Goal: Task Accomplishment & Management: Use online tool/utility

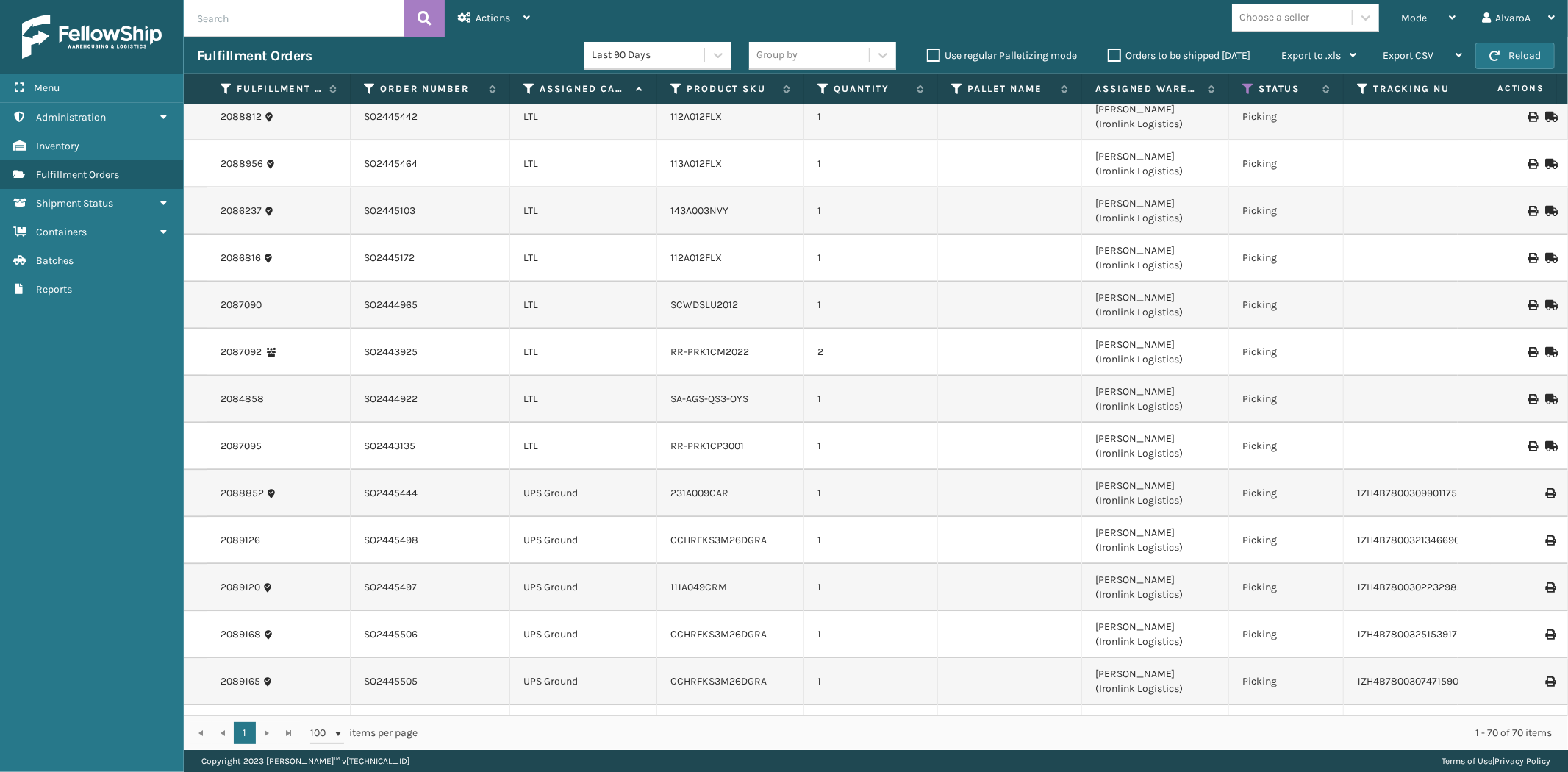
scroll to position [2723, 0]
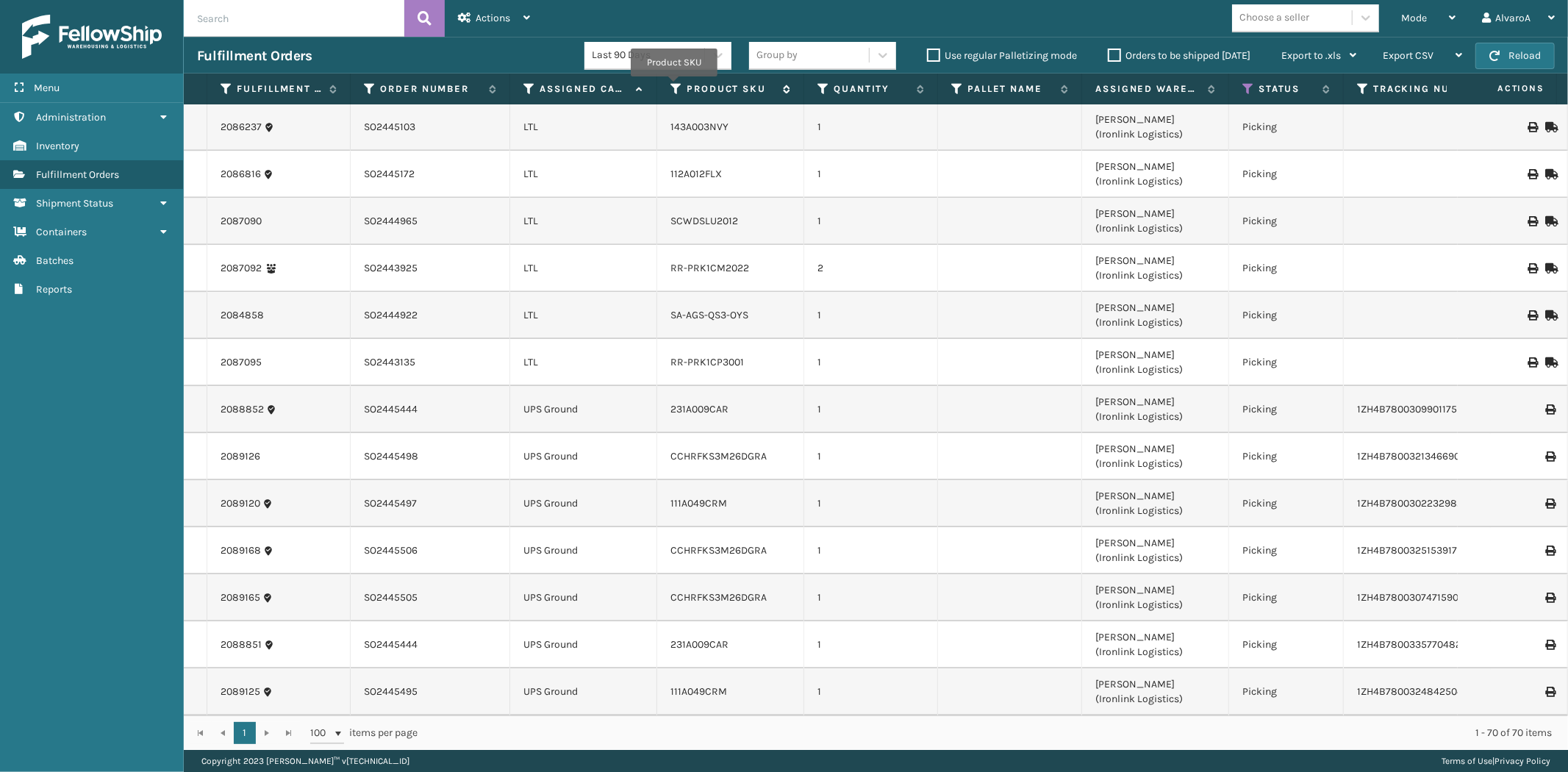
click at [674, 87] on icon at bounding box center [676, 89] width 12 height 14
click at [671, 94] on icon at bounding box center [676, 89] width 12 height 14
click at [674, 93] on icon at bounding box center [676, 89] width 12 height 14
click at [972, 199] on td at bounding box center [1009, 221] width 144 height 47
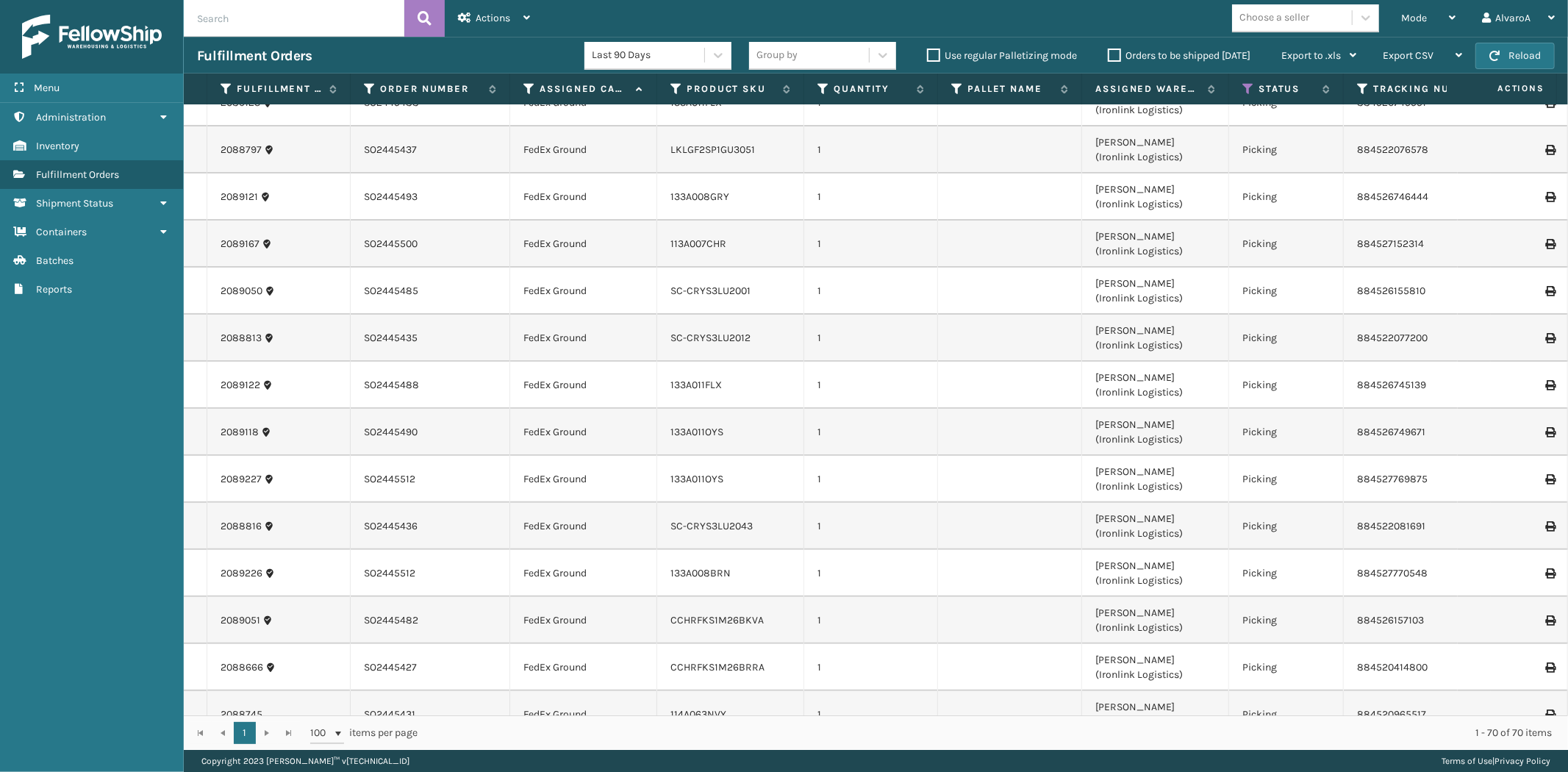
scroll to position [0, 0]
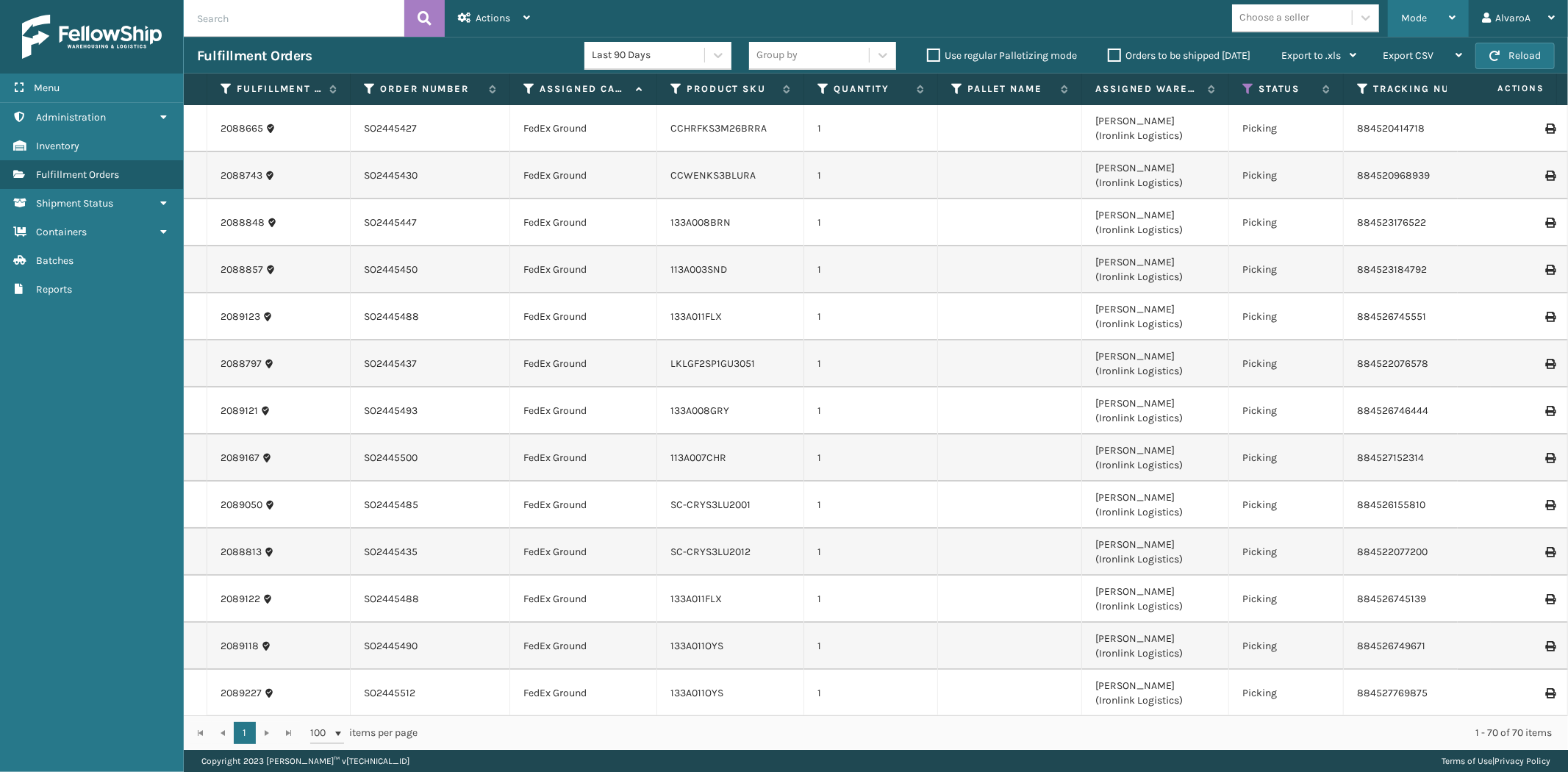
click at [1444, 17] on div "Mode" at bounding box center [1428, 18] width 54 height 37
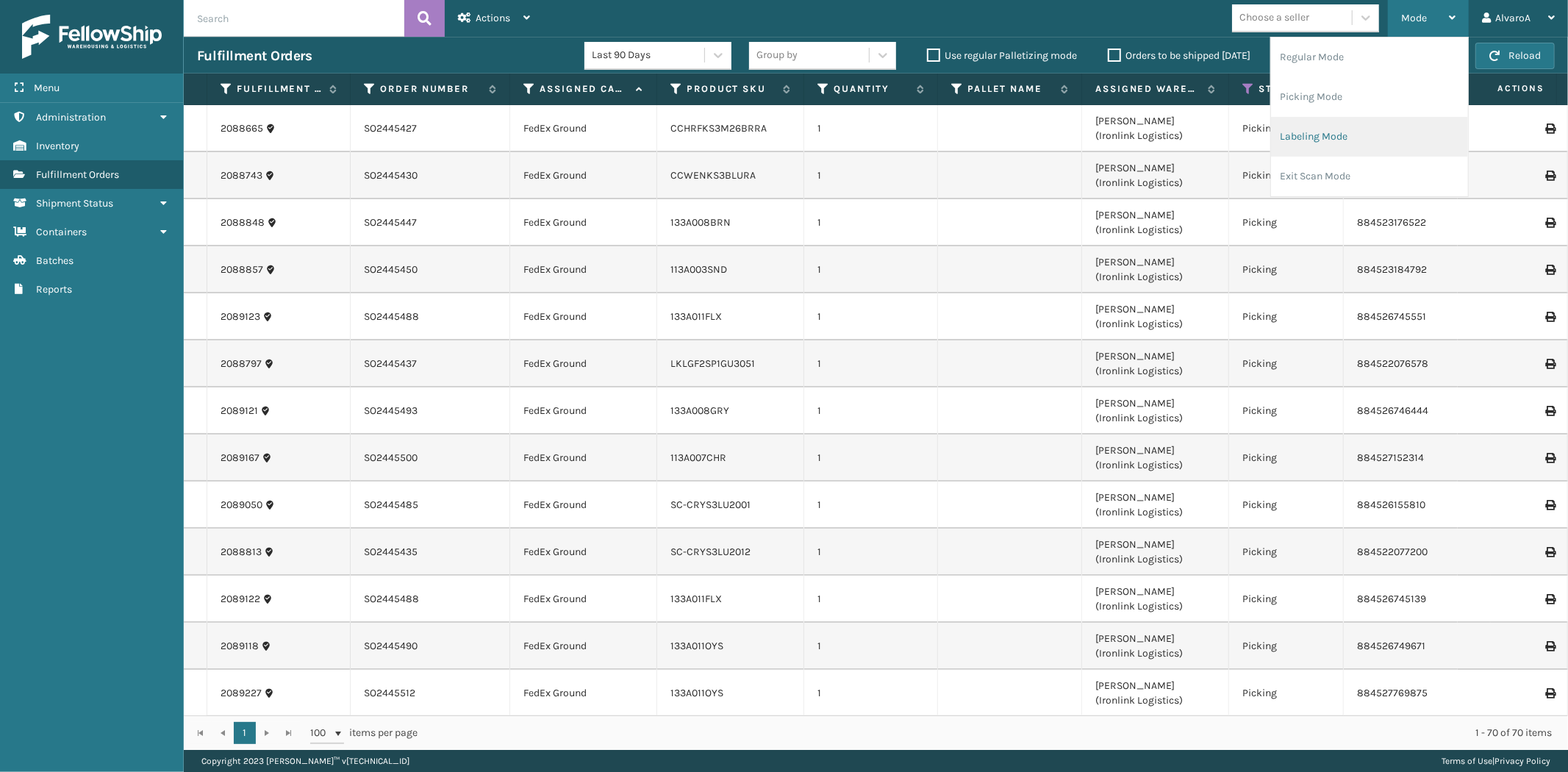
click at [1376, 130] on li "Labeling Mode" at bounding box center [1369, 136] width 197 height 40
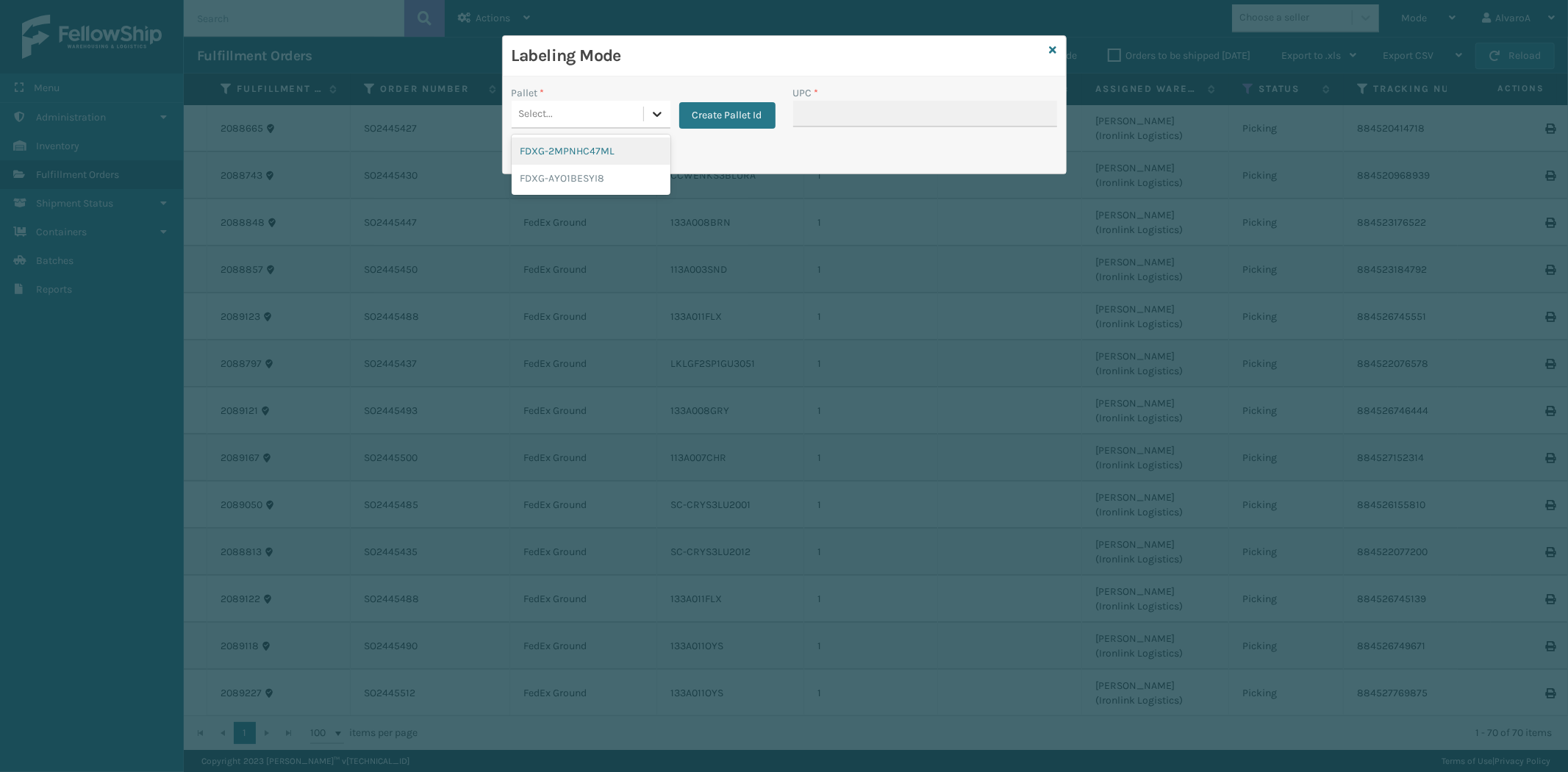
click at [647, 108] on div at bounding box center [656, 113] width 26 height 26
click at [605, 152] on div "FDXG-2MPNHC47ML" at bounding box center [591, 151] width 159 height 27
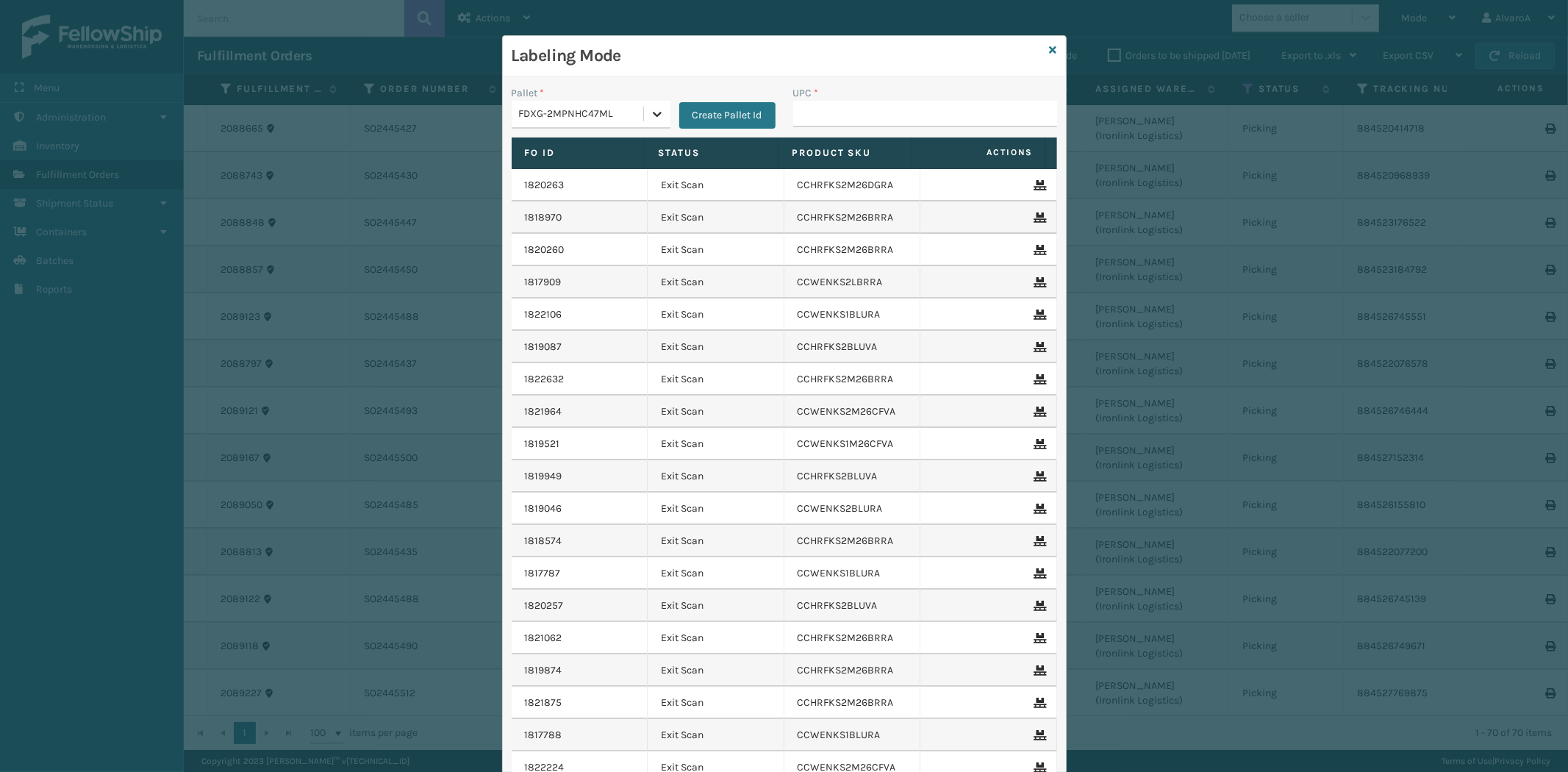
click at [653, 114] on icon at bounding box center [657, 114] width 9 height 5
click at [600, 173] on div "FDXG-AYO1BESYI8" at bounding box center [591, 179] width 159 height 27
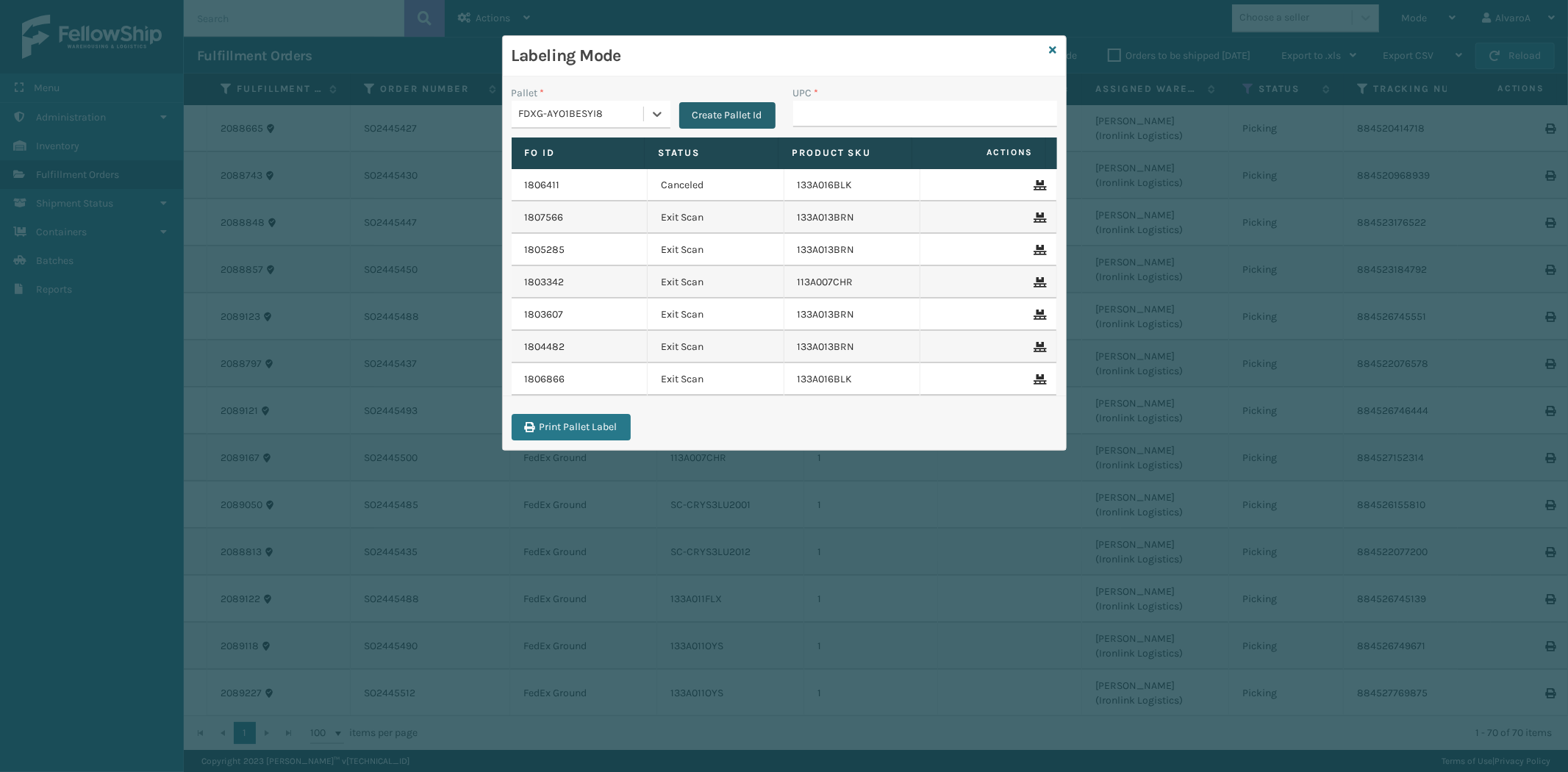
click at [736, 109] on button "Create Pallet Id" at bounding box center [728, 115] width 96 height 26
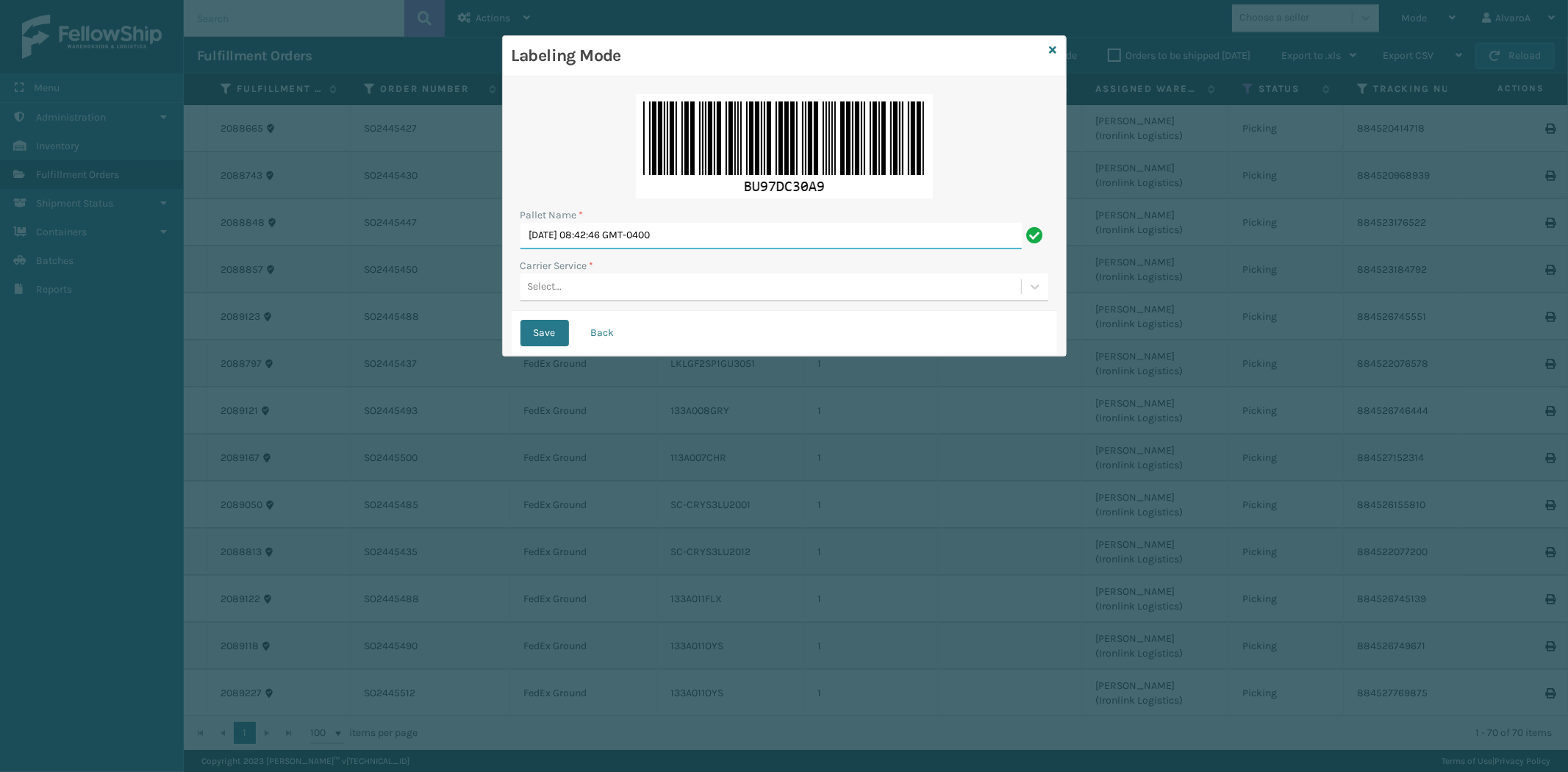
drag, startPoint x: 730, startPoint y: 237, endPoint x: 524, endPoint y: 304, distance: 216.6
click at [524, 304] on div "Pallet Name * [DATE] 08:42:46 GMT-0400 Carrier Service * Select..." at bounding box center [784, 198] width 545 height 226
type input "l"
type input "LPN 511275 #1"
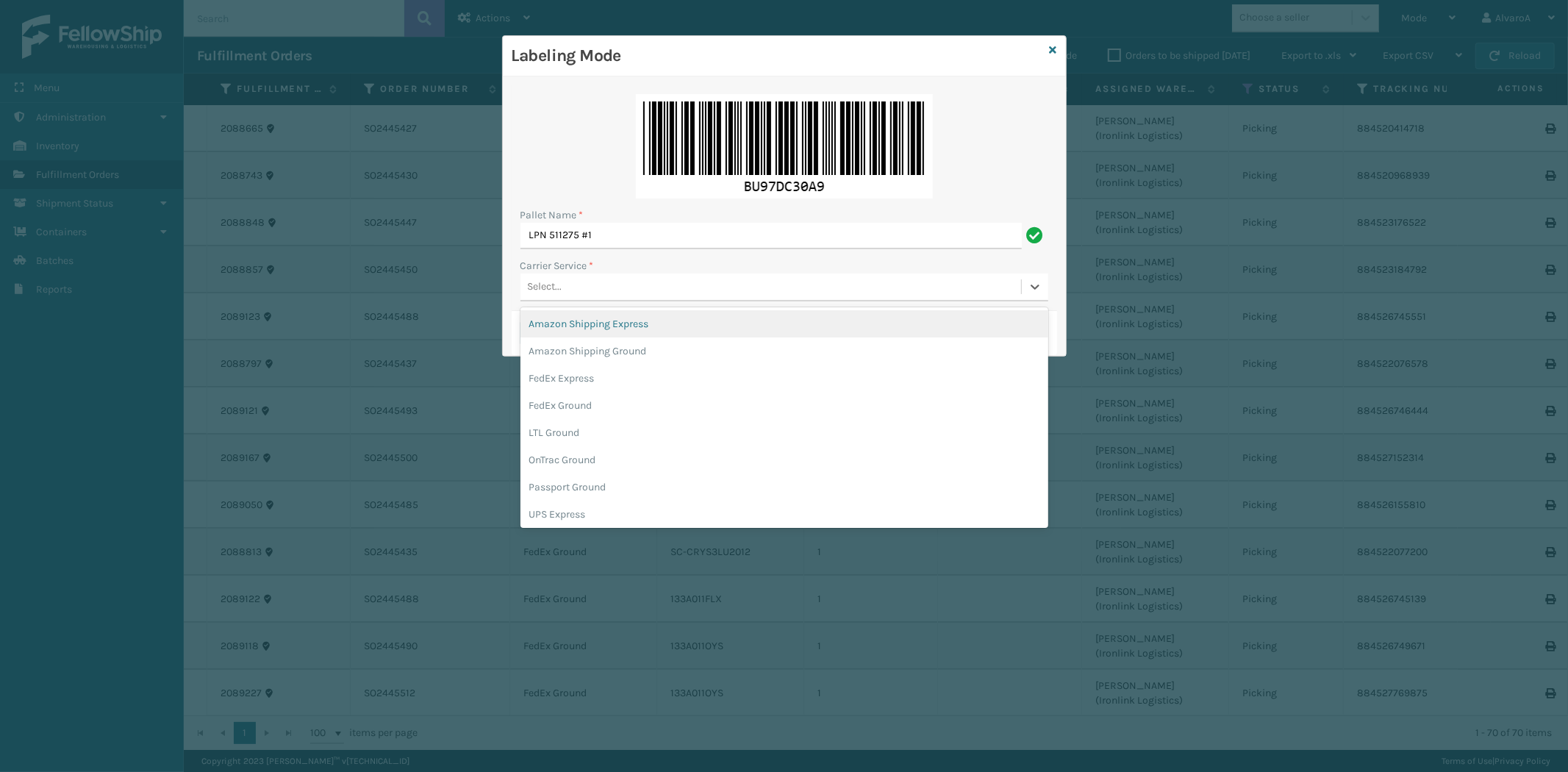
click at [570, 286] on div "Select..." at bounding box center [770, 287] width 501 height 24
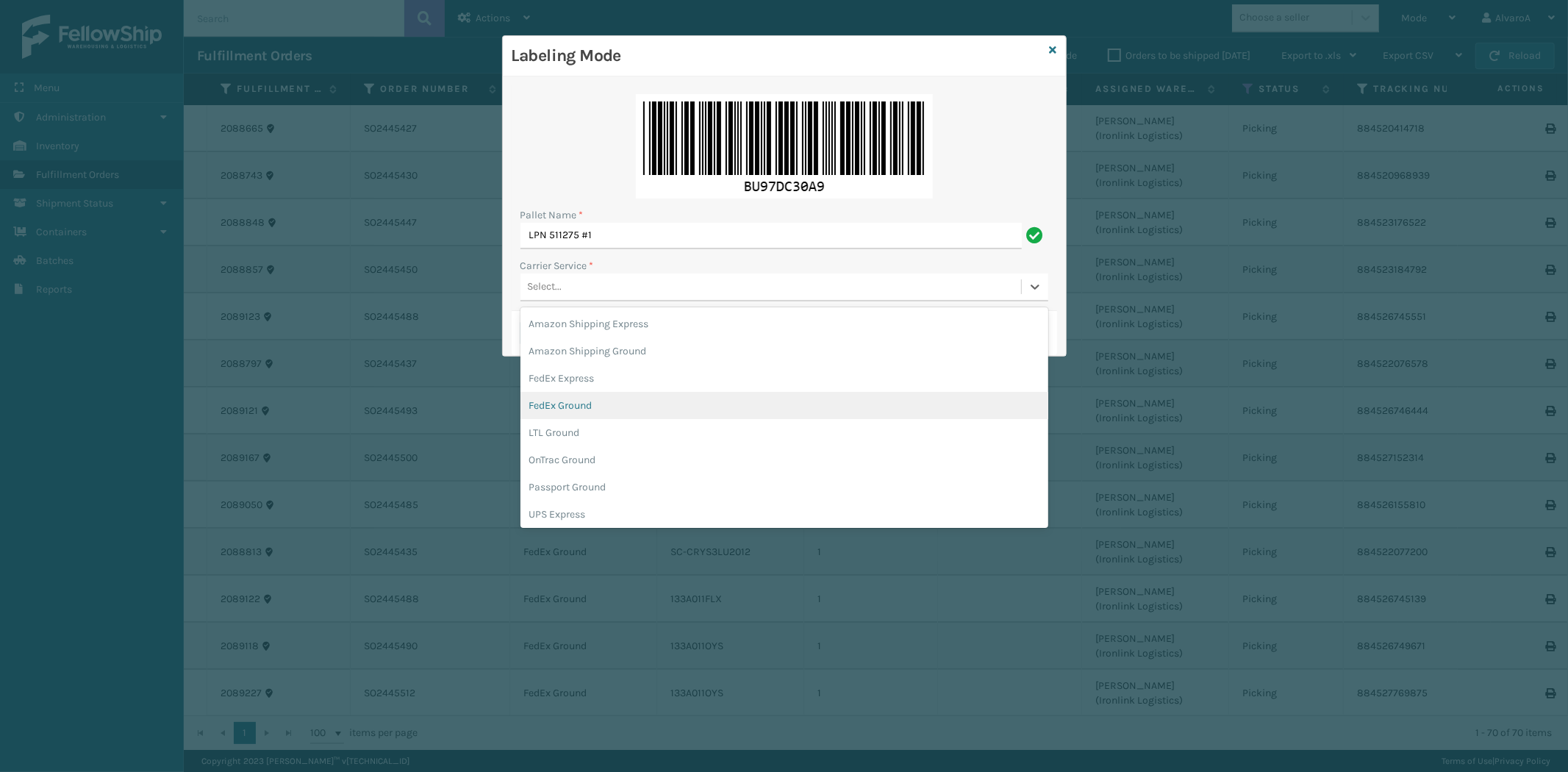
click at [597, 400] on div "FedEx Ground" at bounding box center [784, 405] width 528 height 27
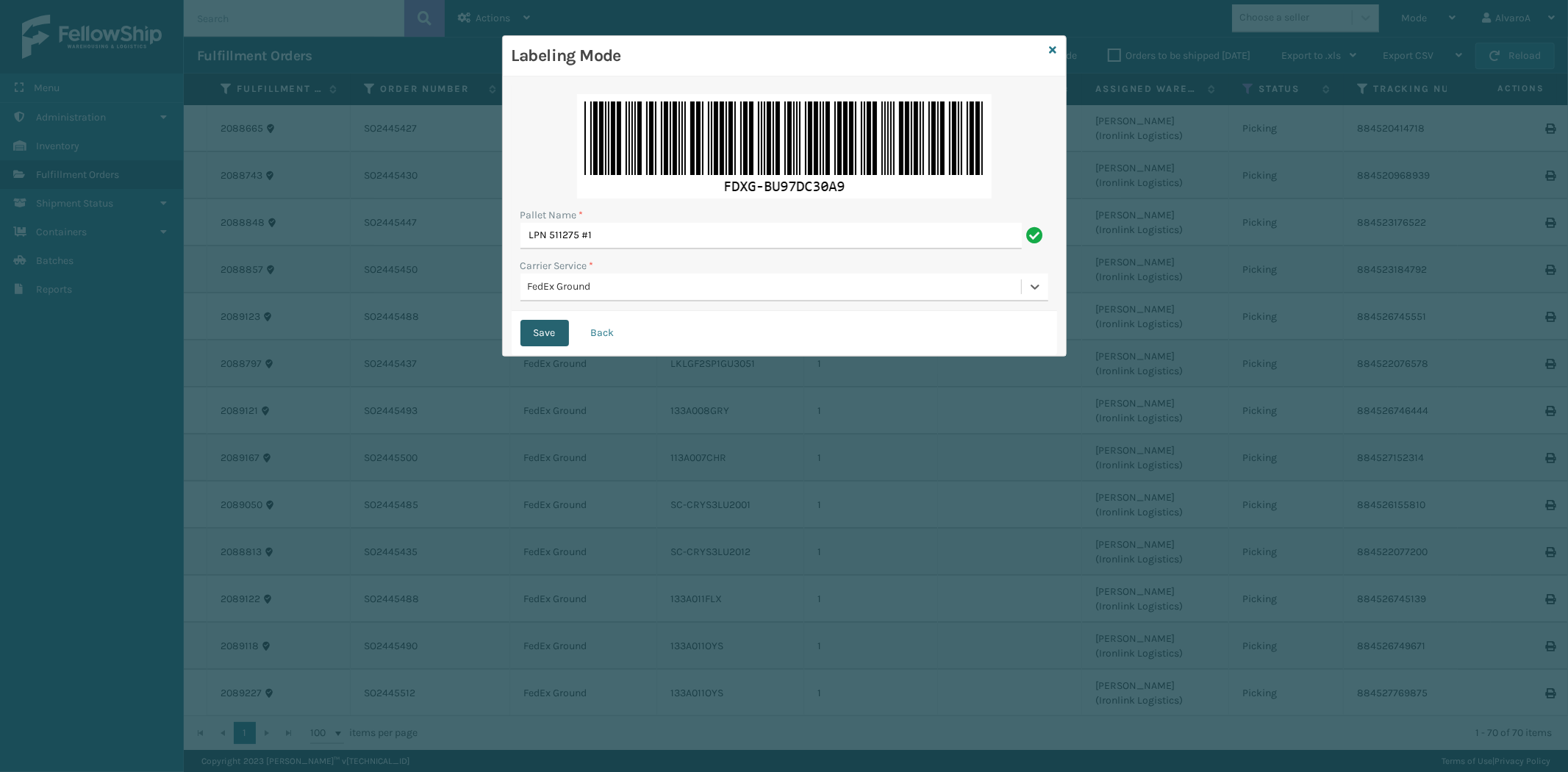
click at [548, 326] on button "Save" at bounding box center [544, 332] width 48 height 26
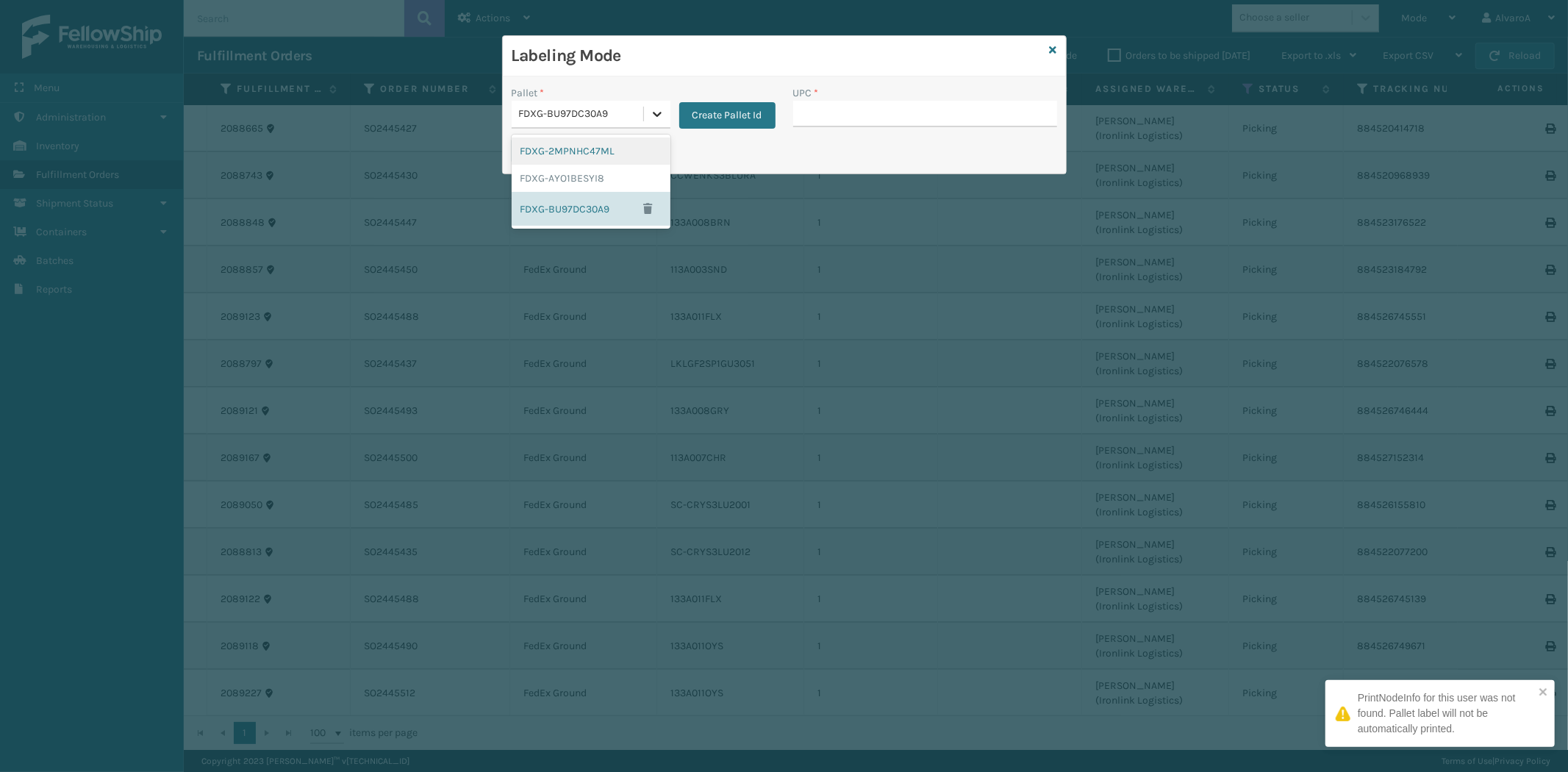
click at [646, 120] on div at bounding box center [656, 113] width 26 height 26
click at [561, 207] on div "FDXG-BU97DC30A9" at bounding box center [591, 208] width 159 height 34
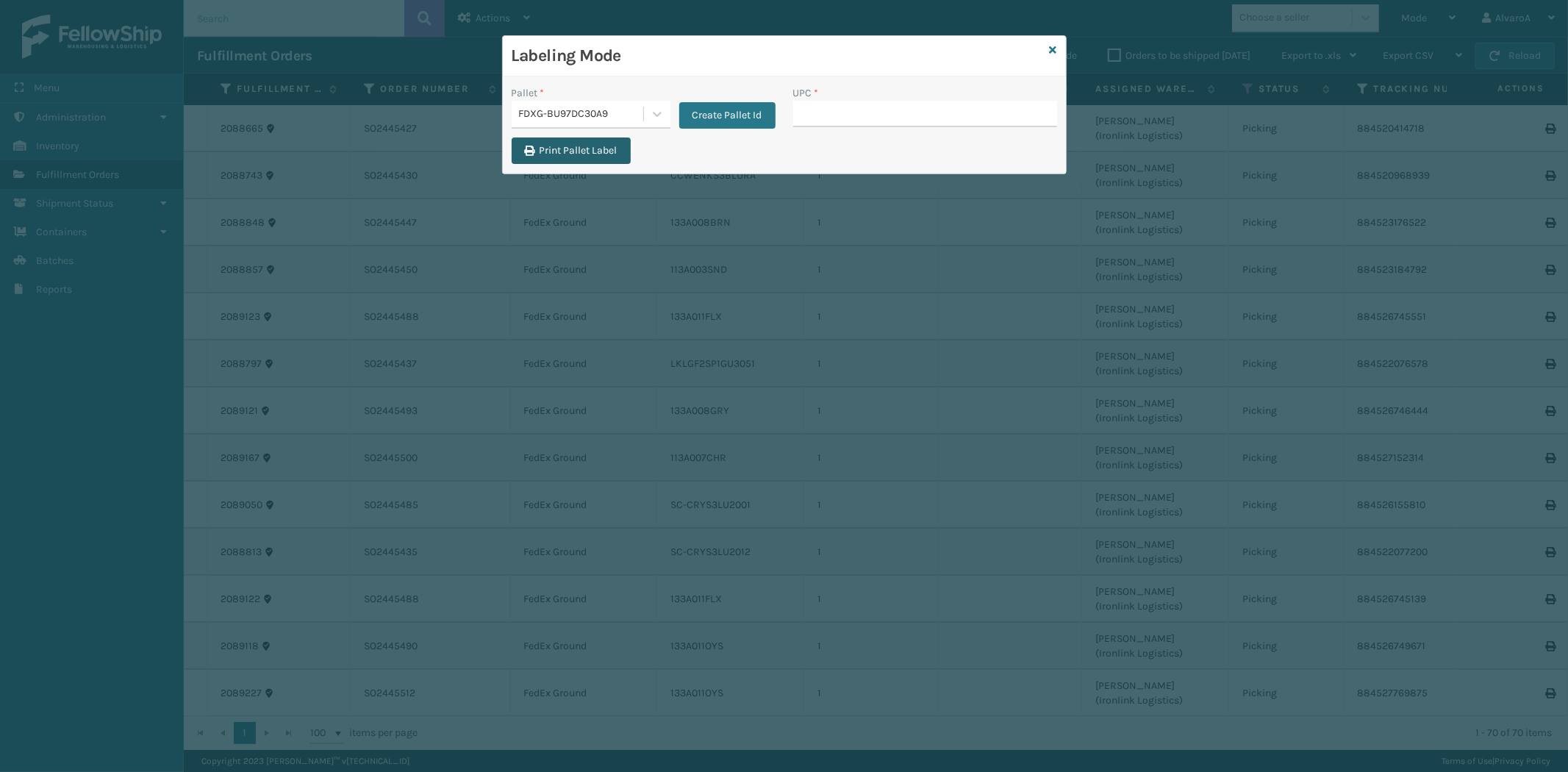
click at [586, 145] on button "Print Pallet Label" at bounding box center [570, 150] width 119 height 26
click at [839, 111] on input "UPC *" at bounding box center [925, 113] width 264 height 26
click at [841, 121] on input "UPC *" at bounding box center [925, 113] width 264 height 26
paste input "133A013NVY"
type input "133A013NVY"
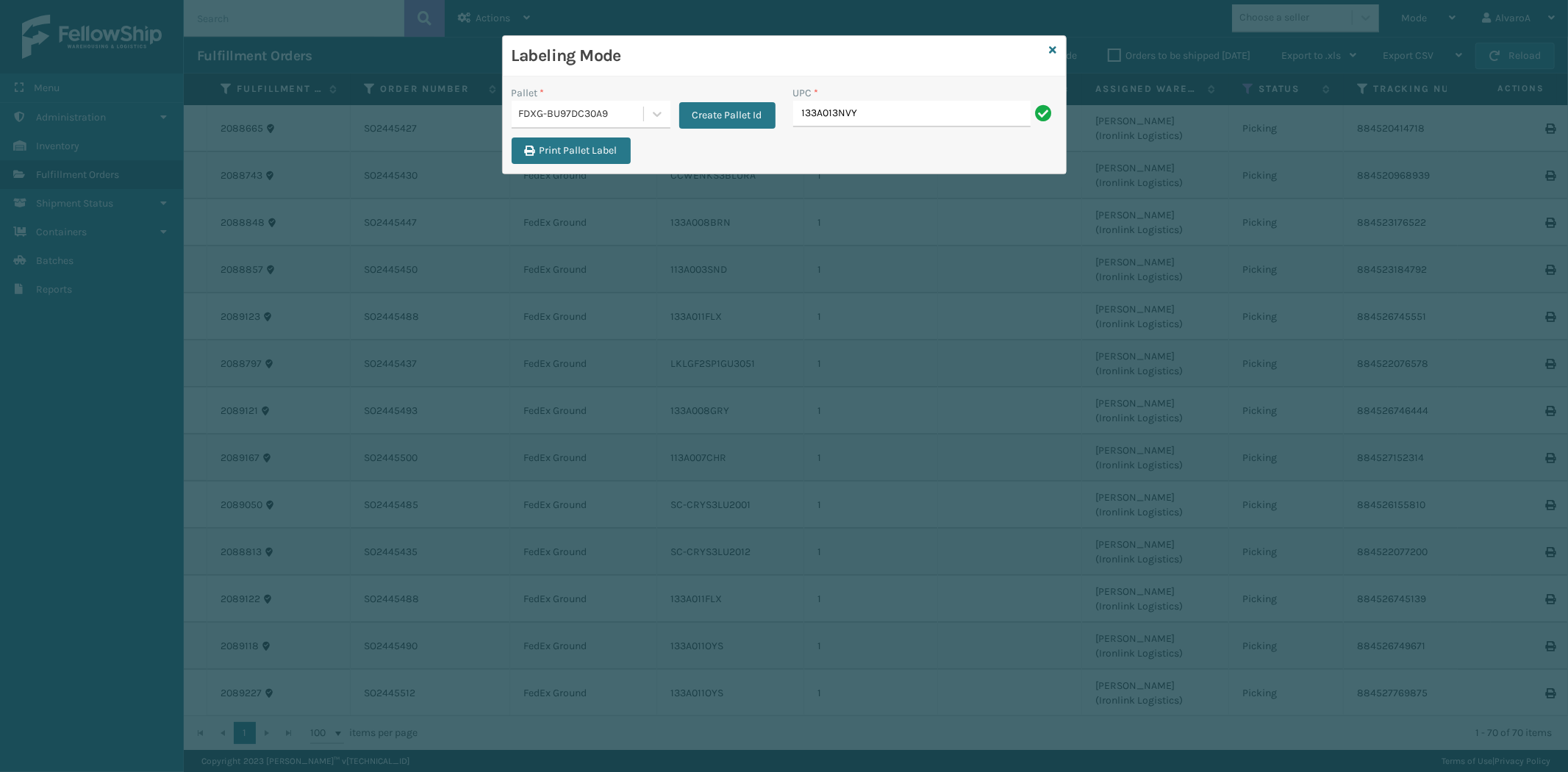
type input "133A013NVY"
paste input "133A013NVY"
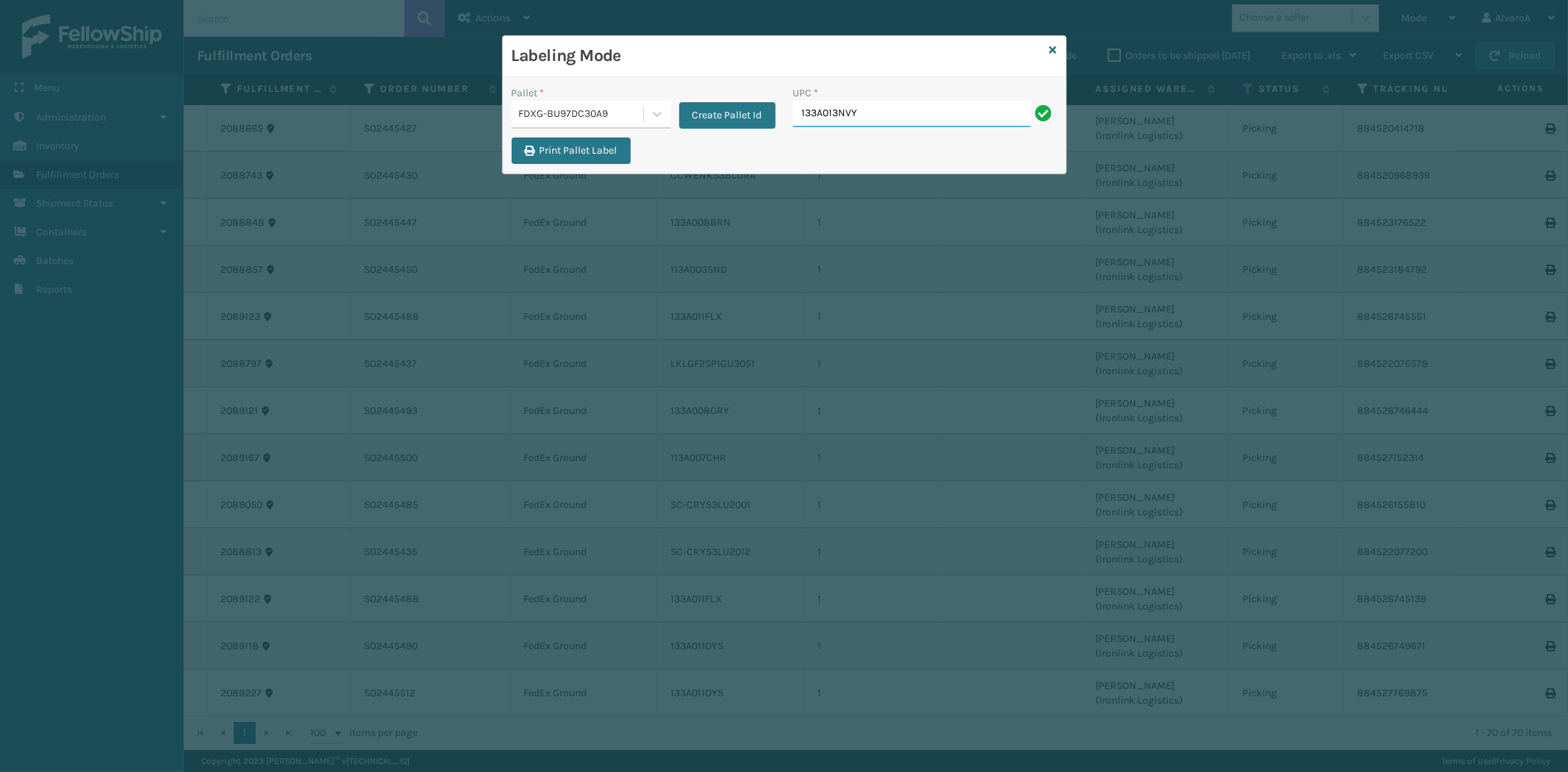
type input "133A013NVY"
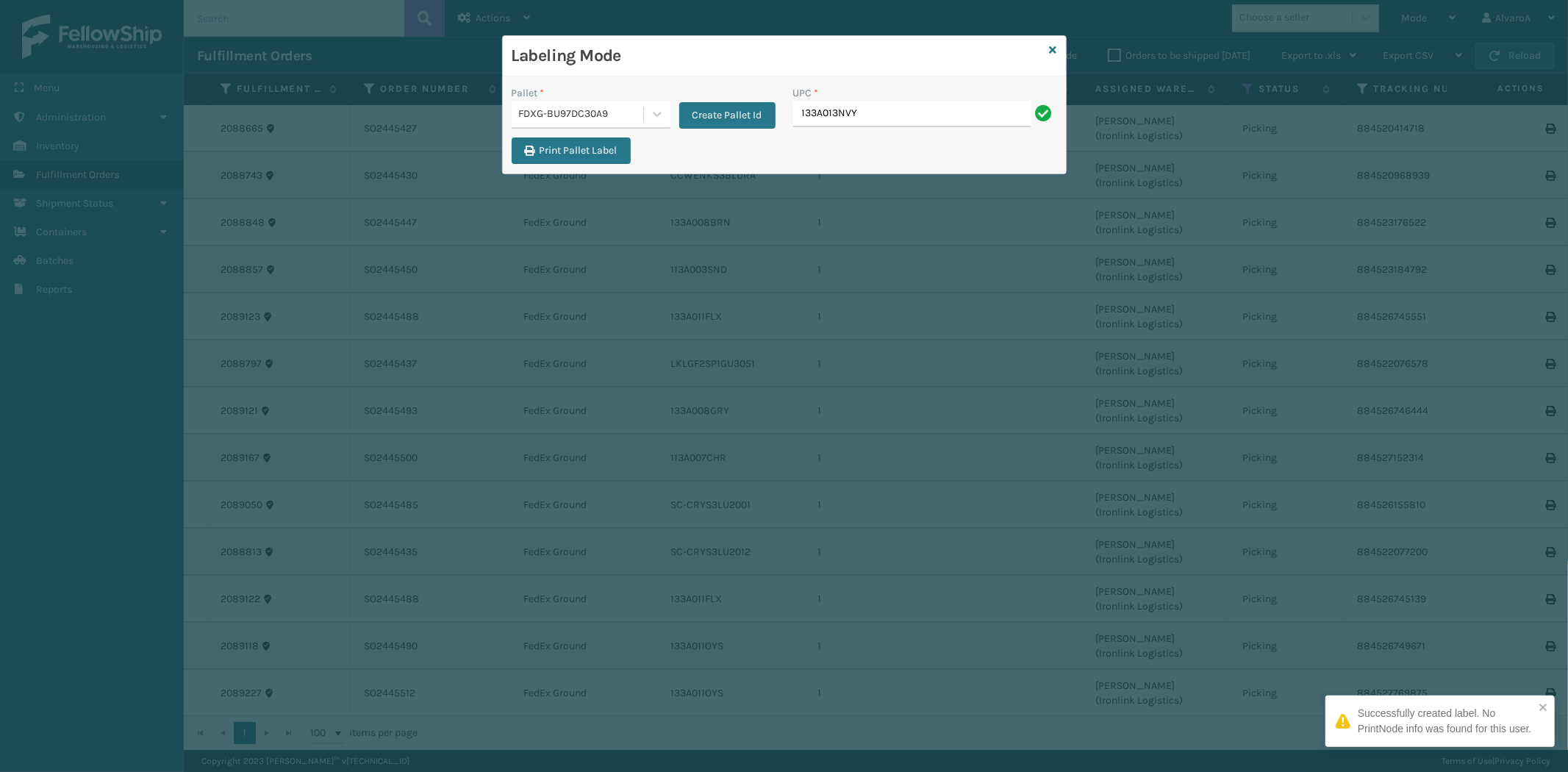
type input "133A013NVY"
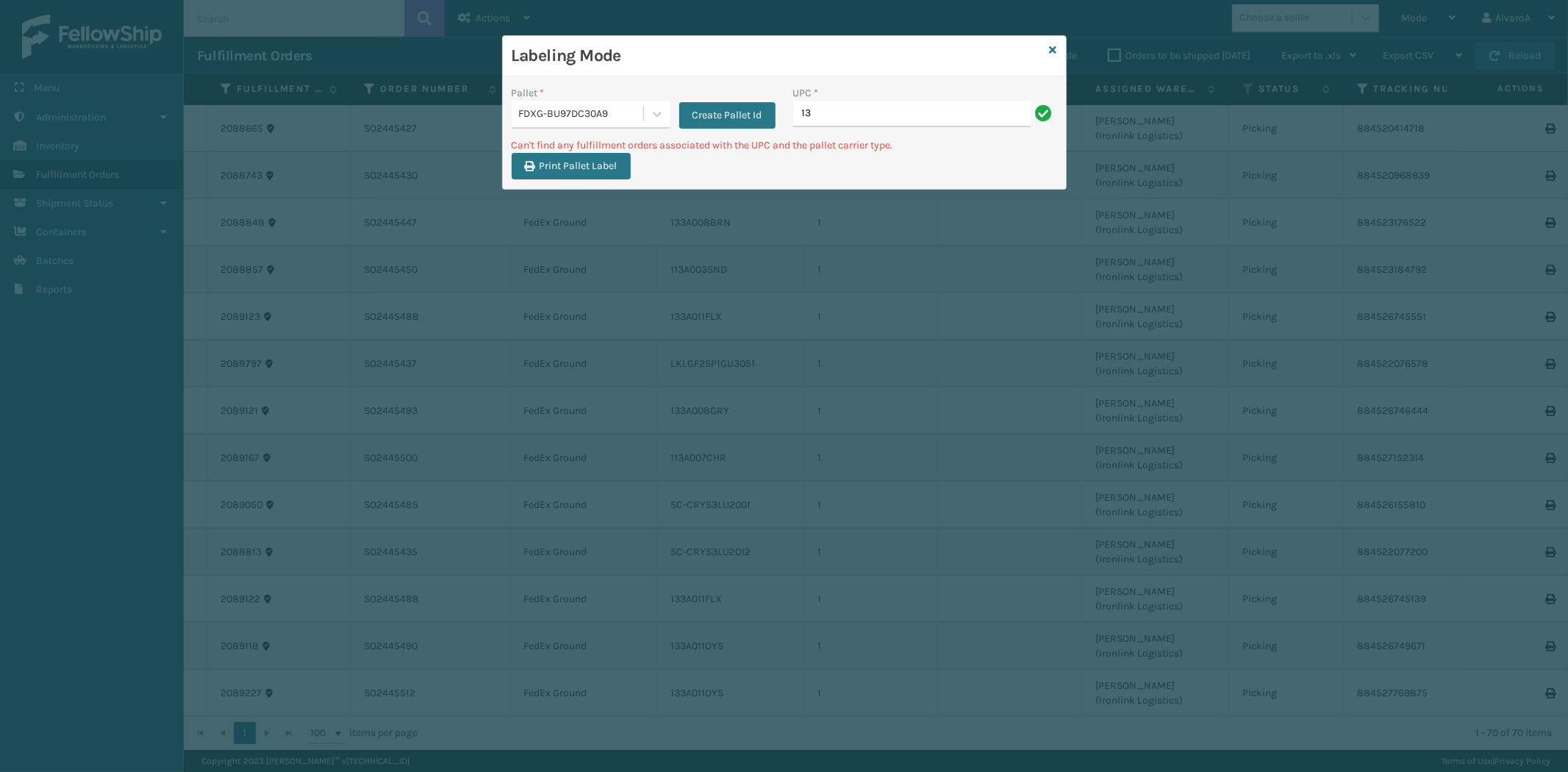
type input "1"
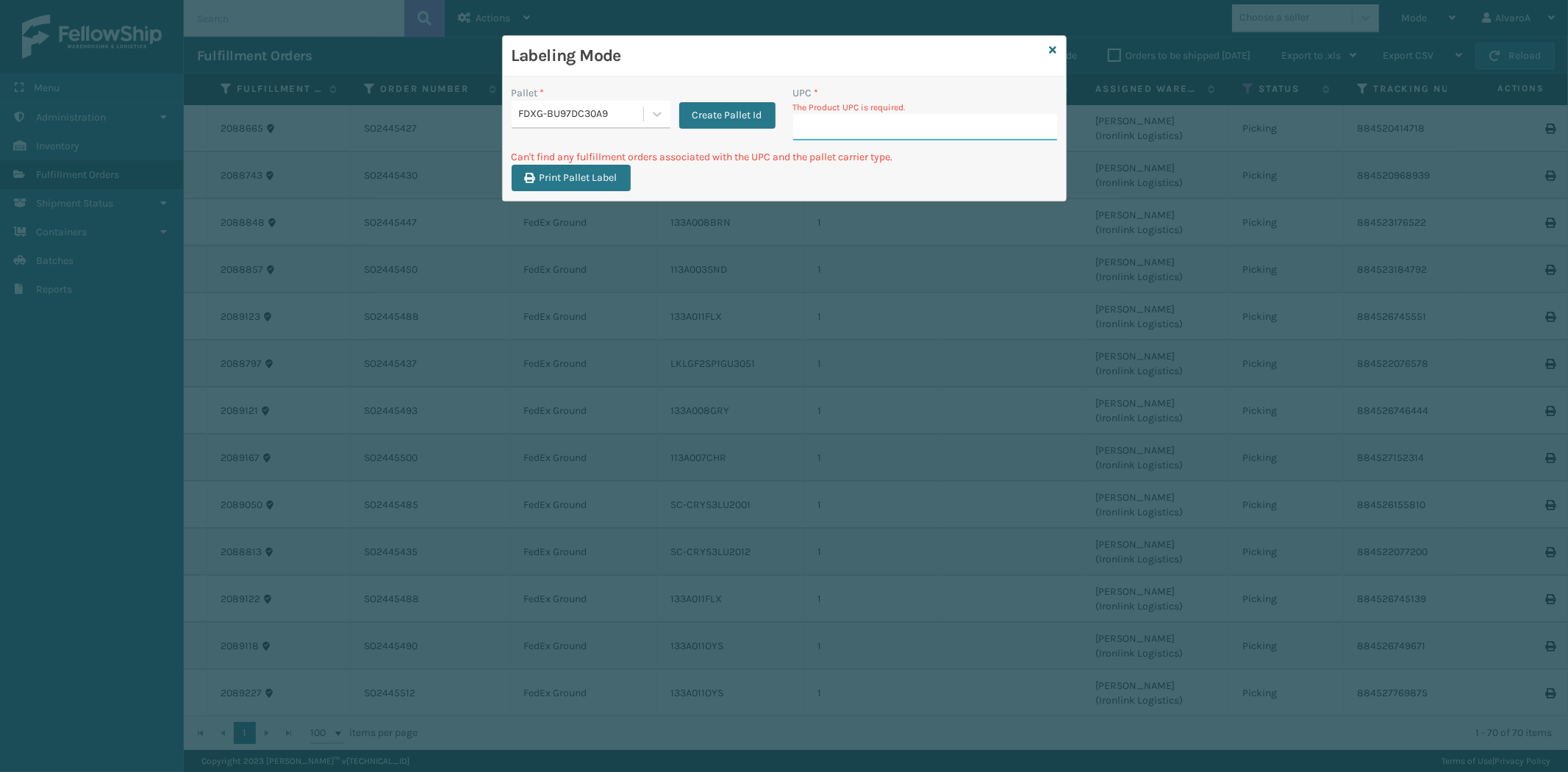
click at [839, 128] on input "UPC *" at bounding box center [925, 126] width 264 height 26
paste input "133A013NVY"
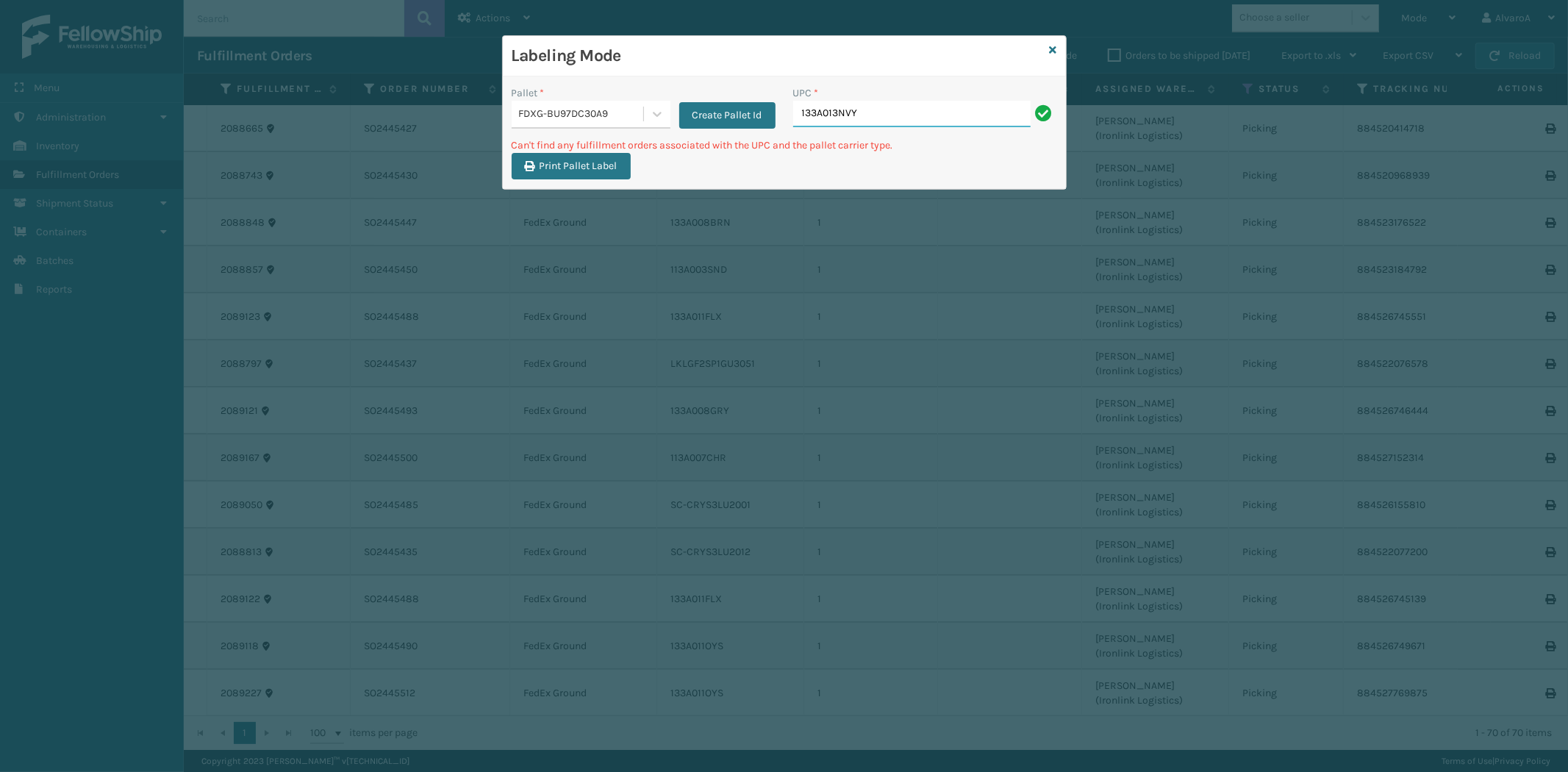
type input "133A013NVY"
click at [1052, 48] on icon at bounding box center [1054, 49] width 8 height 11
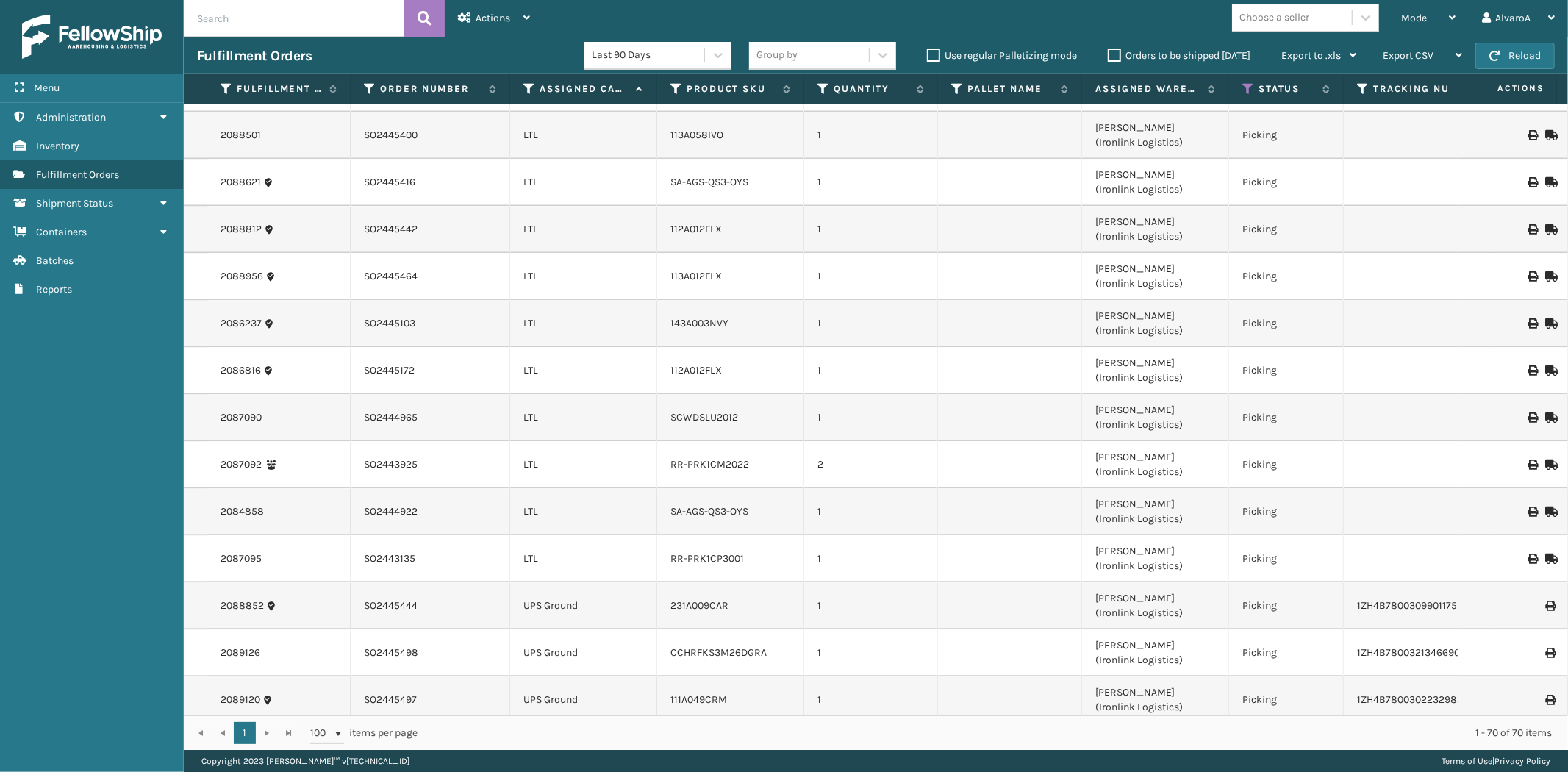
scroll to position [2723, 0]
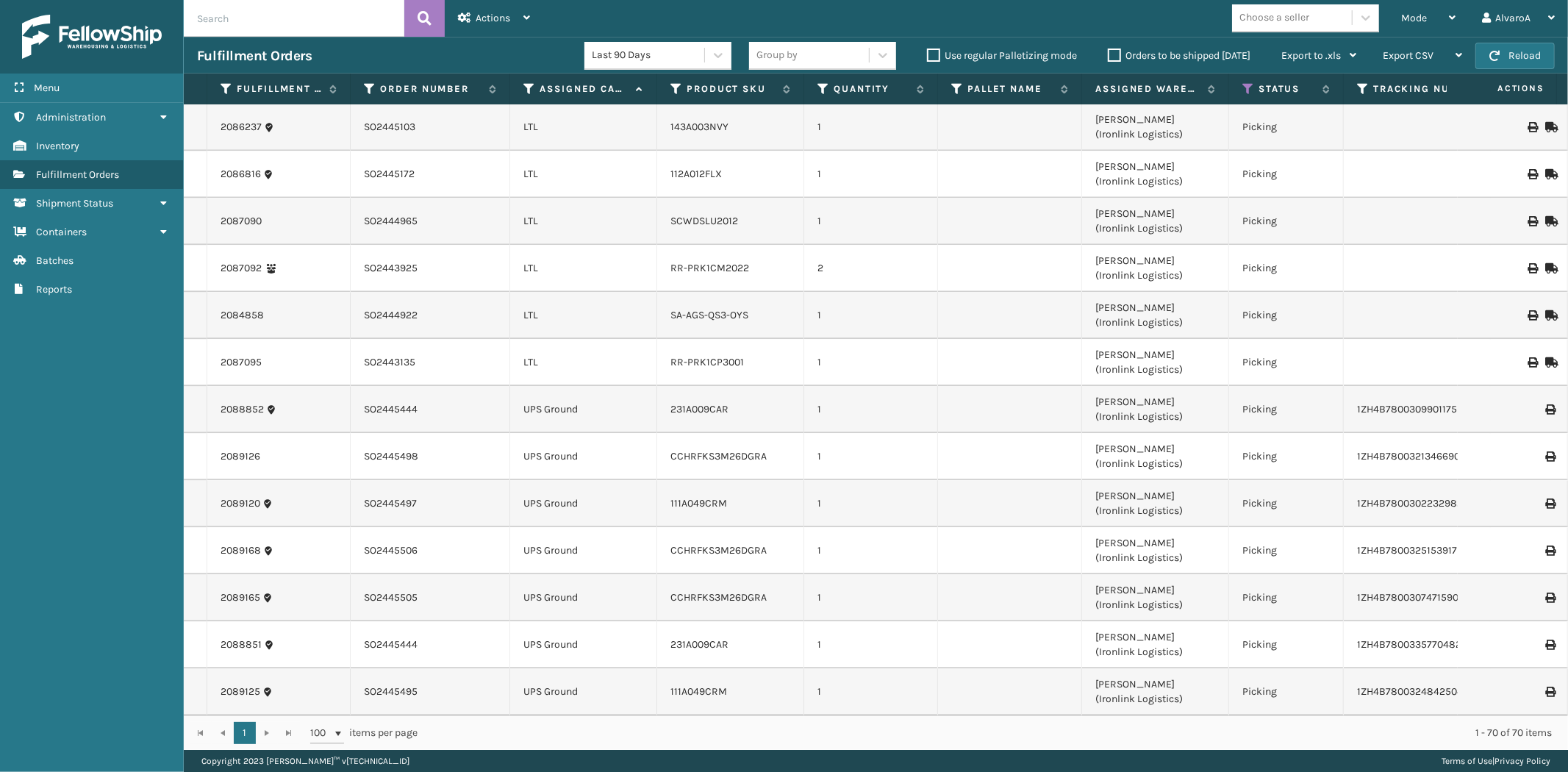
click at [228, 23] on input "text" at bounding box center [293, 18] width 221 height 37
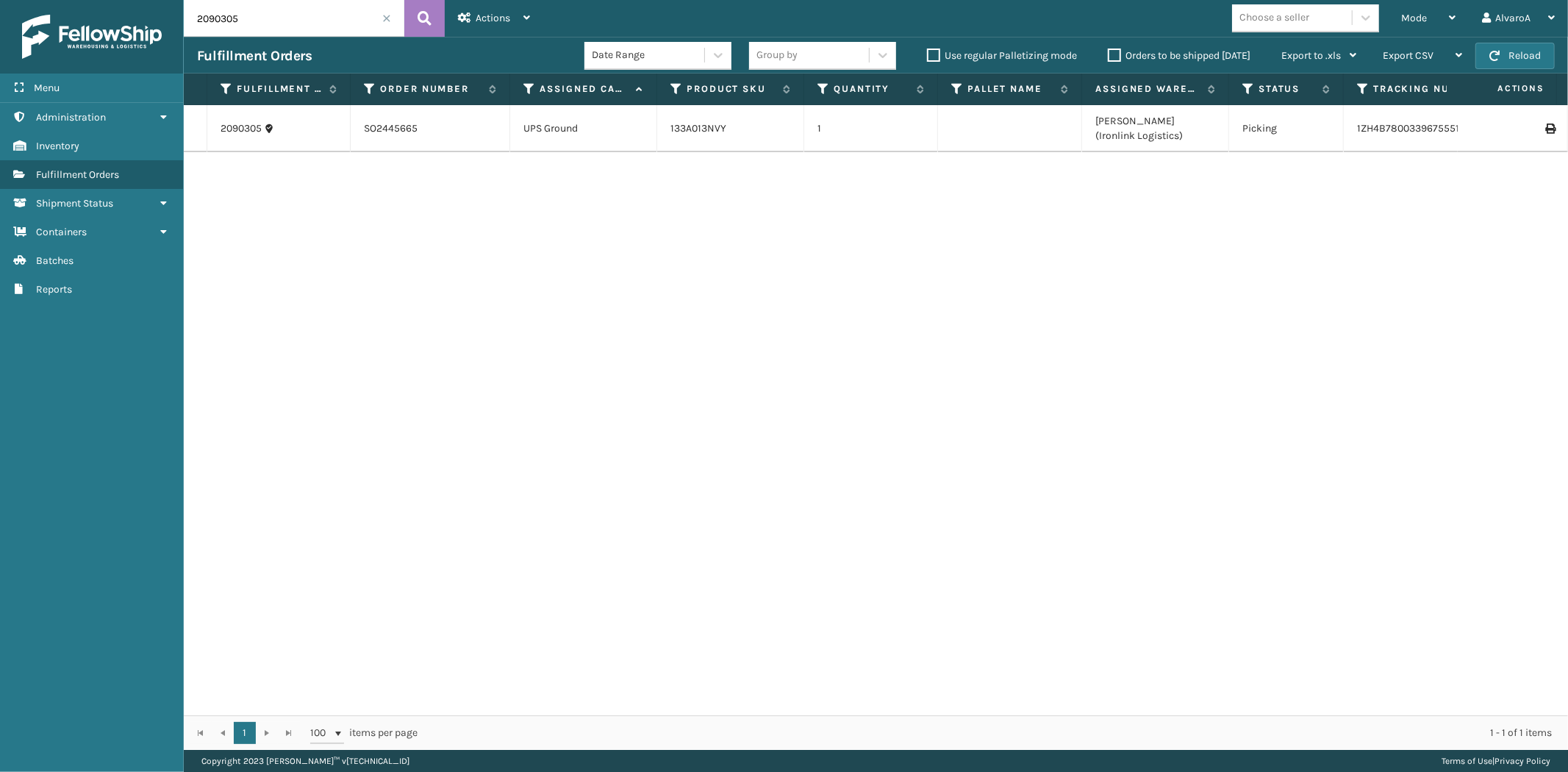
drag, startPoint x: 270, startPoint y: 24, endPoint x: 111, endPoint y: 22, distance: 159.0
click at [111, 0] on div "Menu Administration Inventory Fulfillment Orders Shipment Status Containers Bat…" at bounding box center [784, 0] width 1568 height 0
type input "2090318"
click at [344, 14] on input "2090318" at bounding box center [293, 18] width 221 height 37
drag, startPoint x: 1437, startPoint y: 11, endPoint x: 1385, endPoint y: 44, distance: 61.6
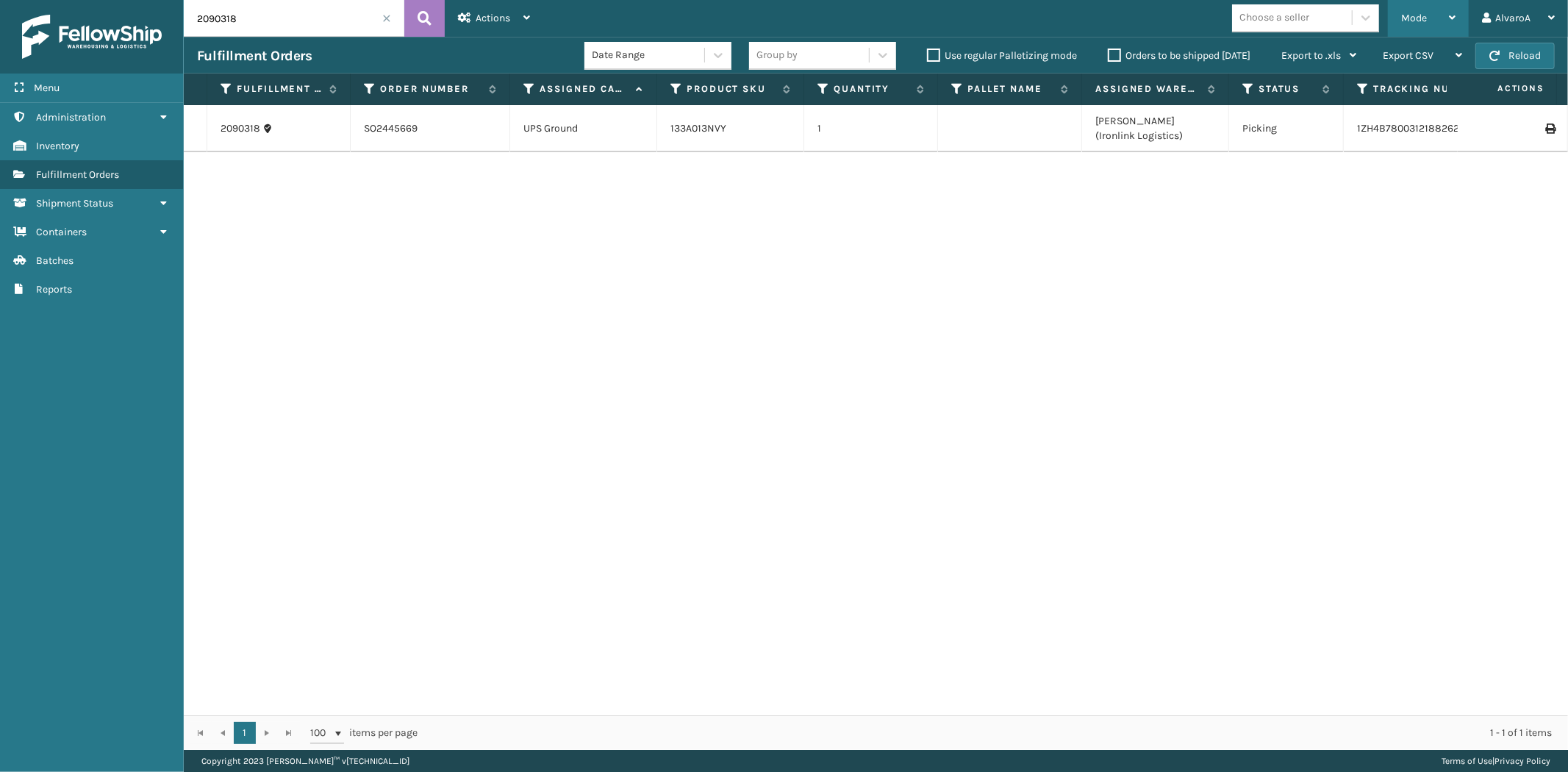
click at [1437, 11] on div "Mode" at bounding box center [1428, 18] width 54 height 37
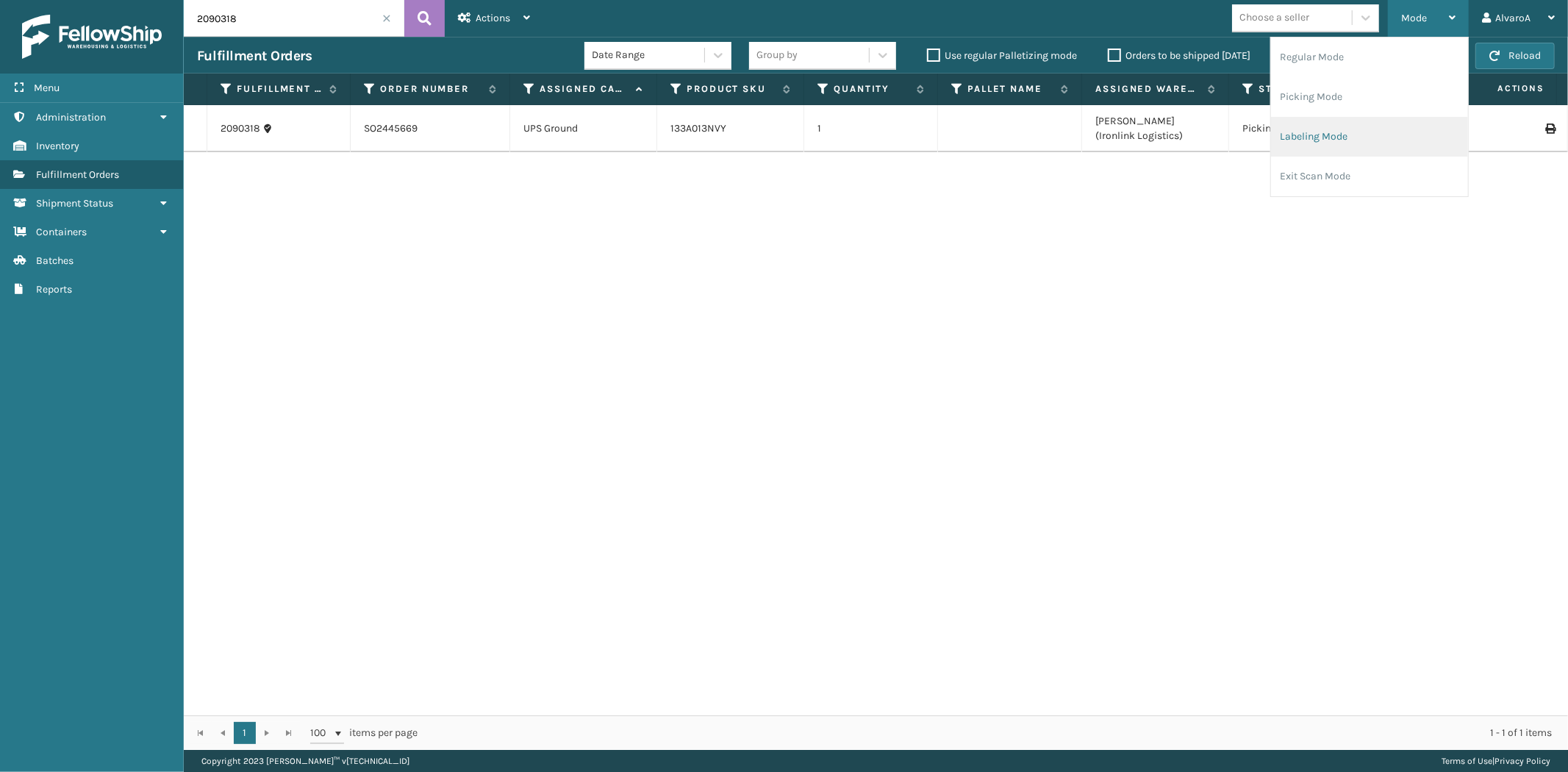
click at [1354, 125] on li "Labeling Mode" at bounding box center [1369, 136] width 197 height 40
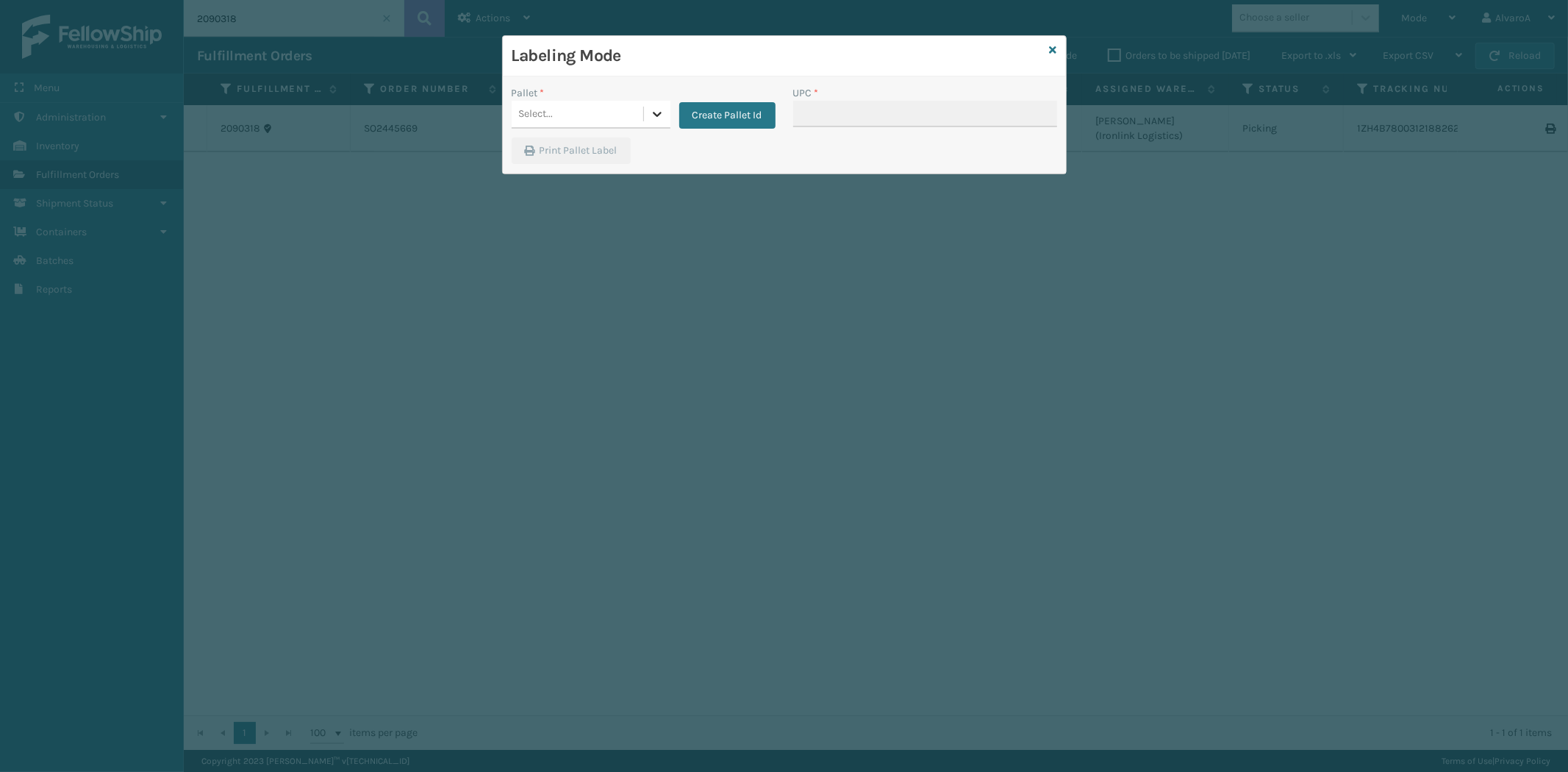
drag, startPoint x: 650, startPoint y: 116, endPoint x: 644, endPoint y: 125, distance: 10.8
click at [650, 118] on icon at bounding box center [657, 113] width 14 height 14
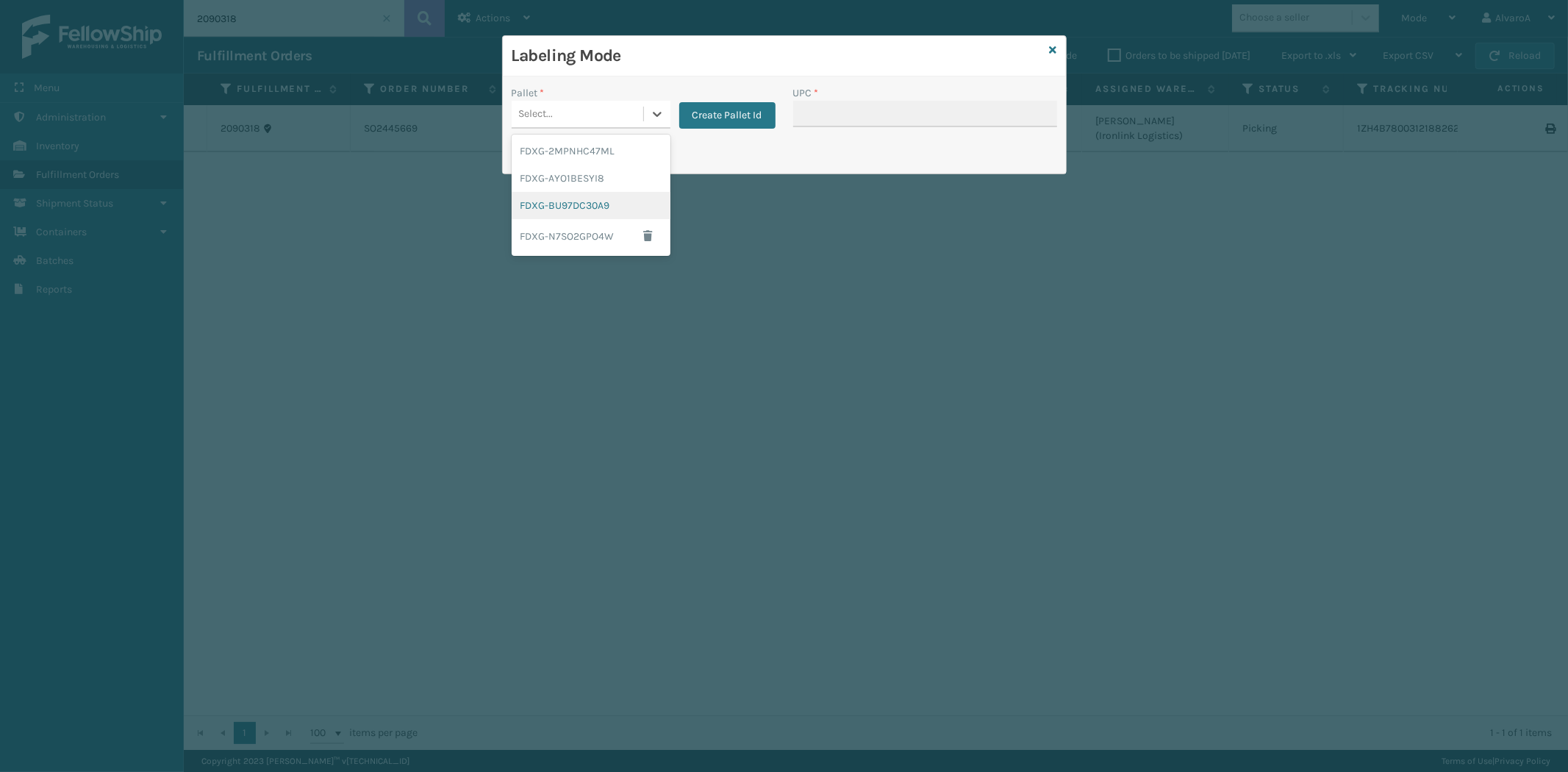
click at [583, 208] on div "FDXG-BU97DC30A9" at bounding box center [591, 206] width 159 height 27
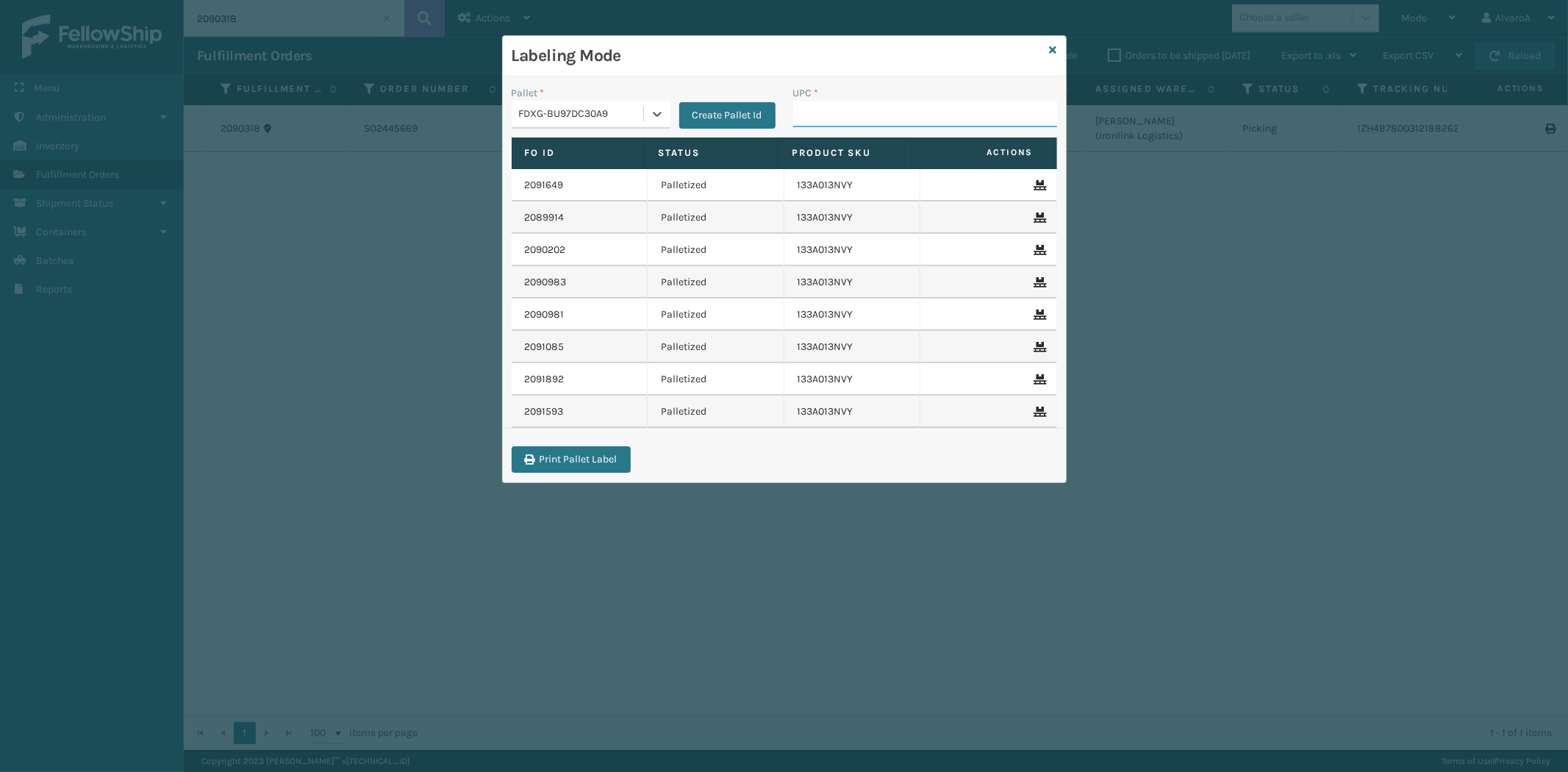
click at [836, 103] on input "UPC *" at bounding box center [925, 113] width 264 height 26
paste input "111A049BLU"
type input "111A049BLU"
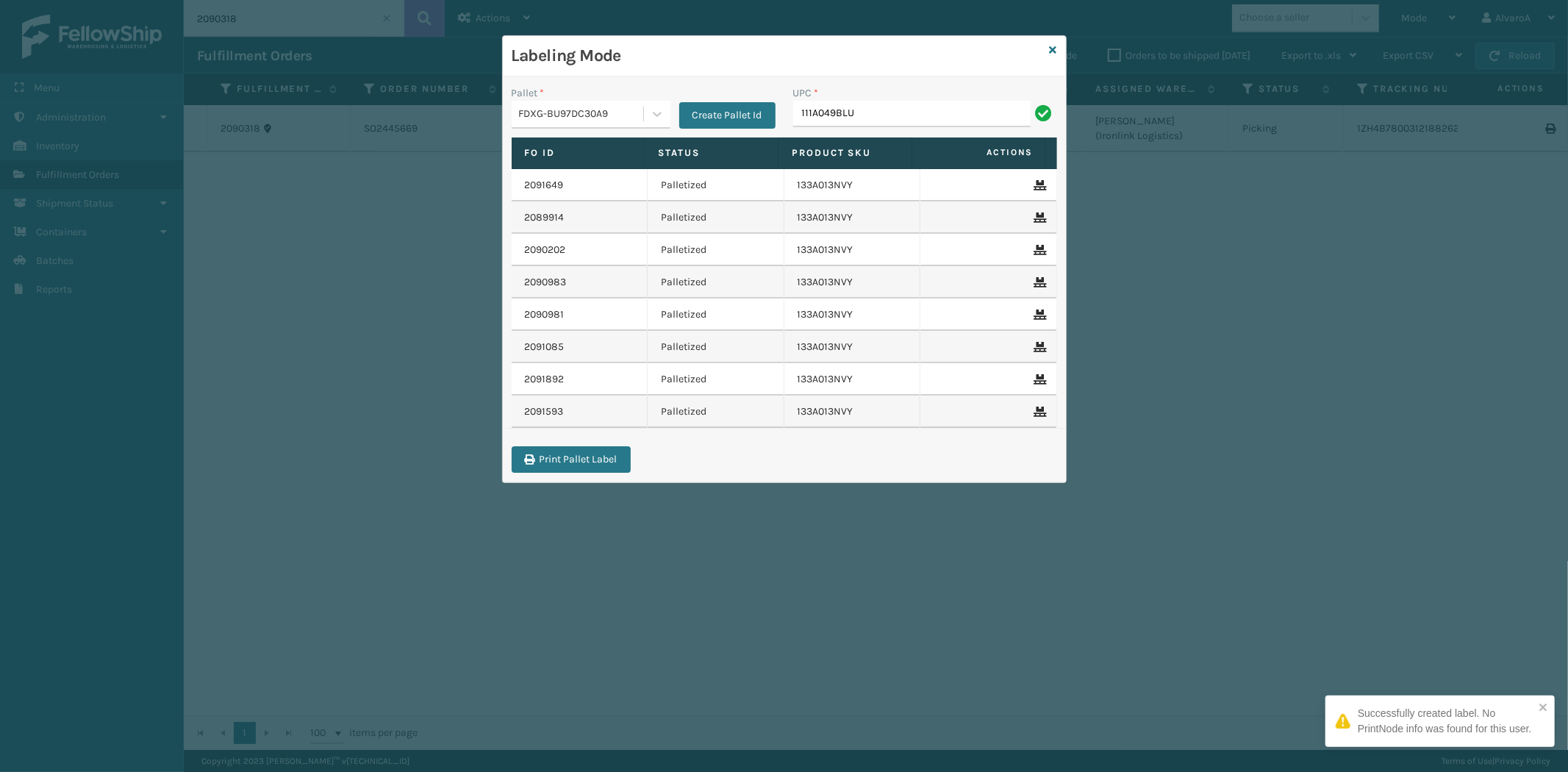
type input "111A049BLU"
paste input "CCHRFKS3M26DGRA"
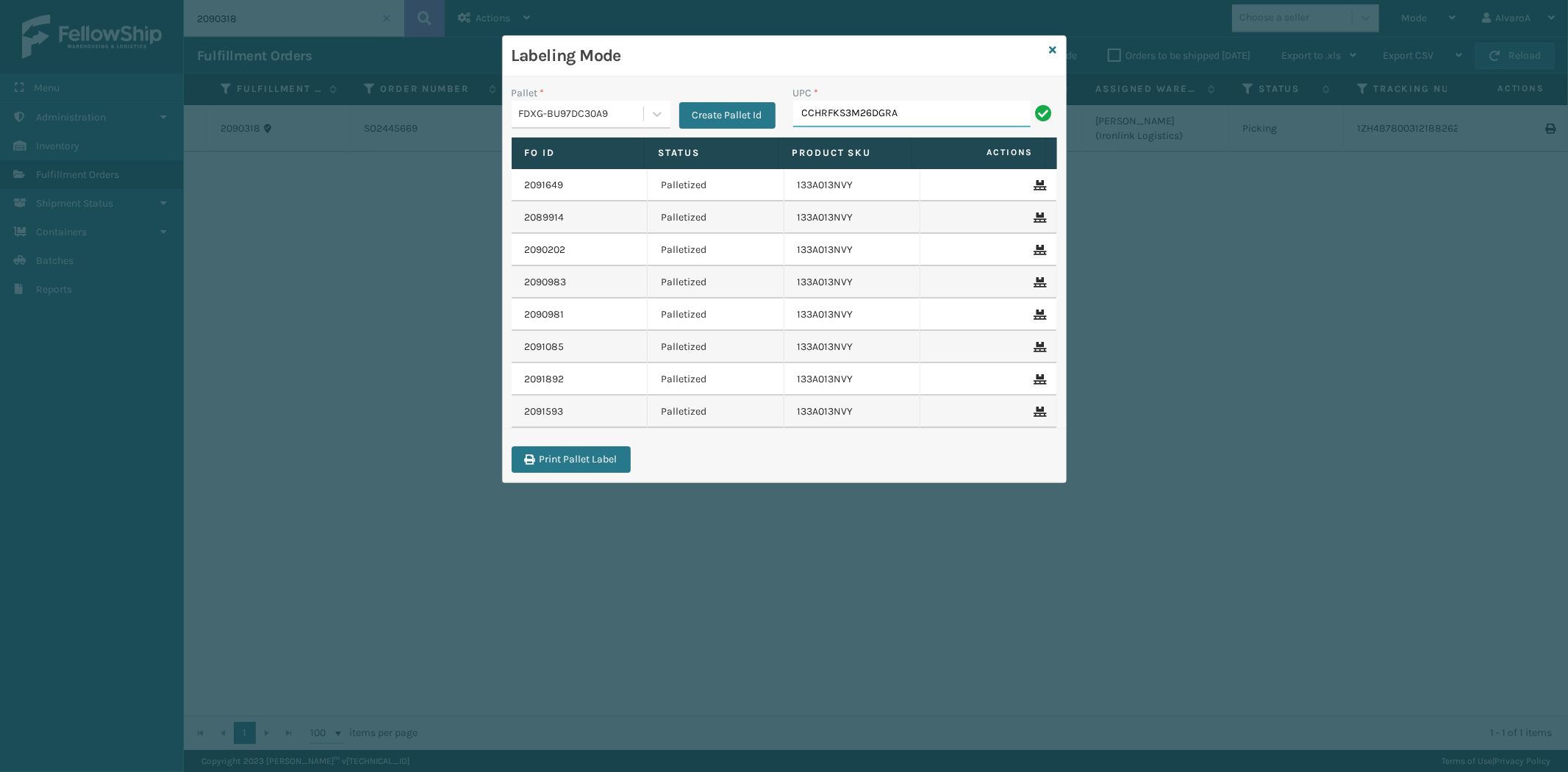
type input "CCHRFKS3M26DGRA"
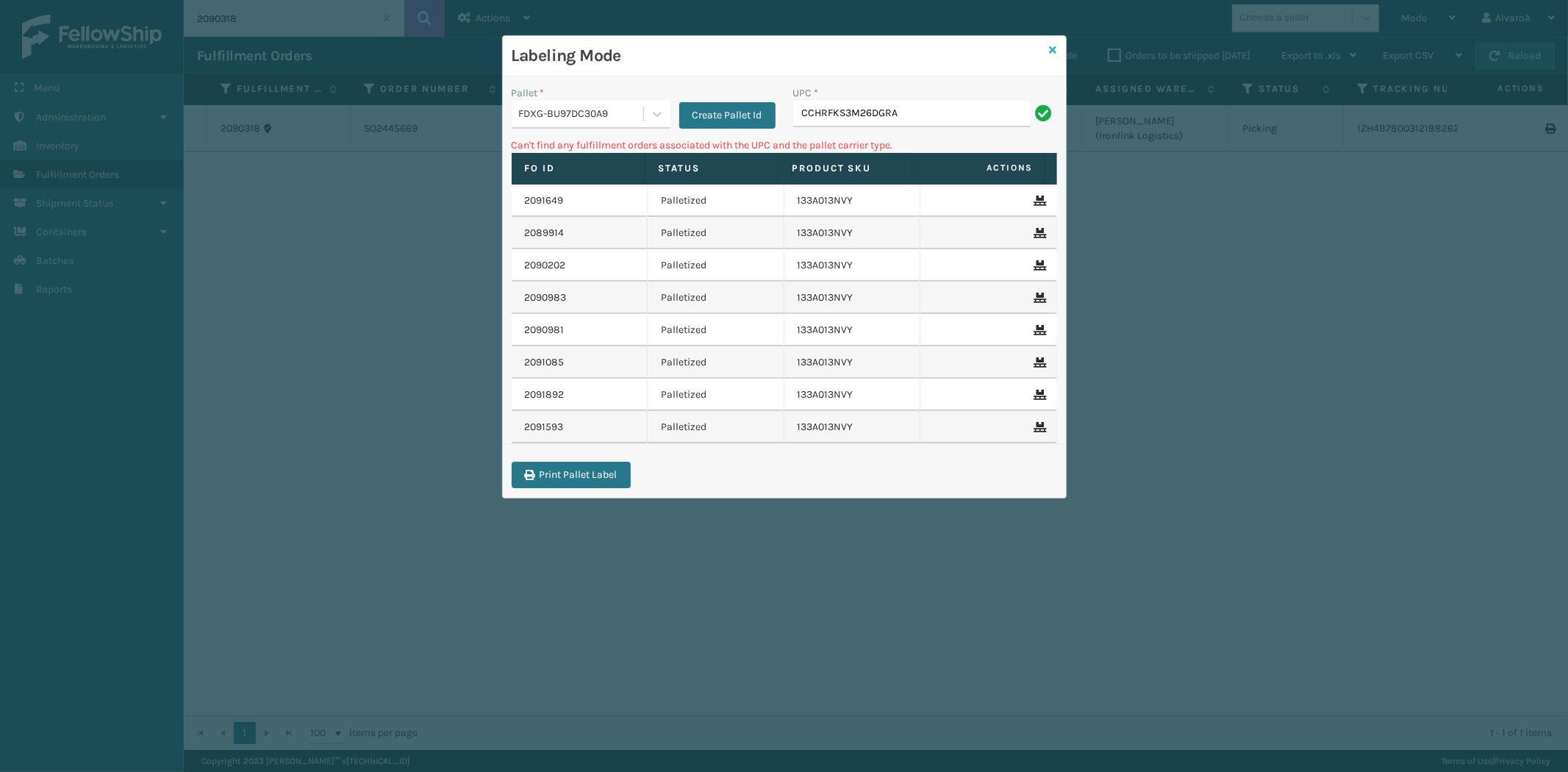
click at [1050, 48] on icon at bounding box center [1054, 49] width 8 height 11
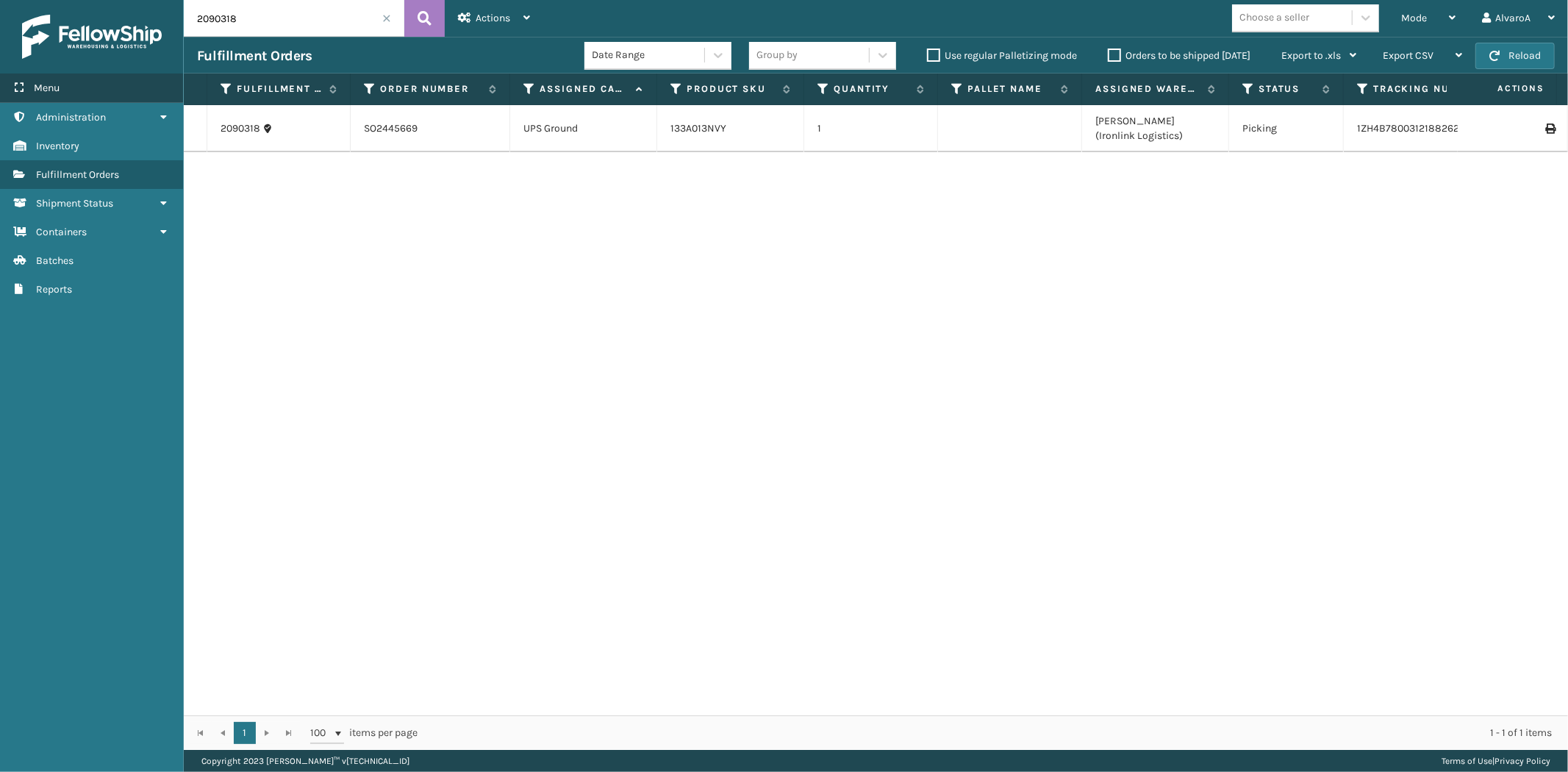
drag, startPoint x: 289, startPoint y: 20, endPoint x: 52, endPoint y: 85, distance: 245.8
click at [52, 0] on div "Menu Administration Inventory Fulfillment Orders Shipment Status Containers Bat…" at bounding box center [784, 0] width 1568 height 0
type input "2"
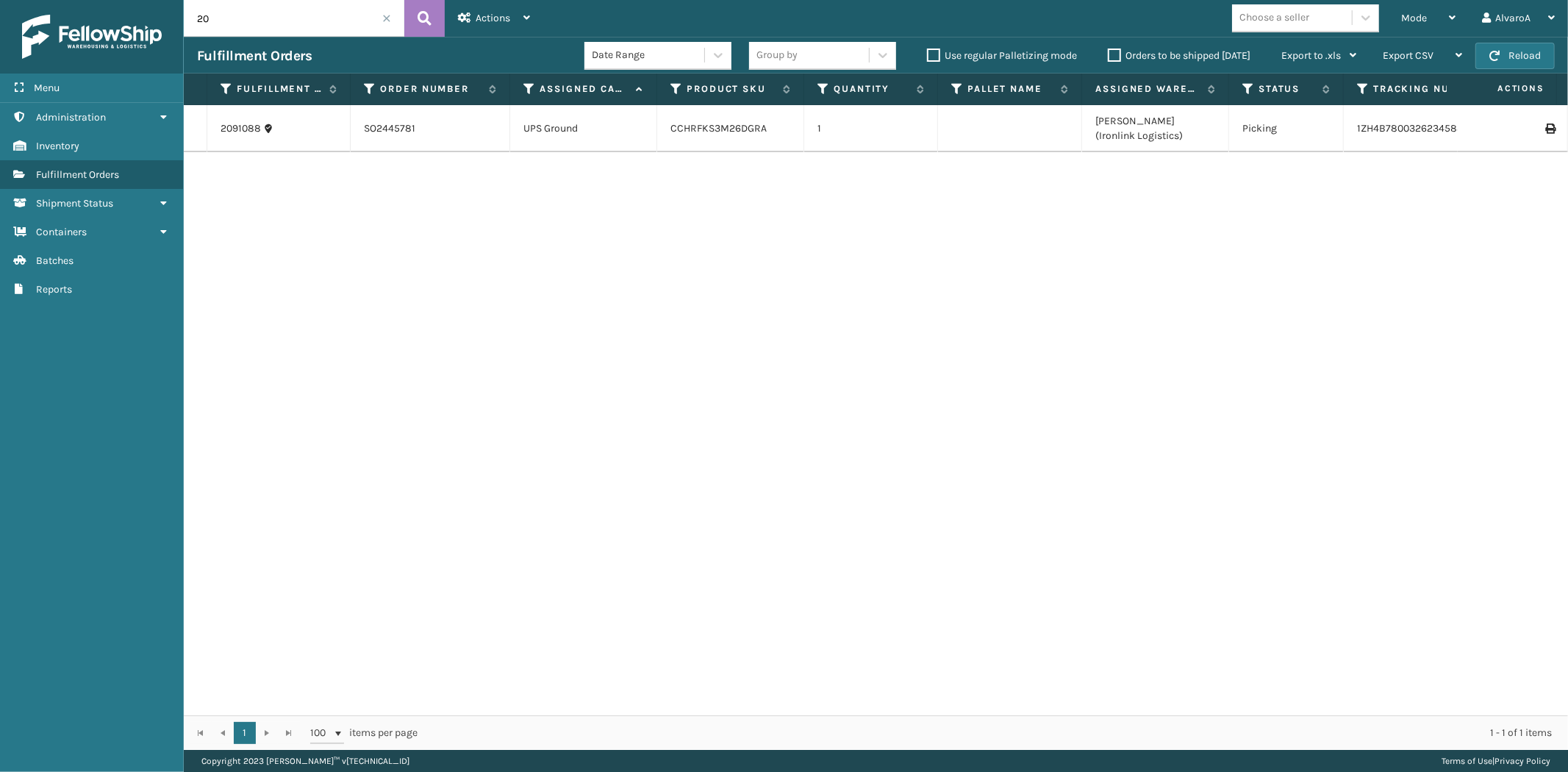
type input "2"
type input "2091679"
click at [1429, 17] on div "Mode" at bounding box center [1428, 18] width 54 height 37
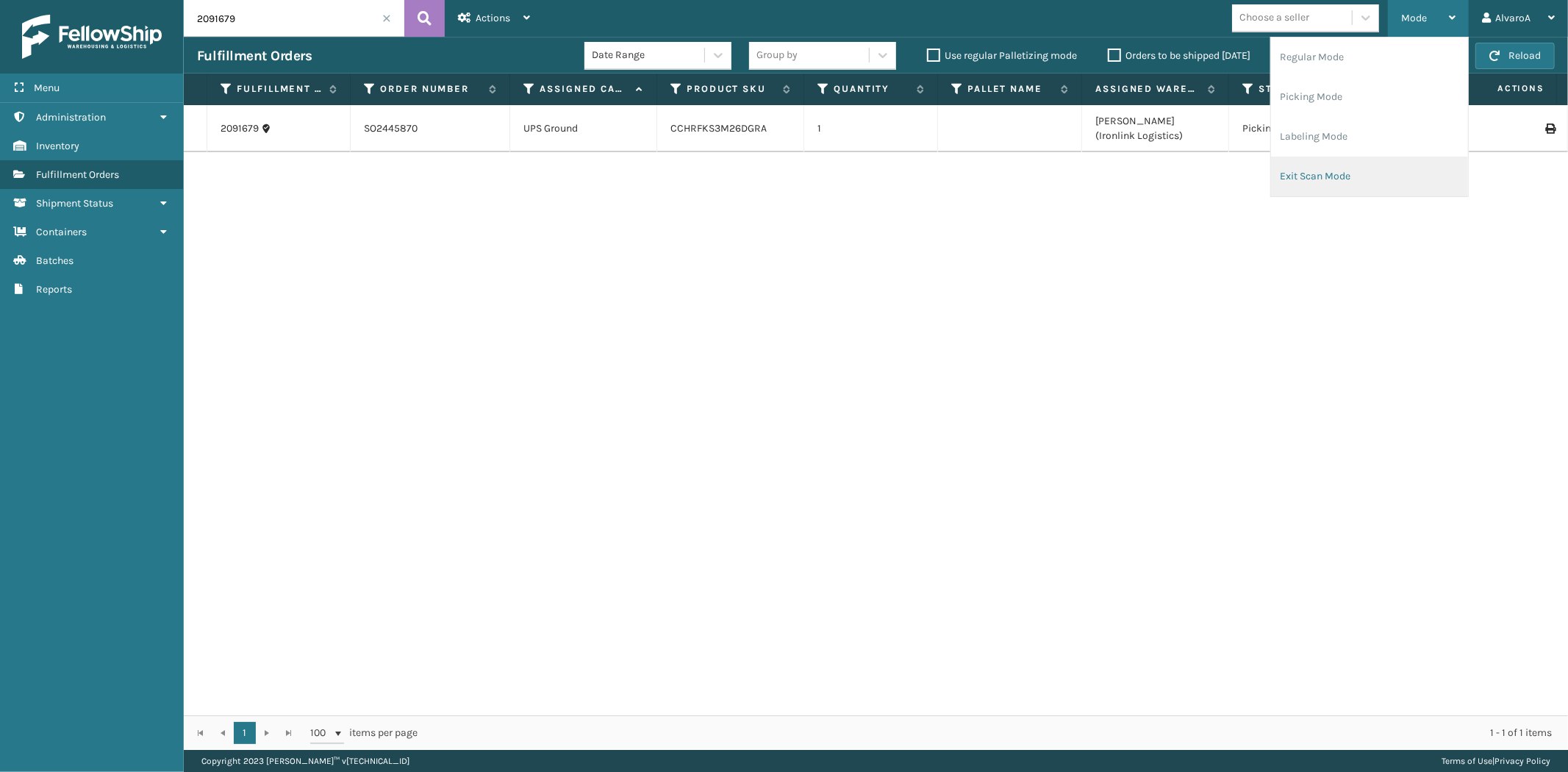
click at [1336, 179] on li "Exit Scan Mode" at bounding box center [1369, 176] width 197 height 40
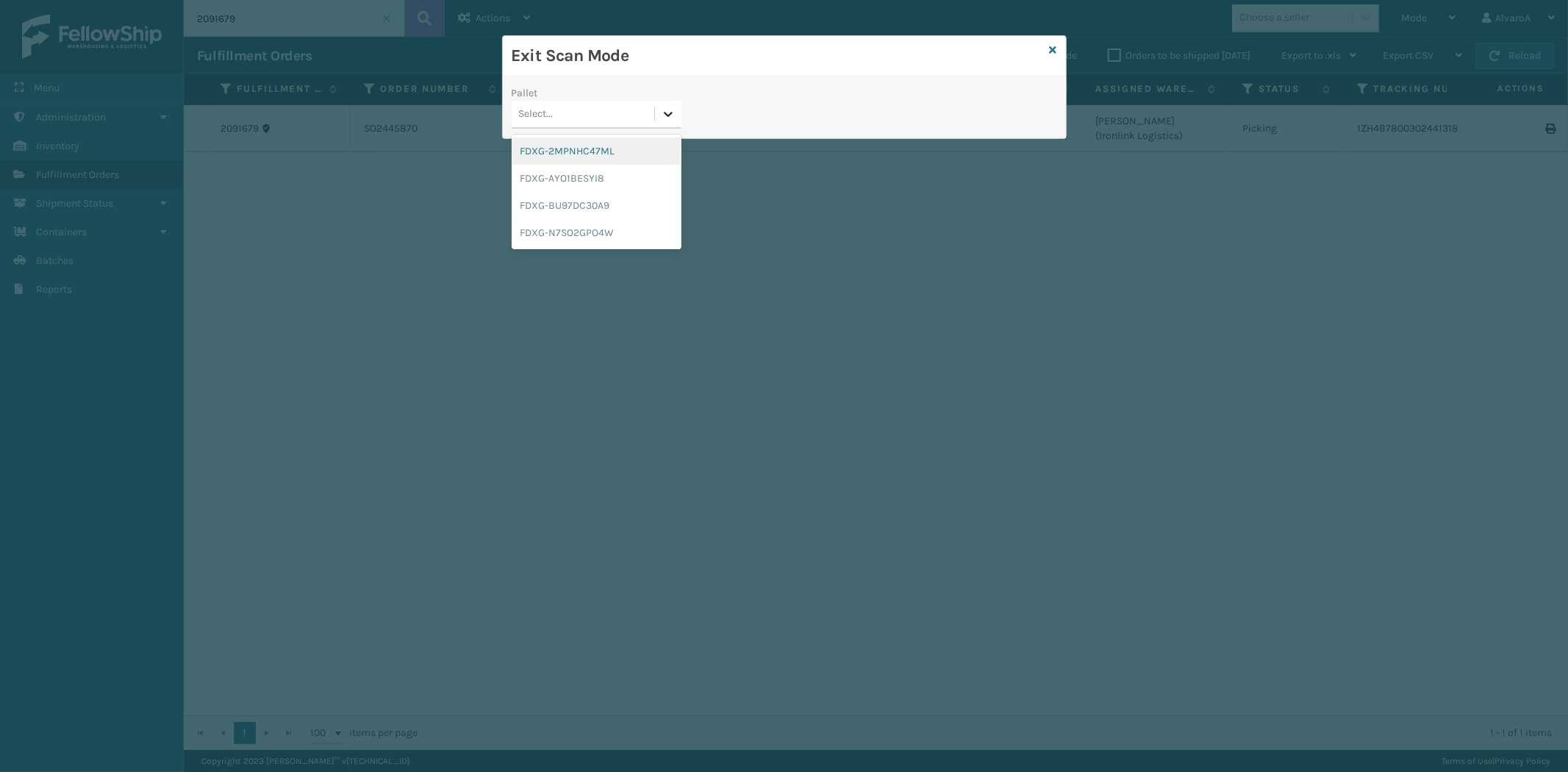
click at [668, 106] on icon at bounding box center [668, 113] width 14 height 14
click at [564, 196] on div "FDXG-BU97DC30A9" at bounding box center [596, 206] width 170 height 27
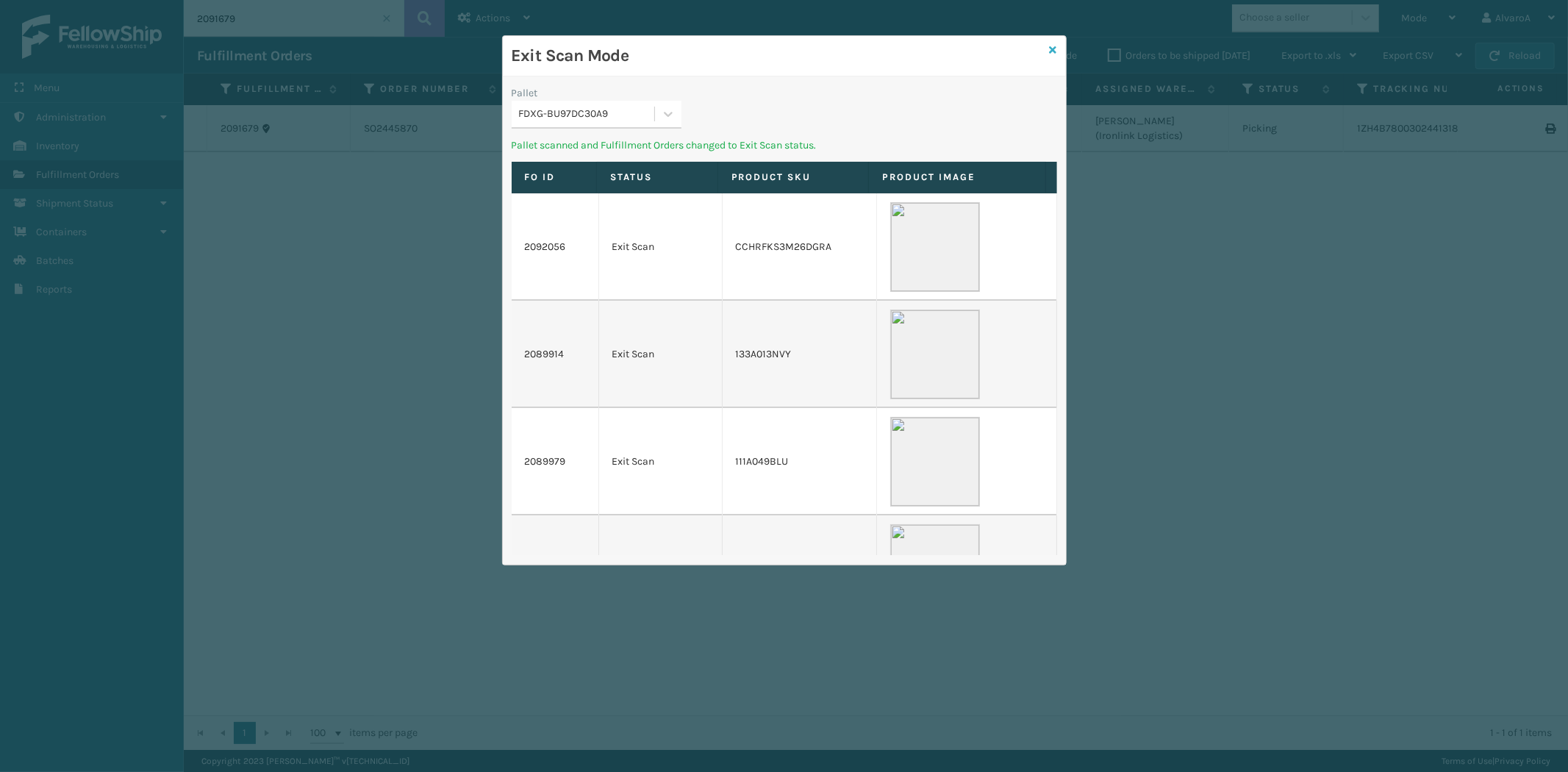
click at [1055, 48] on icon at bounding box center [1054, 49] width 8 height 11
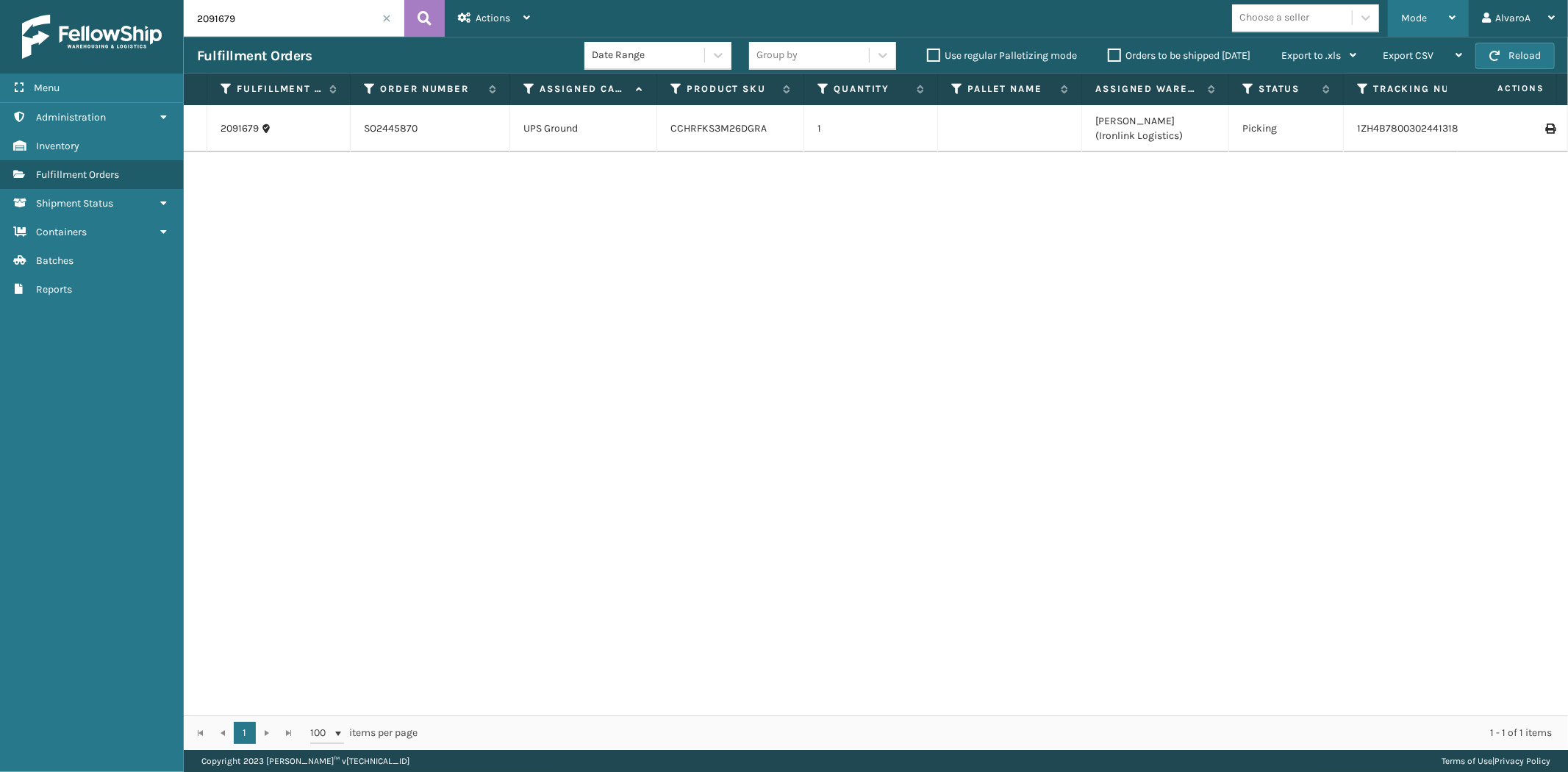
click at [1401, 20] on div "Mode Regular Mode Picking Mode Labeling Mode Exit Scan Mode" at bounding box center [1429, 18] width 81 height 37
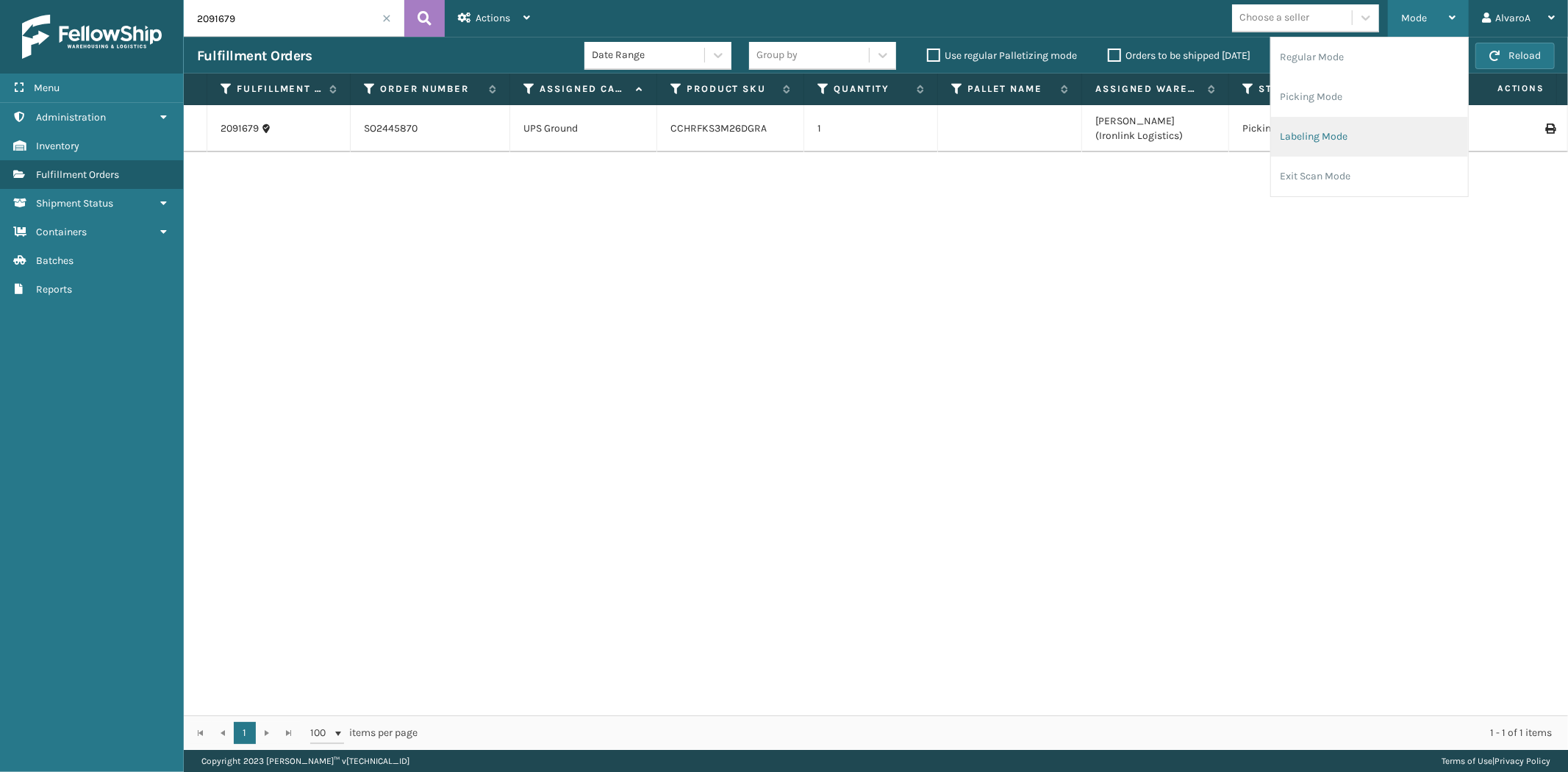
click at [1325, 138] on li "Labeling Mode" at bounding box center [1369, 136] width 197 height 40
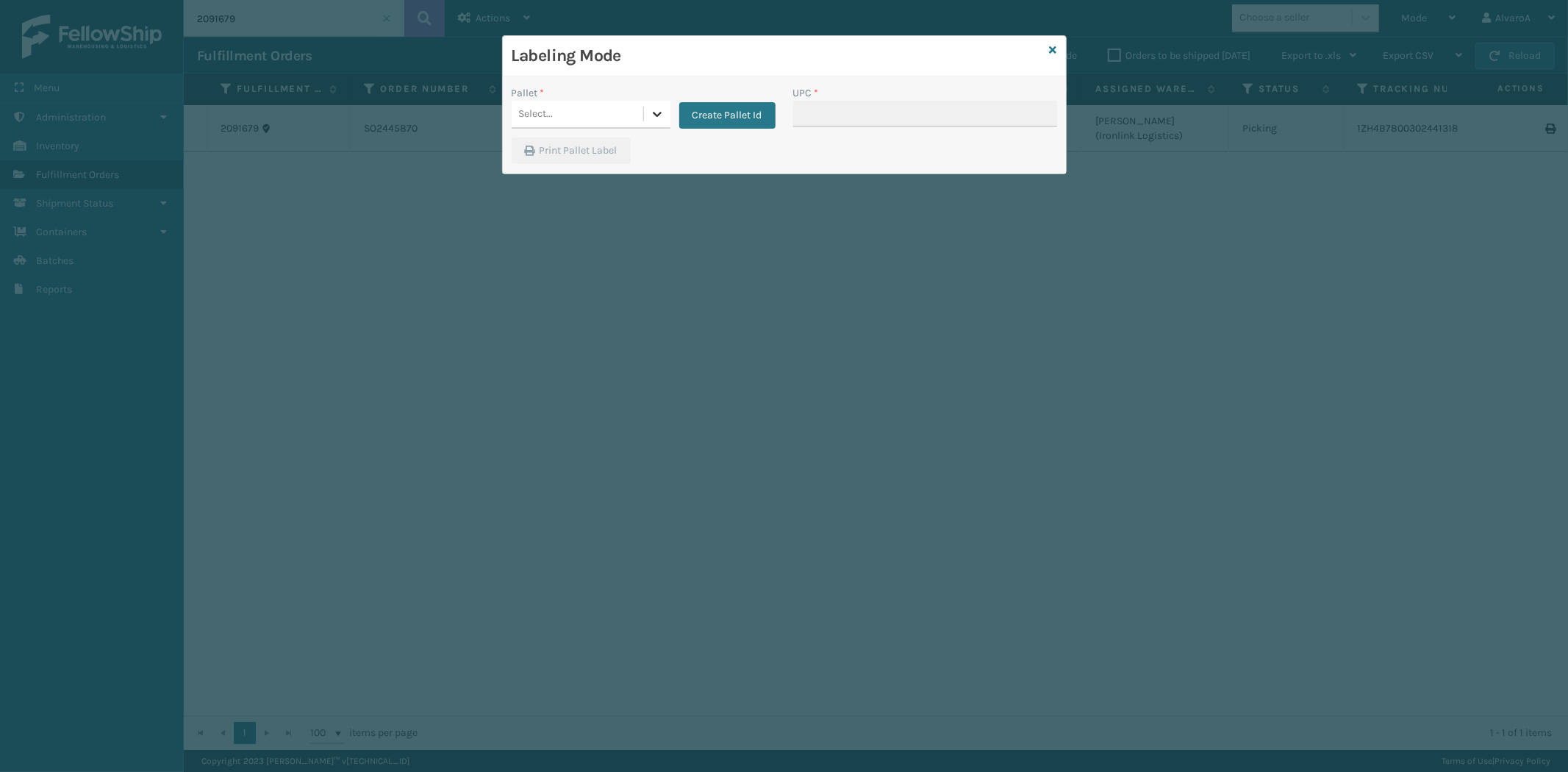
click at [656, 106] on div at bounding box center [656, 113] width 26 height 26
click at [704, 109] on button "Create Pallet Id" at bounding box center [728, 115] width 96 height 26
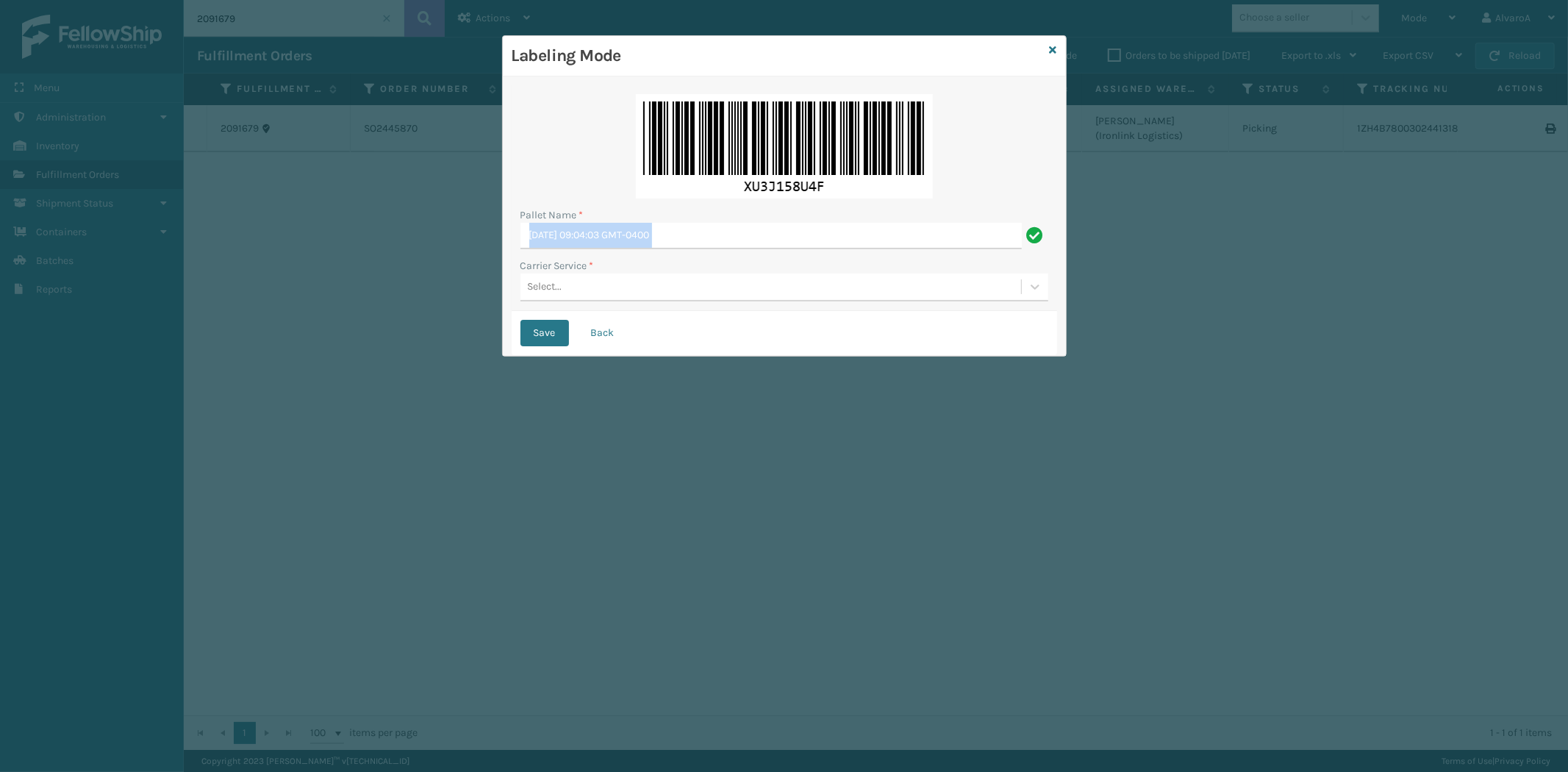
drag, startPoint x: 732, startPoint y: 221, endPoint x: 439, endPoint y: 267, distance: 296.6
click at [439, 267] on div "Labeling Mode Pallet Name * [DATE] 09:04:03 GMT-0400 Carrier Service * Select..…" at bounding box center [784, 386] width 1568 height 772
click at [731, 228] on input "[DATE] 09:04:03 GMT-0400" at bounding box center [771, 235] width 502 height 26
drag, startPoint x: 727, startPoint y: 236, endPoint x: 518, endPoint y: 270, distance: 211.7
click at [519, 270] on div "Pallet Name * [DATE] 09:04:03 GMT-0400 Carrier Service * Select..." at bounding box center [784, 198] width 545 height 226
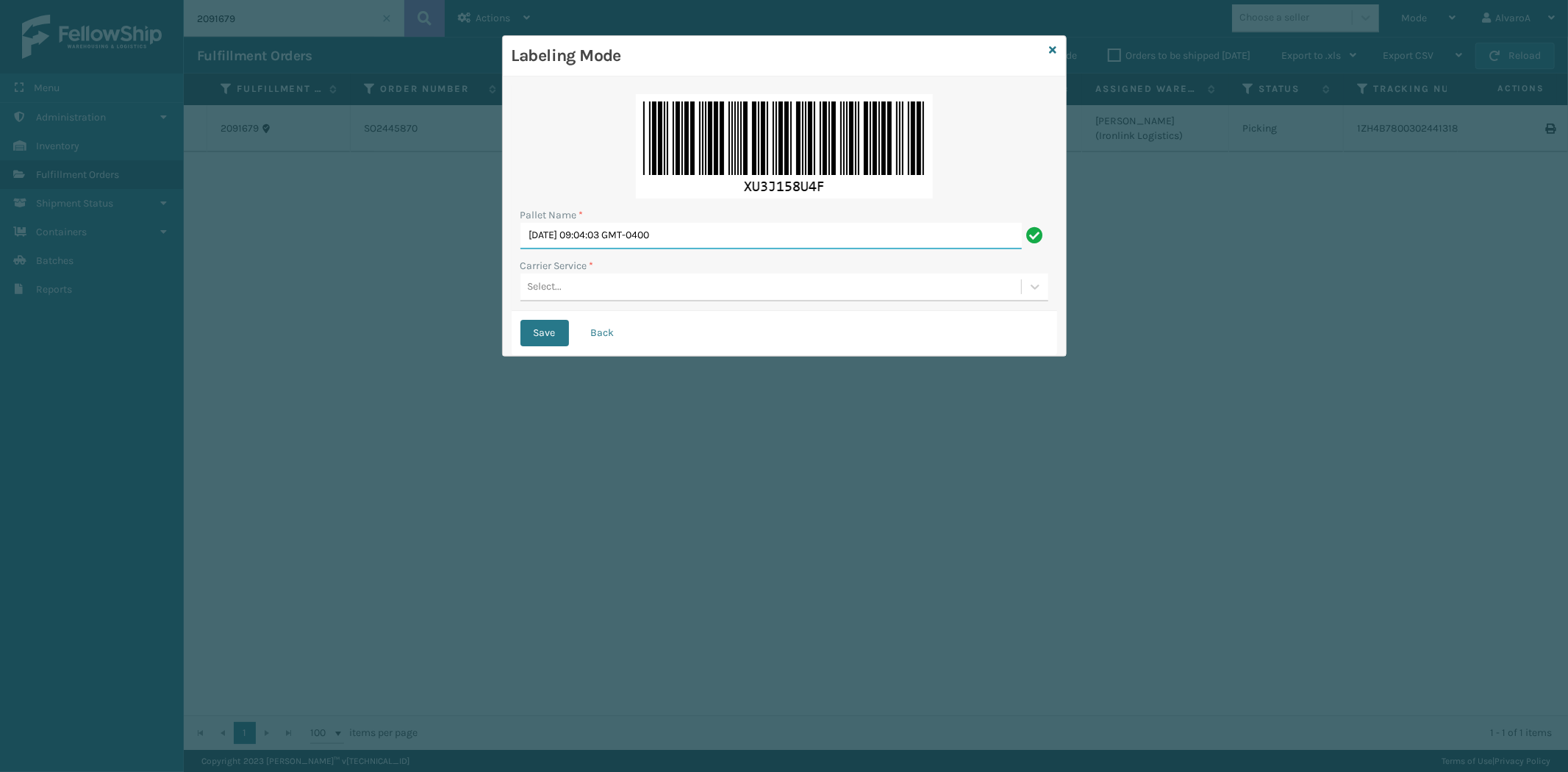
click at [713, 232] on input "[DATE] 09:04:03 GMT-0400" at bounding box center [771, 235] width 502 height 26
drag, startPoint x: 714, startPoint y: 235, endPoint x: 348, endPoint y: 254, distance: 366.5
click at [348, 254] on div "Labeling Mode Pallet Name * [DATE] 09:04:03 GMT-0400 Carrier Service * Select..…" at bounding box center [784, 386] width 1568 height 772
type input "LPN 51112"
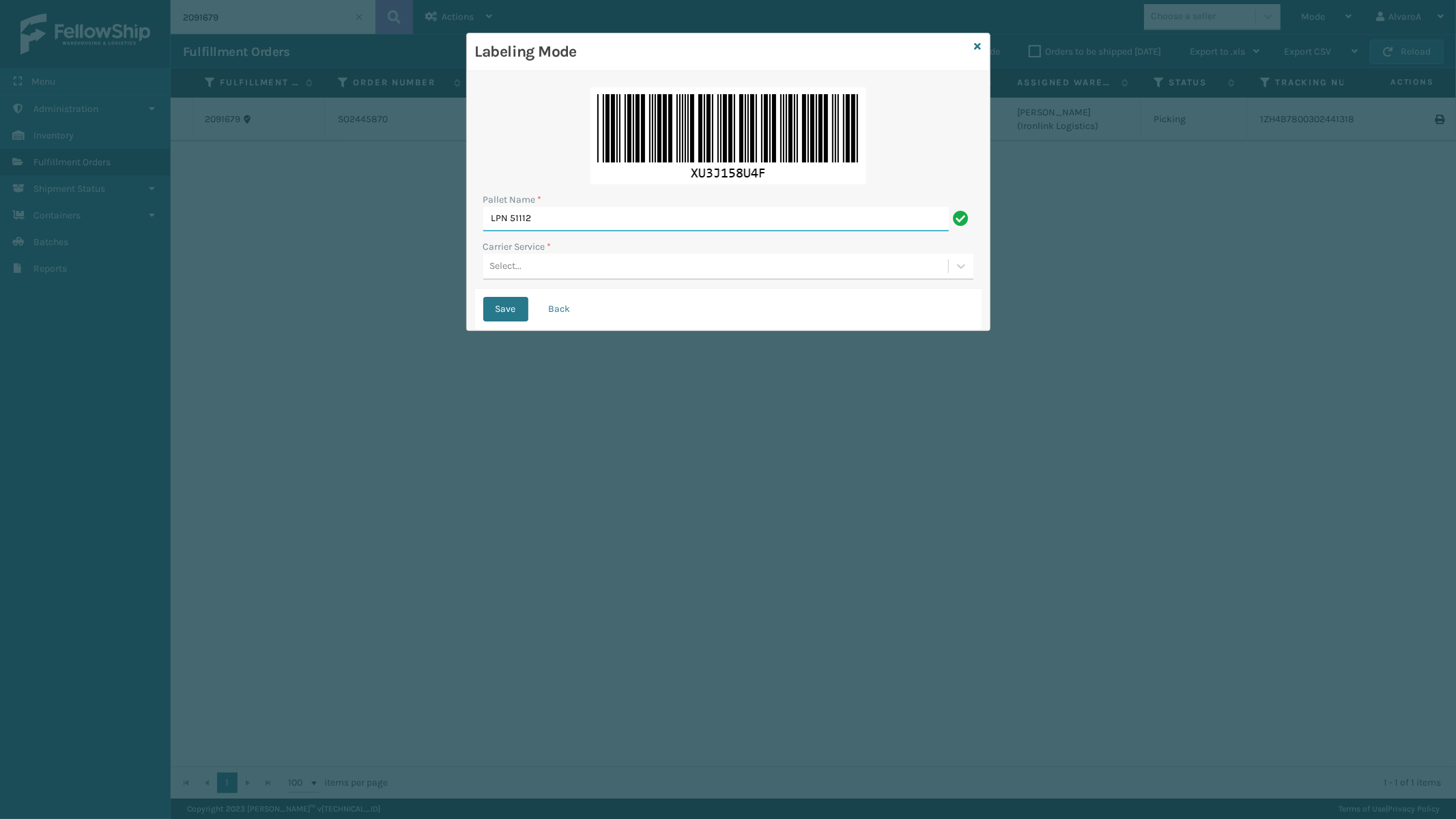
click at [1192, 392] on div "Labeling Mode Pallet Name * LPN 51112 Carrier Service * Select... Save Back" at bounding box center [728, 410] width 1456 height 819
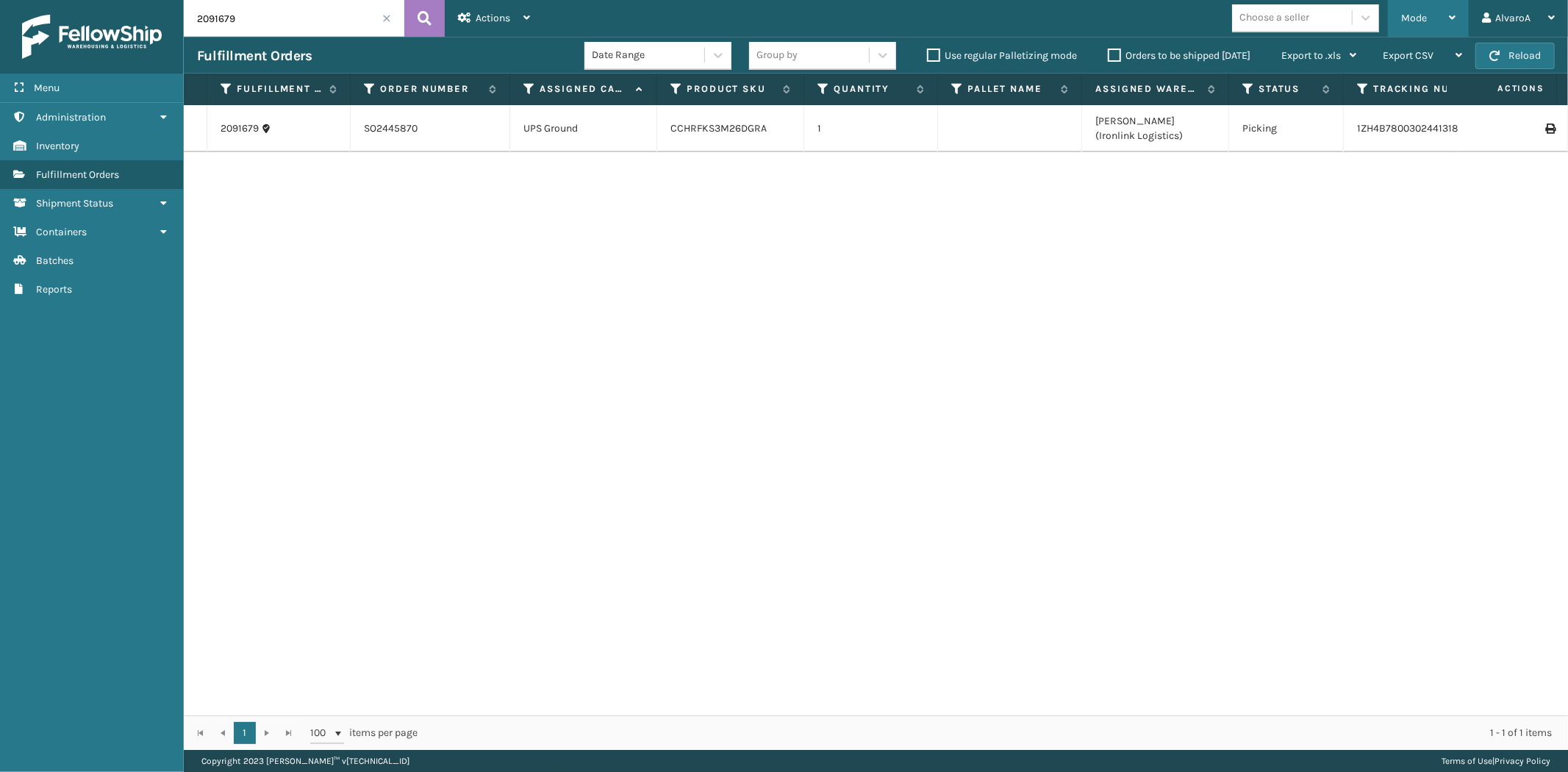
click at [1444, 28] on div "Mode" at bounding box center [1428, 18] width 54 height 37
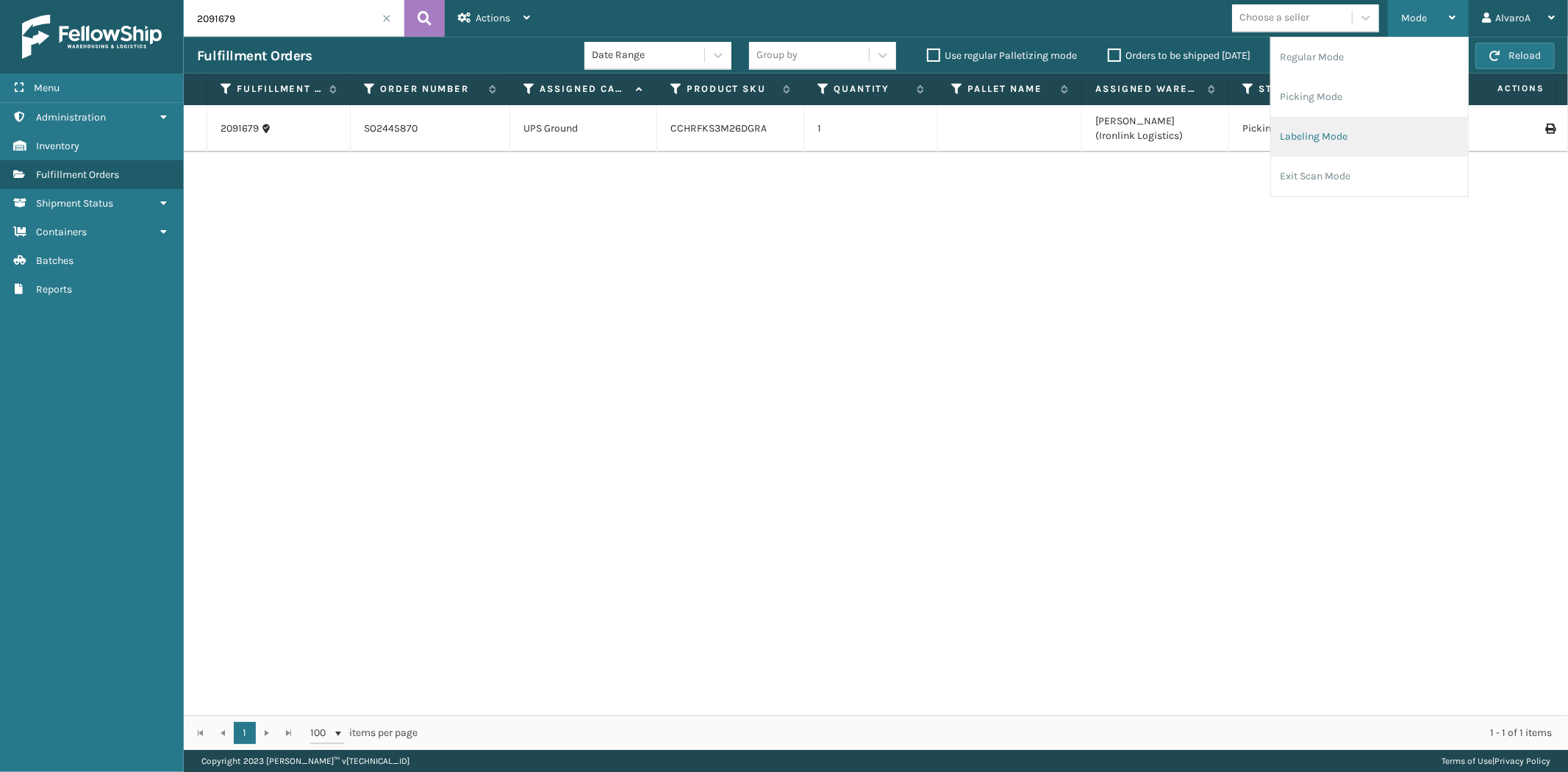
click at [1317, 140] on li "Labeling Mode" at bounding box center [1369, 136] width 197 height 40
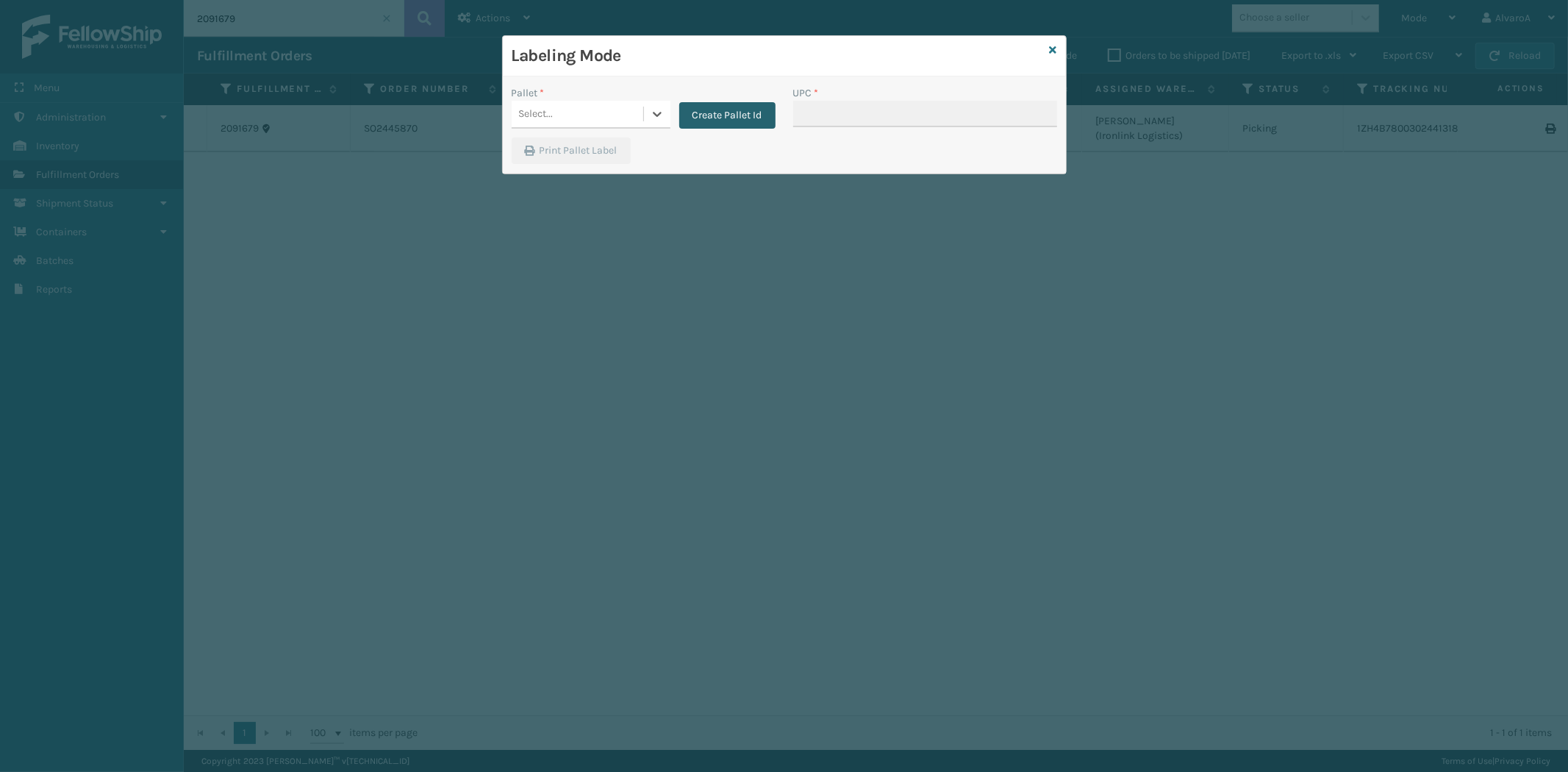
drag, startPoint x: 645, startPoint y: 116, endPoint x: 681, endPoint y: 114, distance: 36.1
click at [646, 116] on div at bounding box center [656, 113] width 26 height 26
click at [708, 114] on button "Create Pallet Id" at bounding box center [728, 115] width 96 height 26
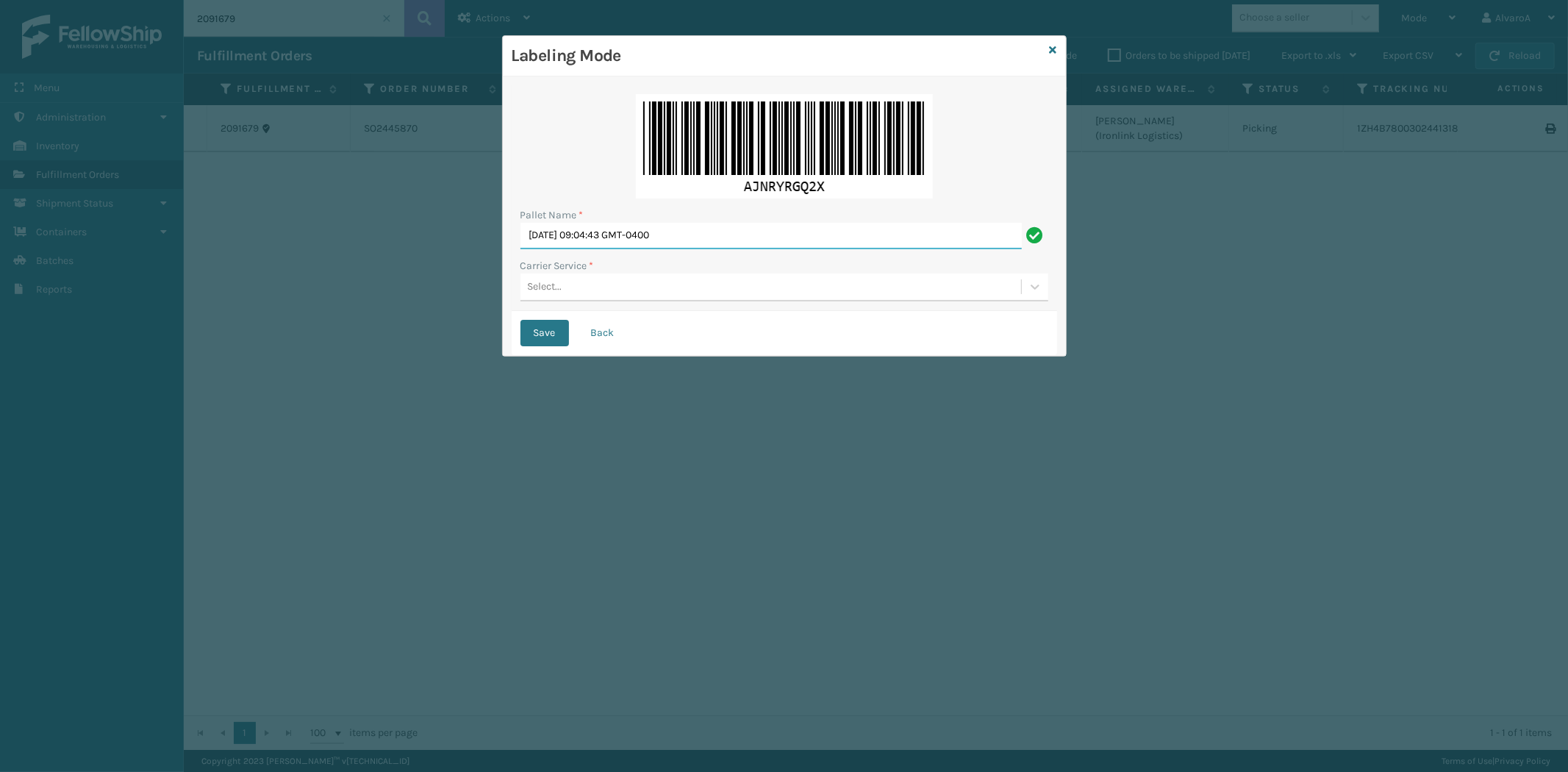
drag, startPoint x: 735, startPoint y: 242, endPoint x: 335, endPoint y: 326, distance: 408.7
click at [339, 327] on div "Labeling Mode Pallet Name * [DATE] 09:04:43 GMT-0400 Carrier Service * Select..…" at bounding box center [784, 386] width 1568 height 772
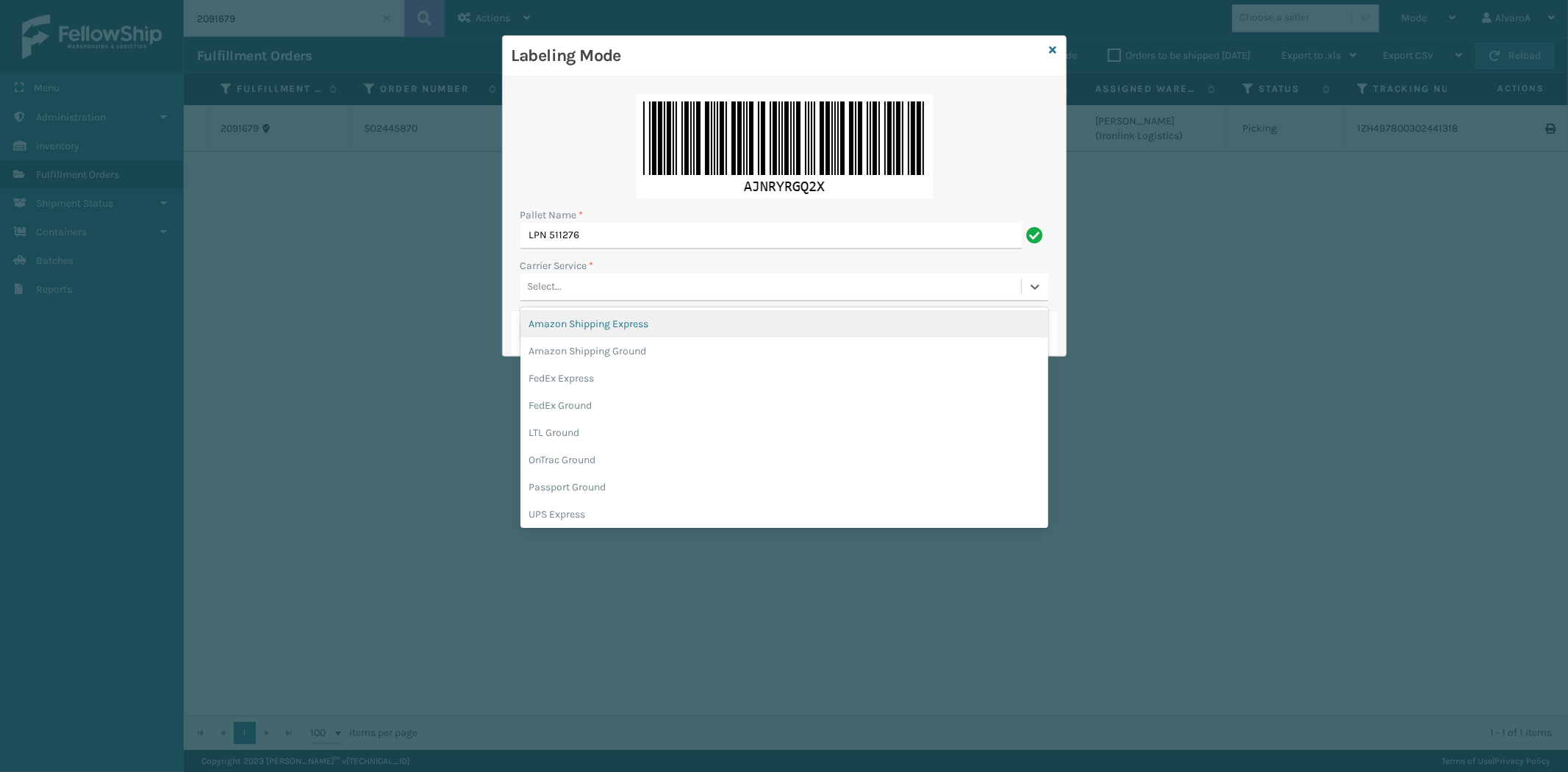
click at [562, 280] on div "Select..." at bounding box center [545, 288] width 35 height 15
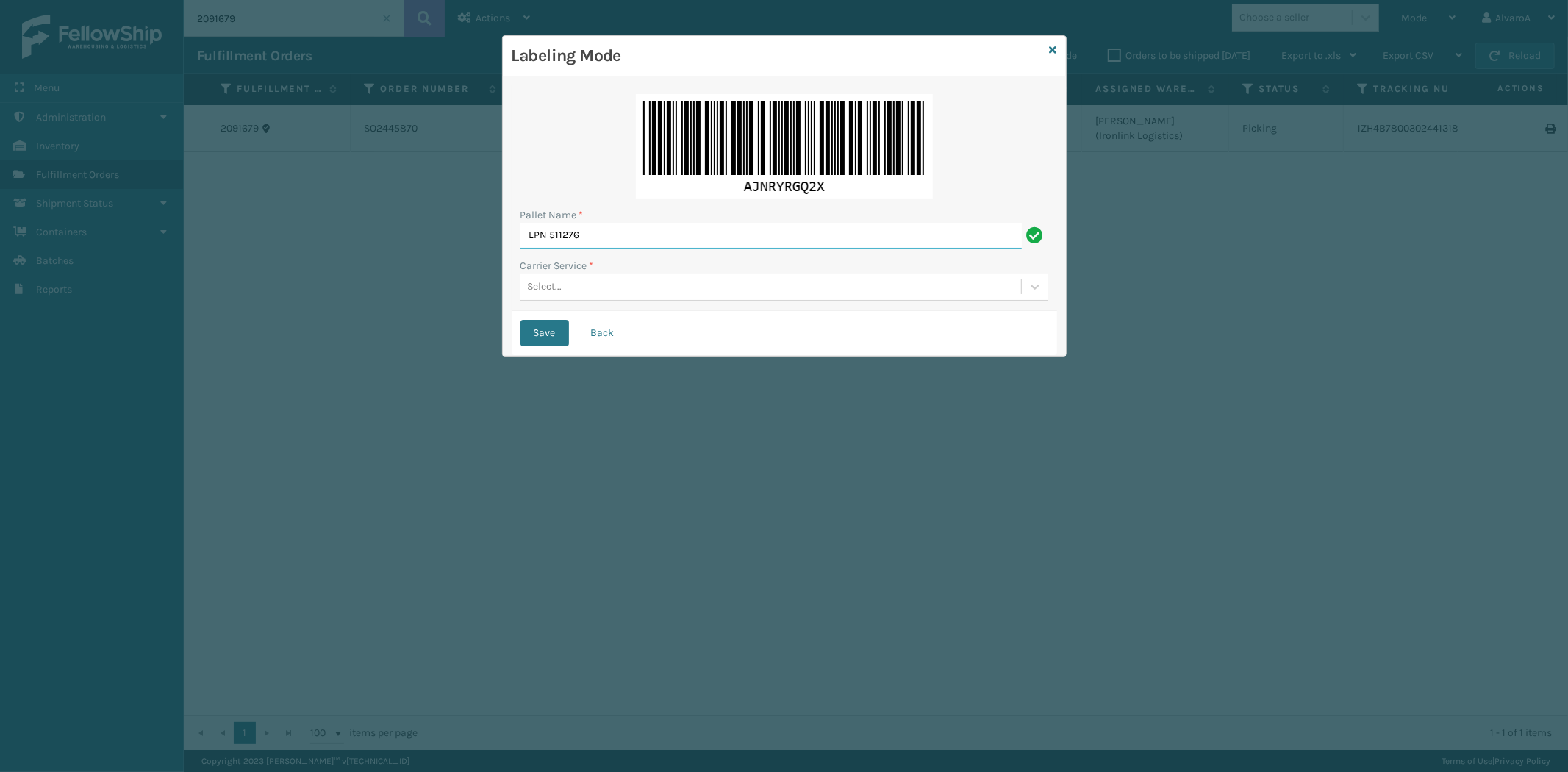
click at [593, 233] on input "LPN 511276" at bounding box center [771, 235] width 502 height 26
type input "LPN 511276#1"
drag, startPoint x: 576, startPoint y: 277, endPoint x: 575, endPoint y: 289, distance: 12.0
click at [576, 277] on div "Select..." at bounding box center [770, 287] width 501 height 24
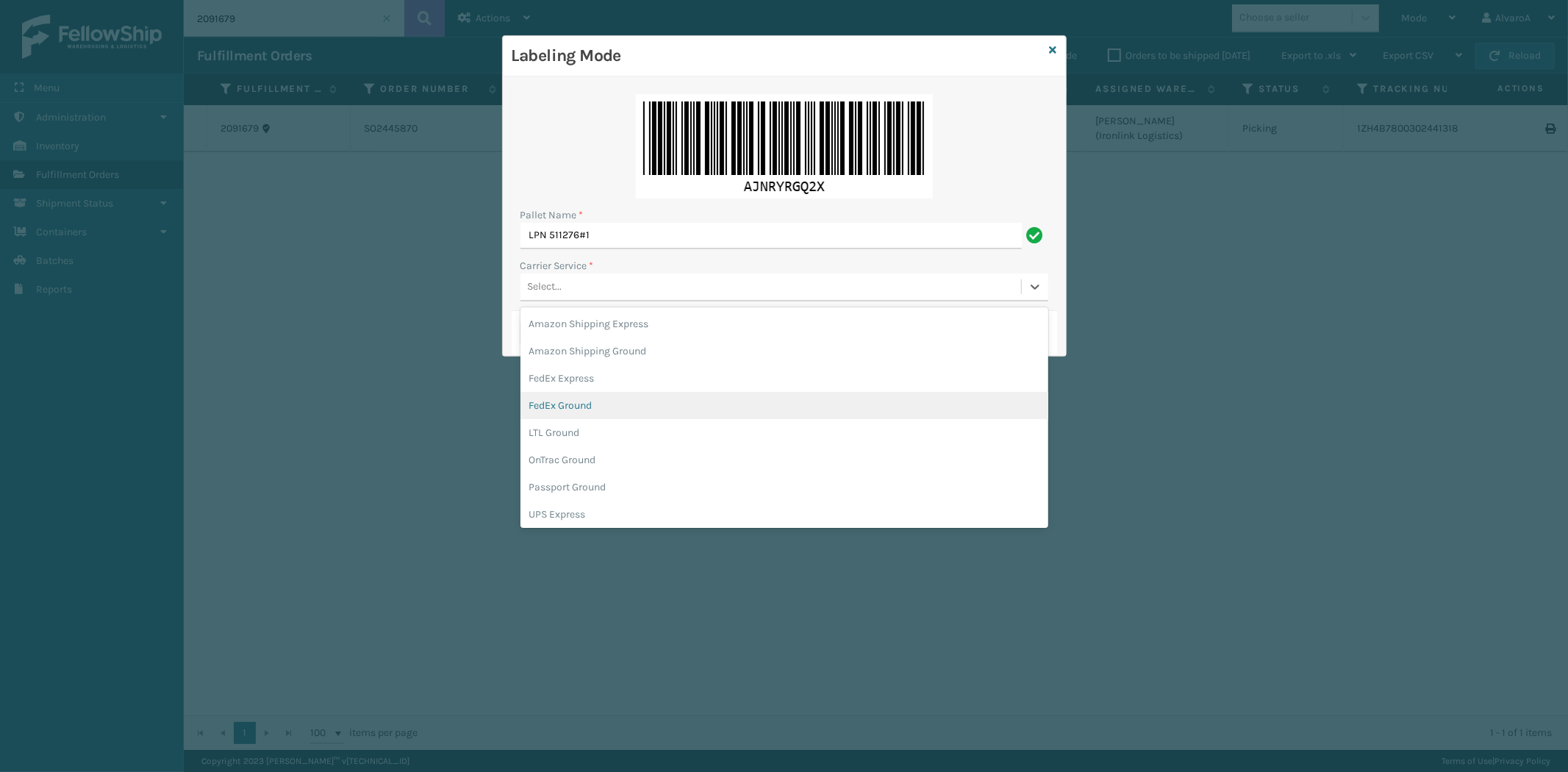
click at [574, 403] on div "FedEx Ground" at bounding box center [784, 405] width 528 height 27
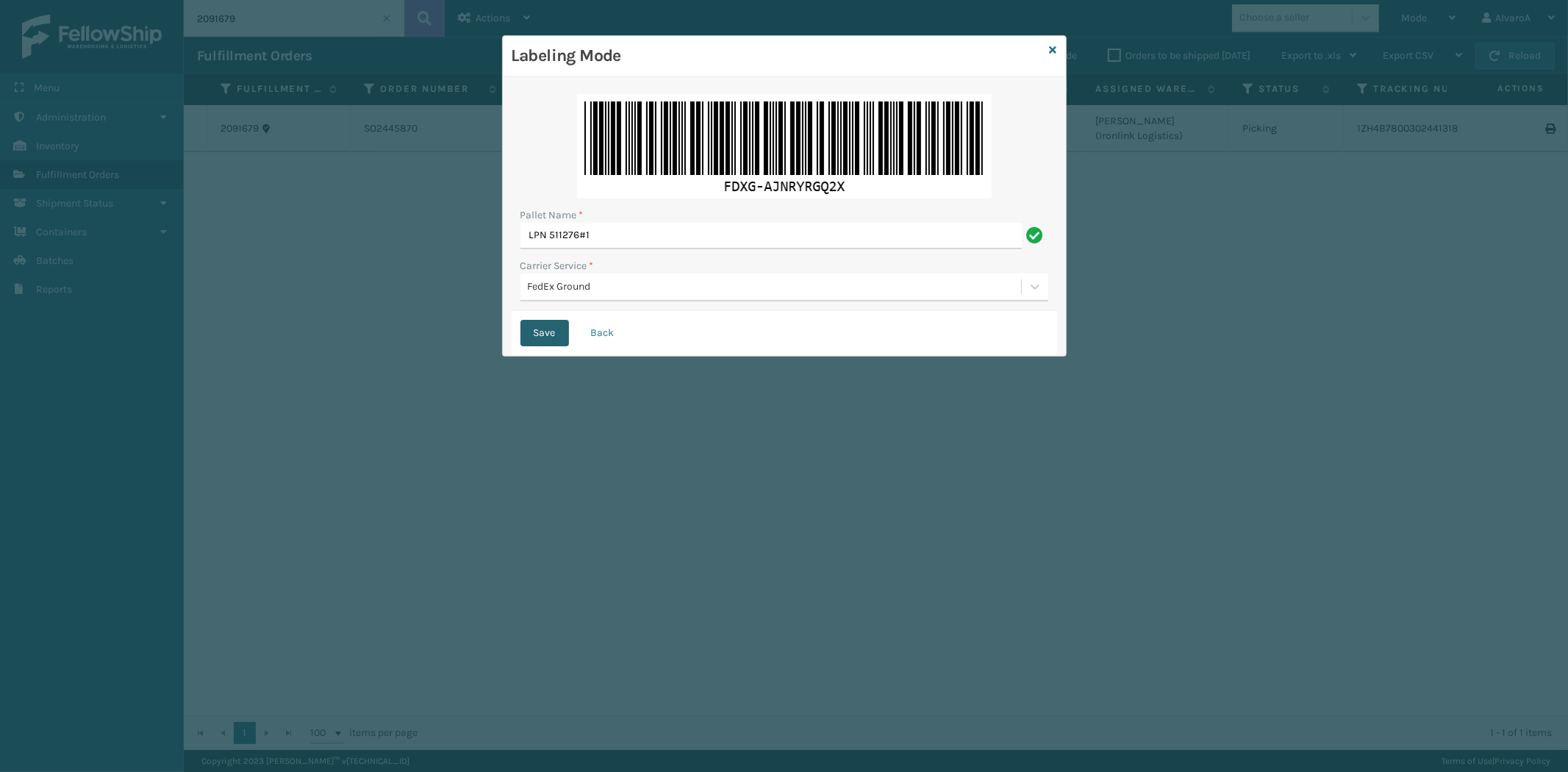
click at [525, 333] on button "Save" at bounding box center [544, 332] width 48 height 26
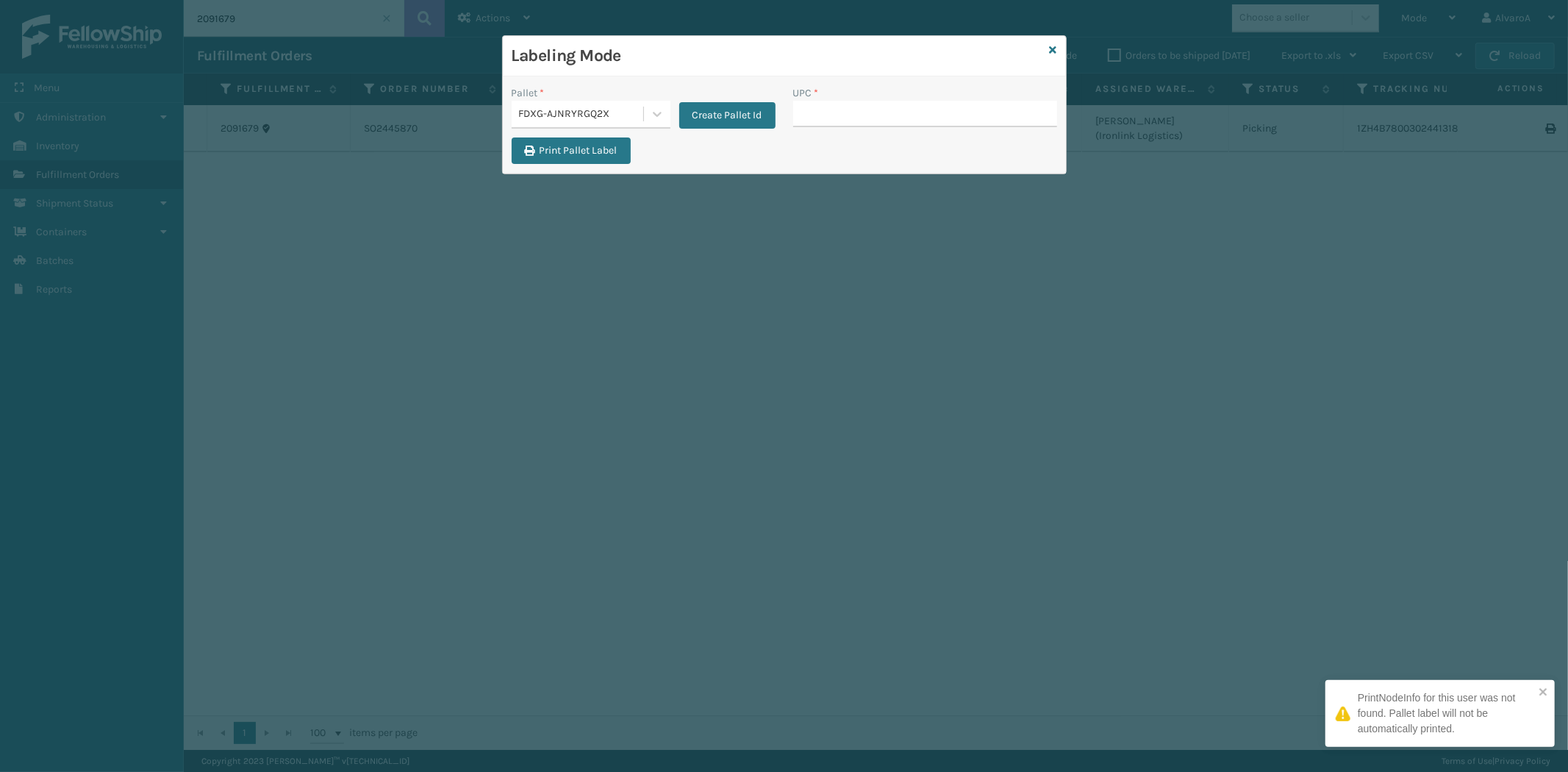
click at [826, 122] on input "UPC *" at bounding box center [925, 113] width 264 height 26
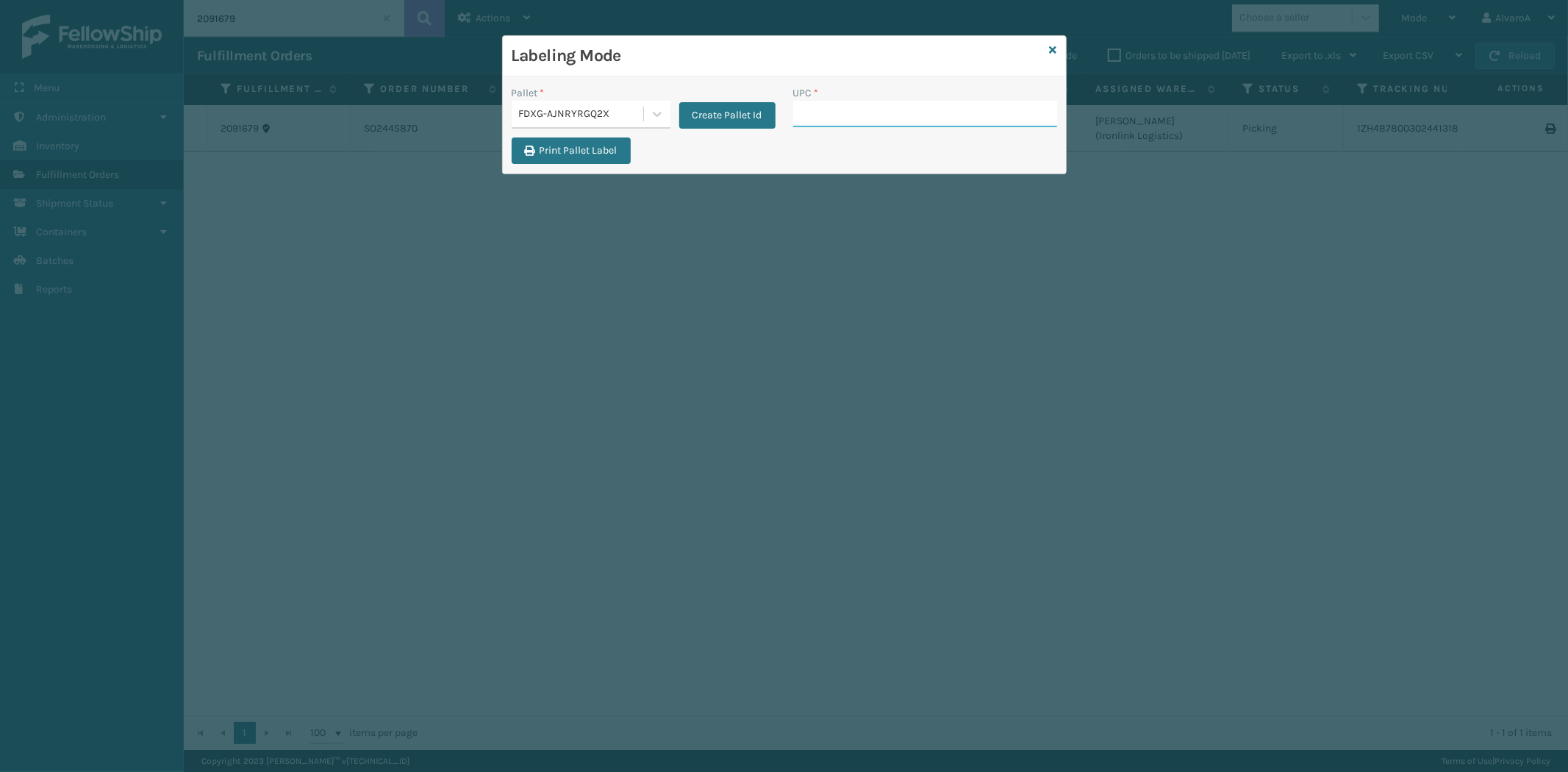
paste input "113A007SND"
type input "113A007SND"
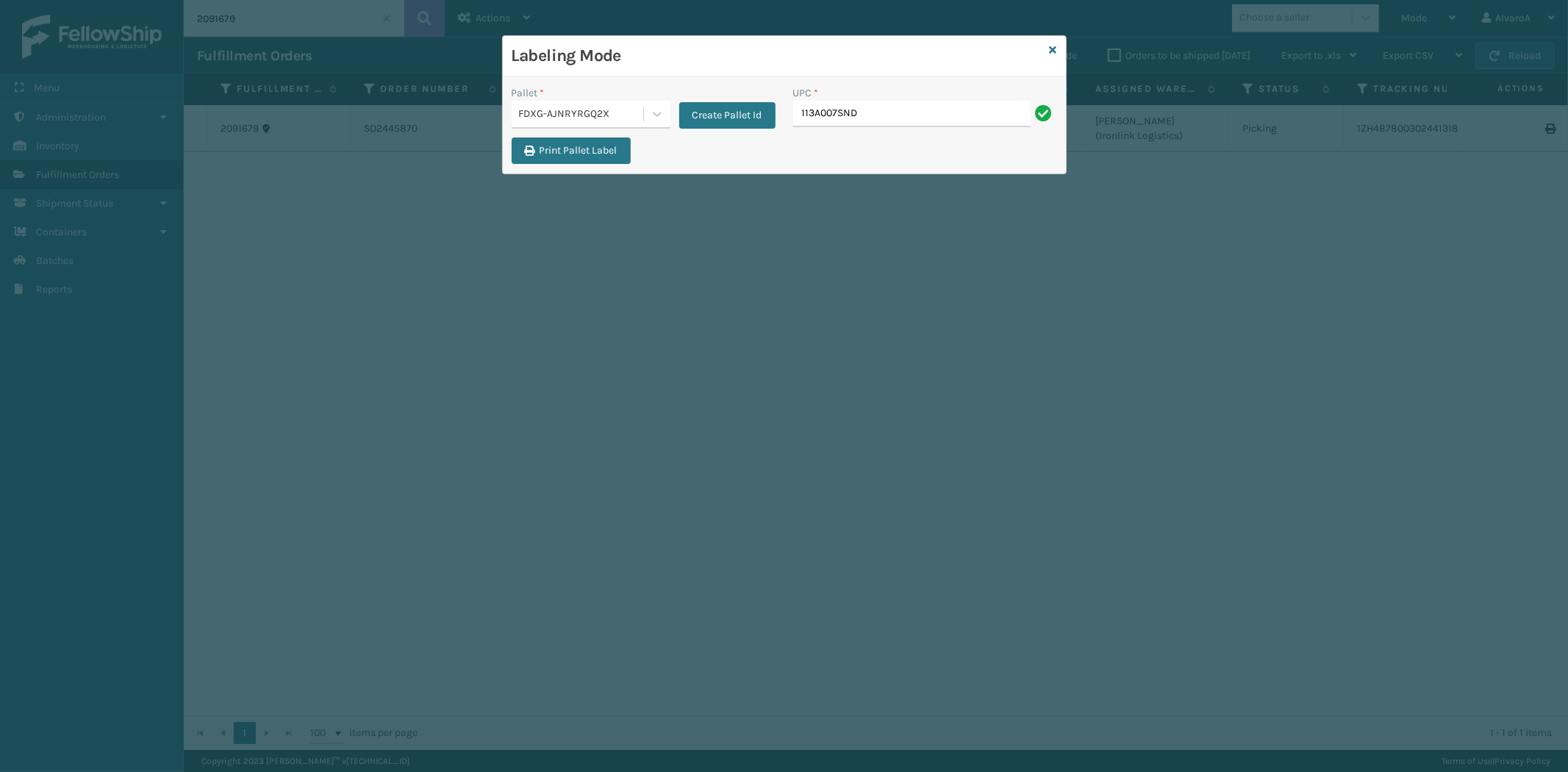
type input "113A007SND"
paste input "133A013BRN"
type input "133A013BRN"
paste input "133A013BRN"
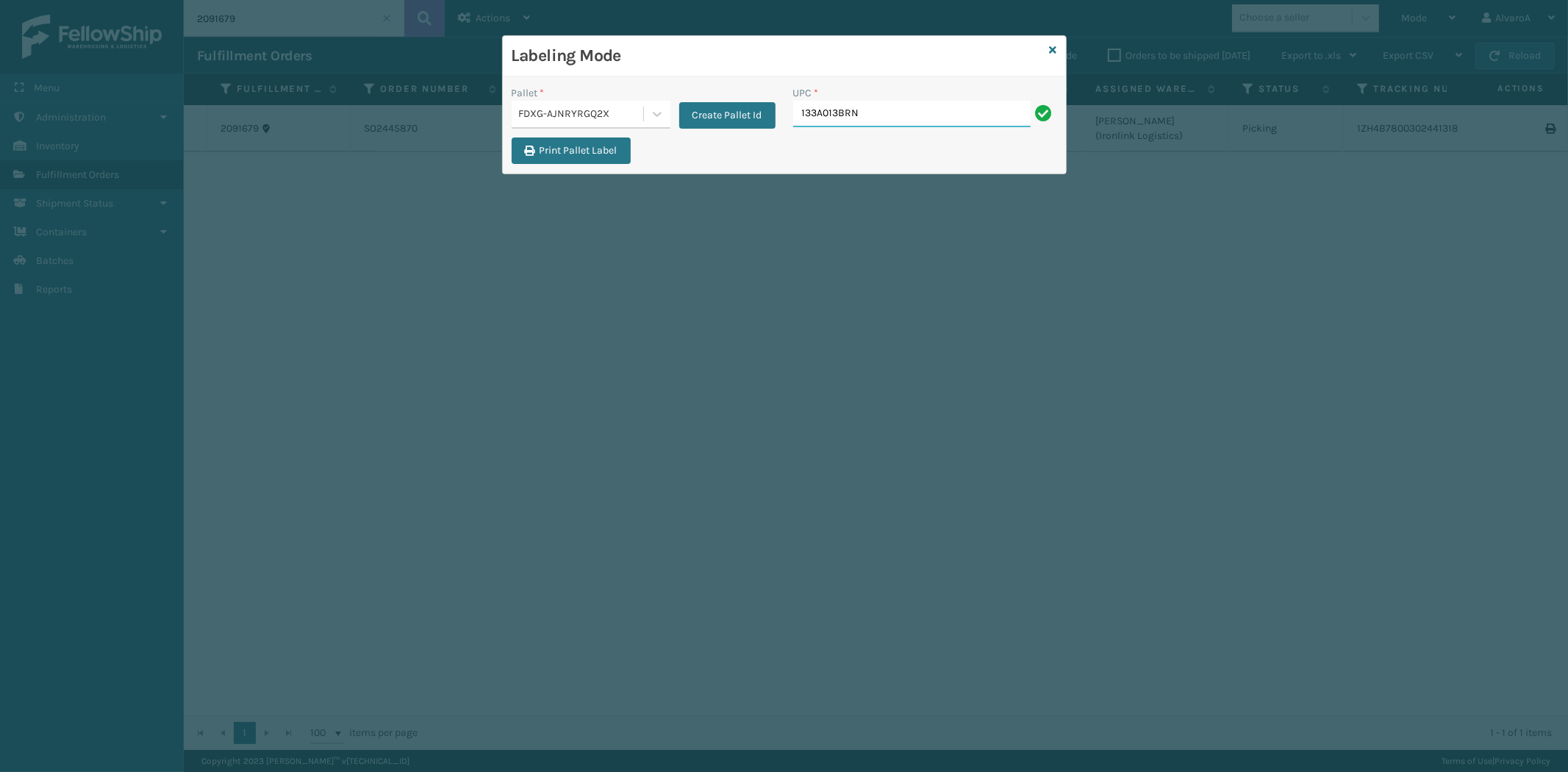
type input "133A013BRN"
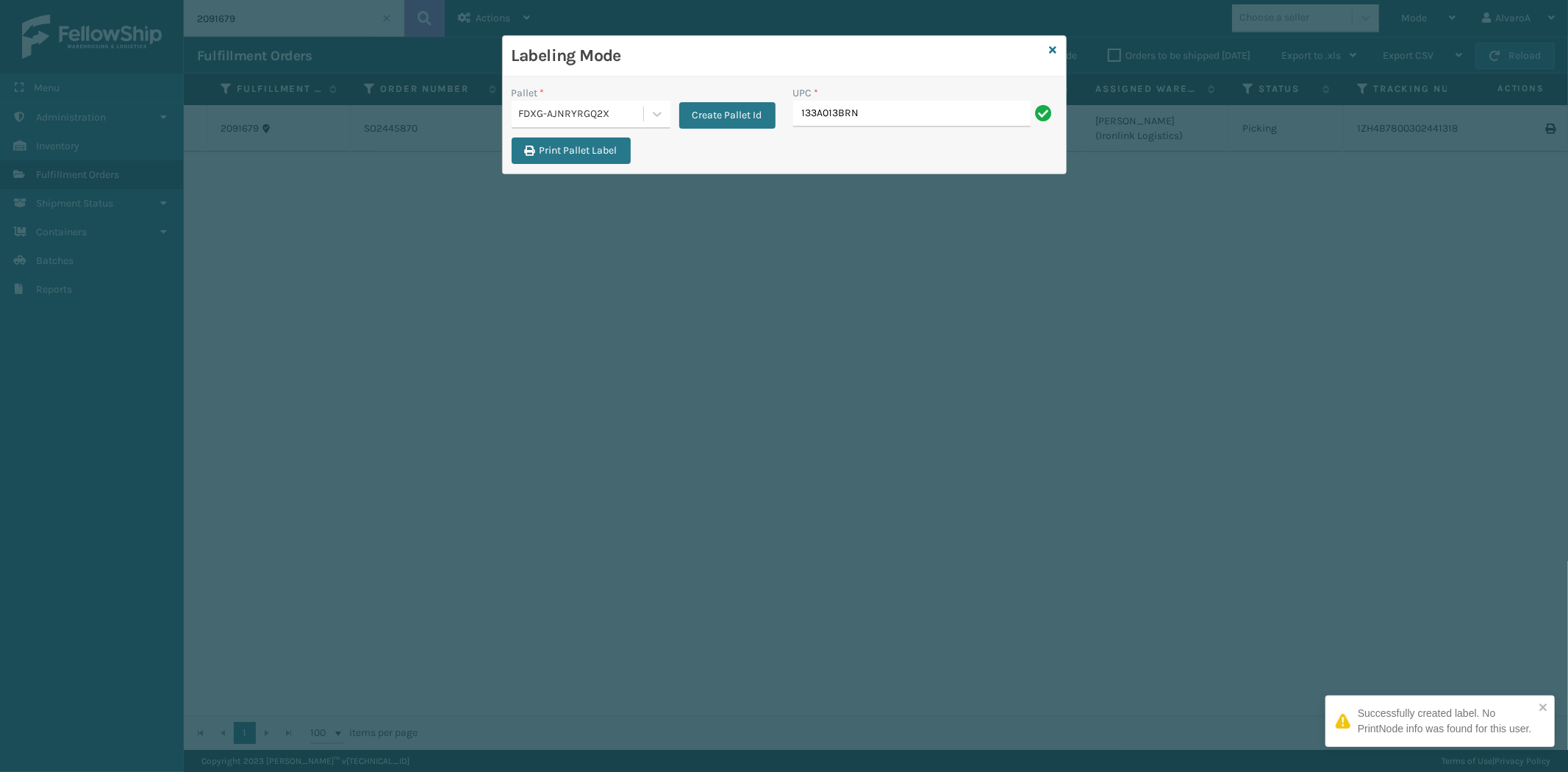
type input "133A013BRN"
paste input "CCHRFKS3M26BKVA"
type input "CCHRFKS3M26BKVA"
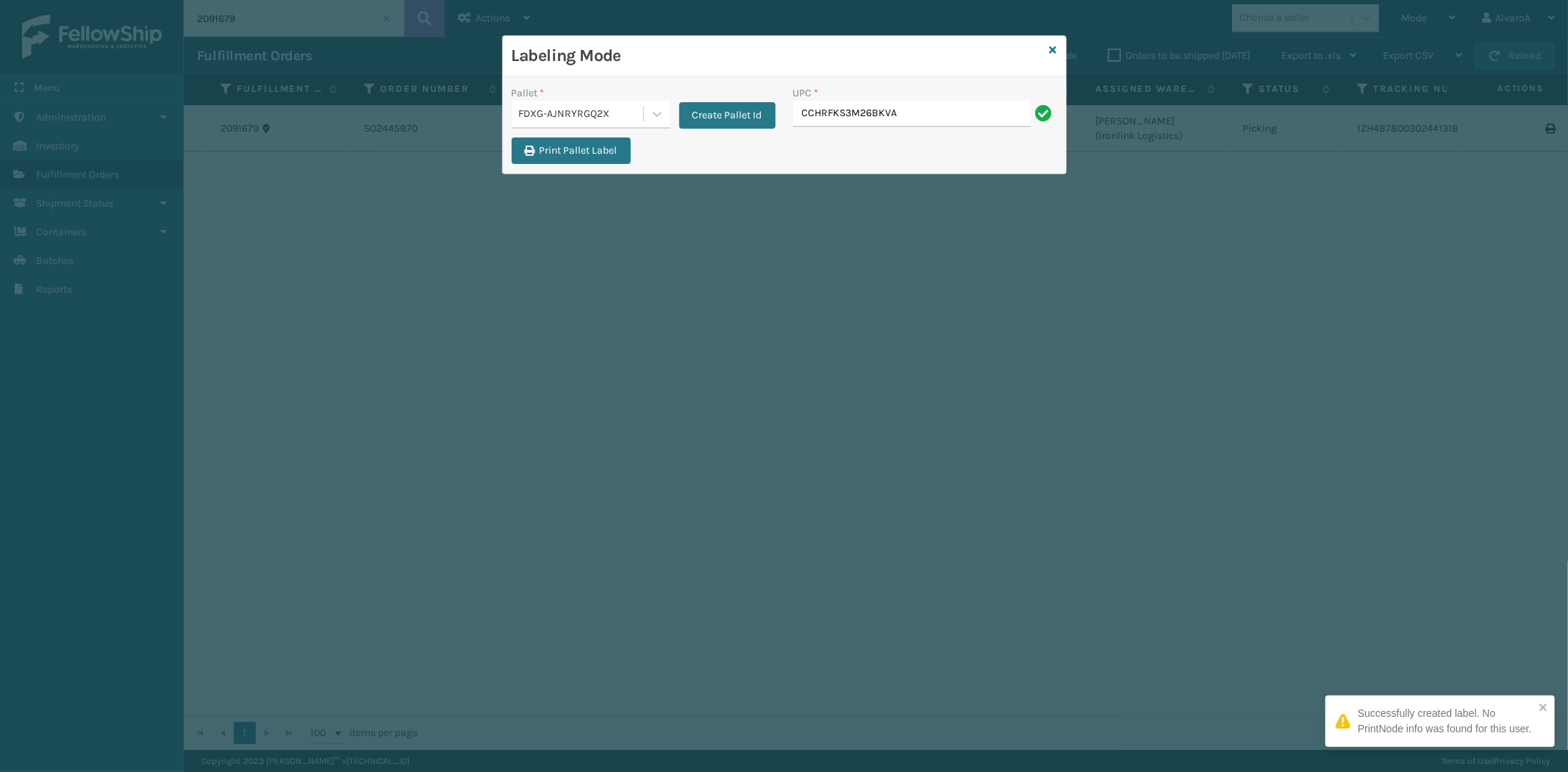
type input "CCHRFKS3M26BKVA"
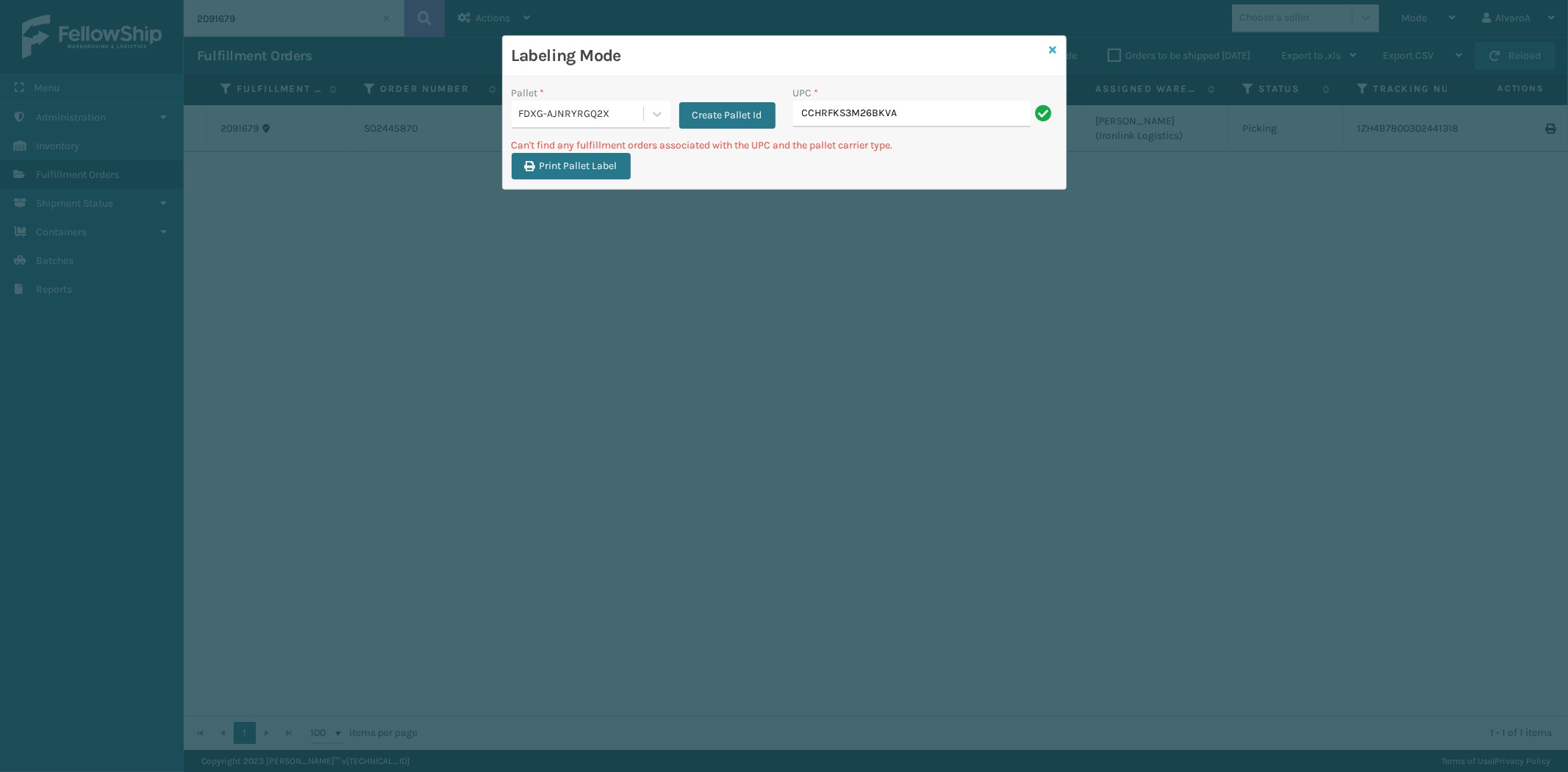
click at [1053, 49] on icon at bounding box center [1054, 49] width 8 height 11
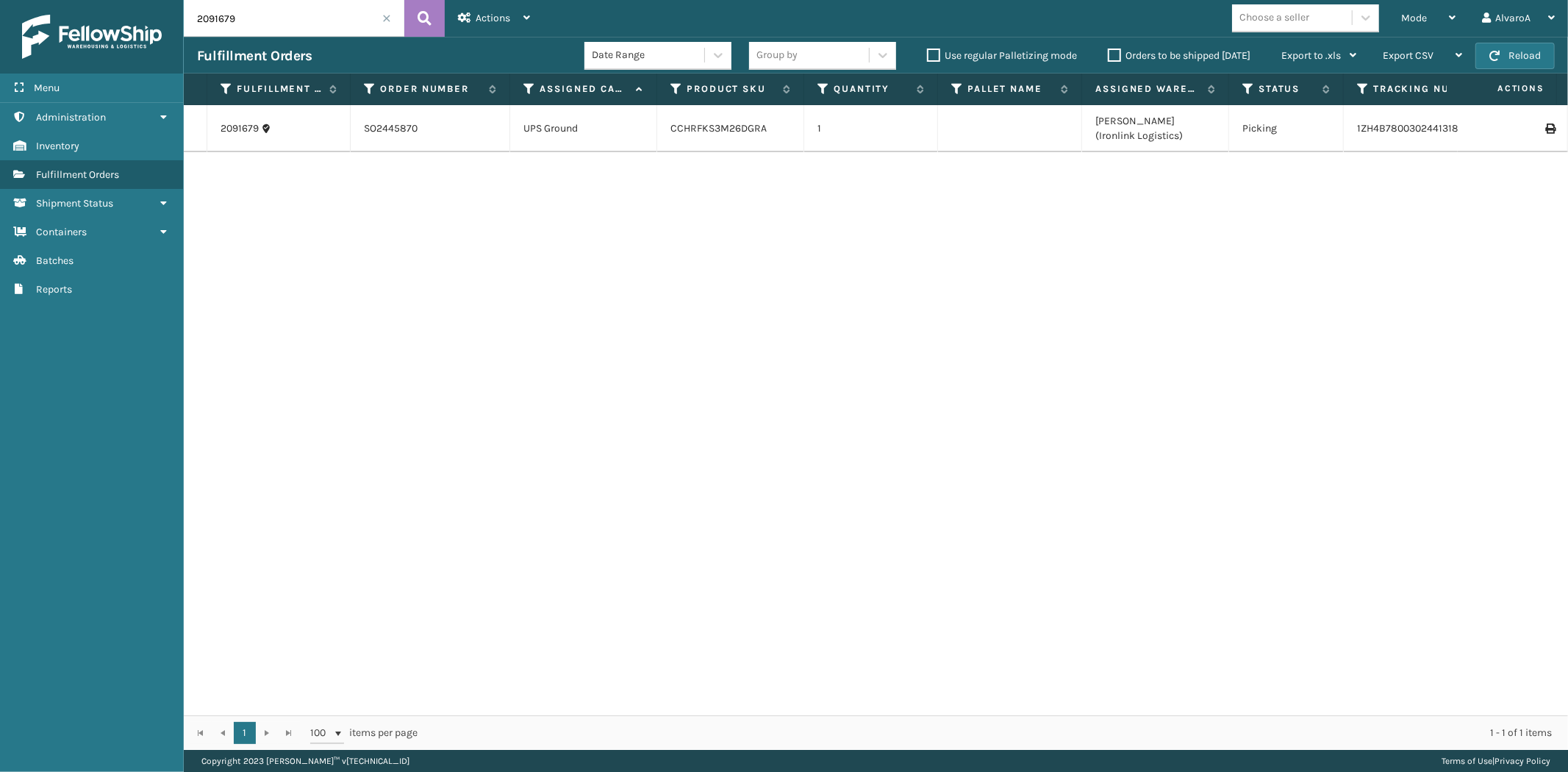
drag, startPoint x: 288, startPoint y: 14, endPoint x: 218, endPoint y: 29, distance: 71.6
click at [218, 29] on input "2091679" at bounding box center [293, 18] width 221 height 37
type input "2"
type input "2092107"
click at [1415, 27] on div "Mode" at bounding box center [1428, 18] width 54 height 37
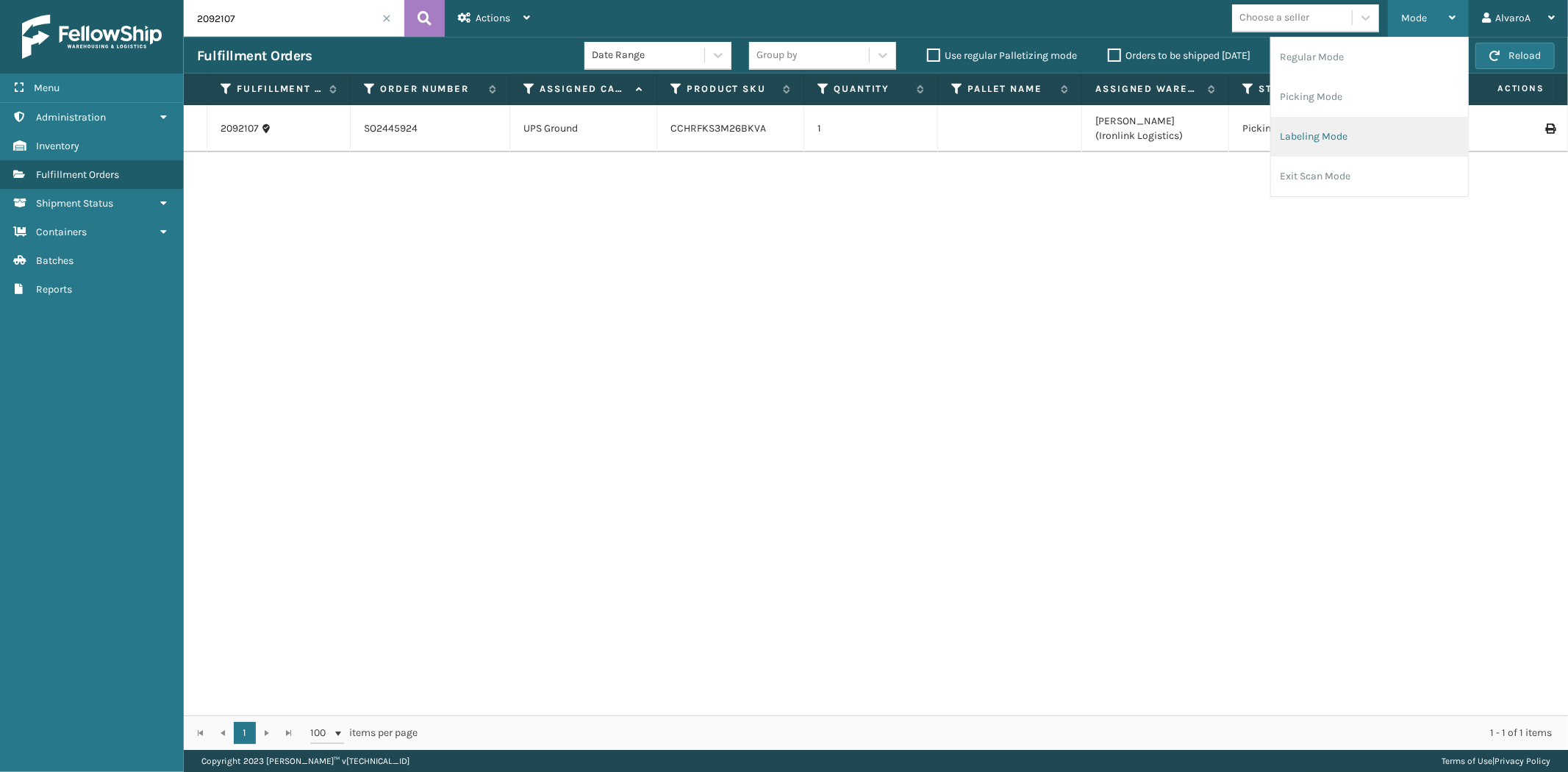
click at [1309, 125] on li "Labeling Mode" at bounding box center [1369, 136] width 197 height 40
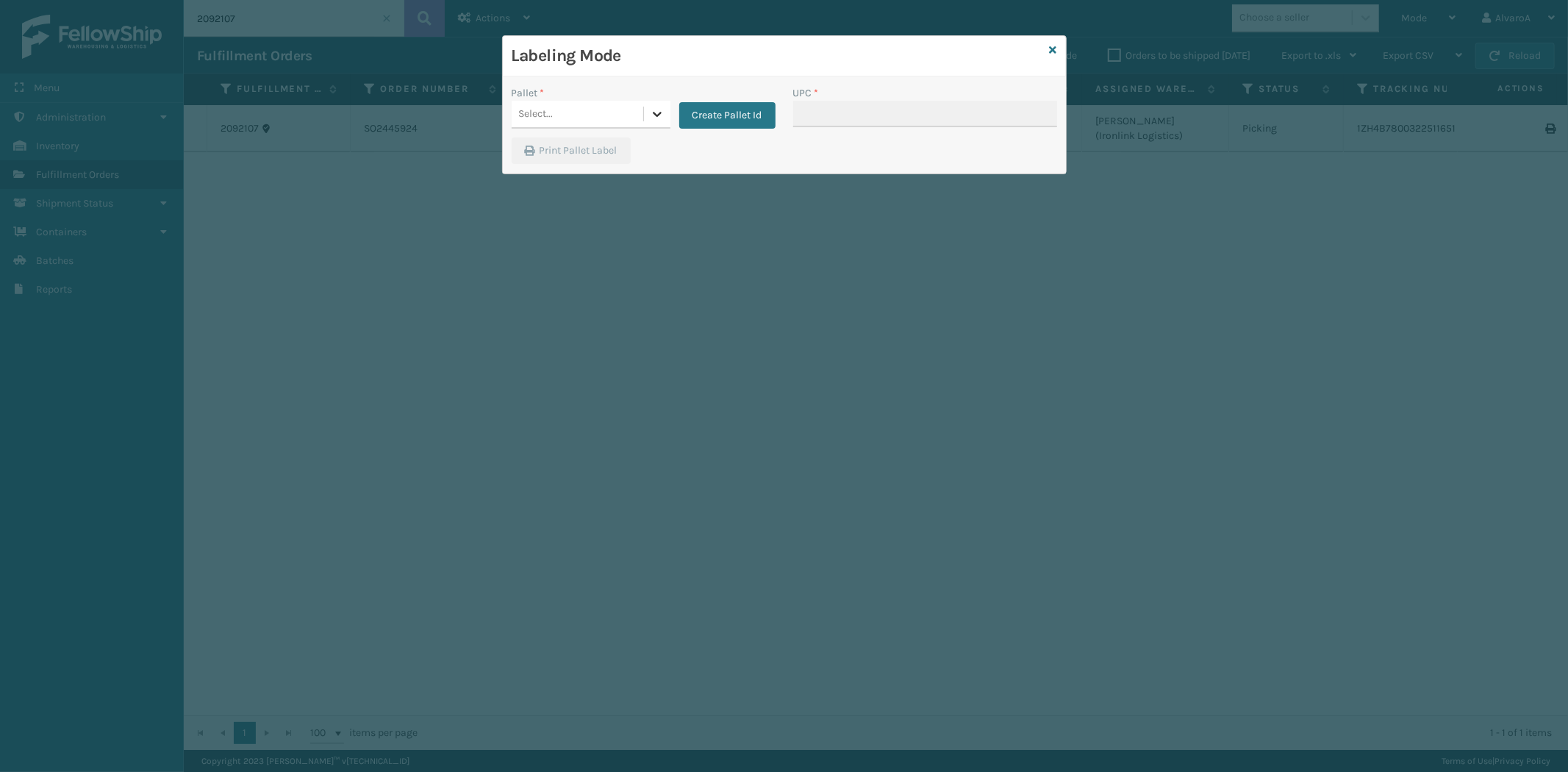
click at [659, 106] on icon at bounding box center [657, 113] width 14 height 14
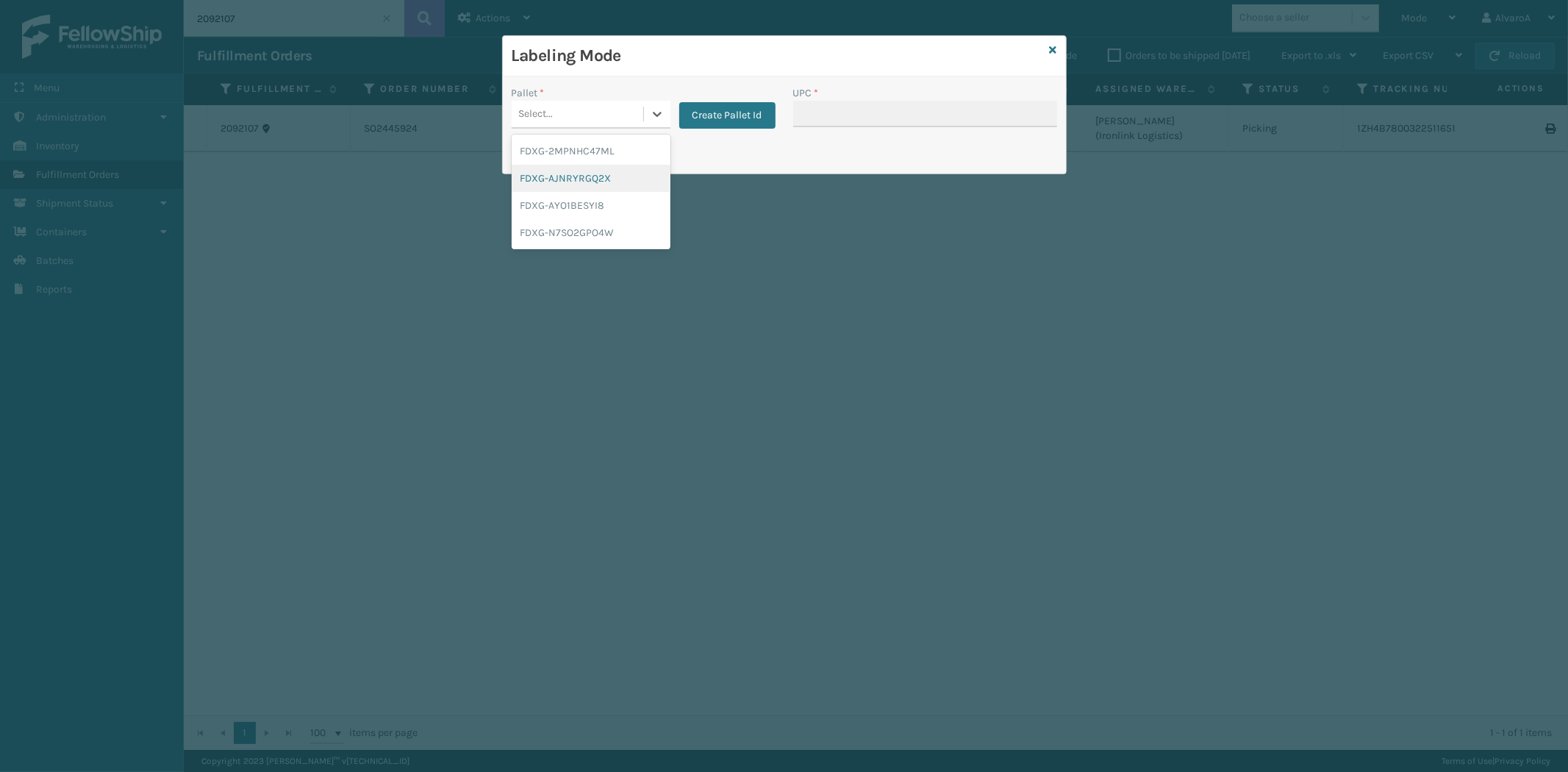
click at [586, 179] on div "FDXG-AJNRYRGQ2X" at bounding box center [591, 179] width 159 height 27
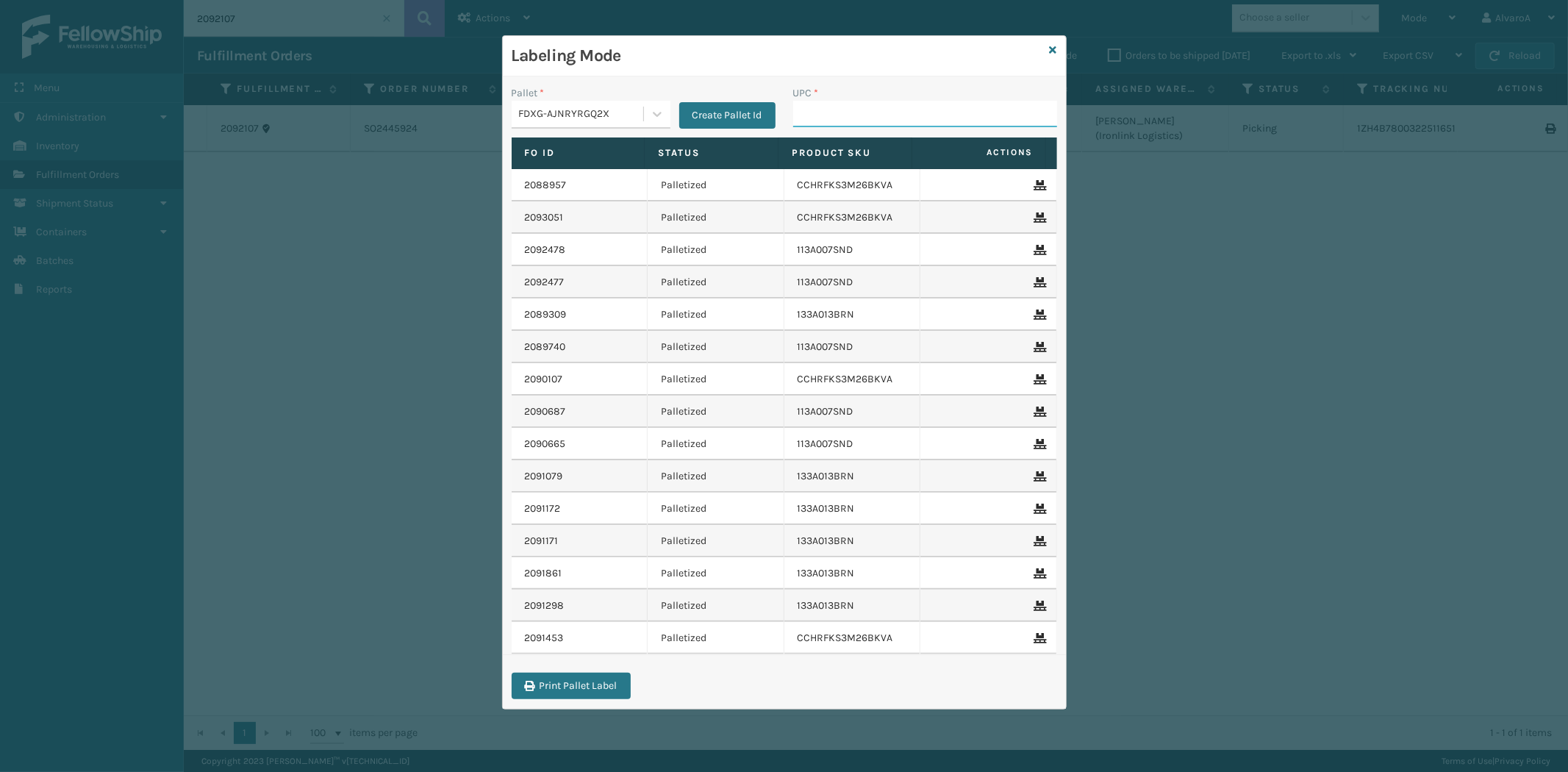
click at [833, 113] on input "UPC *" at bounding box center [925, 113] width 264 height 26
paste input "133A008GRY"
type input "133A008GRY"
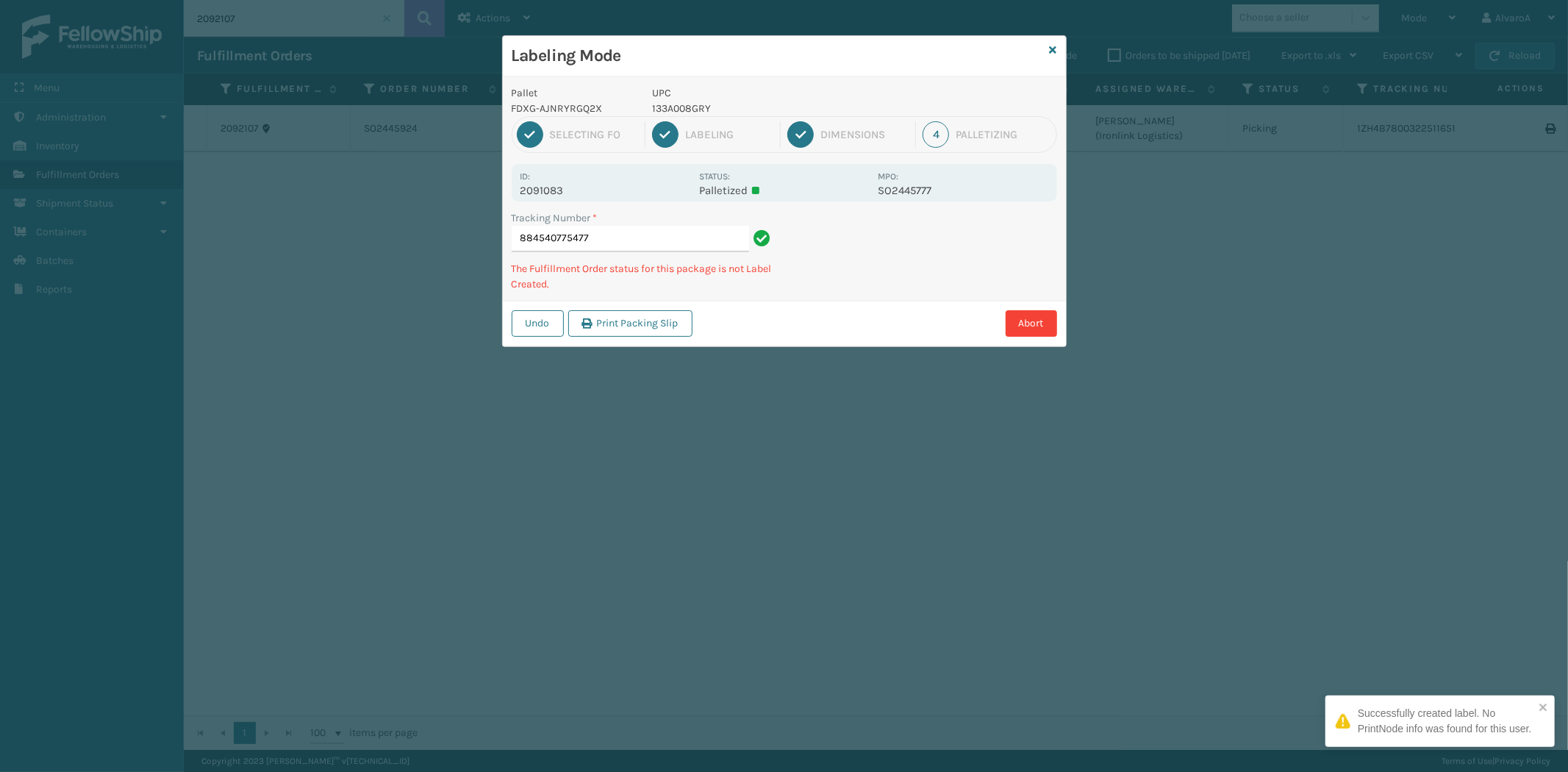
type input "884540775477 133A008GRY"
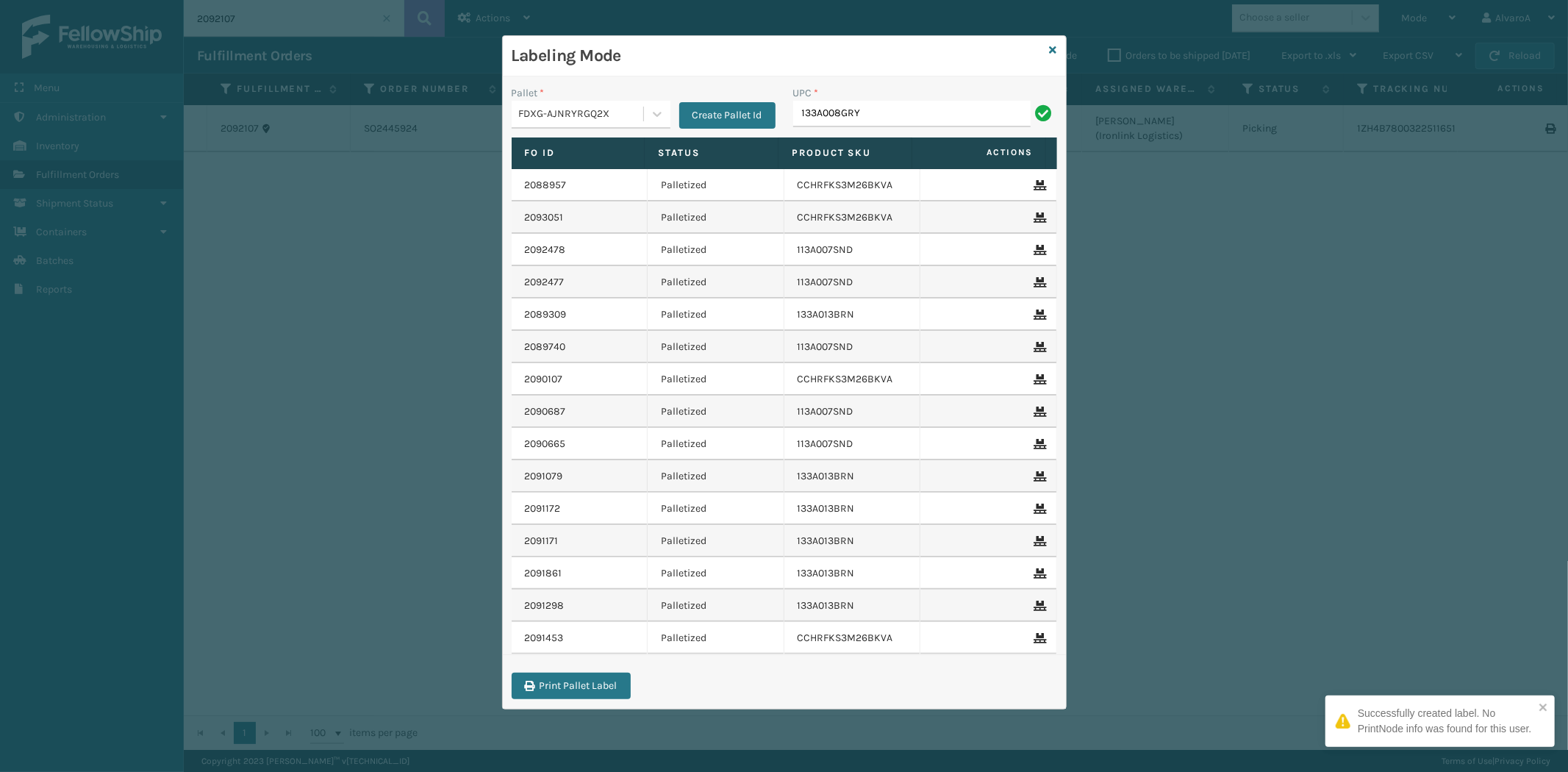
type input "133A008GRY"
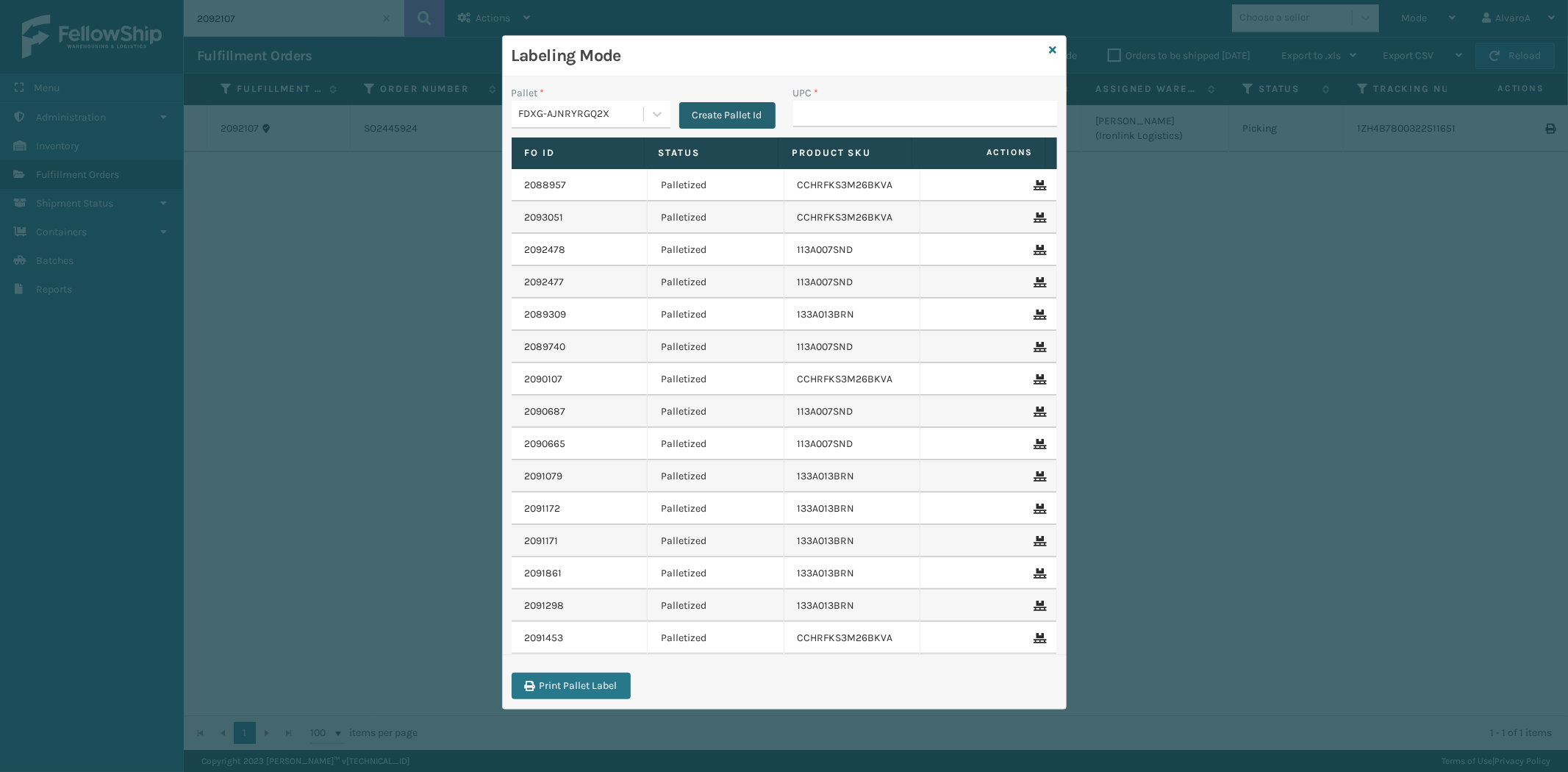
click at [697, 109] on button "Create Pallet Id" at bounding box center [728, 115] width 96 height 26
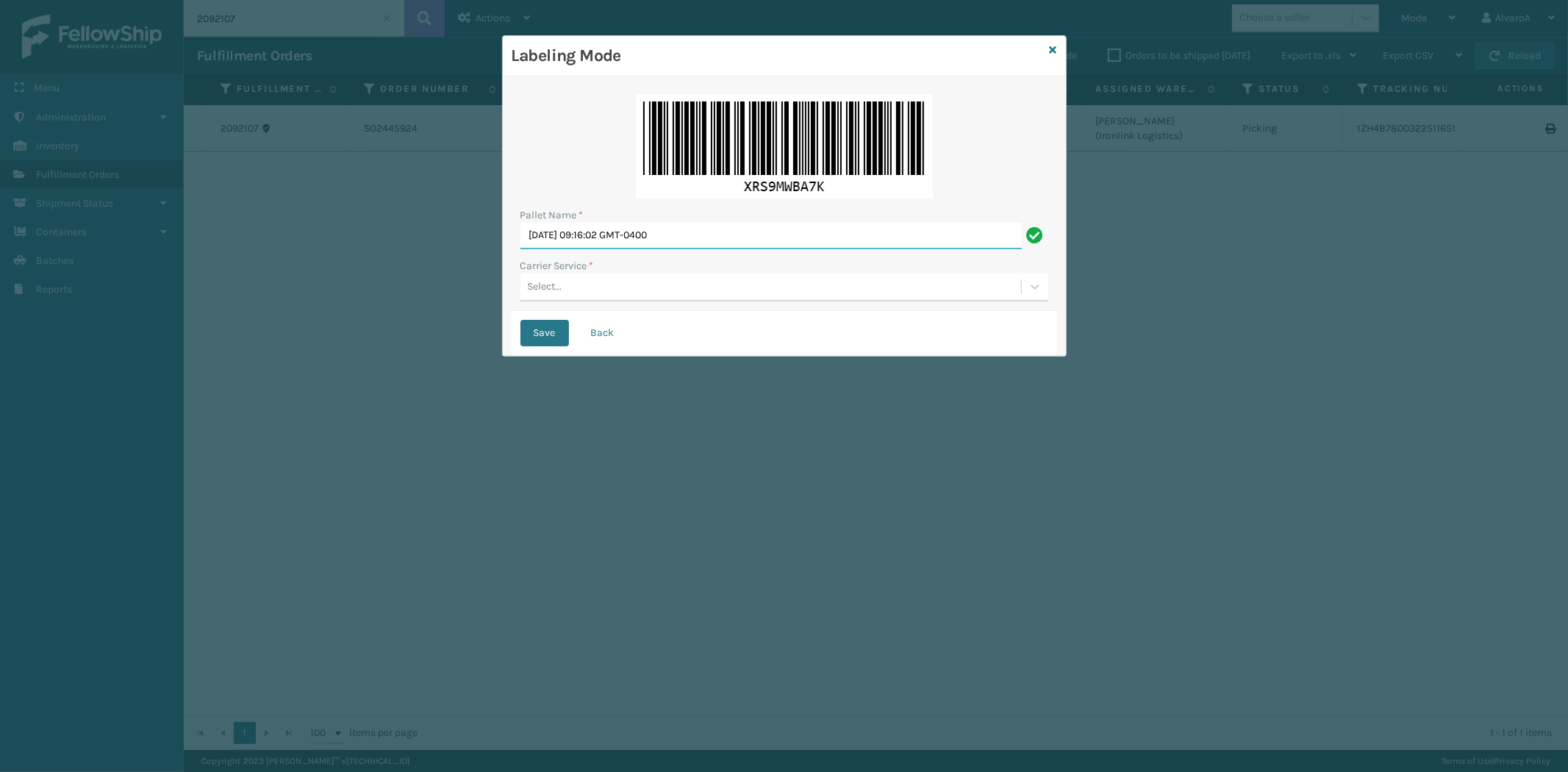
drag, startPoint x: 717, startPoint y: 243, endPoint x: 447, endPoint y: 292, distance: 274.4
click at [455, 296] on div "Labeling Mode Pallet Name * [DATE] 09:16:02 GMT-0400 Carrier Service * Select..…" at bounding box center [784, 386] width 1568 height 772
type input "LPN 511277#1"
click at [539, 294] on div "Select..." at bounding box center [545, 288] width 35 height 15
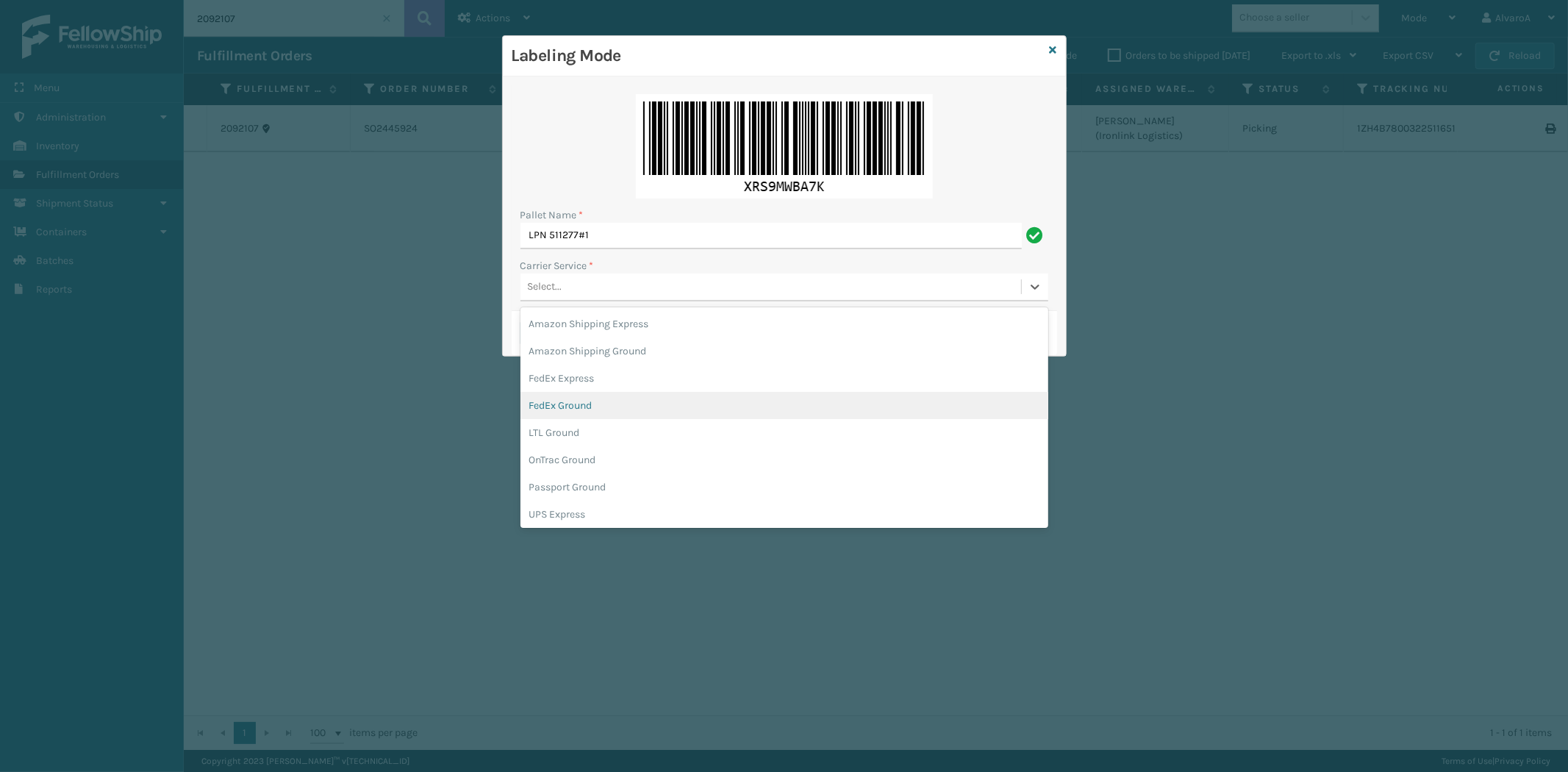
click at [567, 412] on div "FedEx Ground" at bounding box center [784, 405] width 528 height 27
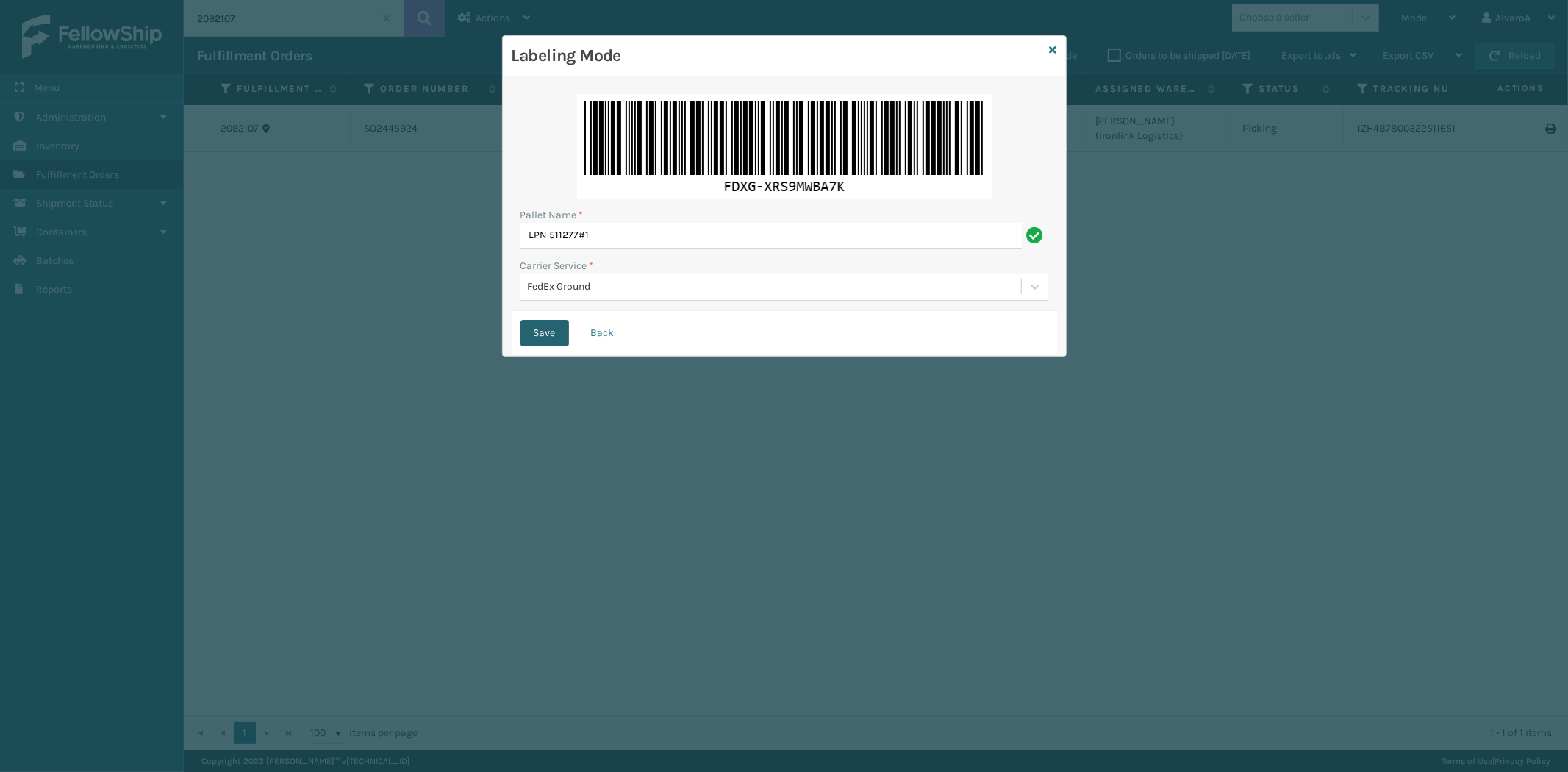
click at [559, 332] on button "Save" at bounding box center [544, 332] width 48 height 26
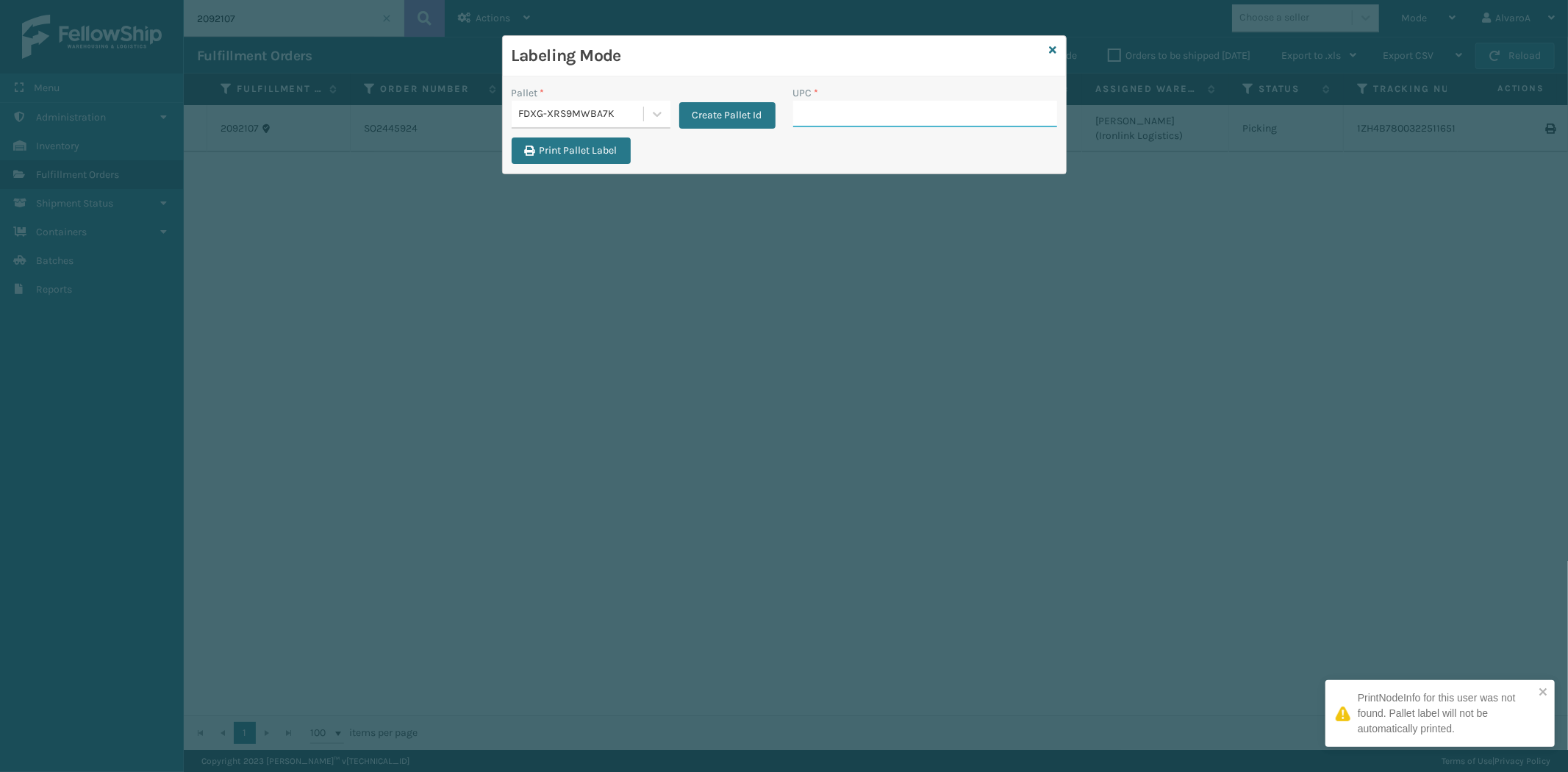
paste input "LKLGF2SP1GU3051"
type input "LKLGF2SP1GU3051"
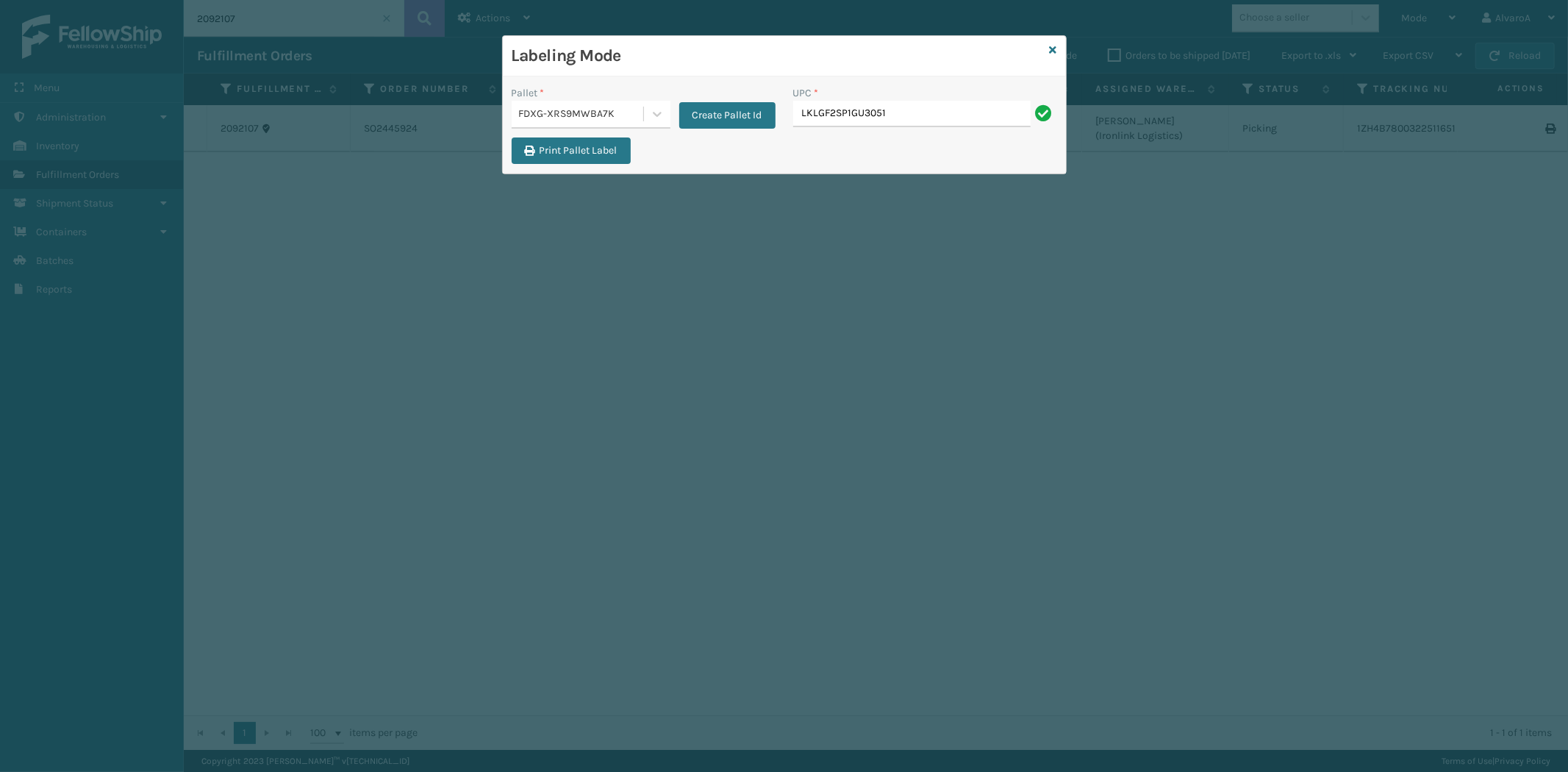
type input "LKLGF2SP1GU3051"
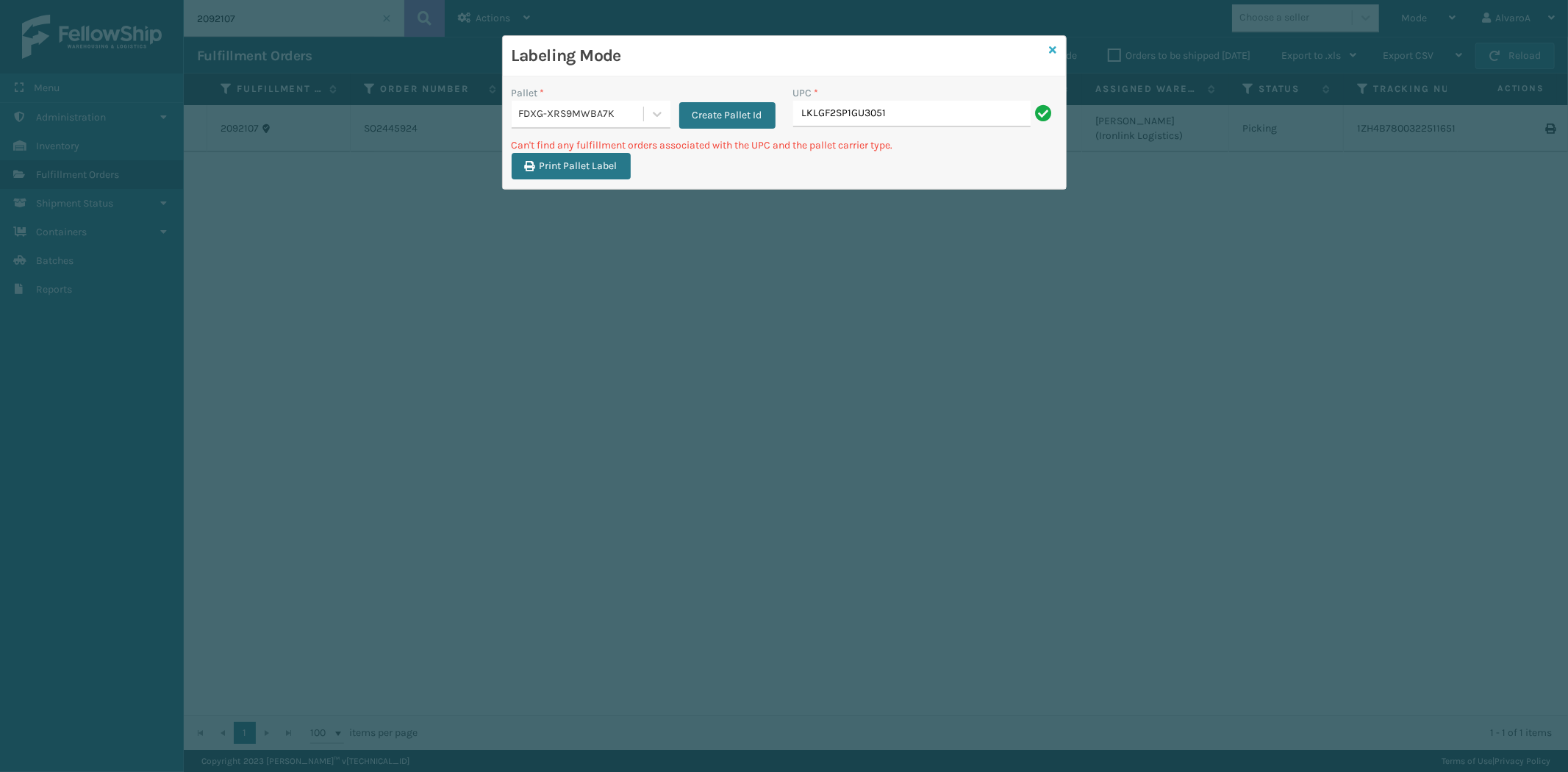
click at [1052, 48] on icon at bounding box center [1054, 49] width 8 height 11
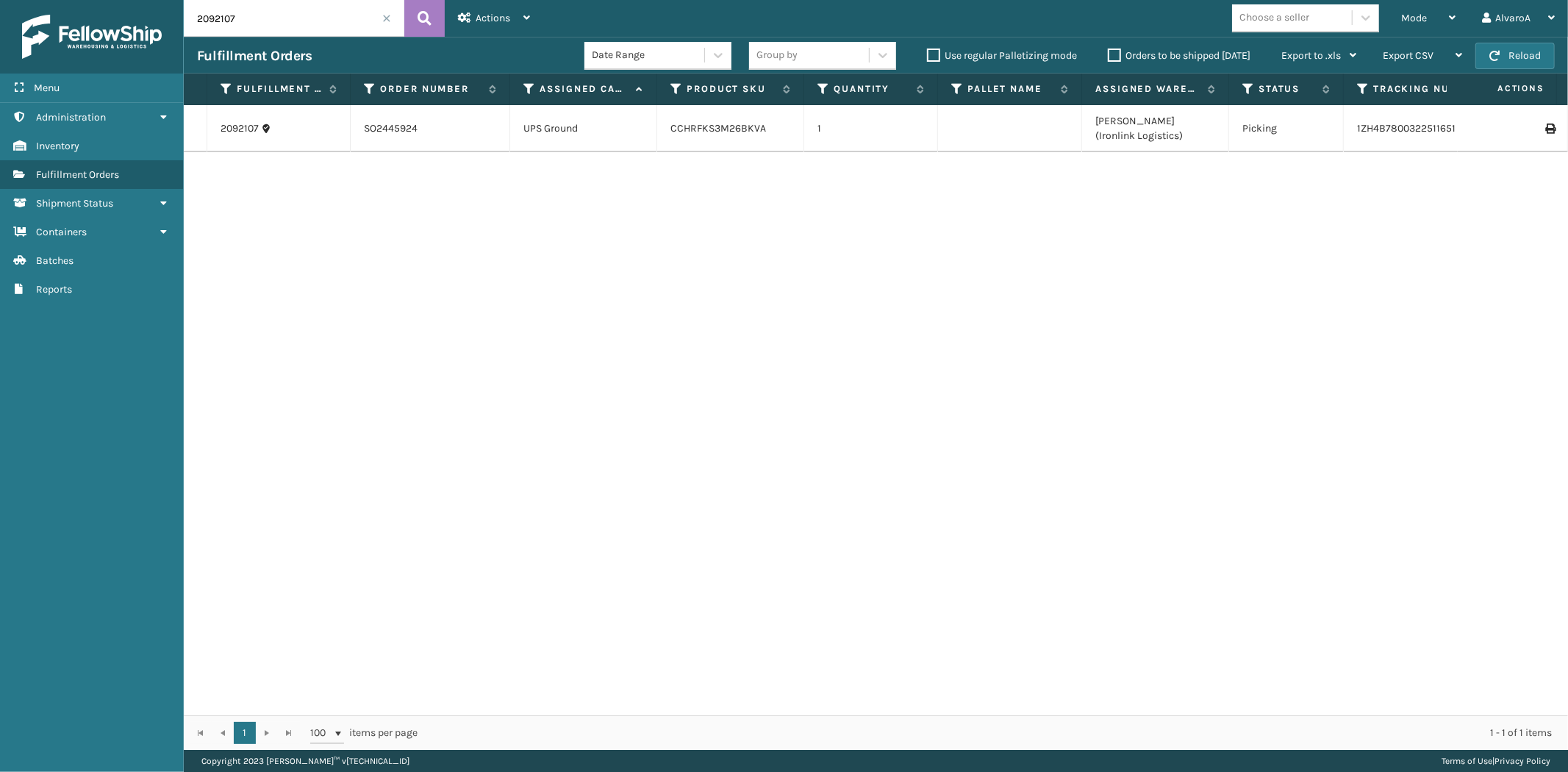
click at [258, 22] on input "2092107" at bounding box center [293, 18] width 221 height 37
type input "2"
click at [1435, 20] on div "Mode" at bounding box center [1428, 18] width 54 height 37
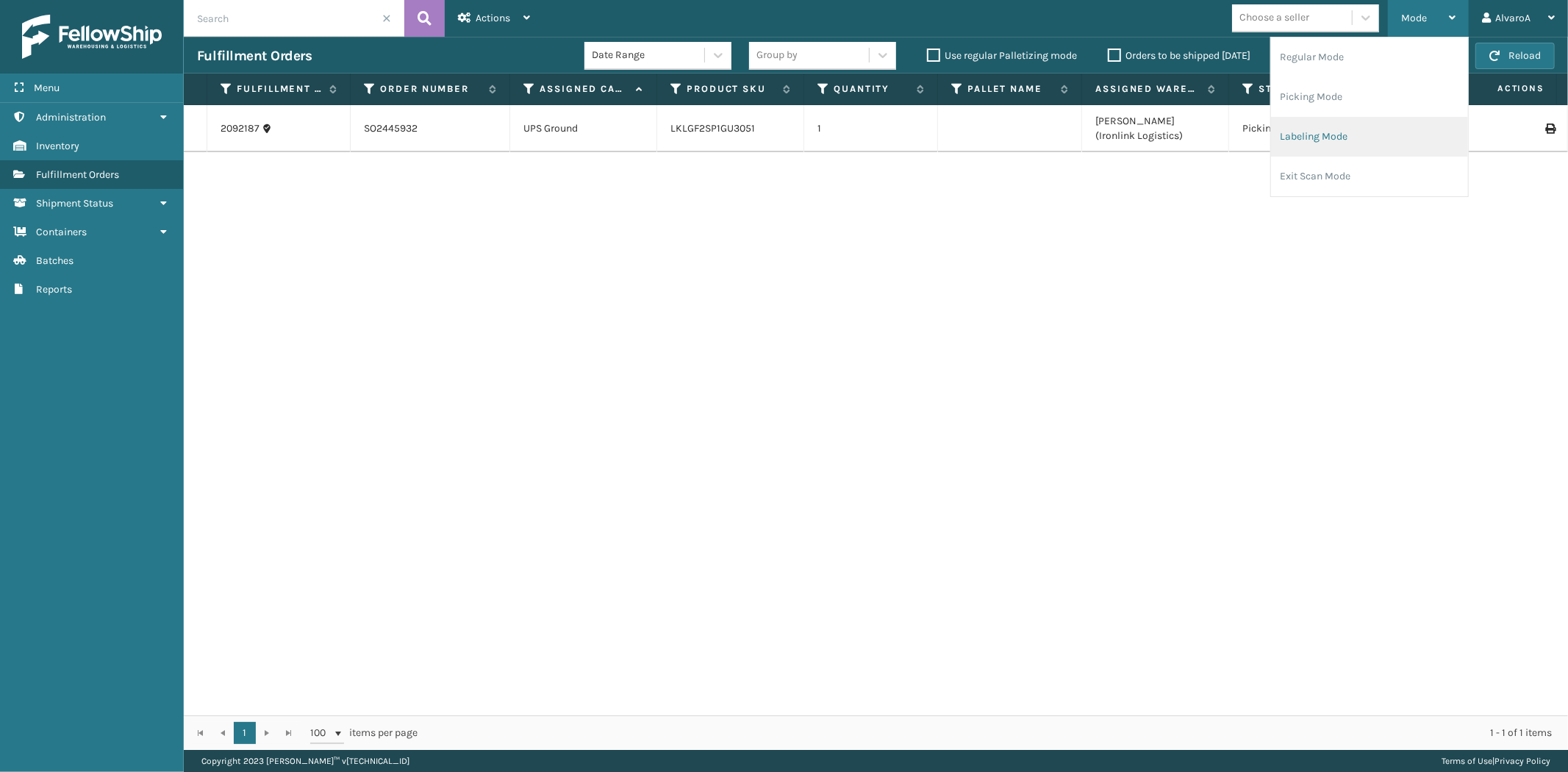
click at [1306, 141] on li "Labeling Mode" at bounding box center [1369, 136] width 197 height 40
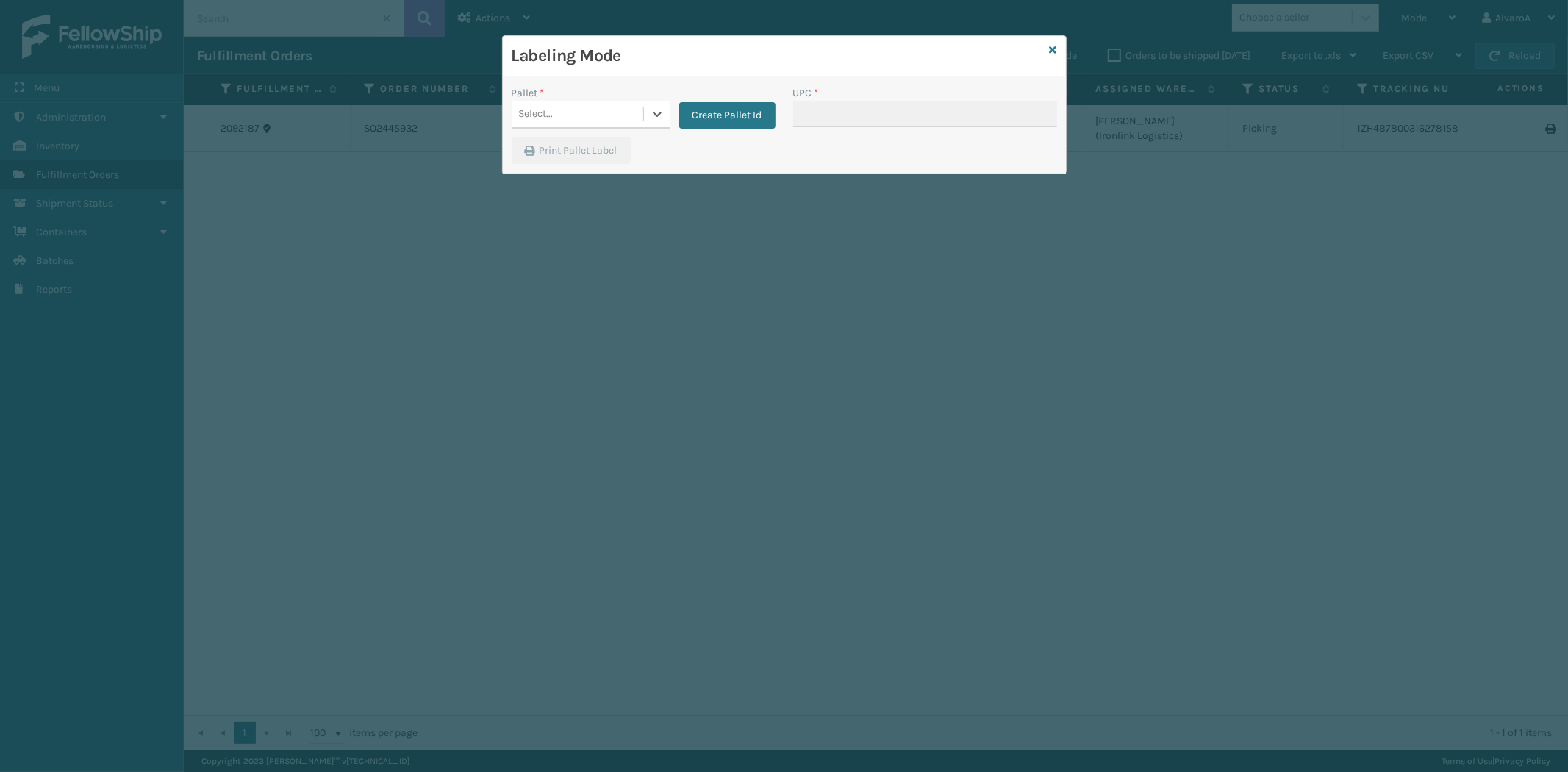
click at [641, 107] on div "Select..." at bounding box center [577, 114] width 131 height 24
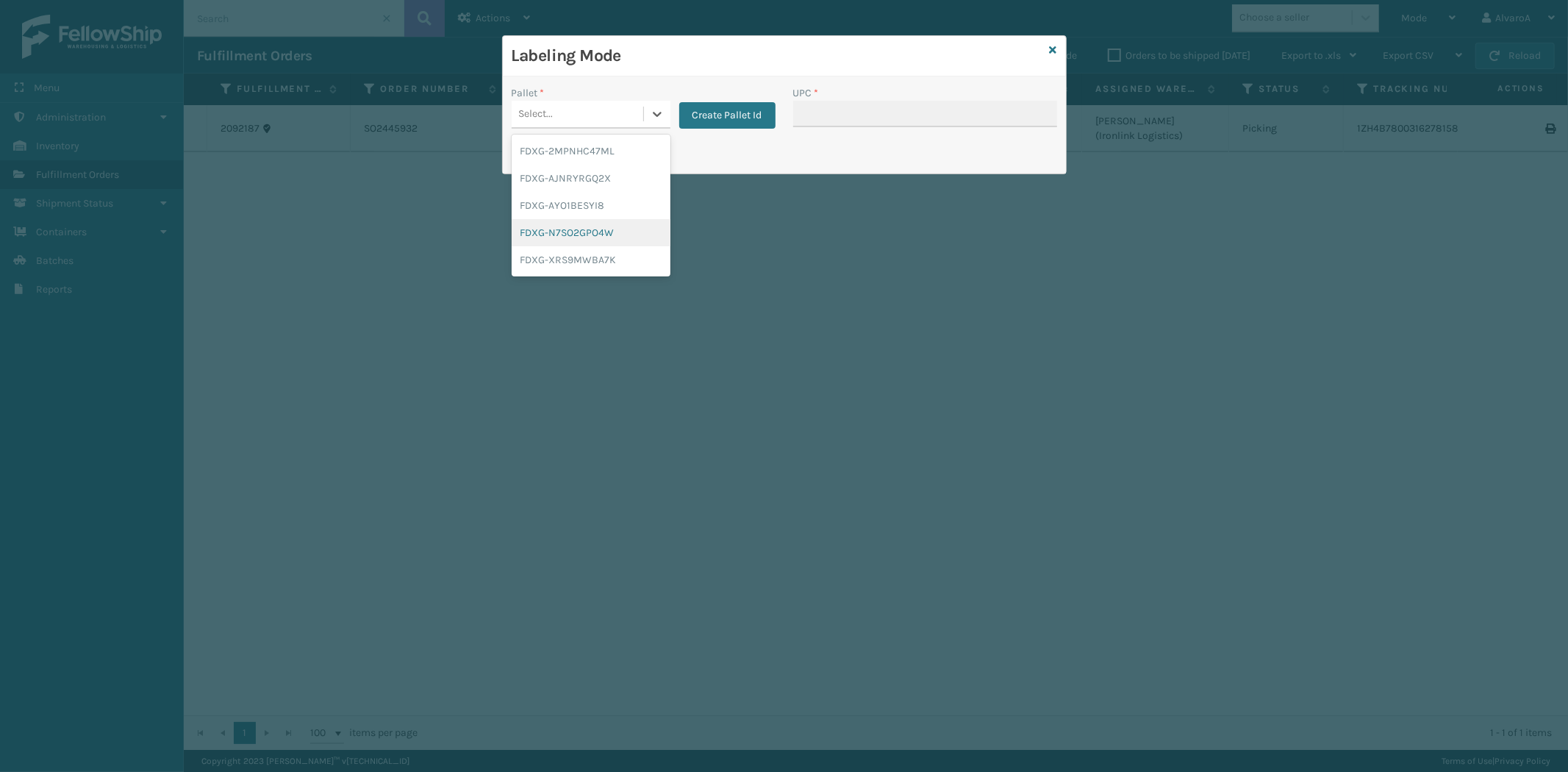
click at [590, 235] on div "FDXG-N7SO2GPO4W" at bounding box center [591, 233] width 159 height 27
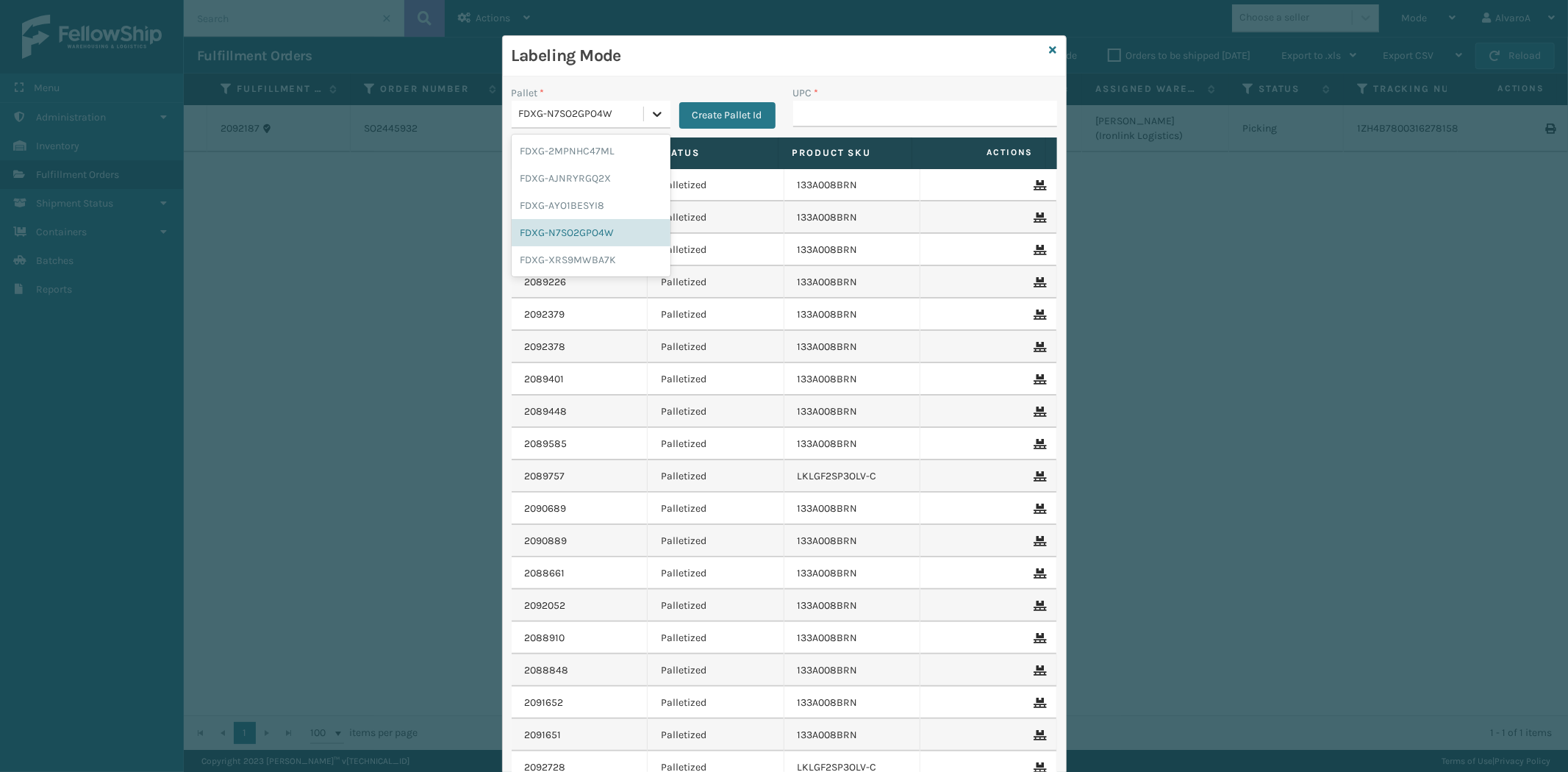
click at [650, 106] on icon at bounding box center [657, 113] width 14 height 14
click at [584, 256] on div "FDXG-XRS9MWBA7K" at bounding box center [591, 260] width 159 height 27
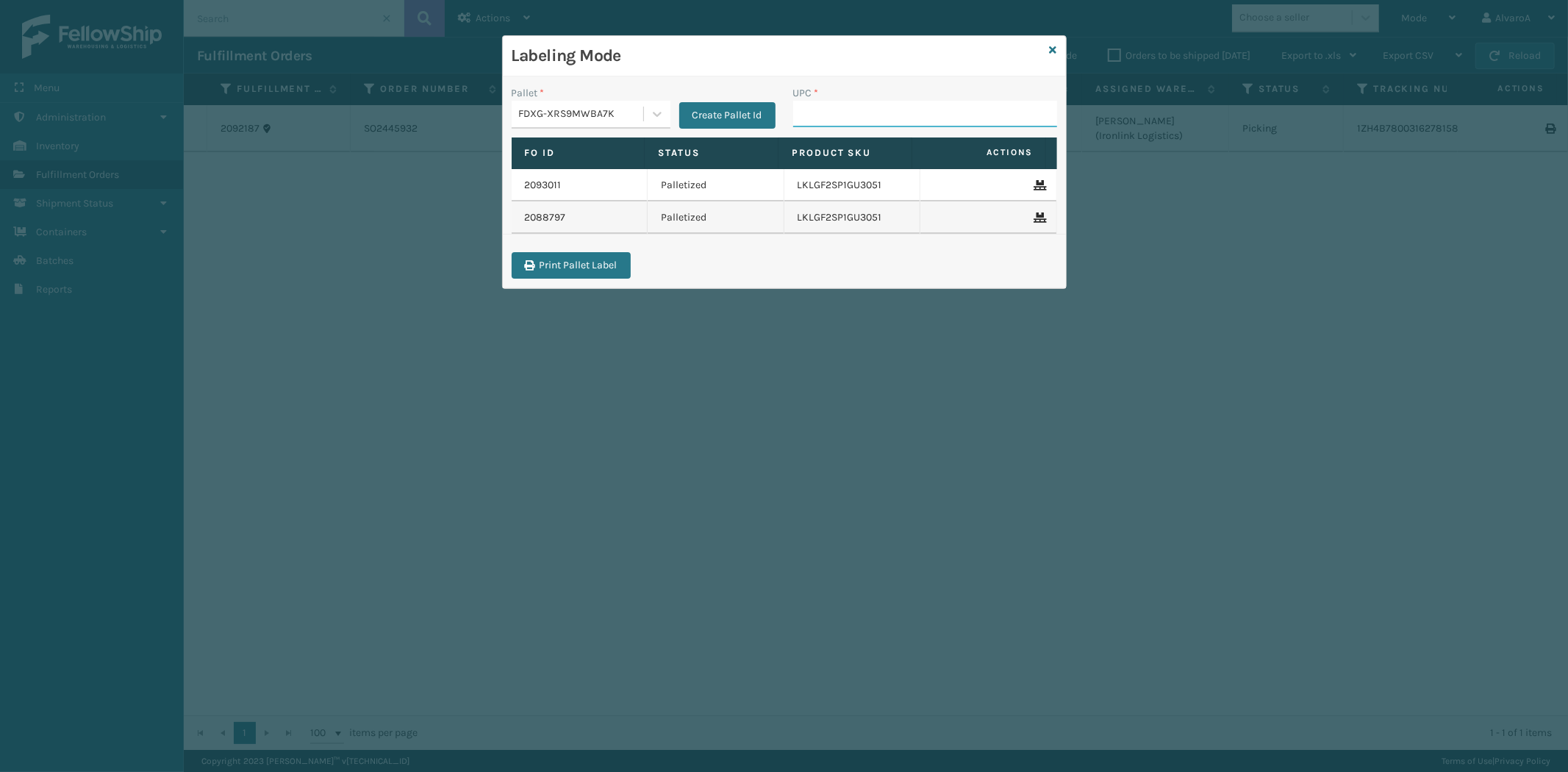
click at [810, 112] on input "UPC *" at bounding box center [925, 113] width 264 height 26
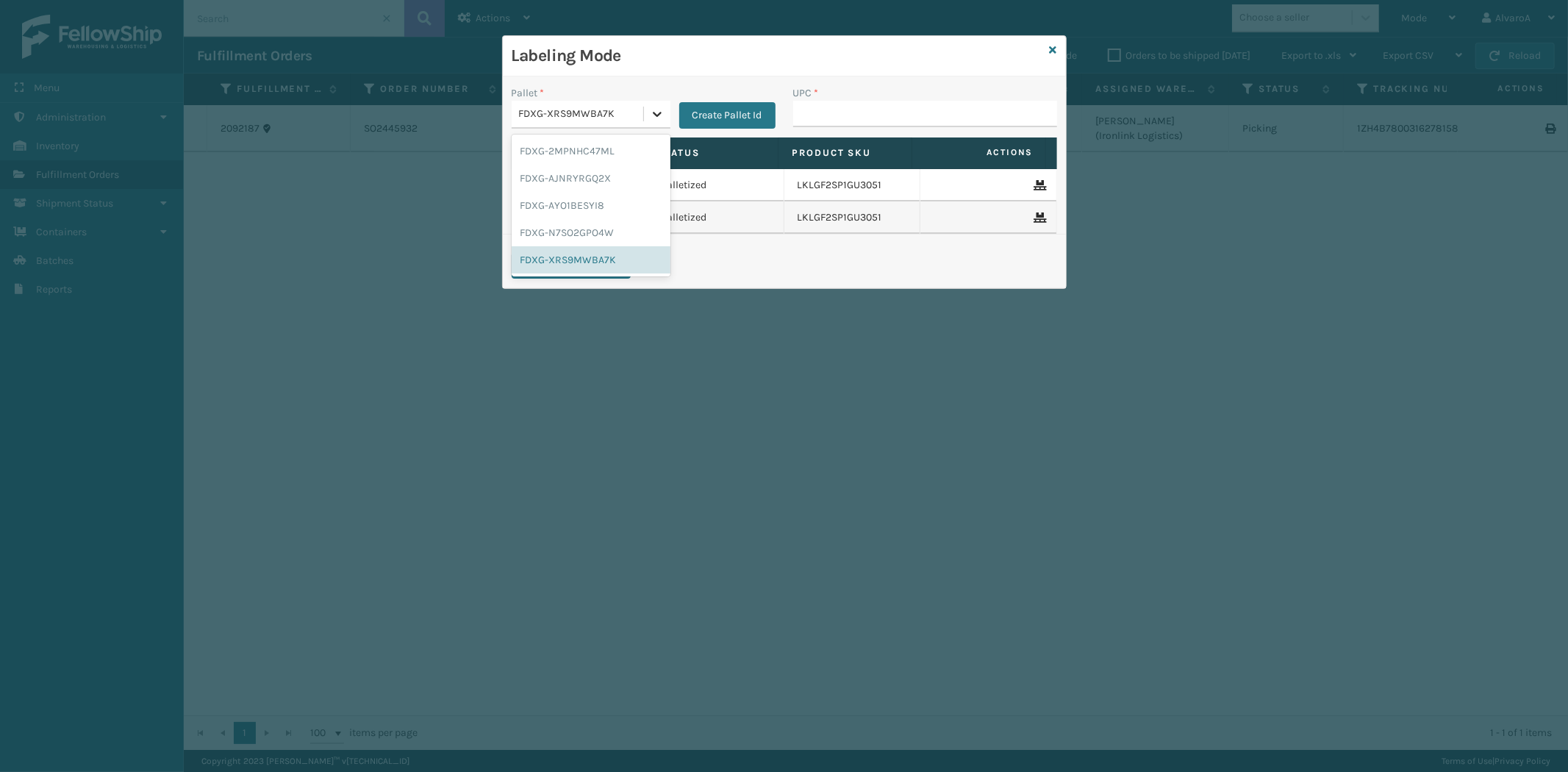
click at [667, 109] on div at bounding box center [656, 113] width 26 height 26
click at [591, 263] on div "FDXG-XRS9MWBA7K" at bounding box center [591, 260] width 159 height 27
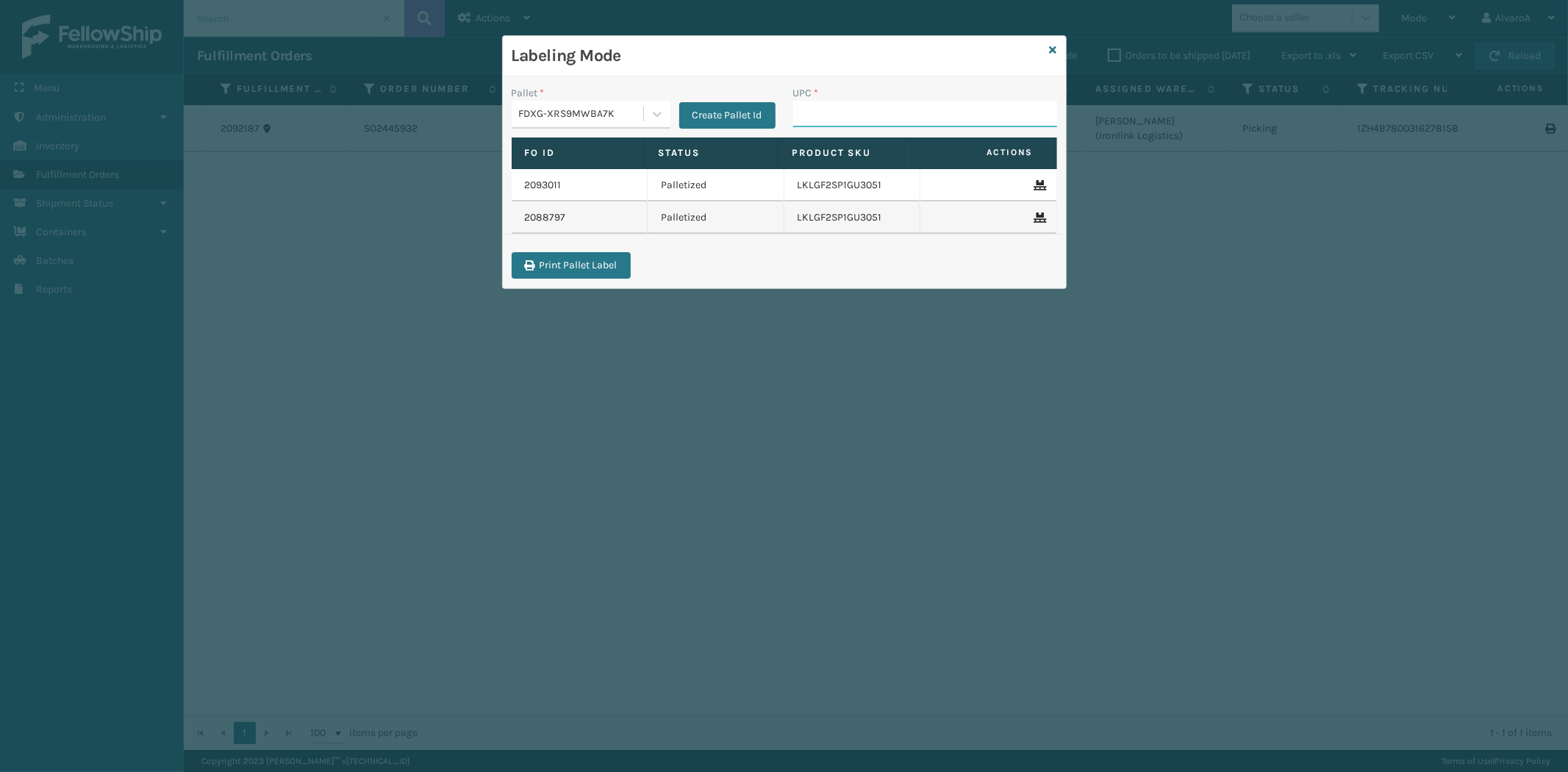
click at [825, 122] on input "UPC *" at bounding box center [925, 113] width 264 height 26
paste input "SC-CRYS3LU2012"
type input "SC-CRYS3LU2012"
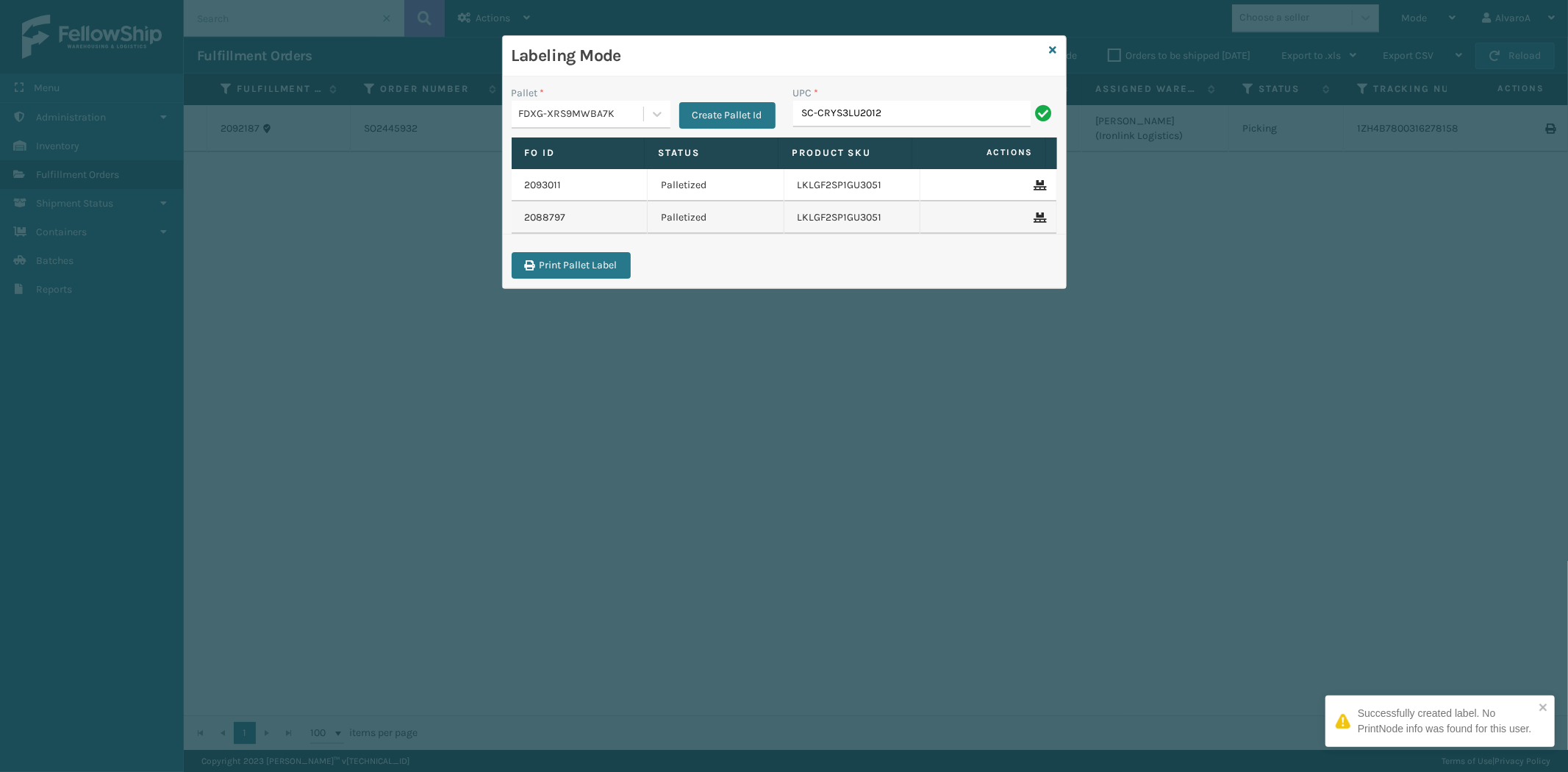
type input "SC-CRYS3LU2012"
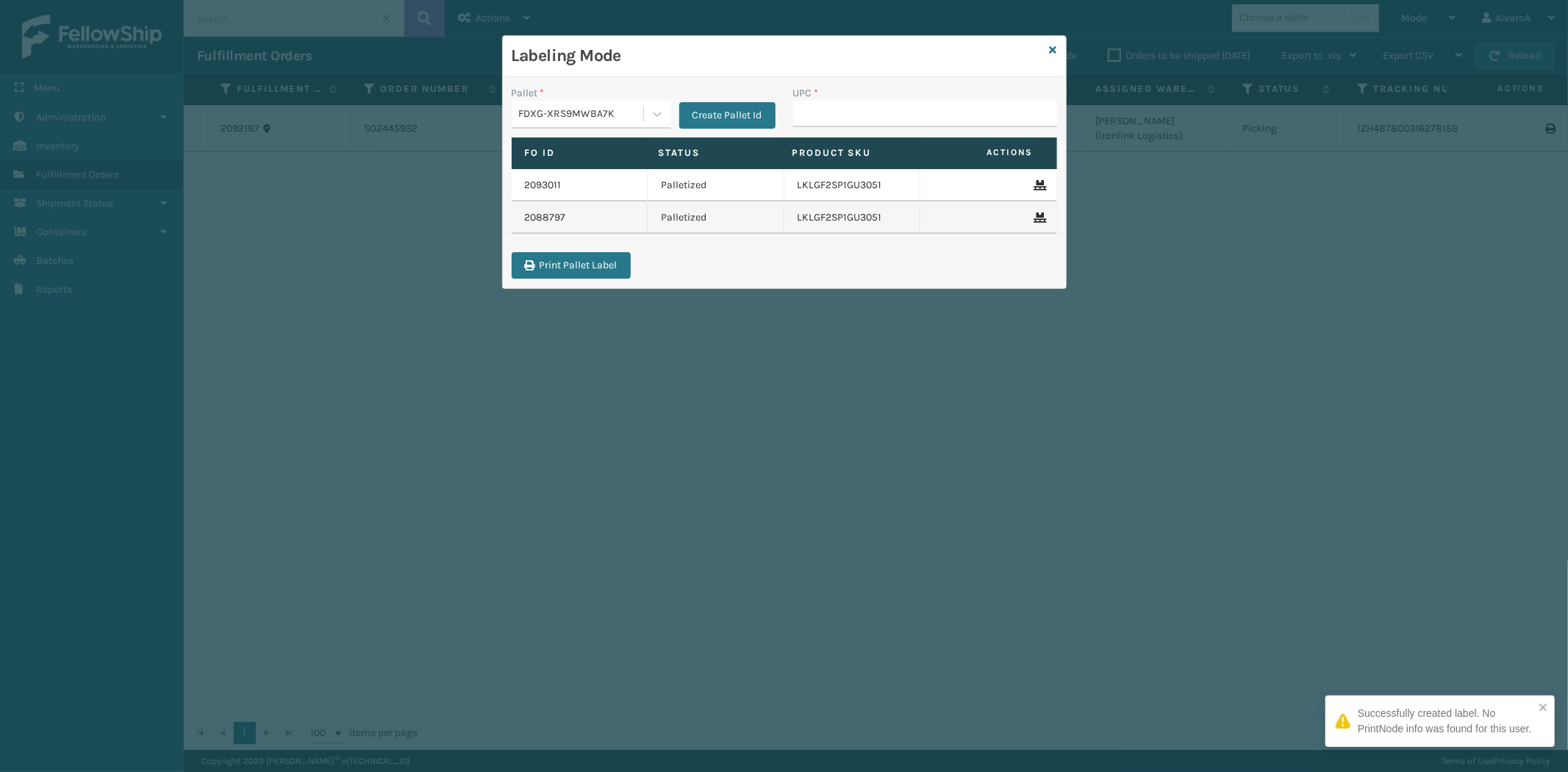
type input "SC-CRYS3LU2012"
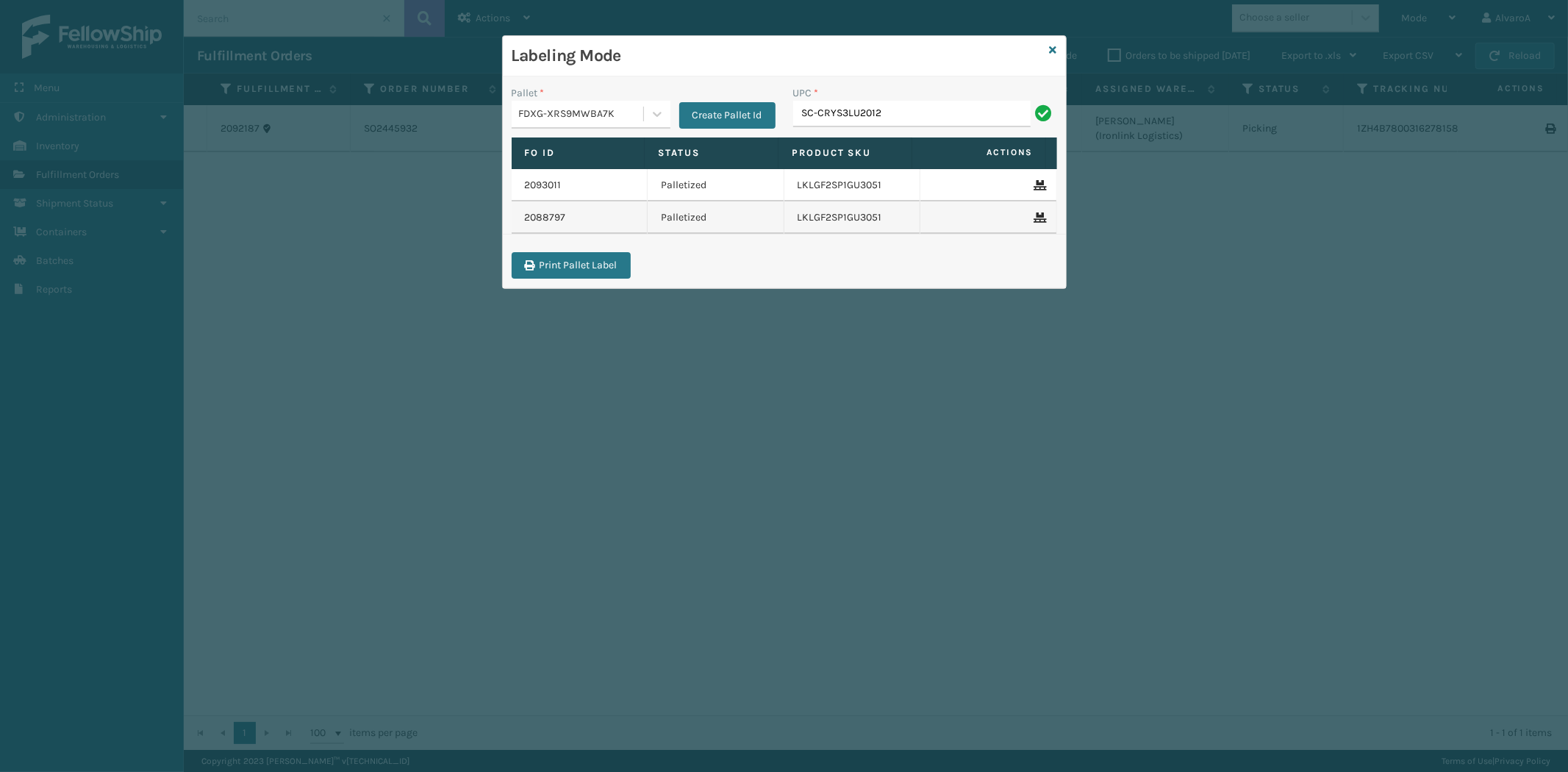
type input "SC-CRYS3LU2012"
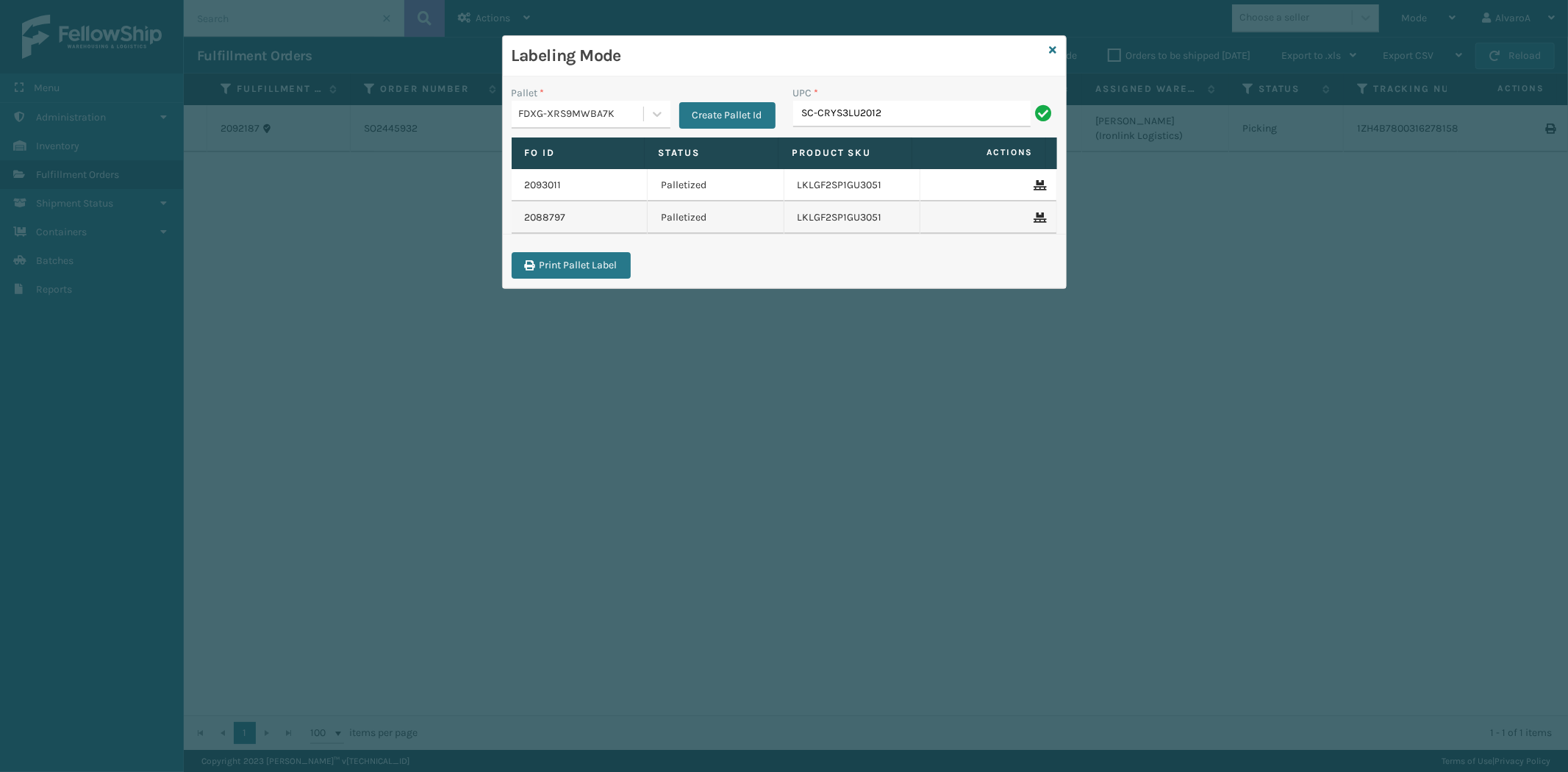
type input "SC-CRYS3LU2012"
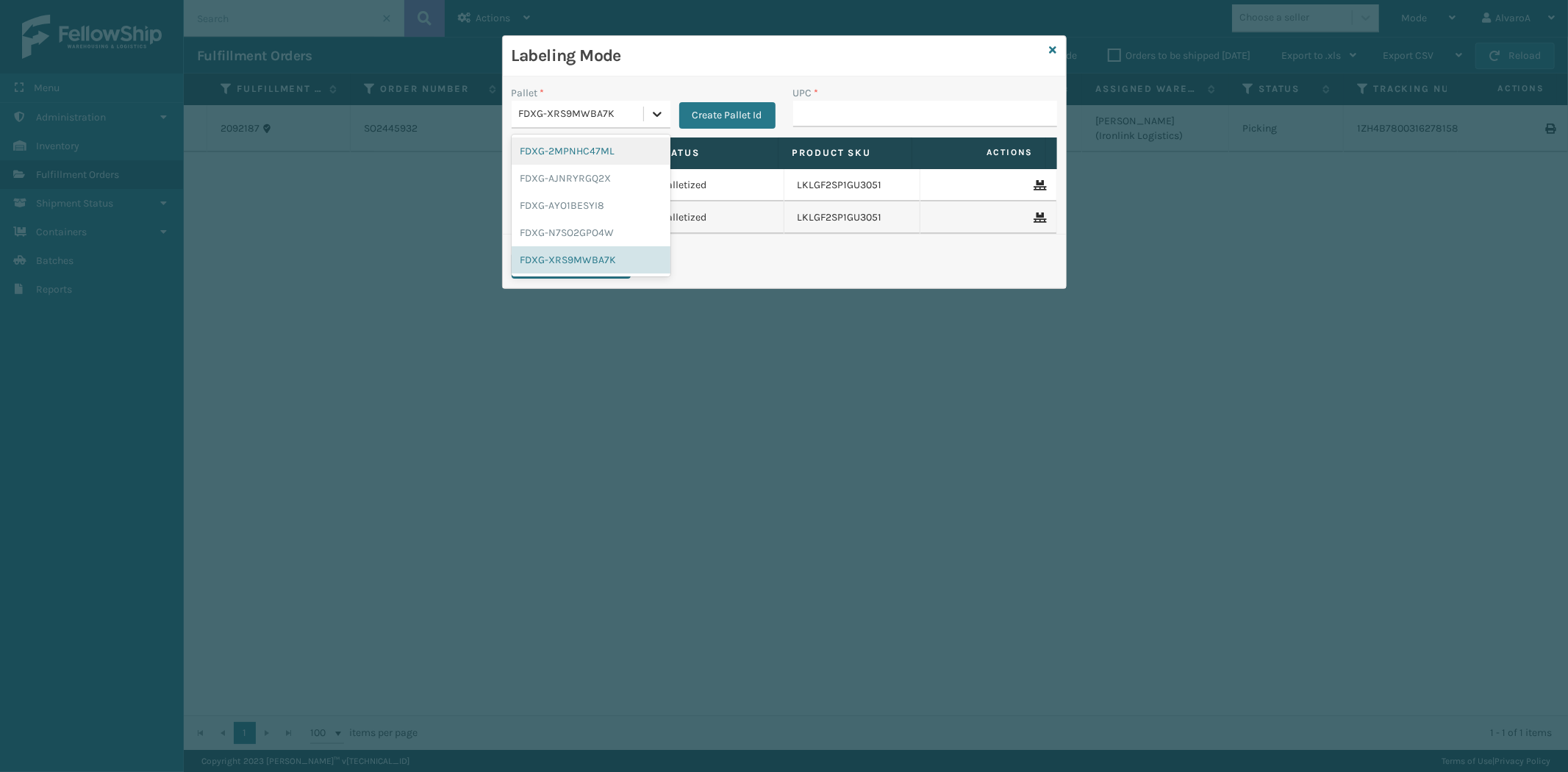
click at [647, 113] on div at bounding box center [656, 113] width 26 height 26
click at [613, 185] on div "FDXG-AJNRYRGQ2X" at bounding box center [591, 179] width 159 height 27
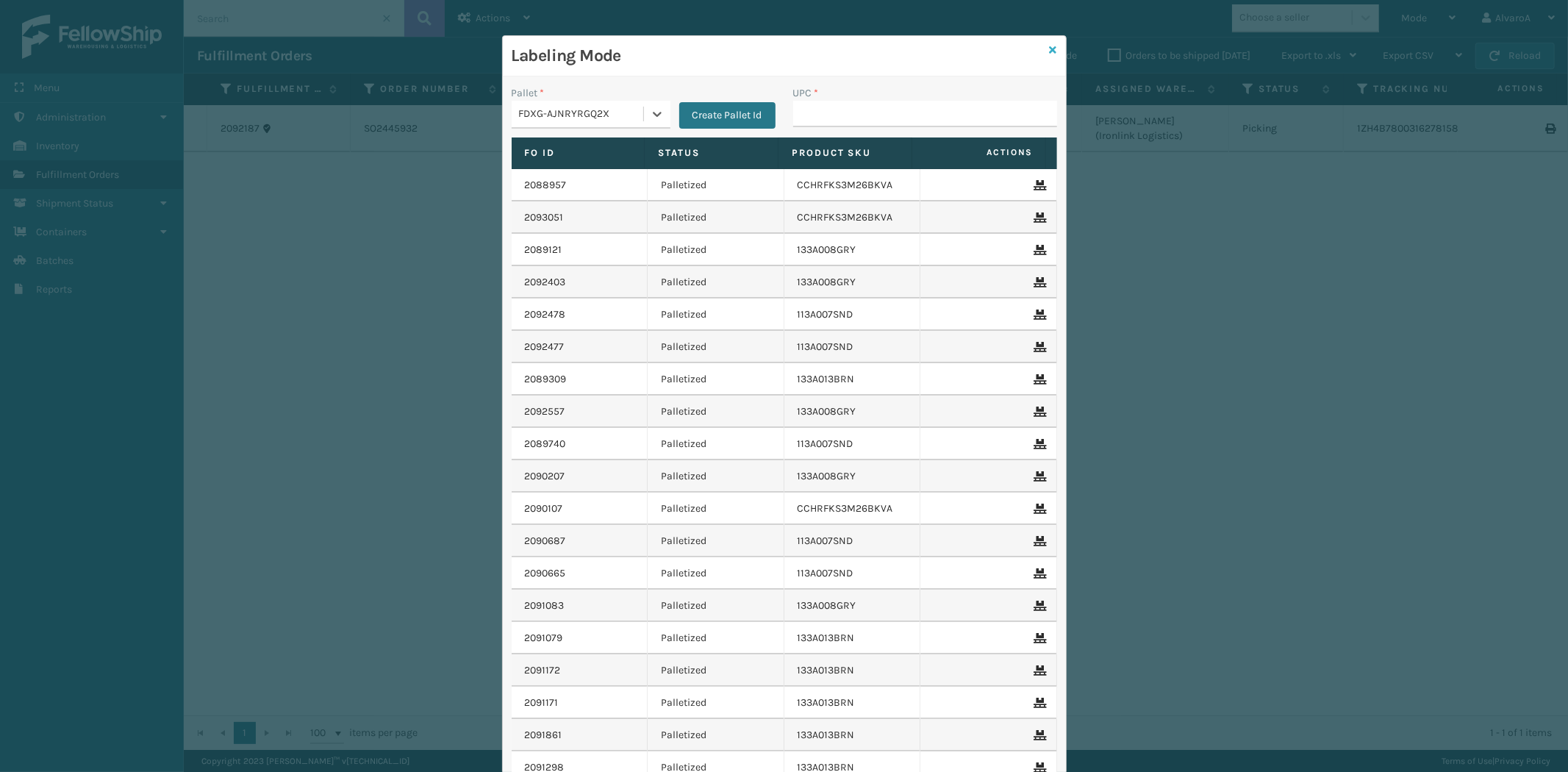
click at [1050, 48] on icon at bounding box center [1054, 49] width 8 height 11
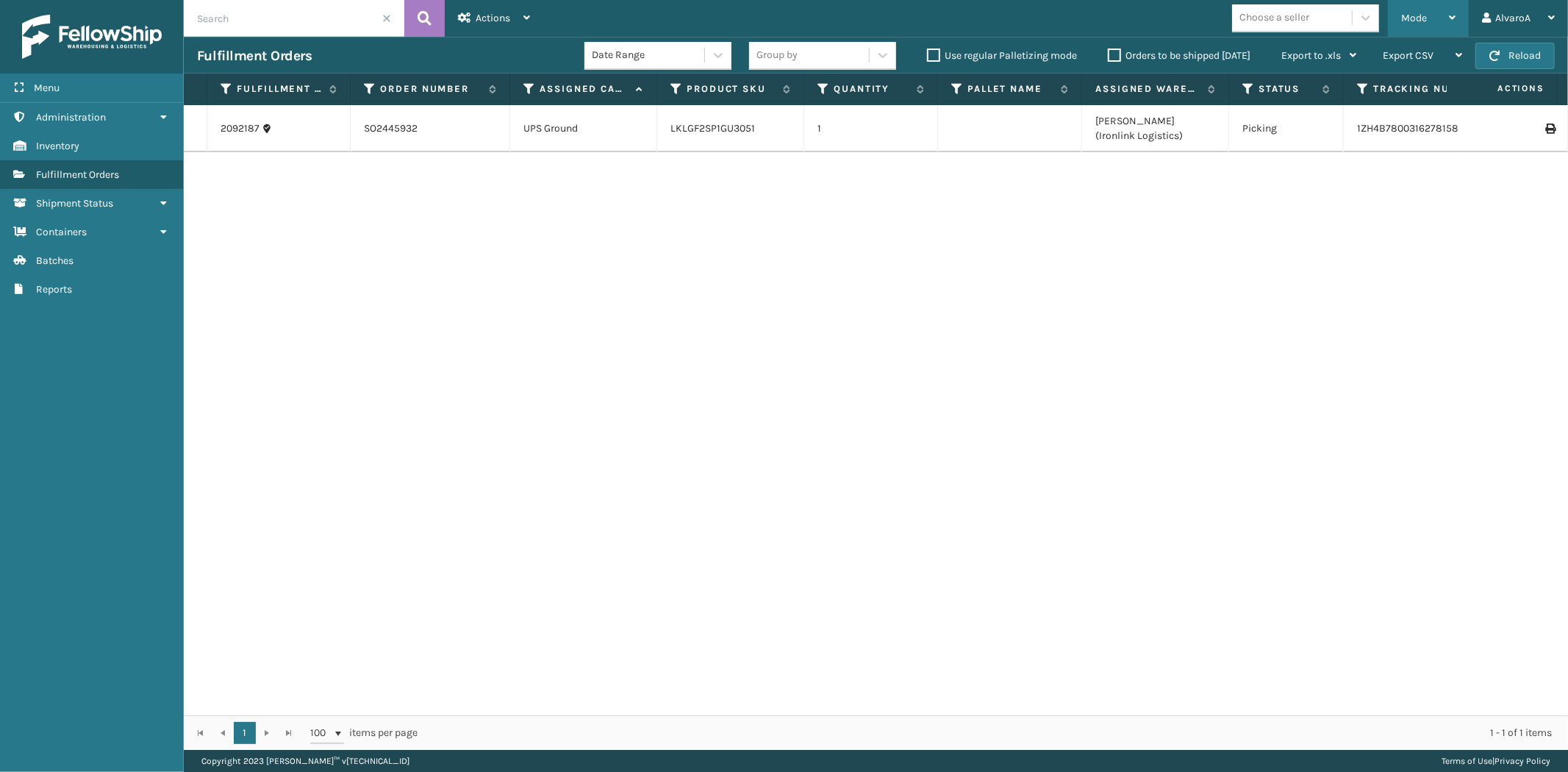
click at [1439, 17] on div "Mode" at bounding box center [1428, 18] width 54 height 37
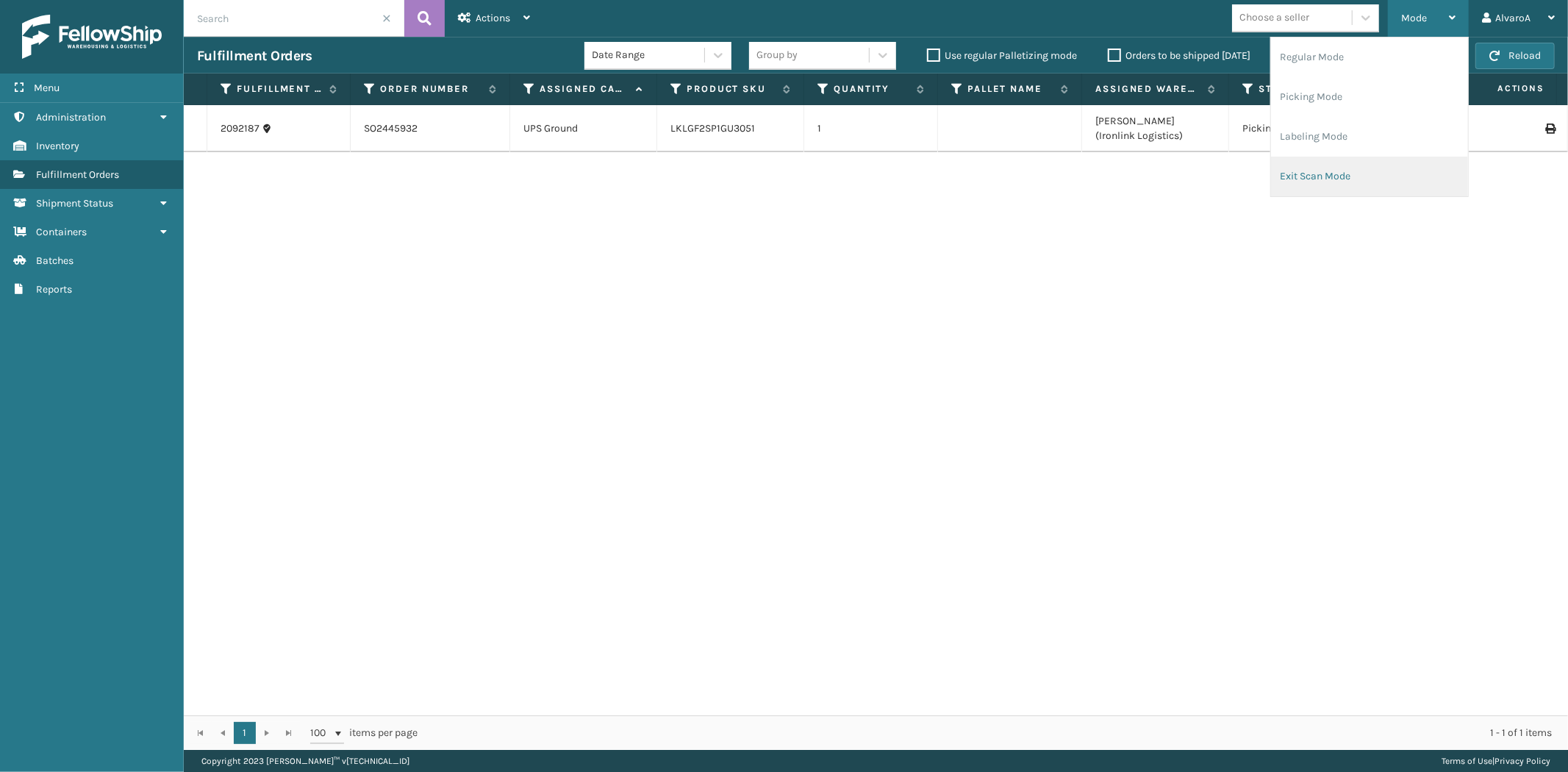
click at [1318, 177] on li "Exit Scan Mode" at bounding box center [1369, 176] width 197 height 40
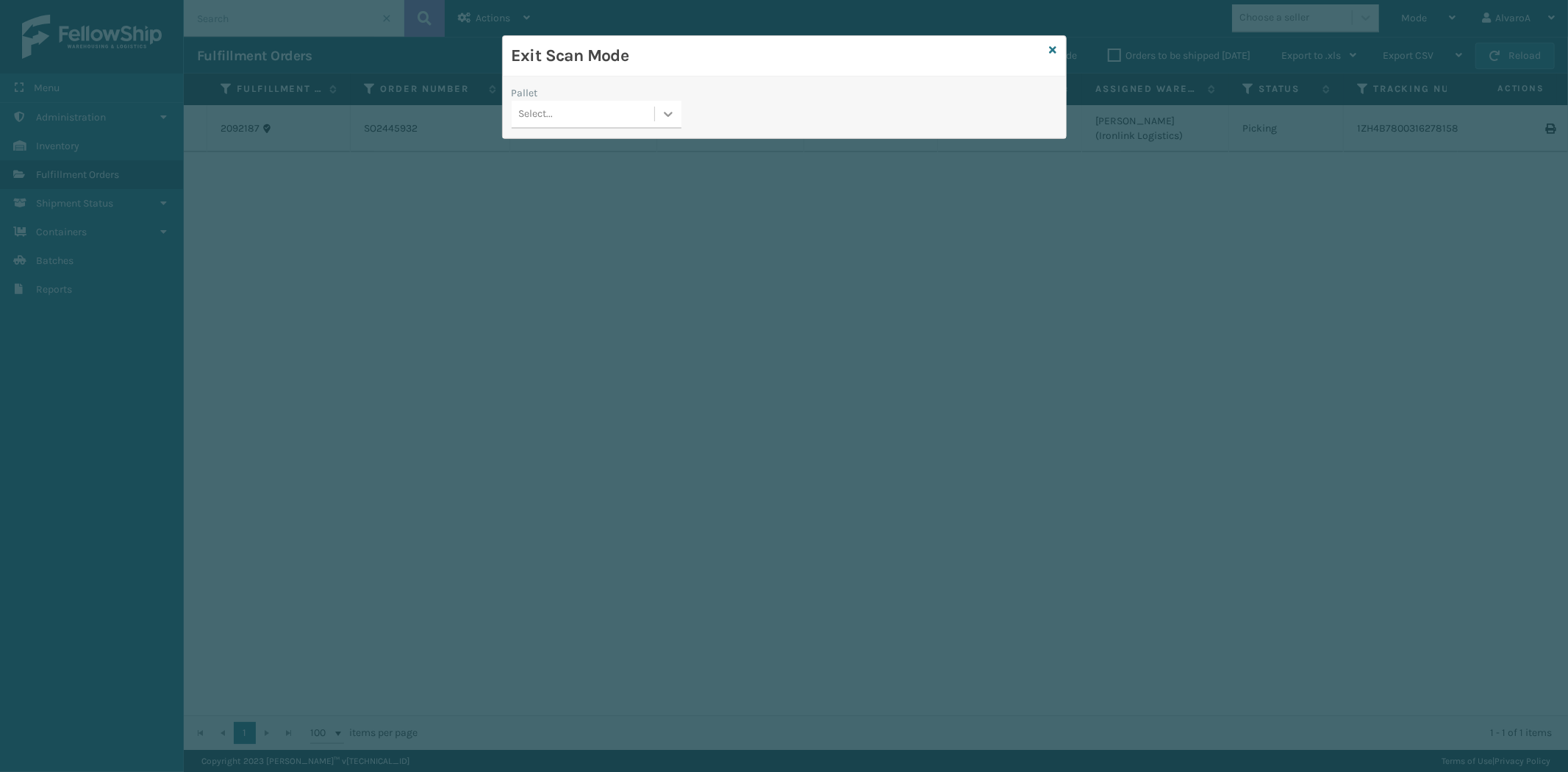
drag, startPoint x: 674, startPoint y: 116, endPoint x: 666, endPoint y: 128, distance: 14.4
click at [674, 116] on icon at bounding box center [668, 113] width 14 height 14
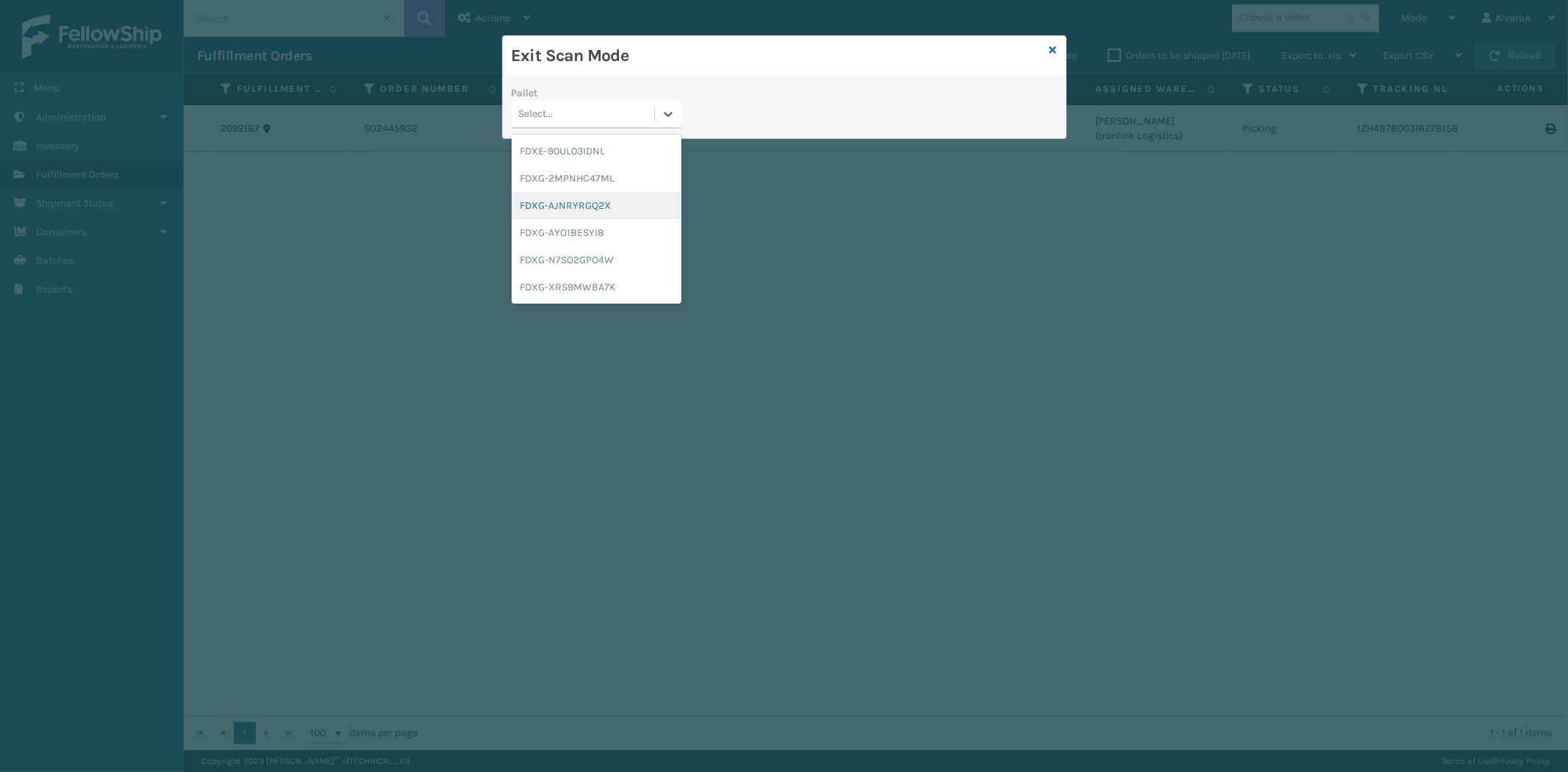
click at [604, 199] on div "FDXG-AJNRYRGQ2X" at bounding box center [596, 206] width 170 height 27
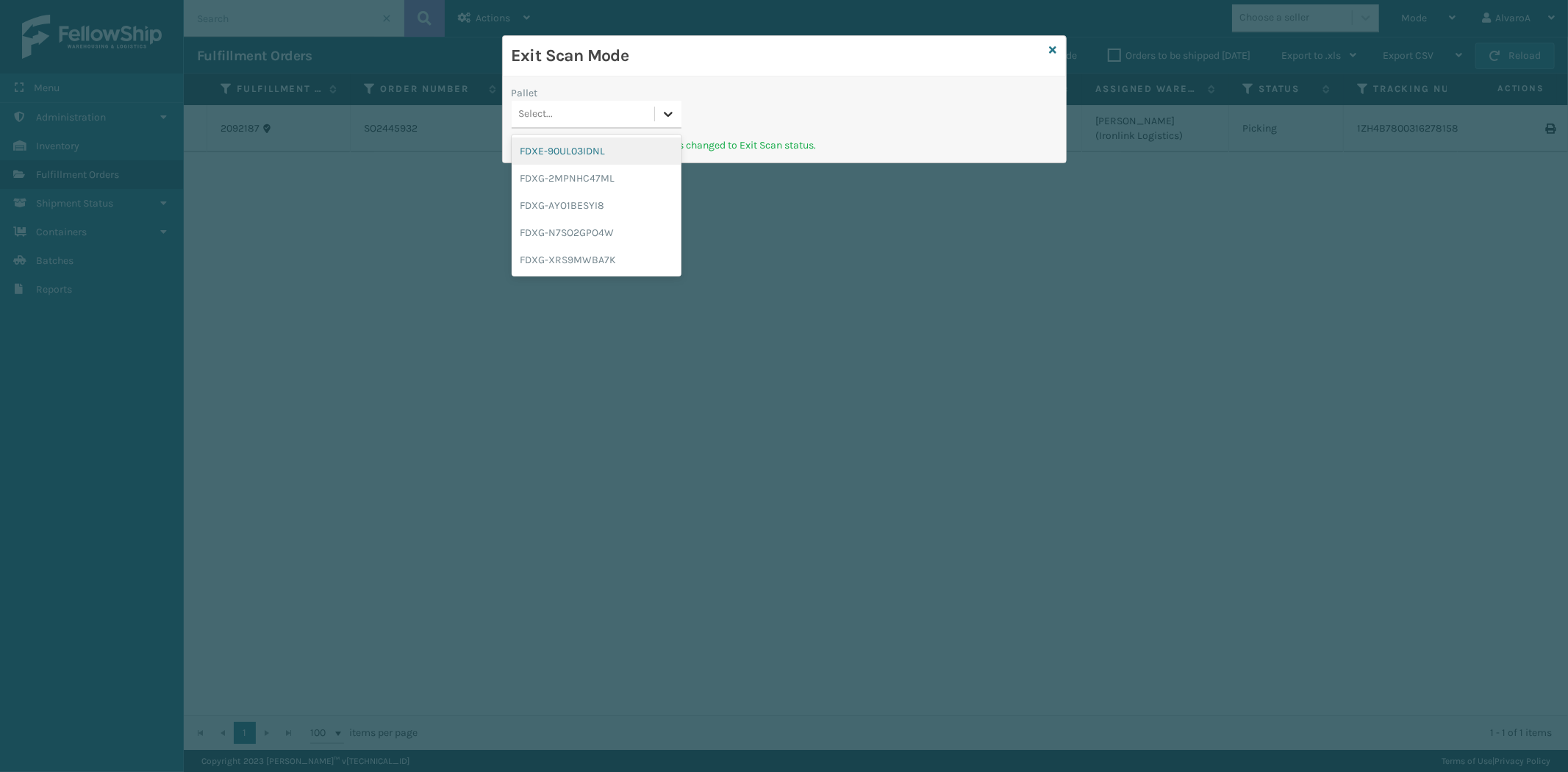
click at [673, 119] on icon at bounding box center [668, 113] width 14 height 14
click at [568, 255] on div "FDXG-XRS9MWBA7K" at bounding box center [596, 260] width 170 height 27
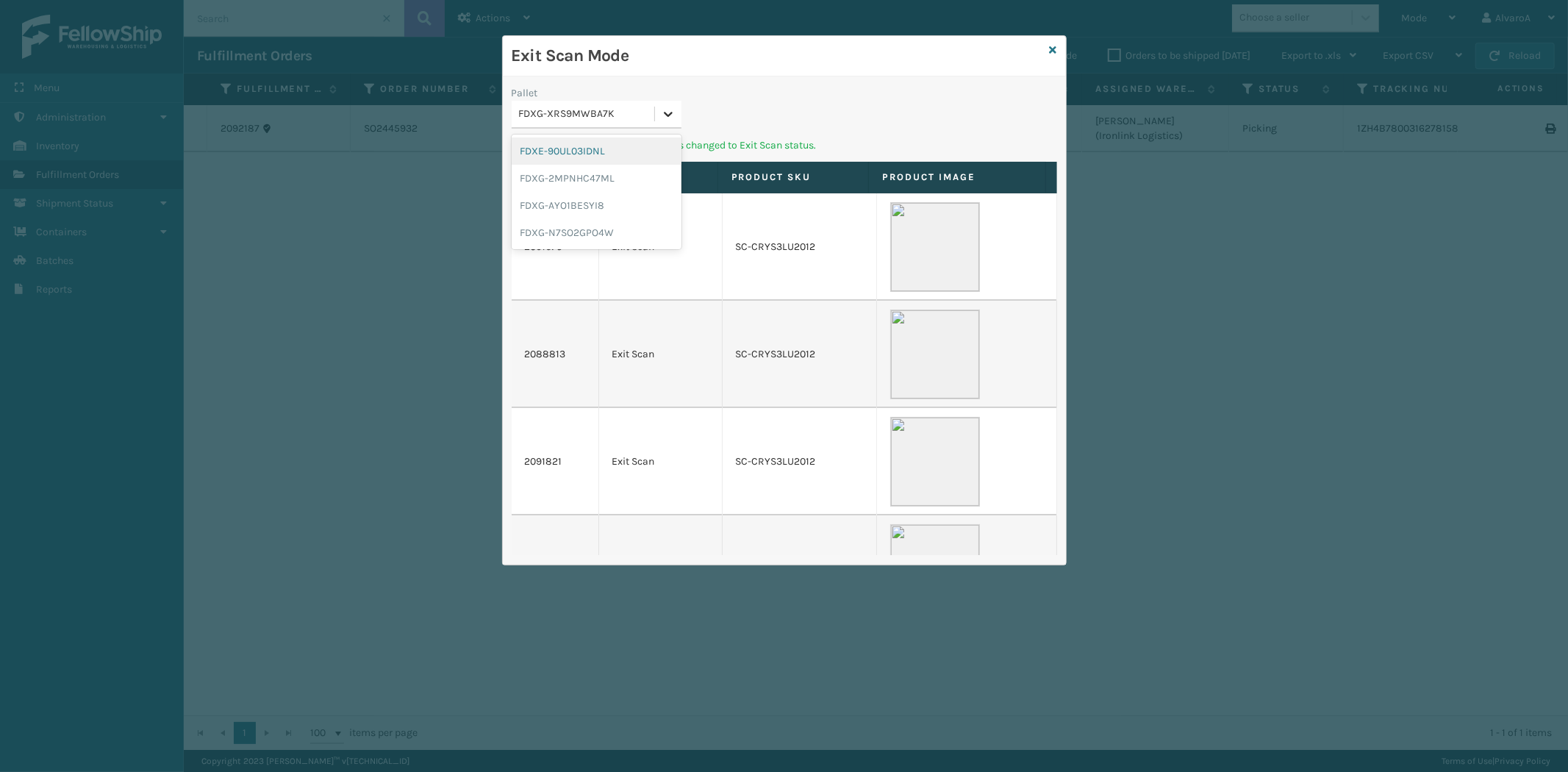
click at [668, 101] on div at bounding box center [668, 113] width 26 height 26
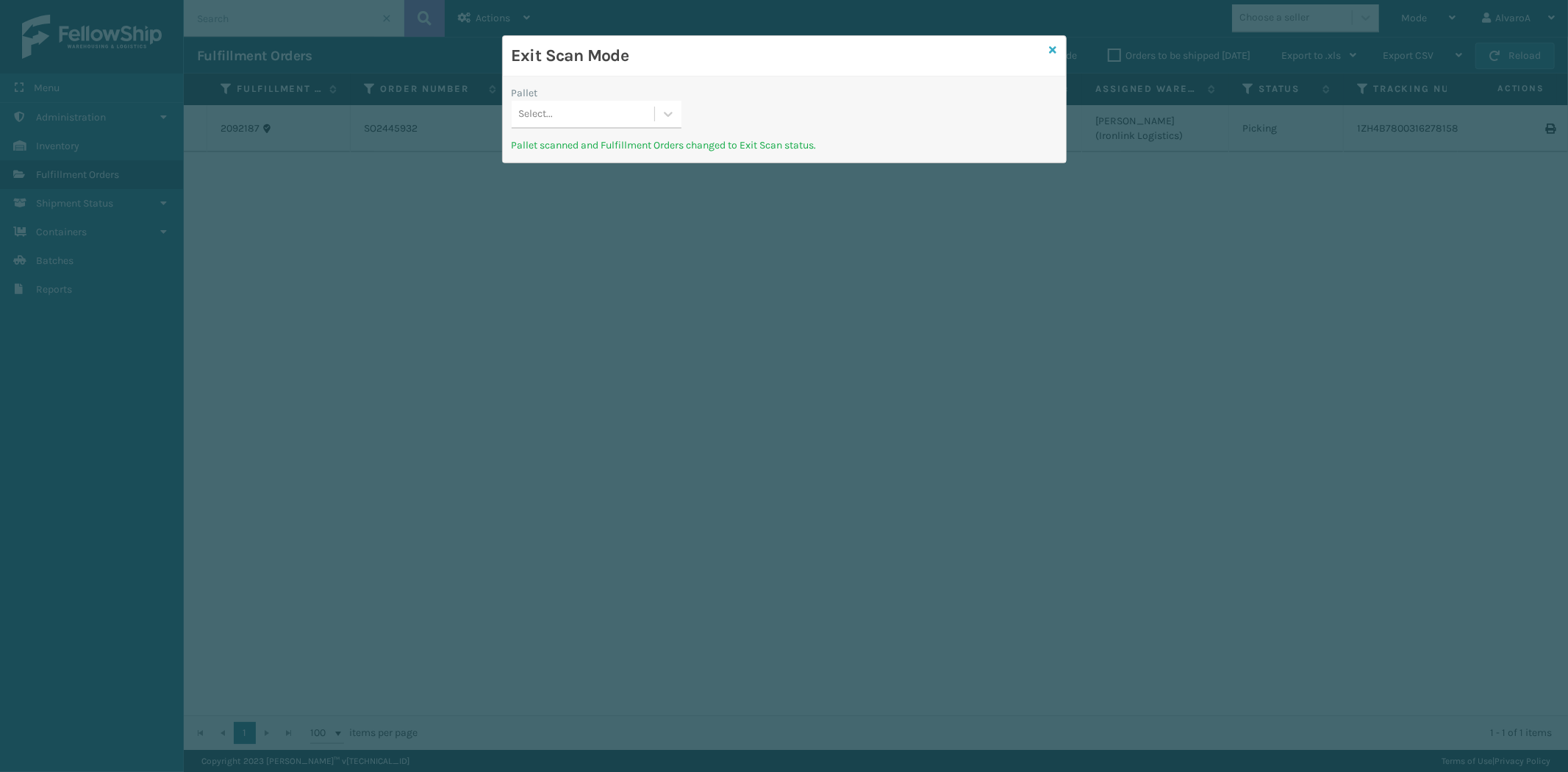
click at [1052, 44] on icon at bounding box center [1054, 49] width 8 height 11
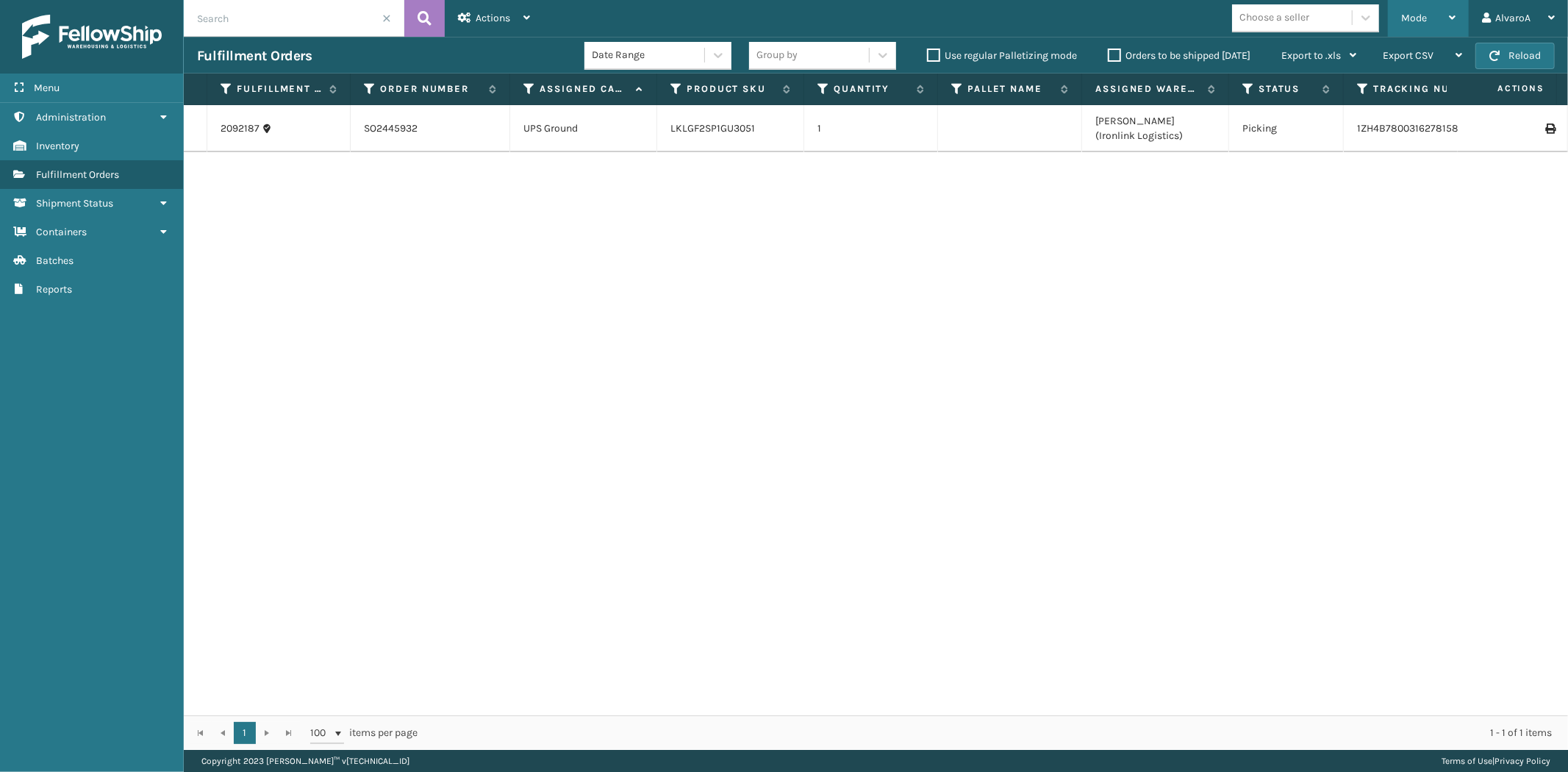
click at [1416, 17] on span "Mode" at bounding box center [1414, 17] width 26 height 13
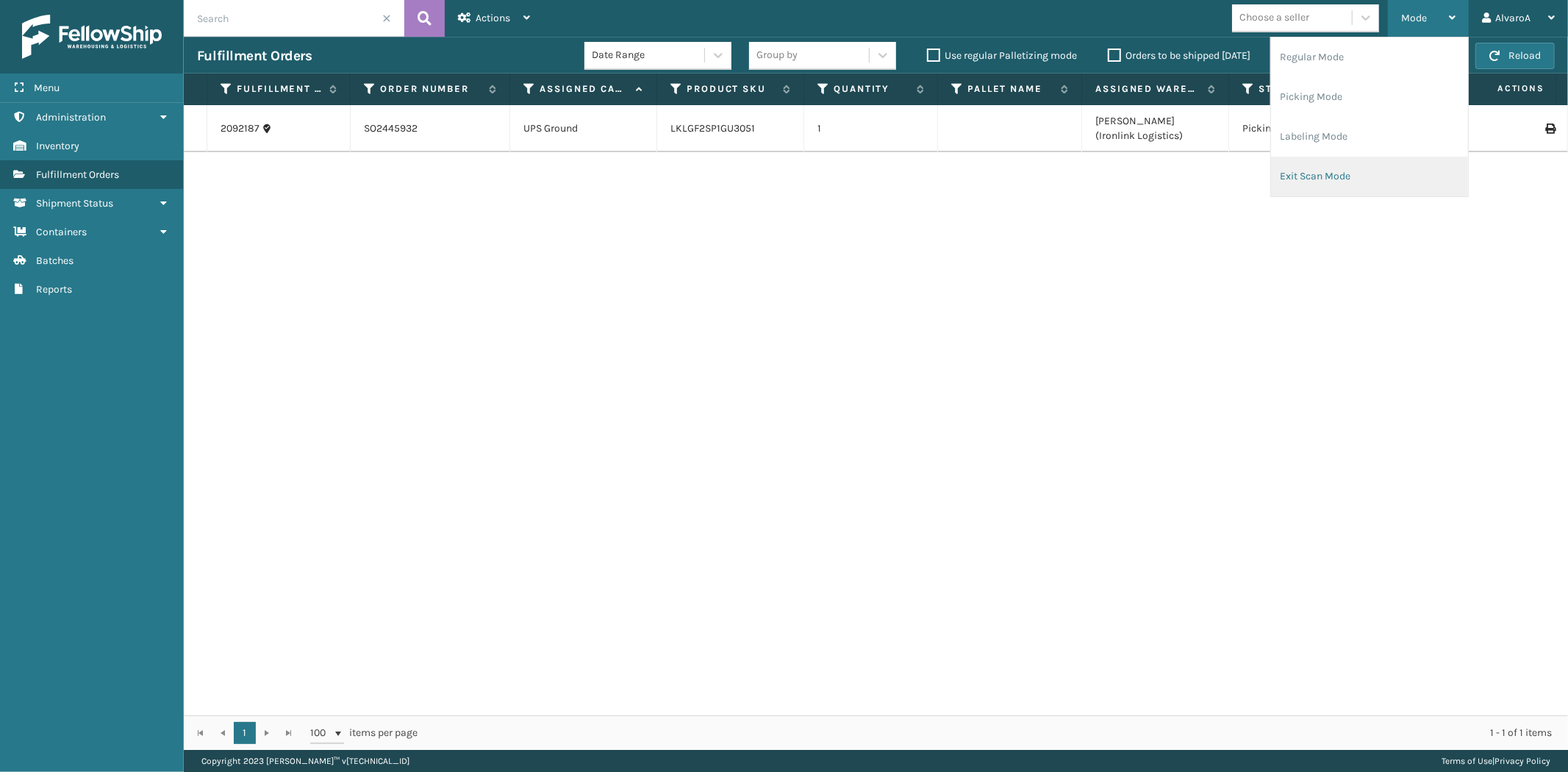
click at [1289, 178] on li "Exit Scan Mode" at bounding box center [1369, 176] width 197 height 40
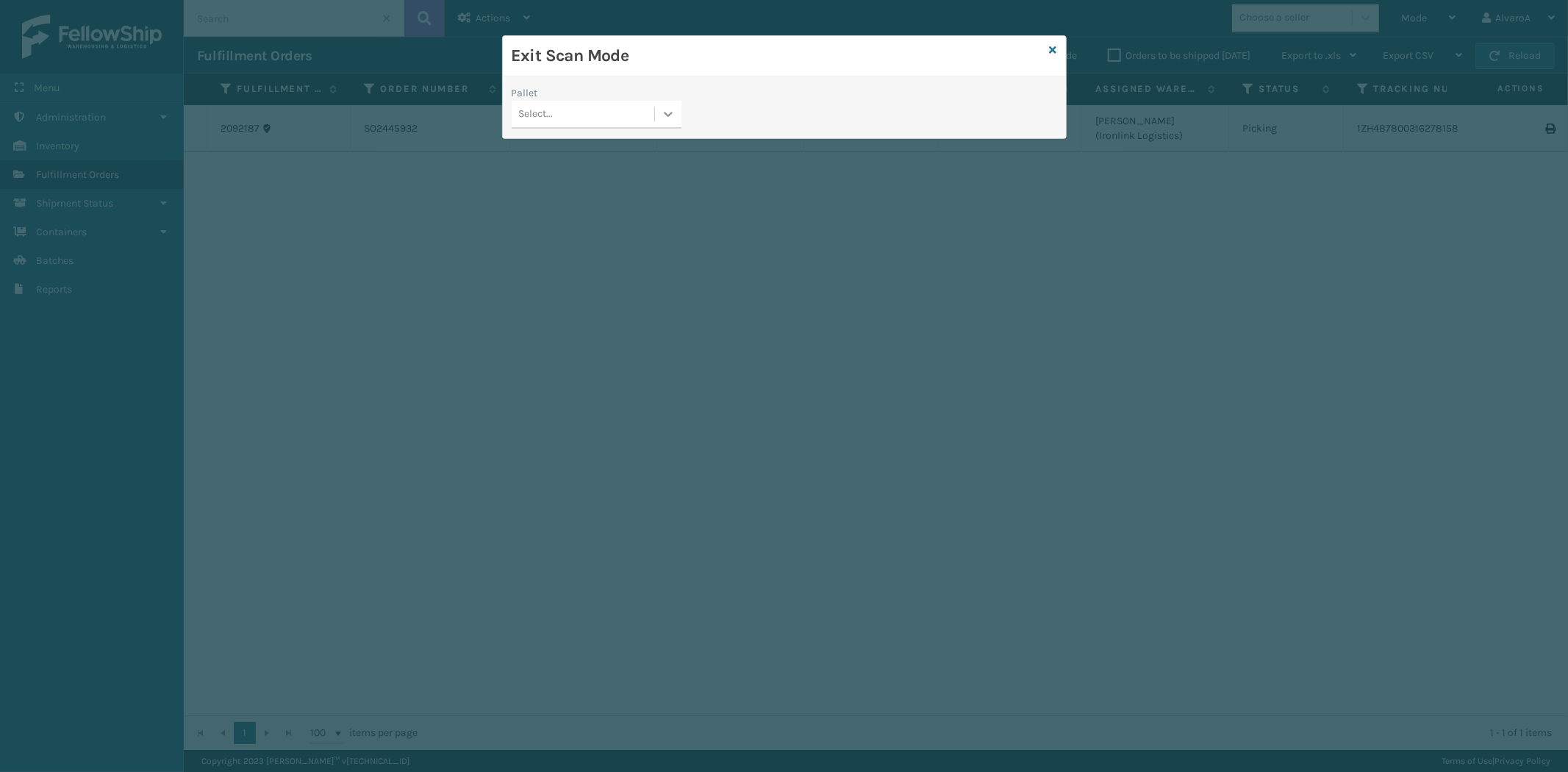
click at [672, 119] on icon at bounding box center [668, 113] width 14 height 14
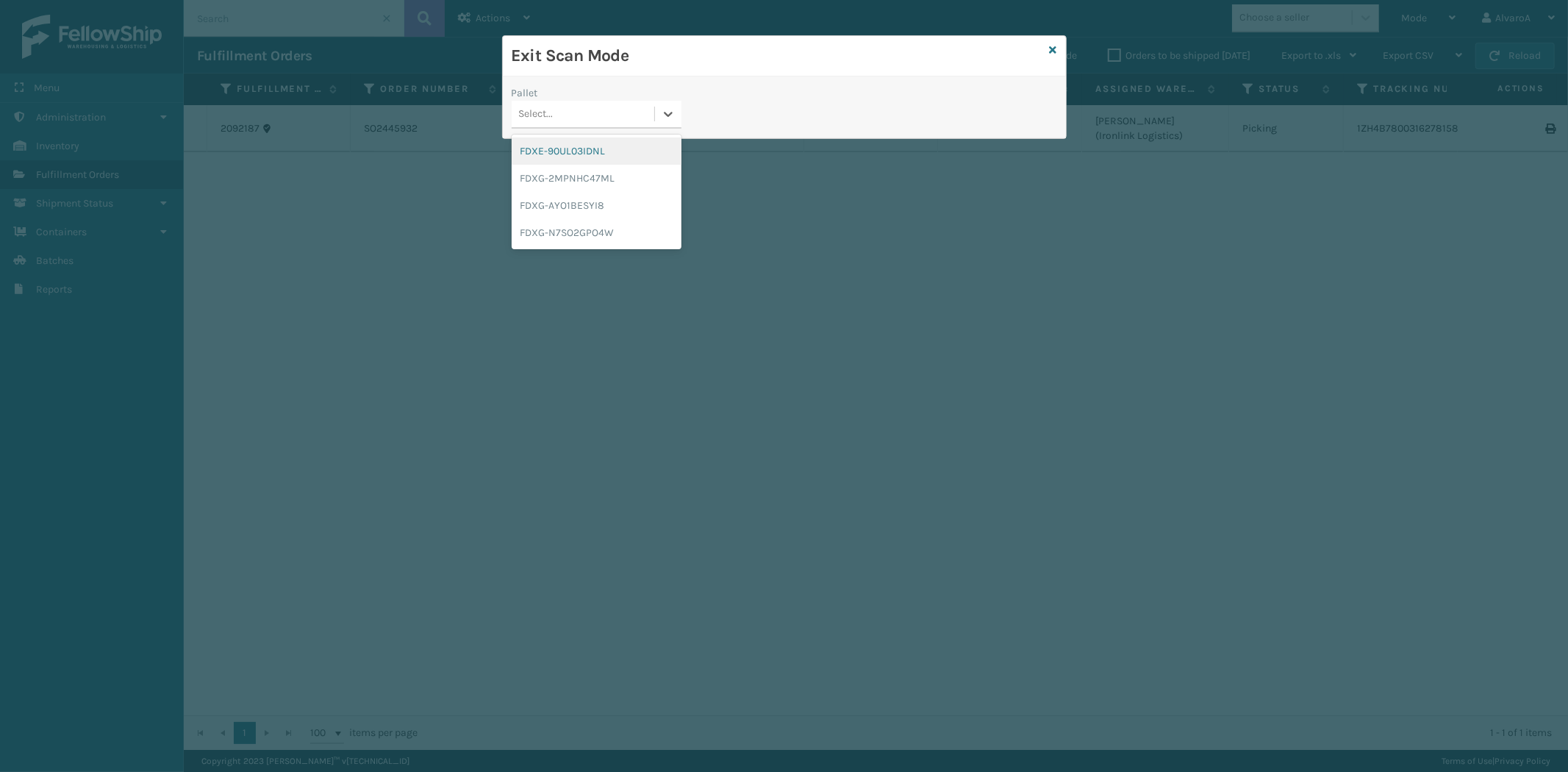
click at [576, 152] on div "FDXE-90UL03IDNL" at bounding box center [596, 151] width 170 height 27
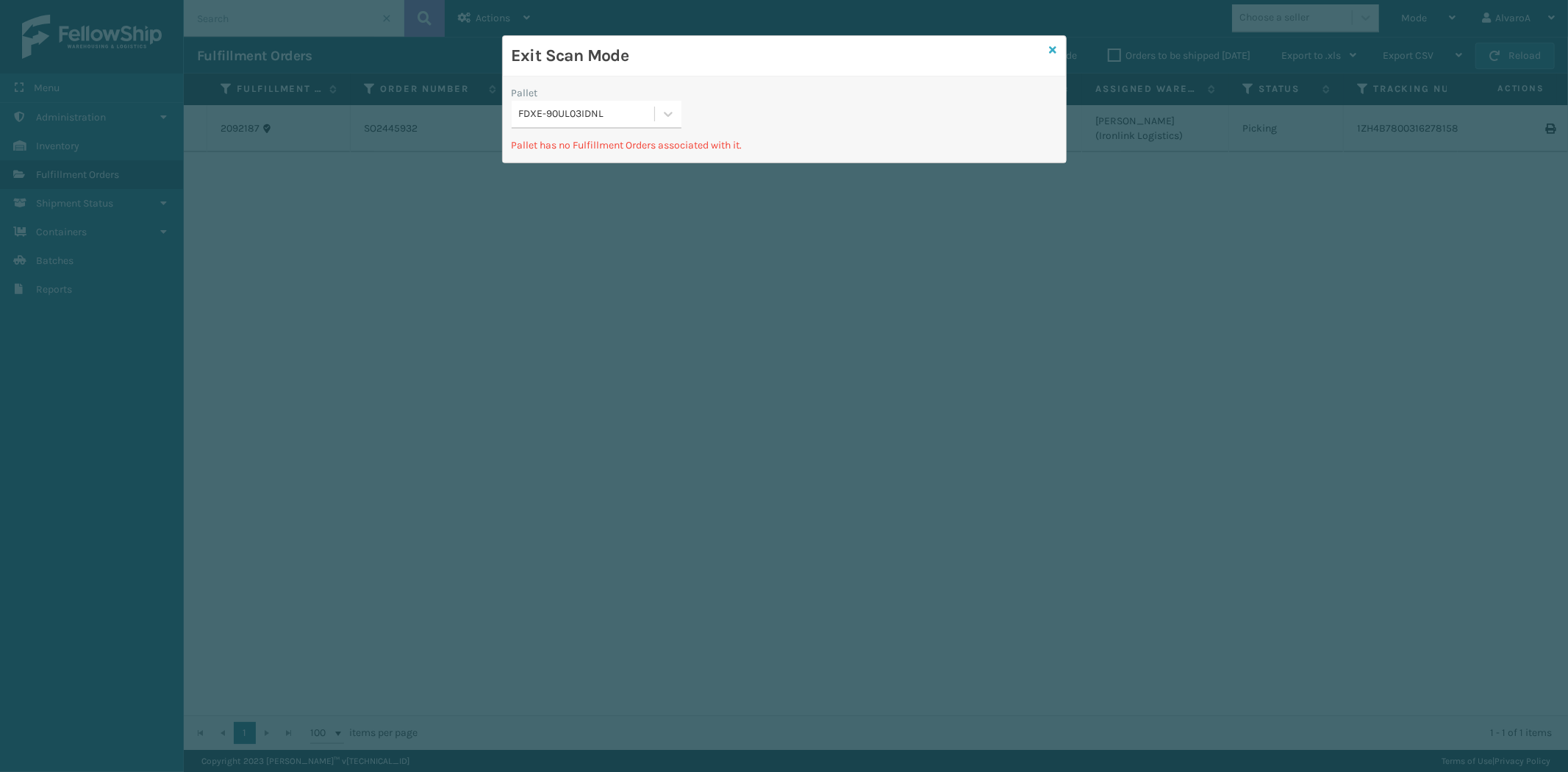
click at [1055, 52] on icon at bounding box center [1054, 49] width 8 height 11
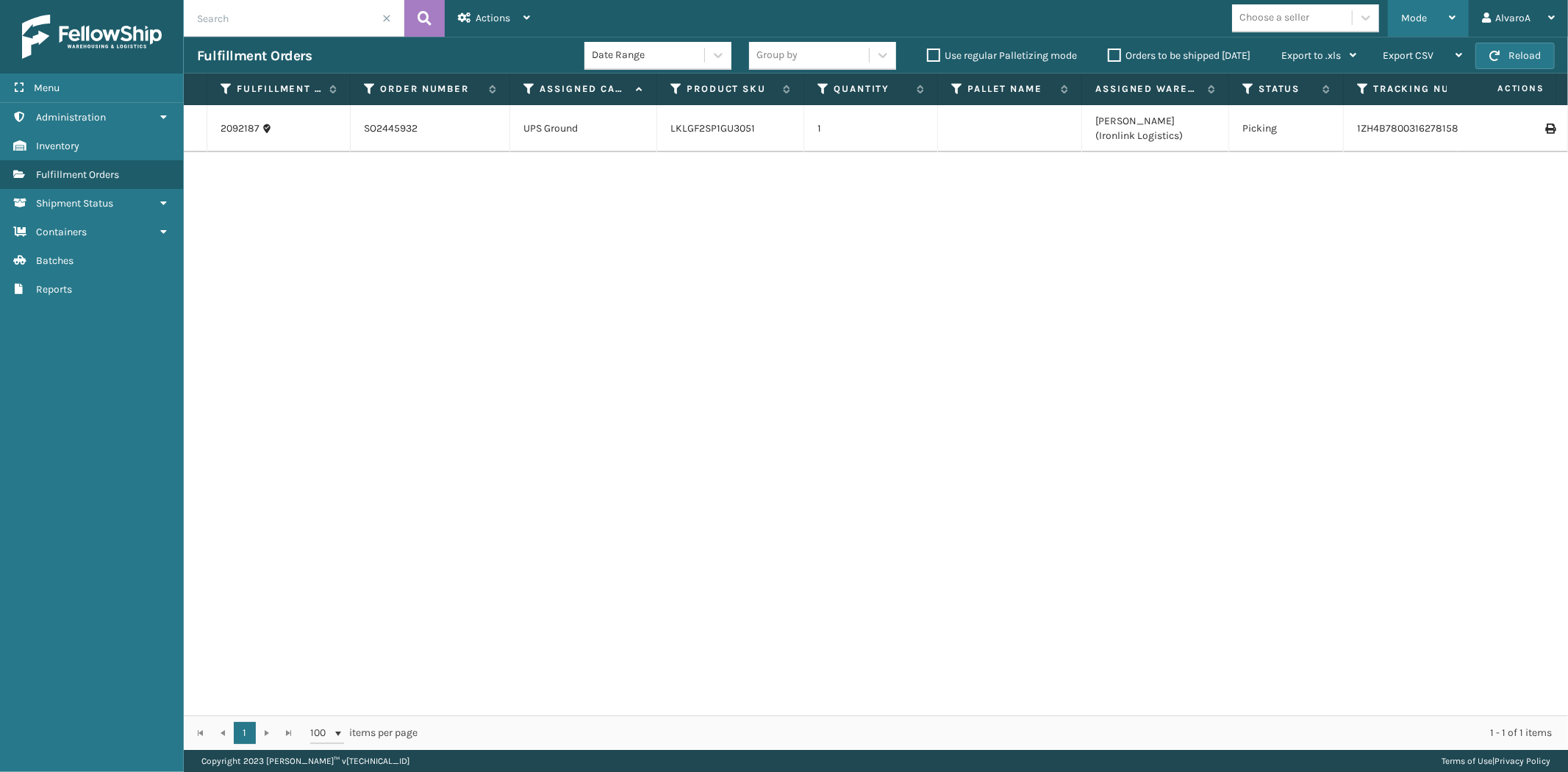
drag, startPoint x: 1413, startPoint y: 14, endPoint x: 1370, endPoint y: 74, distance: 73.8
click at [1414, 14] on span "Mode" at bounding box center [1414, 17] width 26 height 13
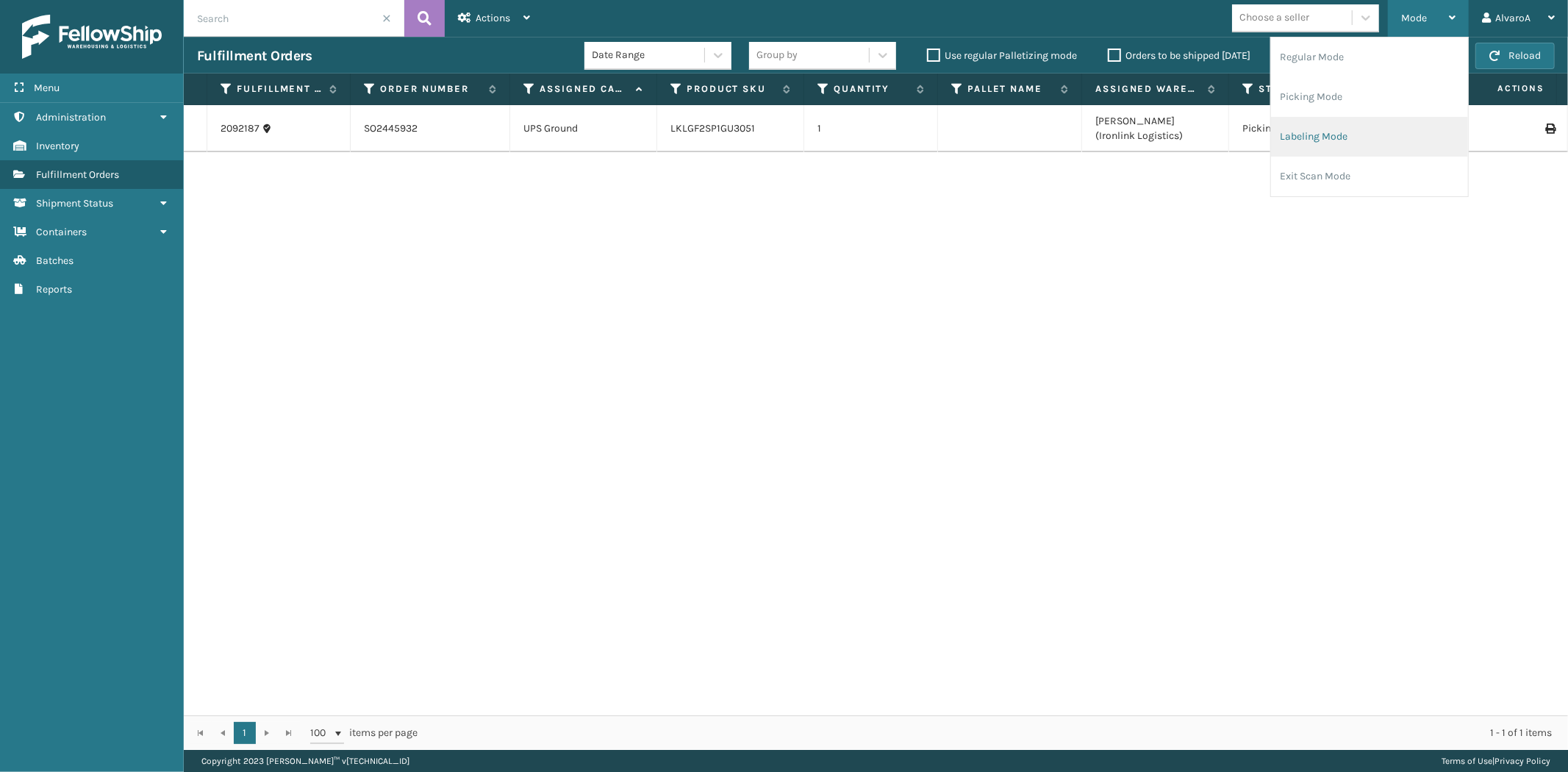
click at [1306, 123] on li "Labeling Mode" at bounding box center [1369, 136] width 197 height 40
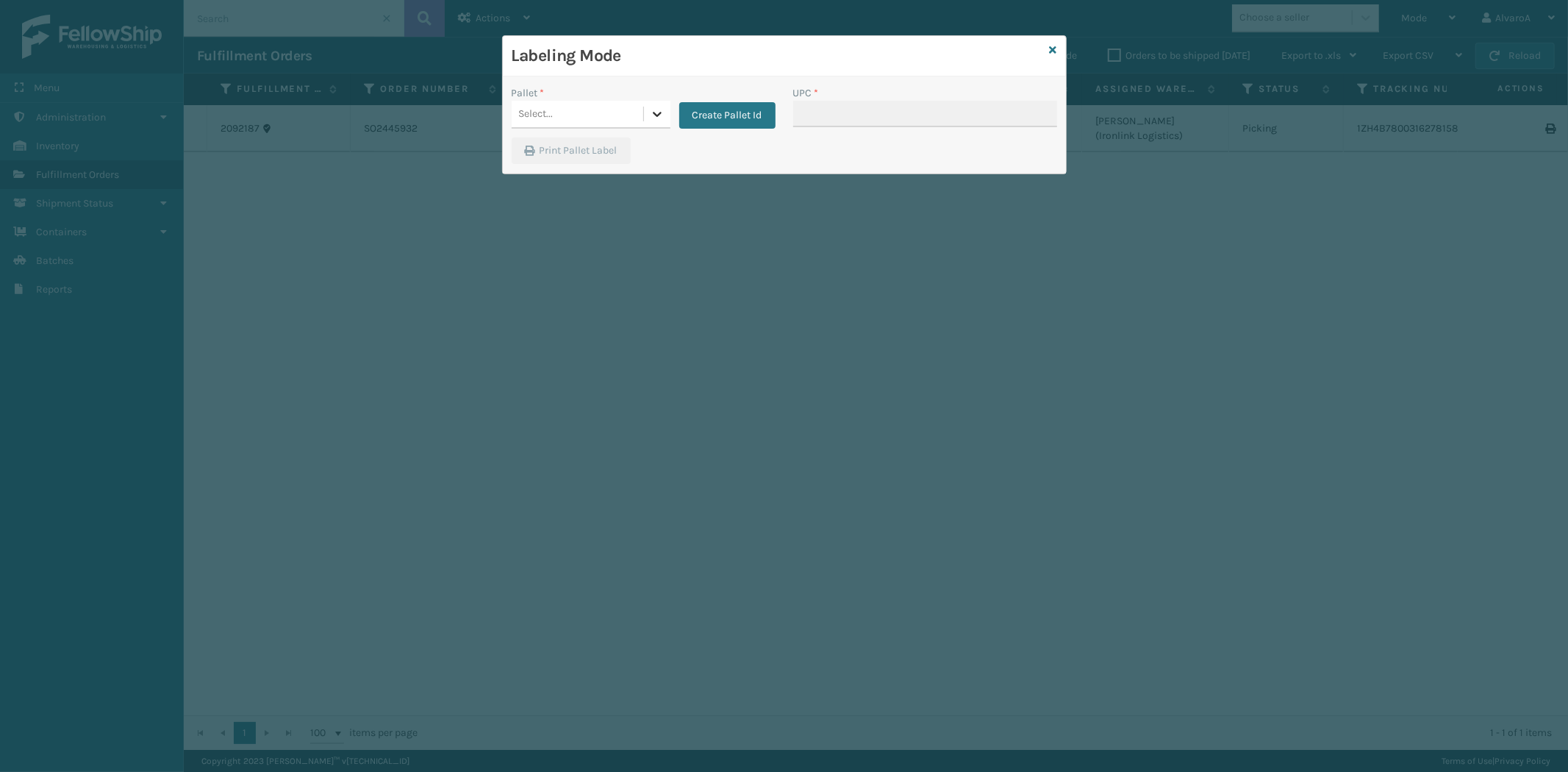
click at [656, 116] on icon at bounding box center [657, 113] width 14 height 14
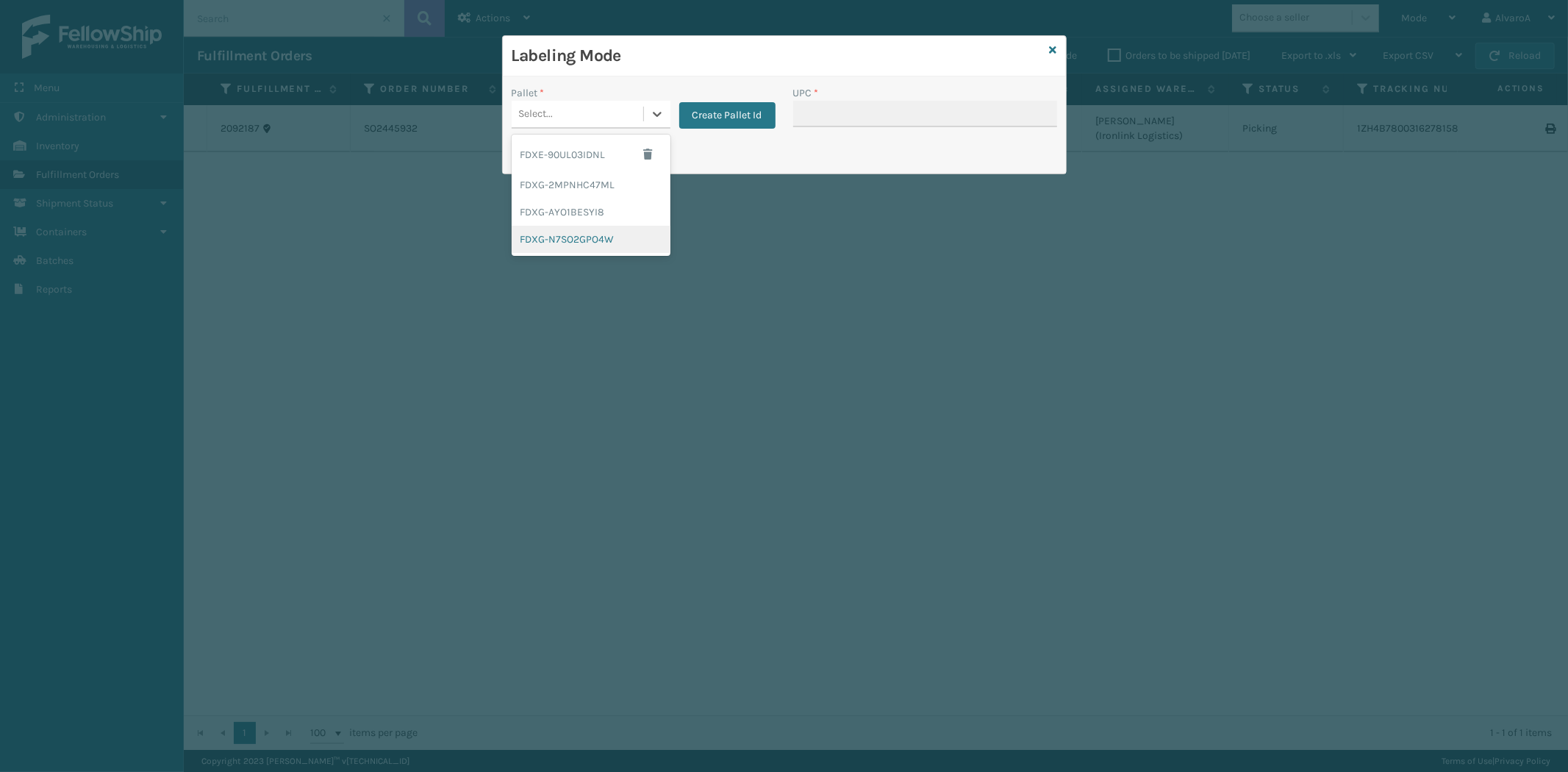
click at [557, 235] on div "FDXG-N7SO2GPO4W" at bounding box center [591, 239] width 159 height 27
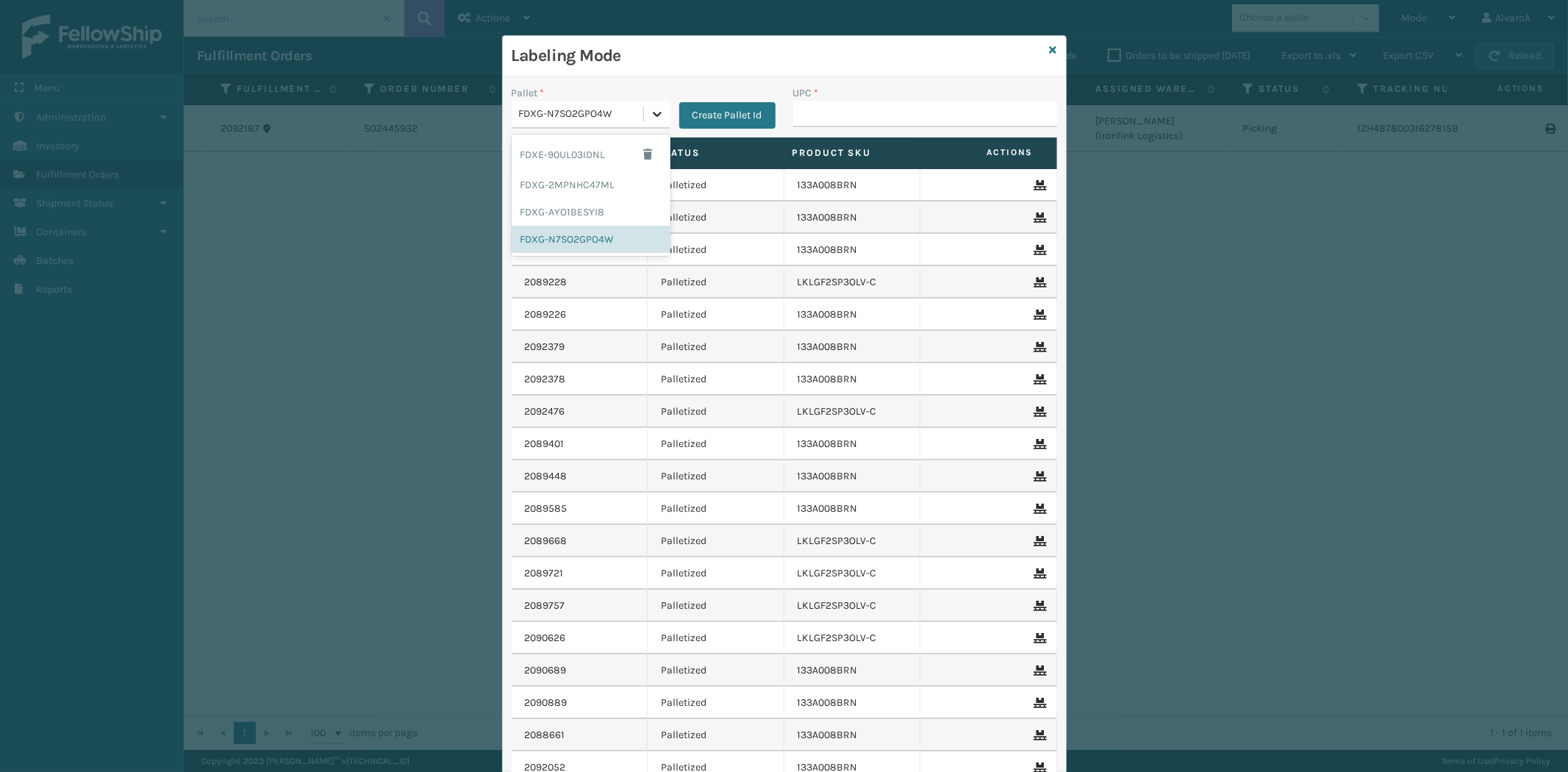
click at [650, 109] on icon at bounding box center [657, 113] width 14 height 14
click at [546, 150] on div "FDXE-90UL03IDNL" at bounding box center [591, 153] width 159 height 34
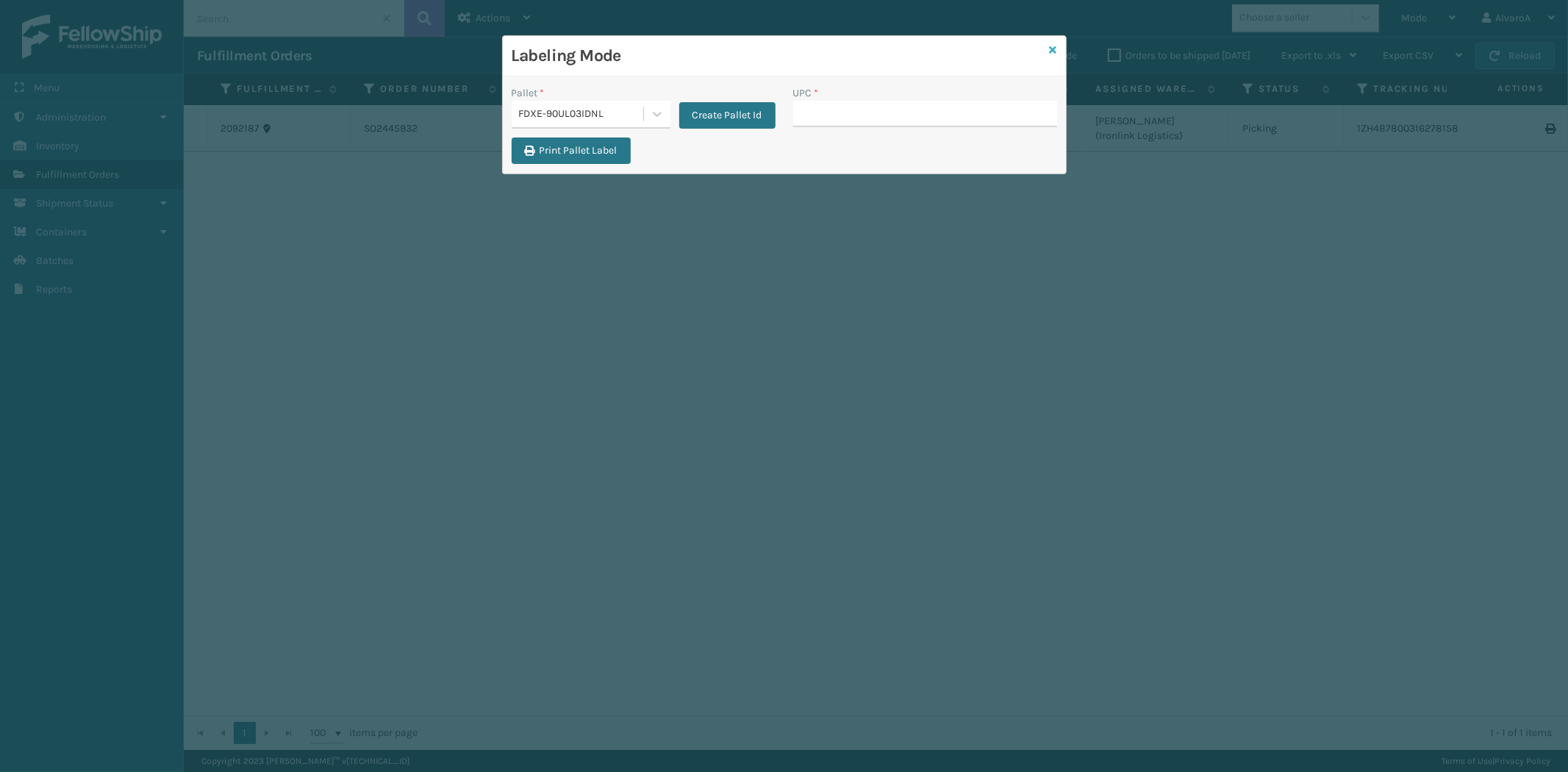
click at [1056, 50] on icon at bounding box center [1054, 49] width 8 height 11
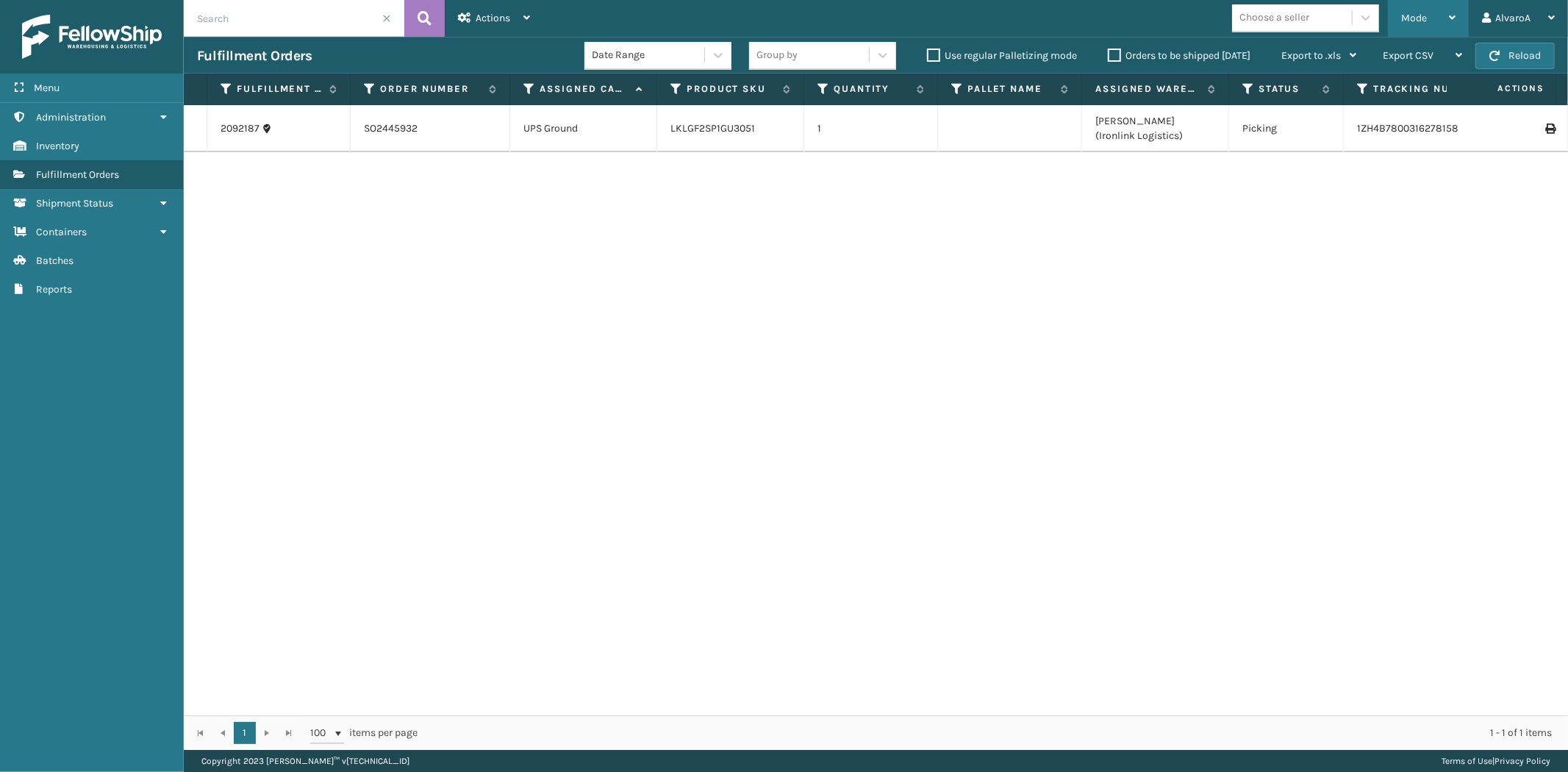
click at [1447, 14] on div "Mode" at bounding box center [1428, 18] width 54 height 37
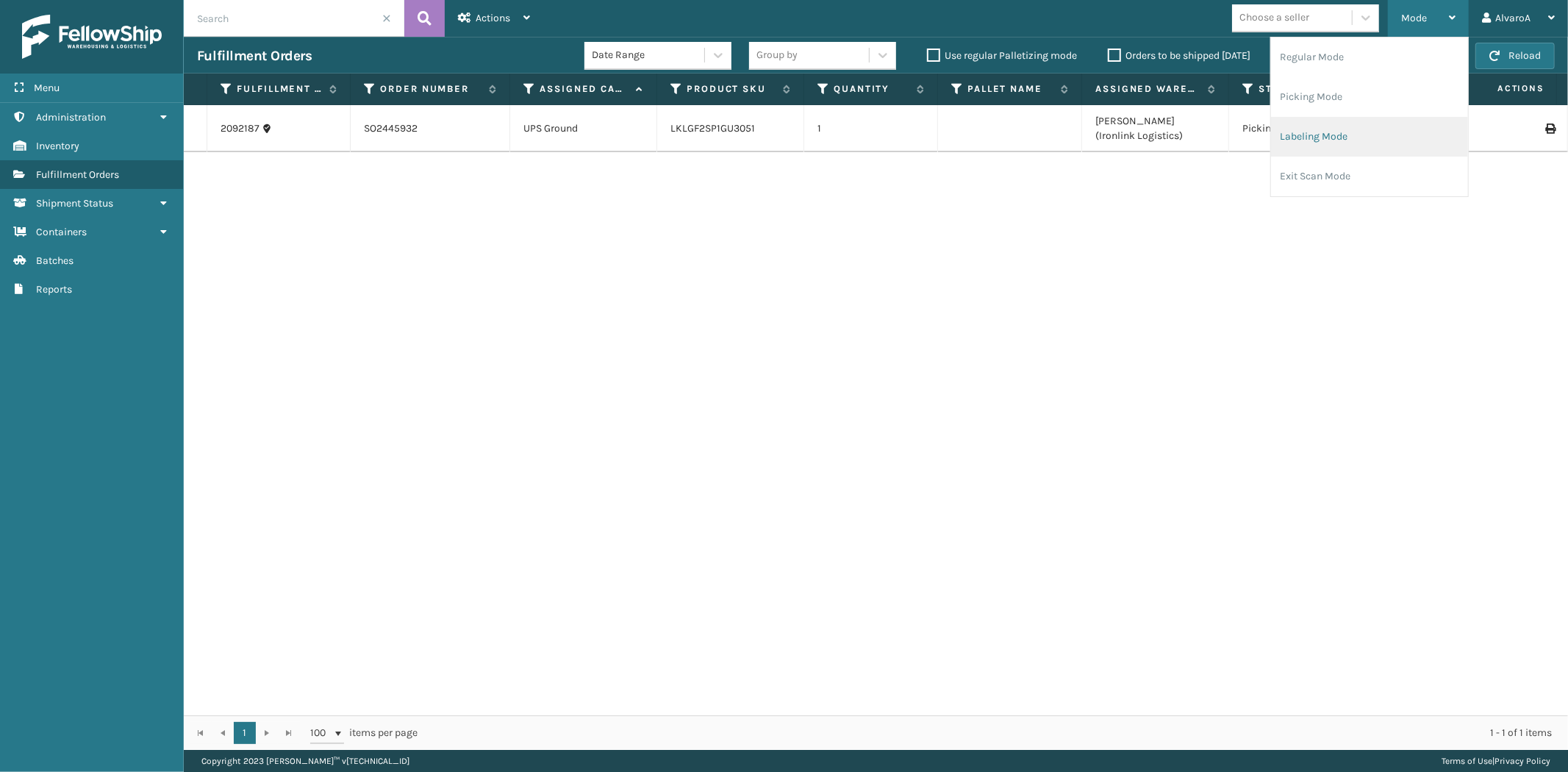
click at [1335, 127] on li "Labeling Mode" at bounding box center [1369, 136] width 197 height 40
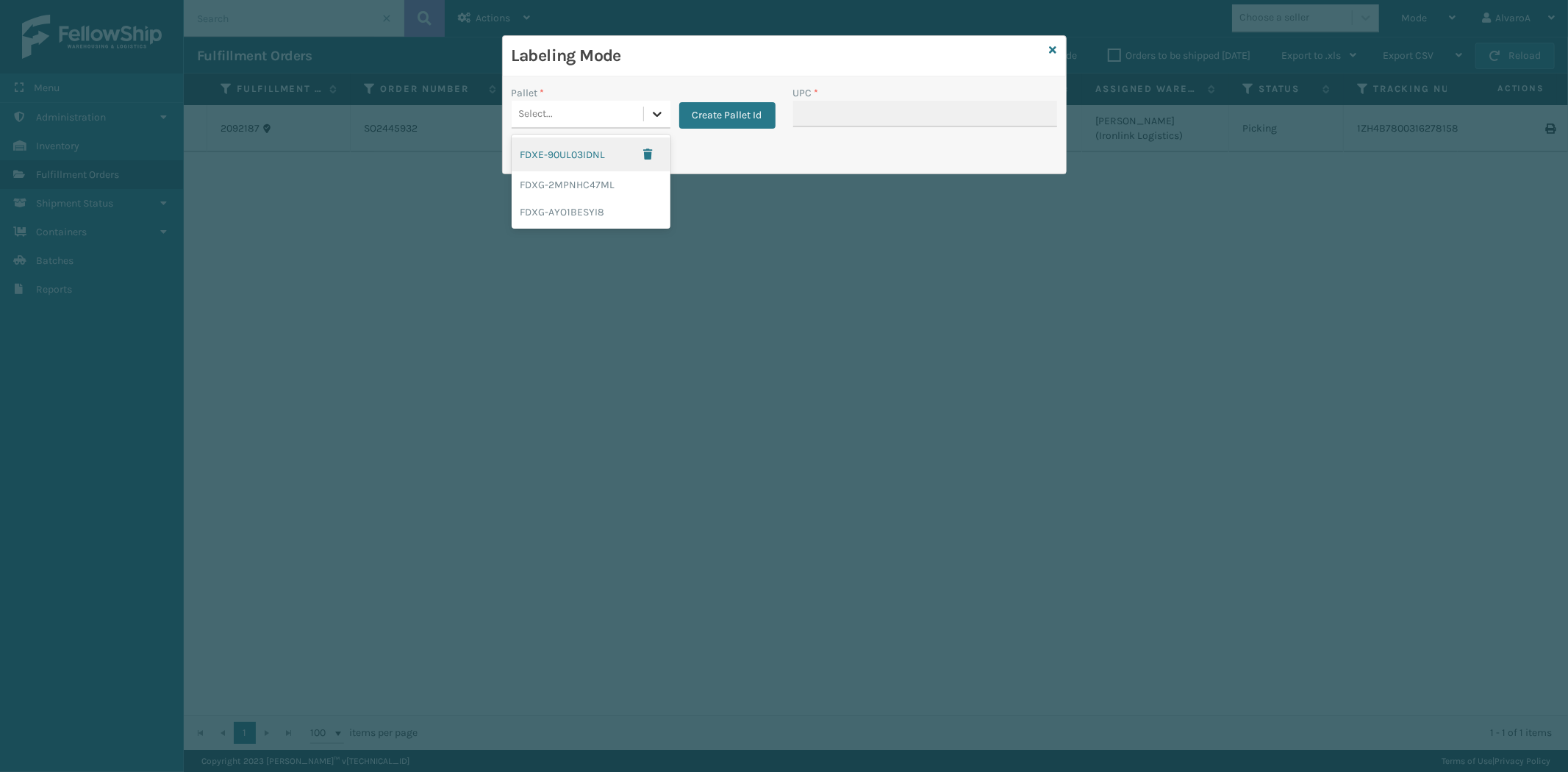
click at [663, 106] on div at bounding box center [656, 113] width 26 height 26
click at [765, 110] on button "Create Pallet Id" at bounding box center [728, 115] width 96 height 26
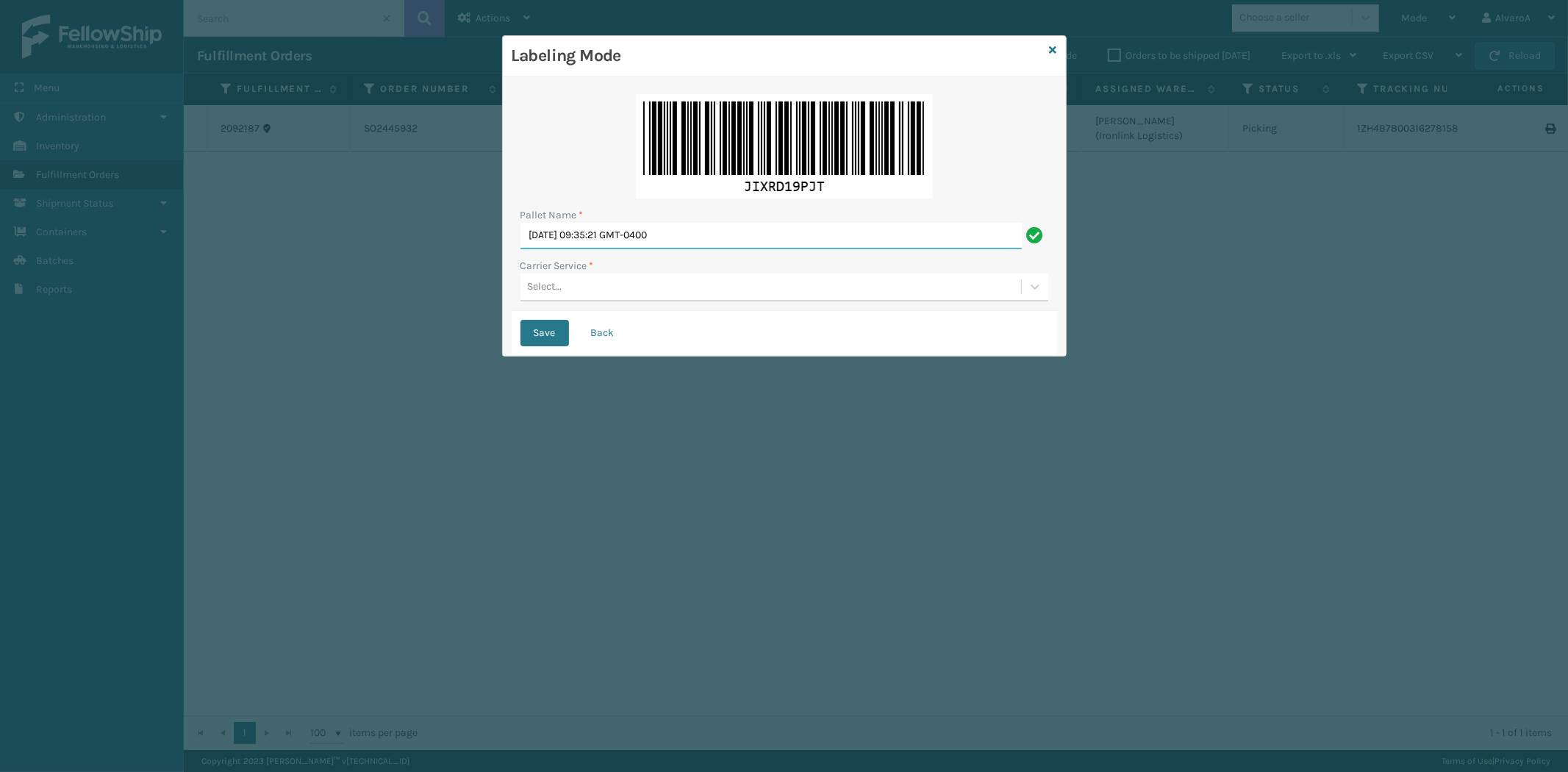
drag, startPoint x: 739, startPoint y: 230, endPoint x: 277, endPoint y: 329, distance: 472.5
click at [273, 335] on div "Labeling Mode Pallet Name * [DATE] 09:35:21 GMT-0400 Carrier Service * Select..…" at bounding box center [784, 386] width 1568 height 772
type input "LPN"
click at [1052, 48] on icon at bounding box center [1054, 49] width 8 height 11
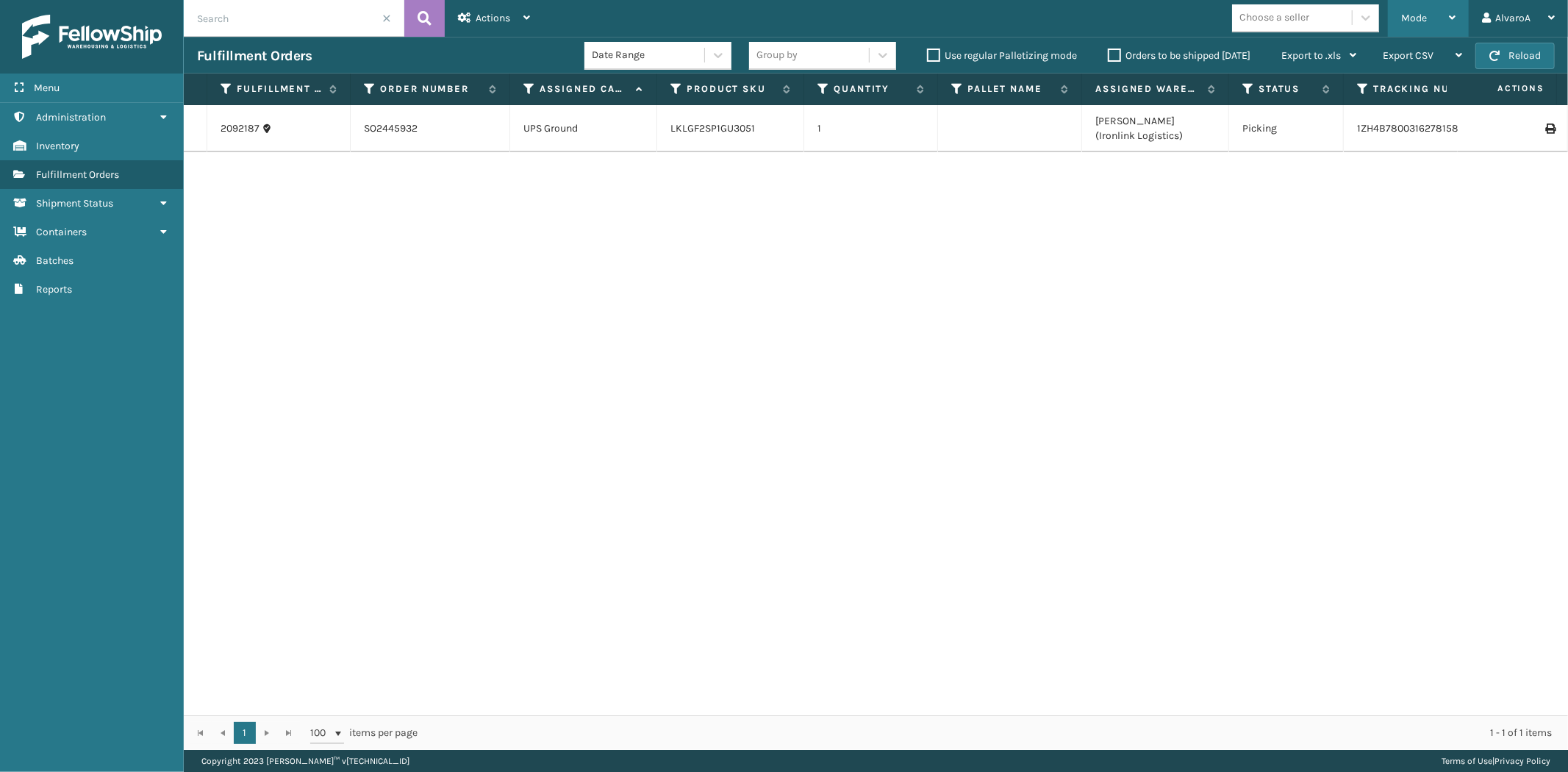
click at [1392, 15] on div "Mode Regular Mode Picking Mode Labeling Mode Exit Scan Mode" at bounding box center [1429, 18] width 81 height 37
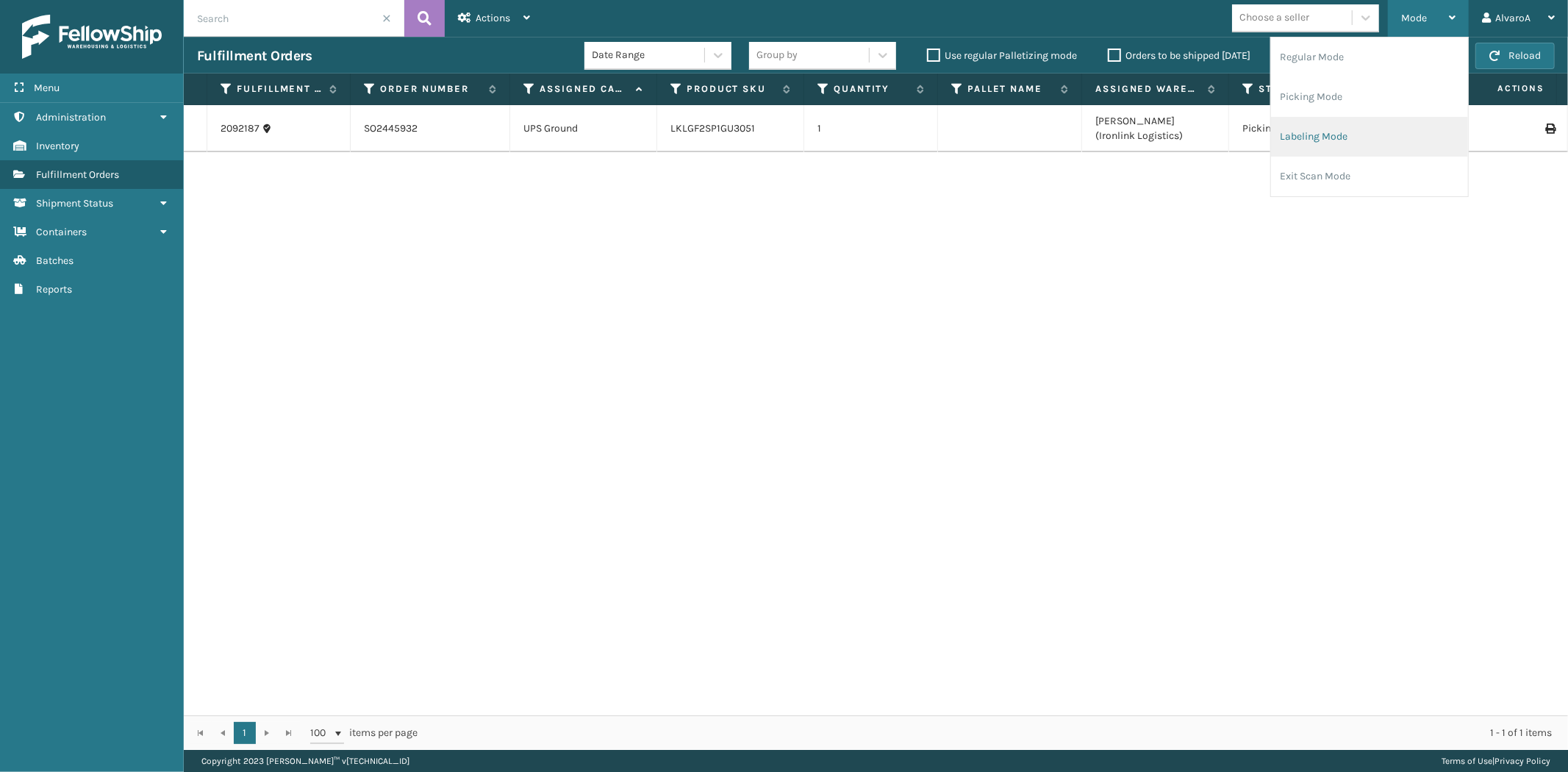
click at [1317, 145] on li "Labeling Mode" at bounding box center [1369, 136] width 197 height 40
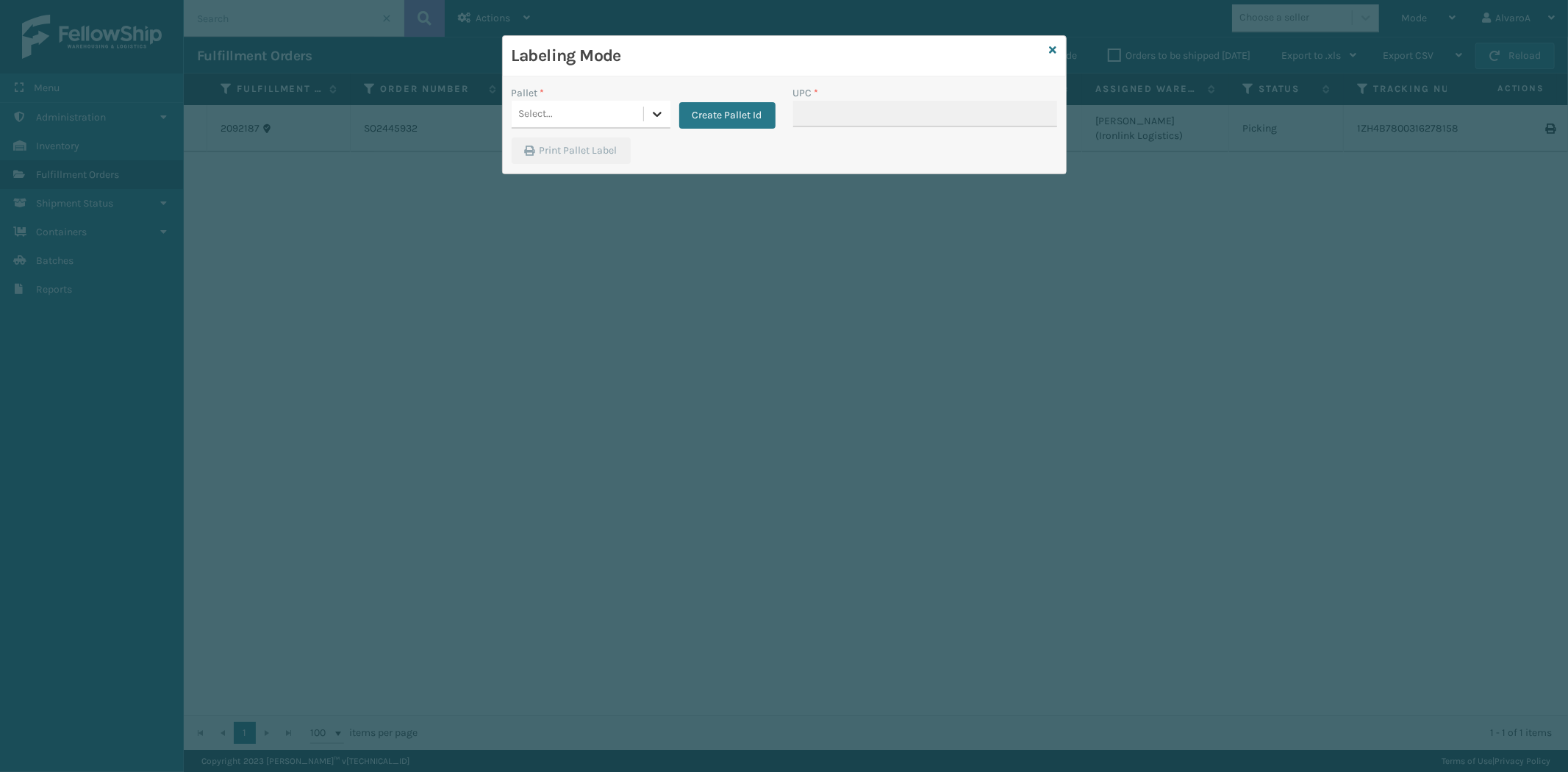
click at [659, 116] on icon at bounding box center [657, 113] width 14 height 14
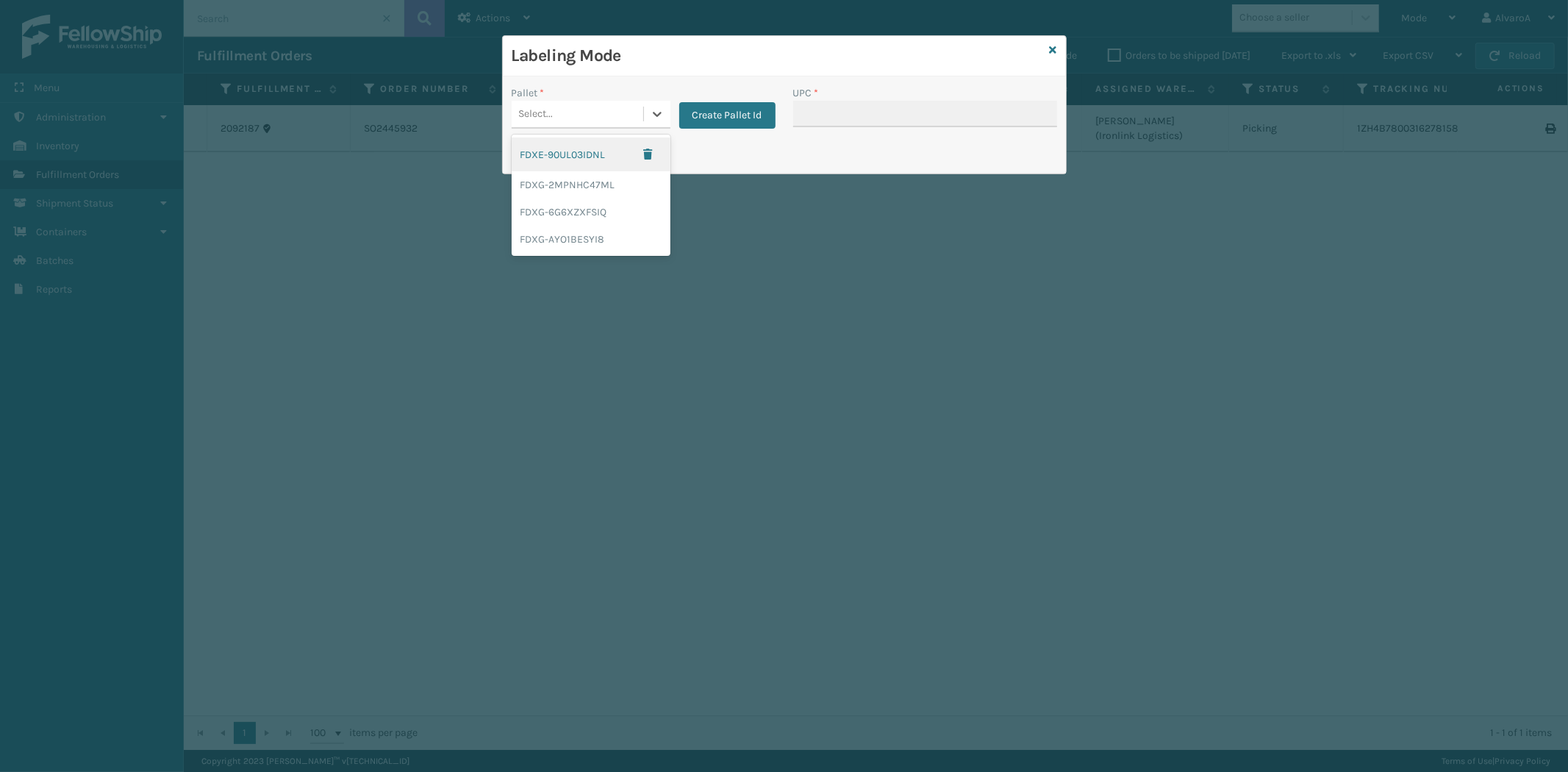
click at [545, 168] on div "FDXE-90UL03IDNL" at bounding box center [591, 153] width 159 height 34
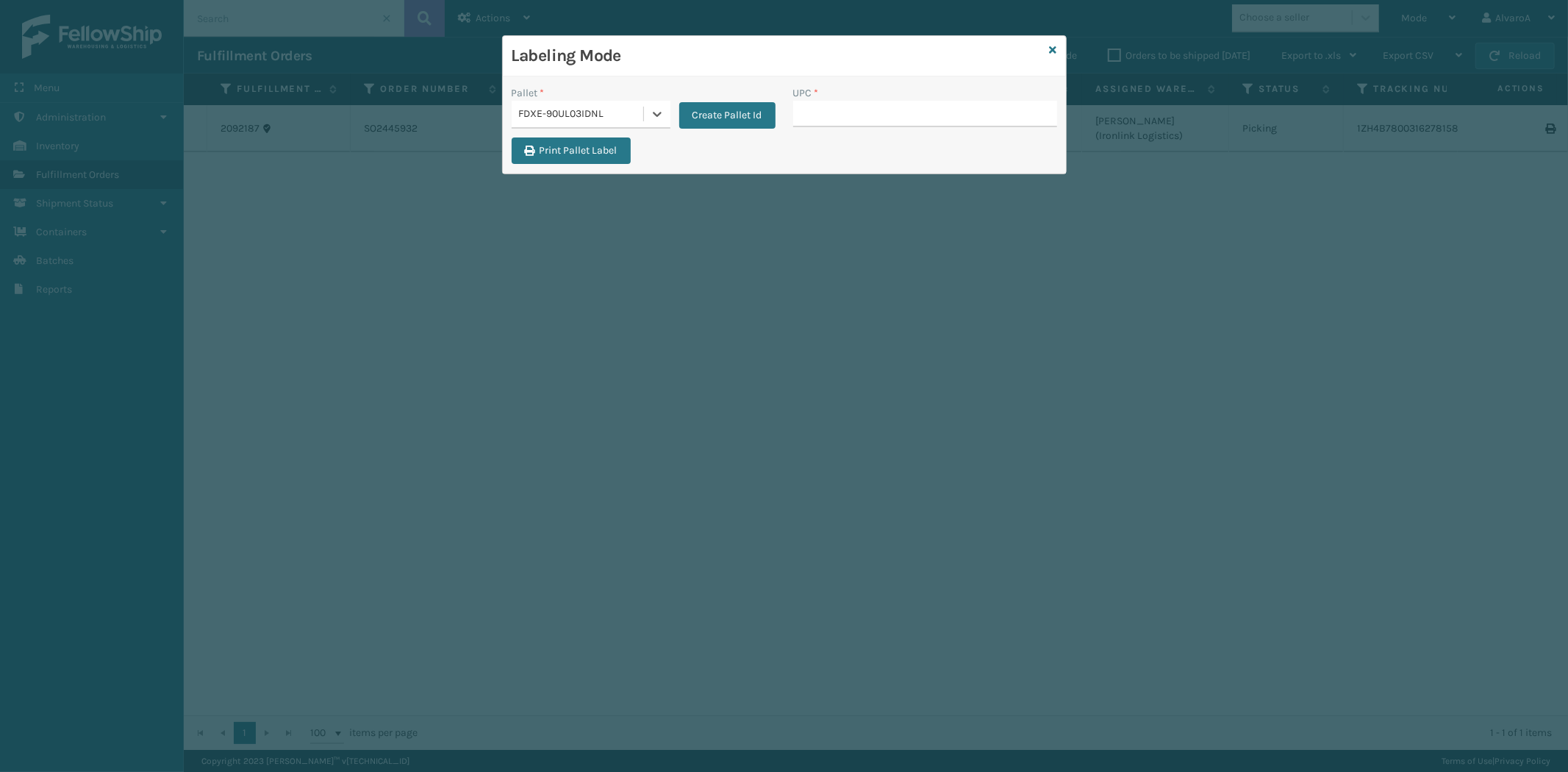
click at [674, 113] on div "Create Pallet Id" at bounding box center [723, 106] width 105 height 43
click at [703, 112] on button "Create Pallet Id" at bounding box center [728, 115] width 96 height 26
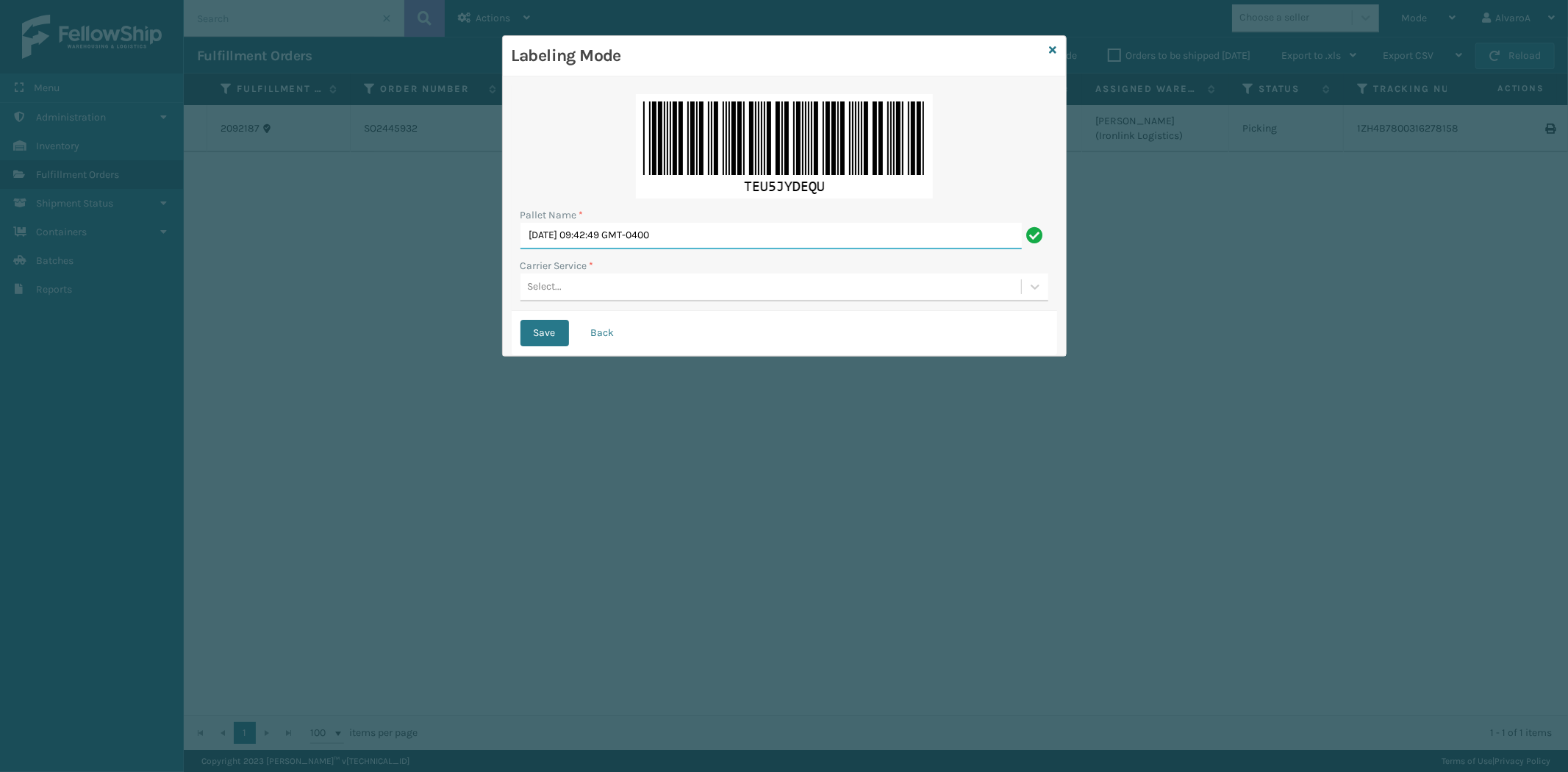
drag, startPoint x: 729, startPoint y: 230, endPoint x: 283, endPoint y: 336, distance: 458.4
click at [285, 336] on div "Labeling Mode Pallet Name * [DATE] 09:42:49 GMT-0400 Carrier Service * Select..…" at bounding box center [784, 386] width 1568 height 772
type input "LPN"
click at [592, 339] on button "Back" at bounding box center [603, 332] width 50 height 26
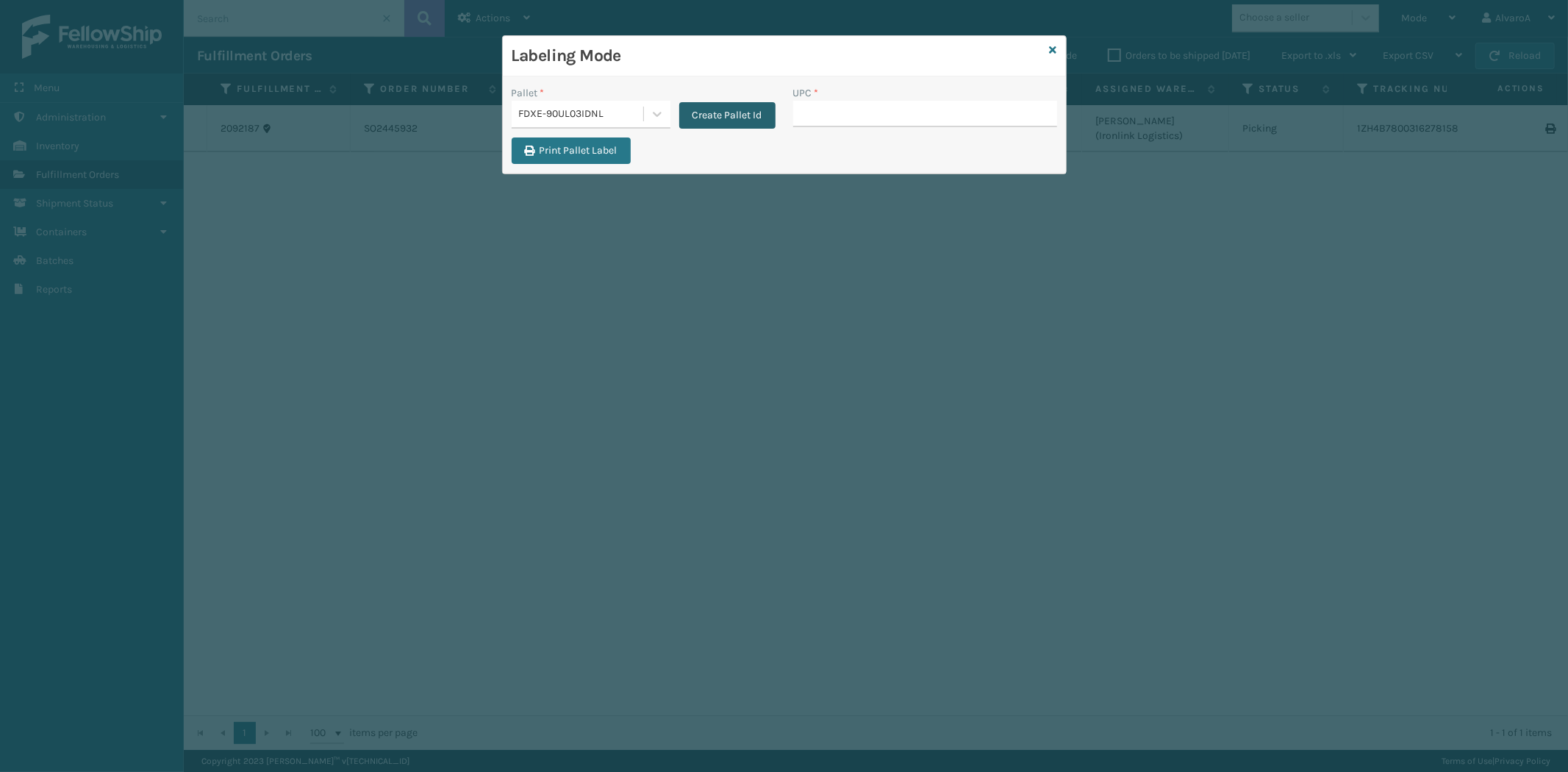
click at [715, 127] on button "Create Pallet Id" at bounding box center [728, 115] width 96 height 26
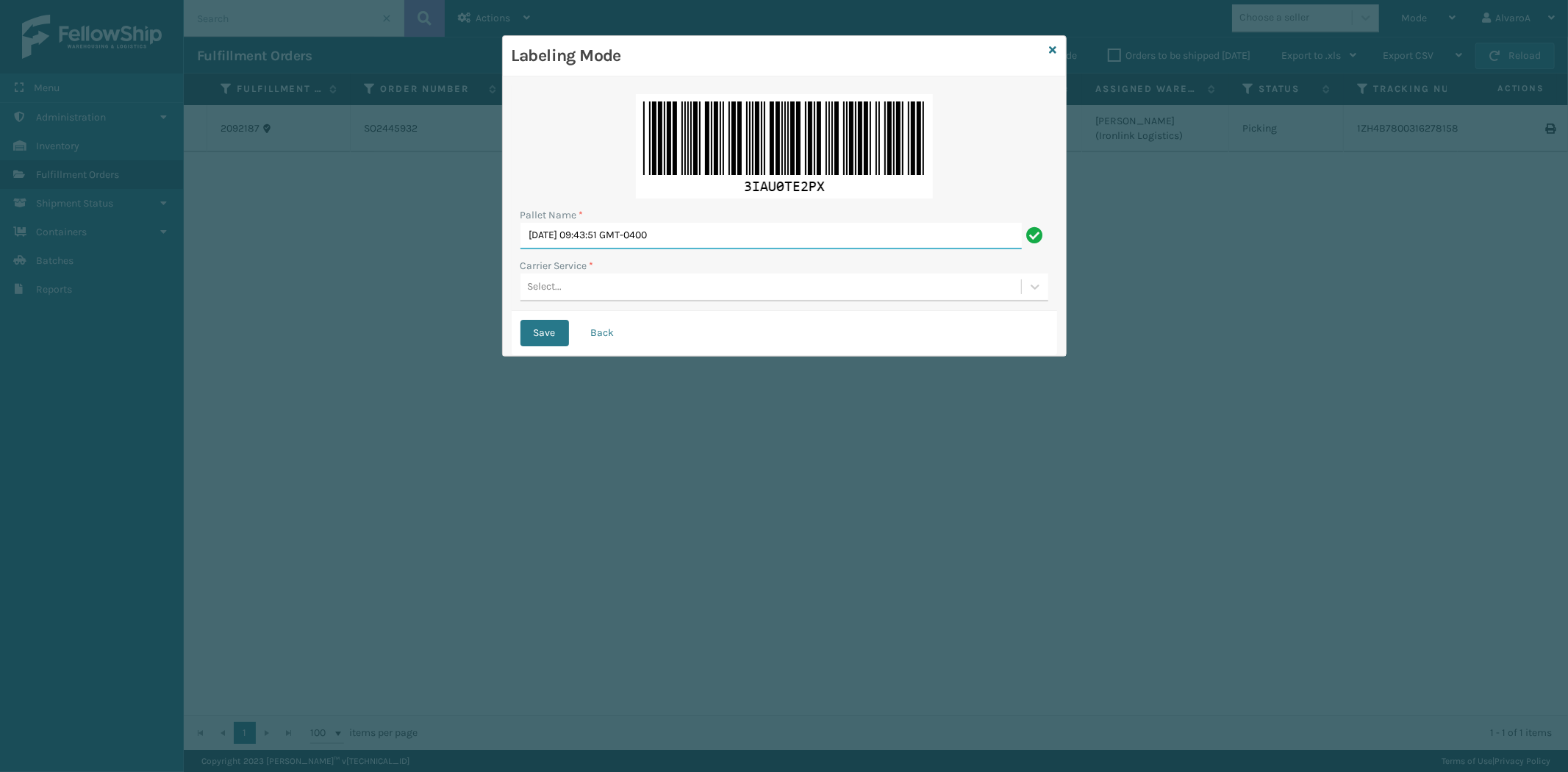
drag, startPoint x: 726, startPoint y: 234, endPoint x: 355, endPoint y: 298, distance: 376.5
click at [355, 298] on div "Labeling Mode Pallet Name * [DATE] 09:43:51 GMT-0400 Carrier Service * Select..…" at bounding box center [784, 386] width 1568 height 772
type input "LPN 511278#1"
click at [596, 296] on div "Select..." at bounding box center [770, 287] width 501 height 24
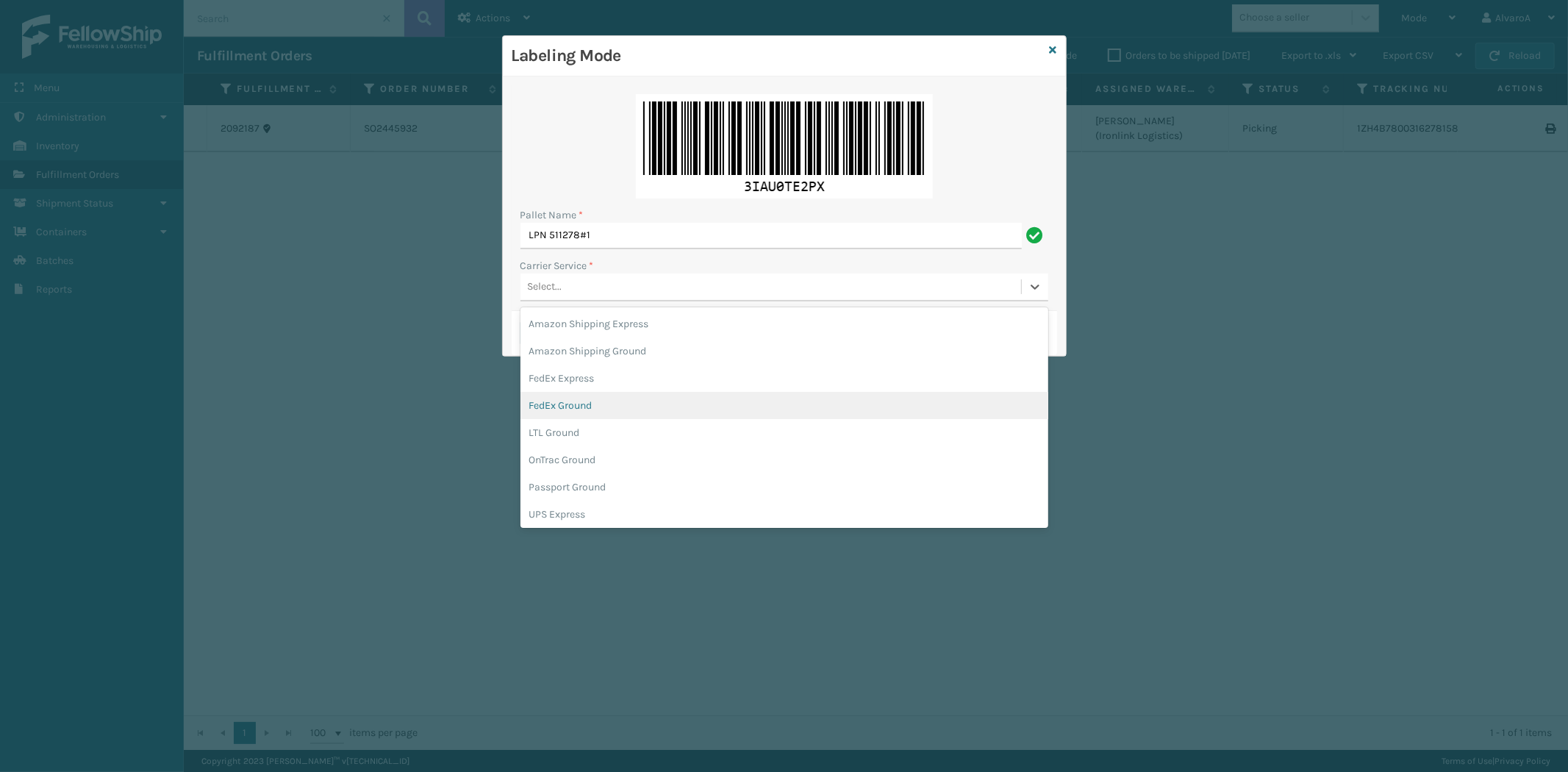
click at [568, 409] on div "FedEx Ground" at bounding box center [784, 405] width 528 height 27
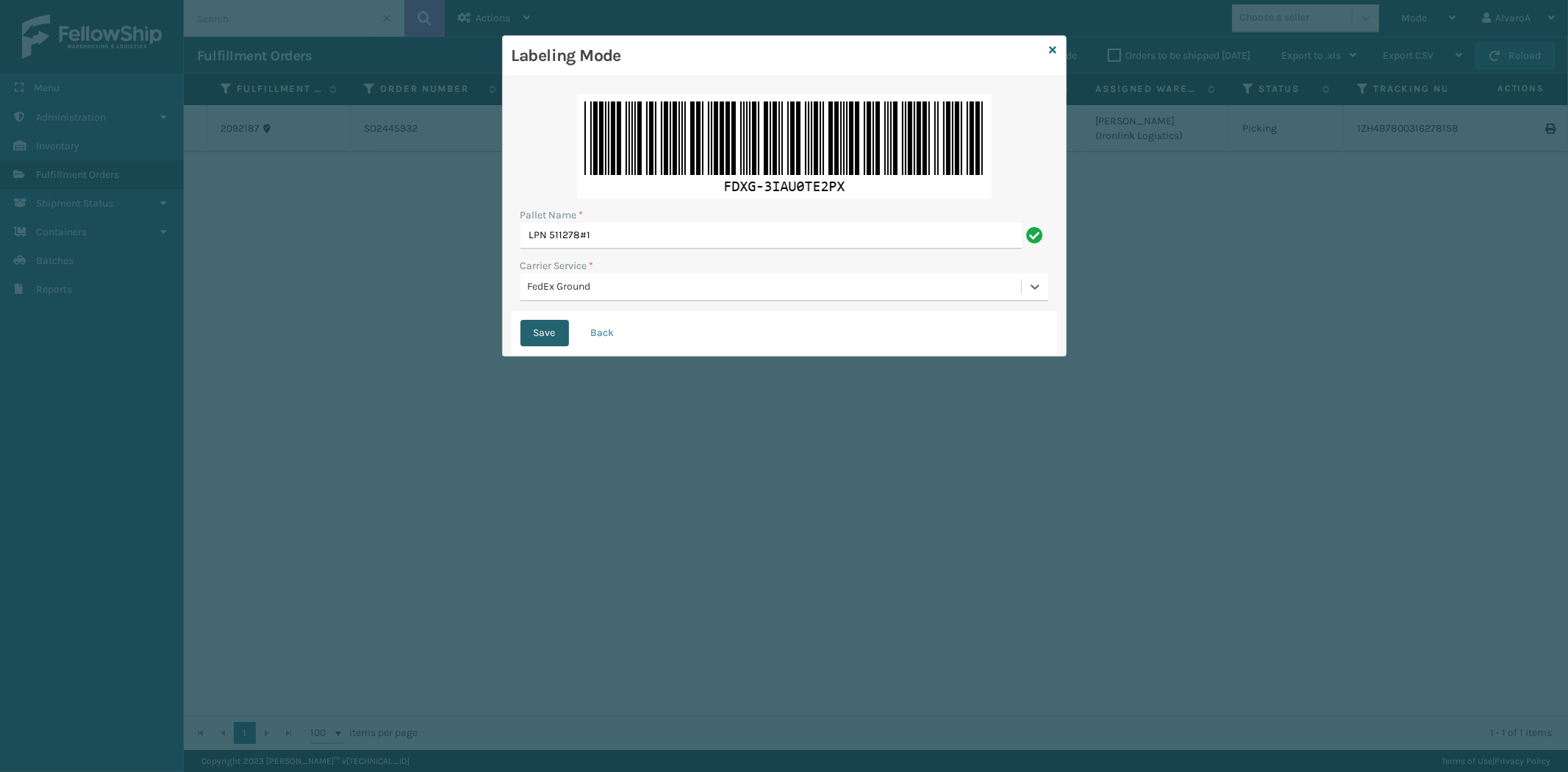
click at [555, 337] on button "Save" at bounding box center [544, 332] width 48 height 26
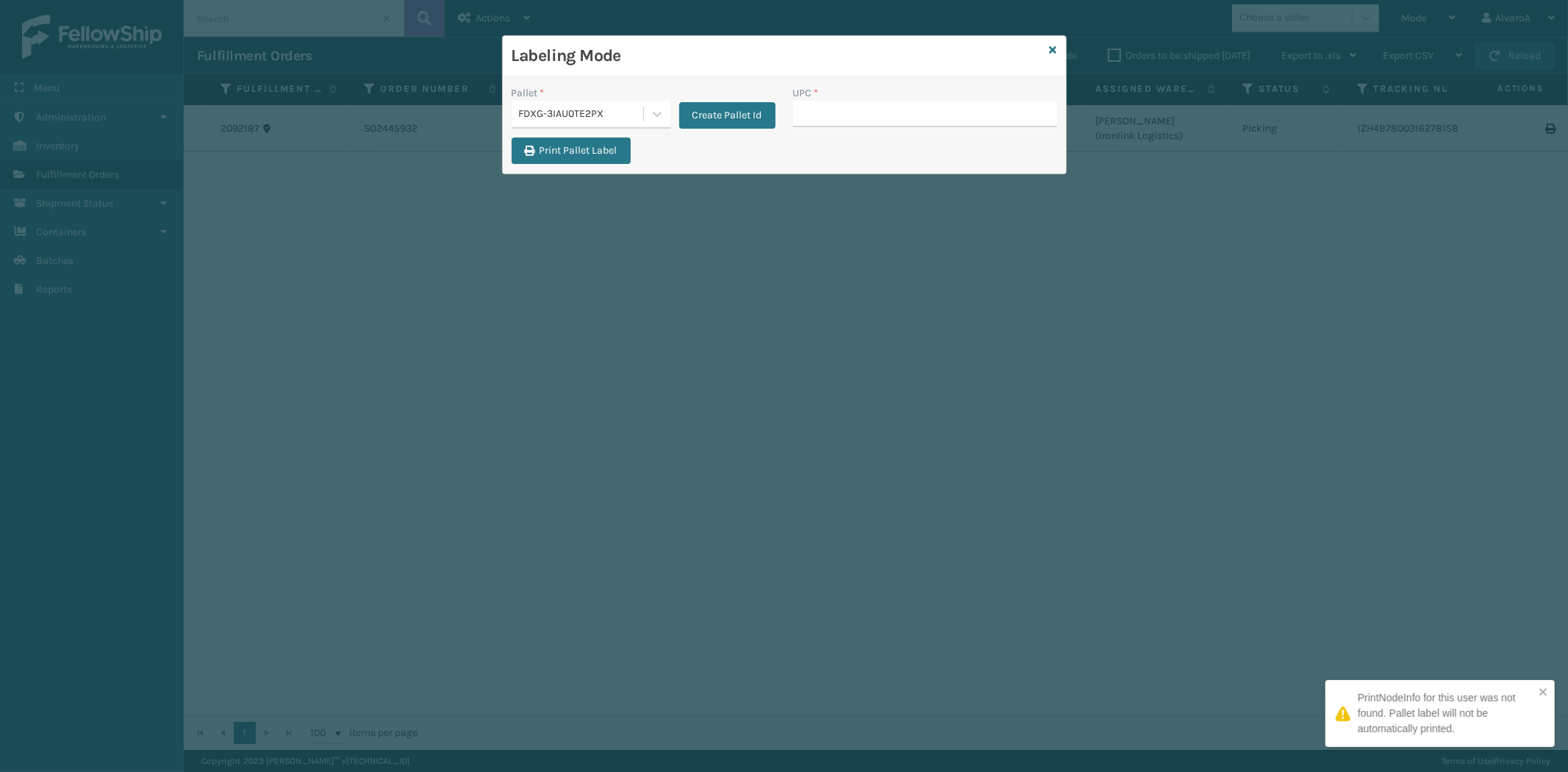
drag, startPoint x: 840, startPoint y: 97, endPoint x: 773, endPoint y: 91, distance: 67.3
click at [835, 97] on div "UPC *" at bounding box center [925, 93] width 264 height 15
click at [922, 116] on input "UPC *" at bounding box center [925, 113] width 264 height 26
paste input "SC-CRYS3LU2001"
type input "SC-CRYS3LU2001"
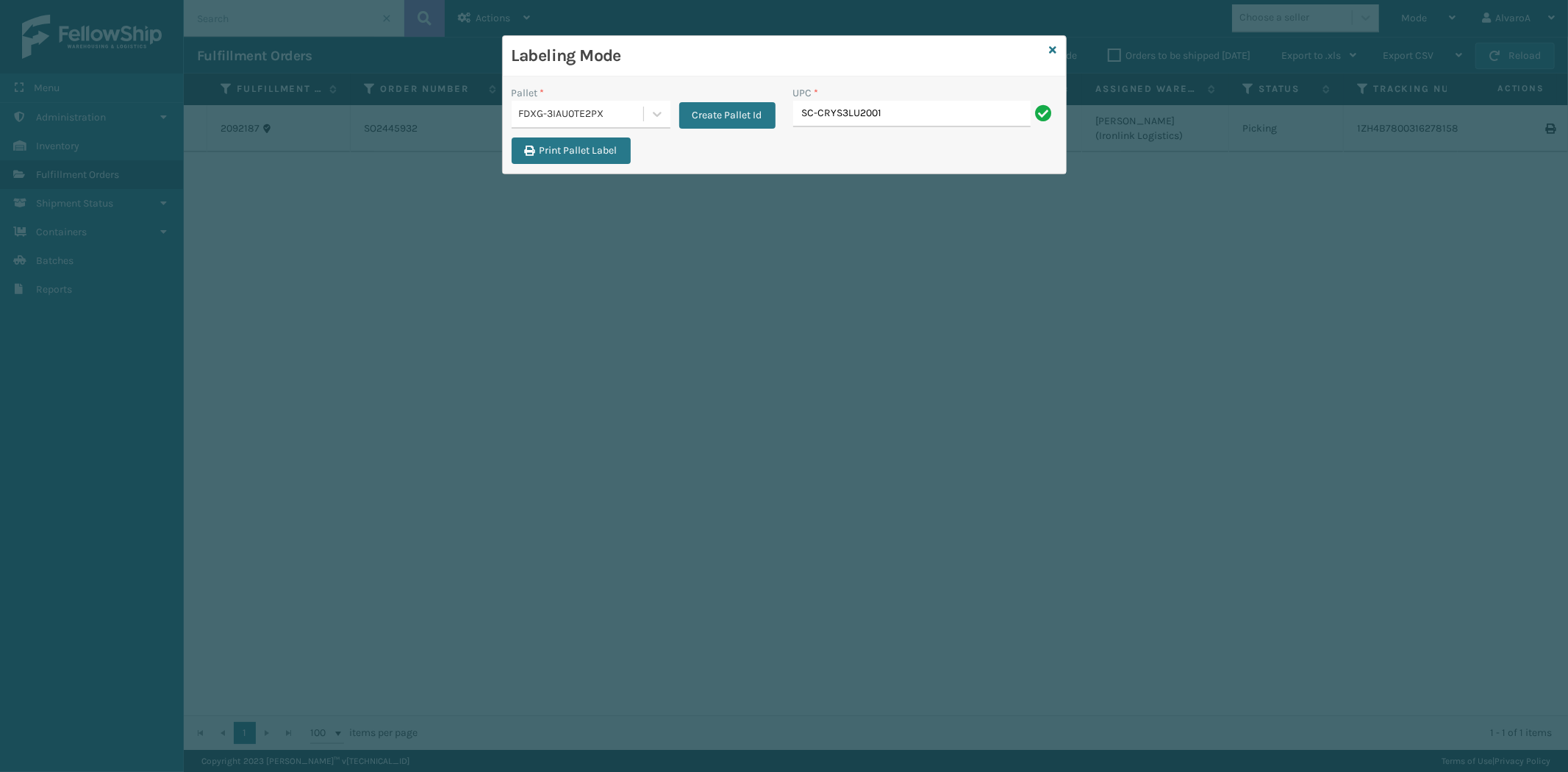
type input "SC-CRYS3LU2001"
paste input "SC-CRYS3LU2001"
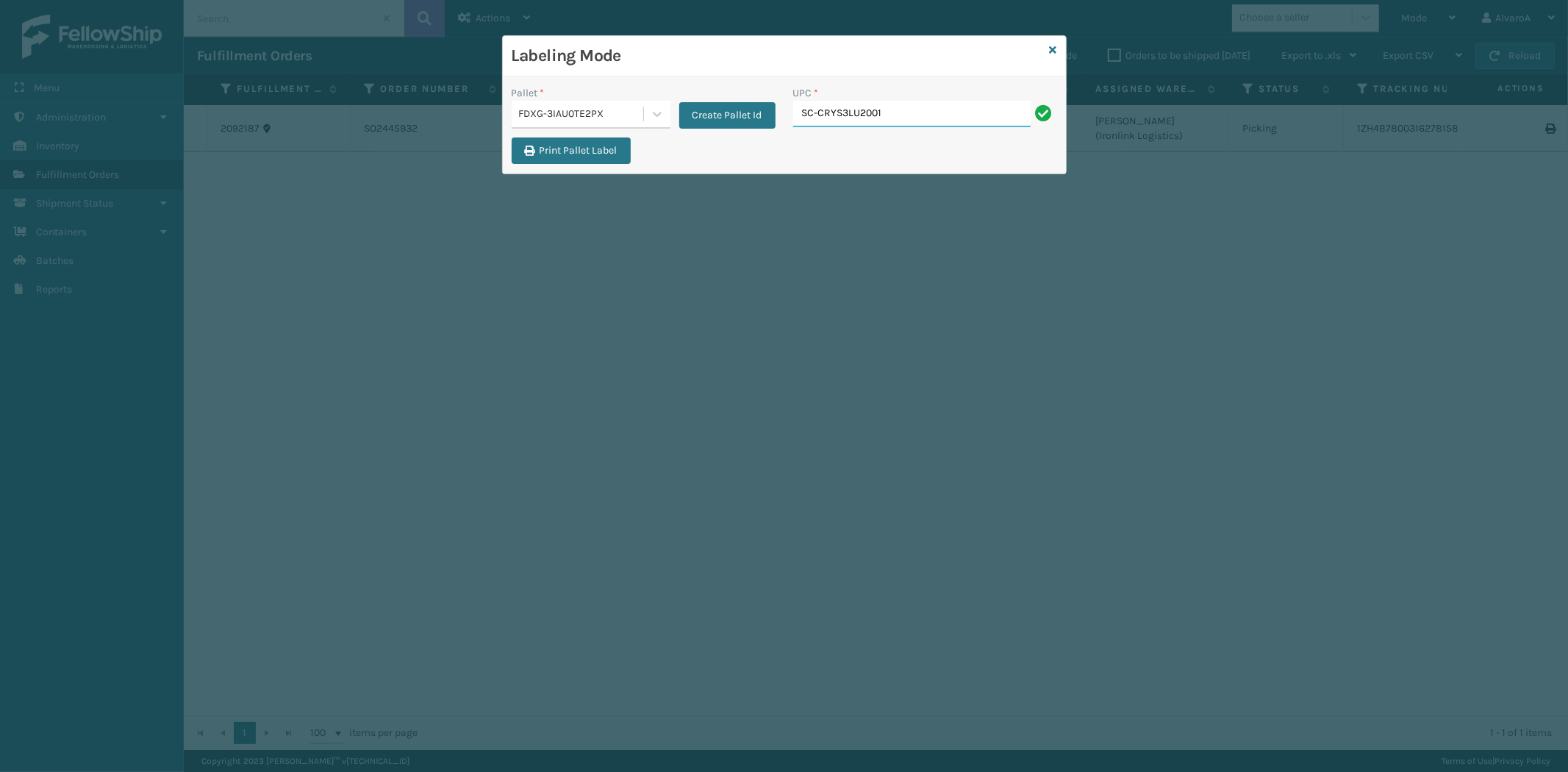
type input "SC-CRYS3LU2001"
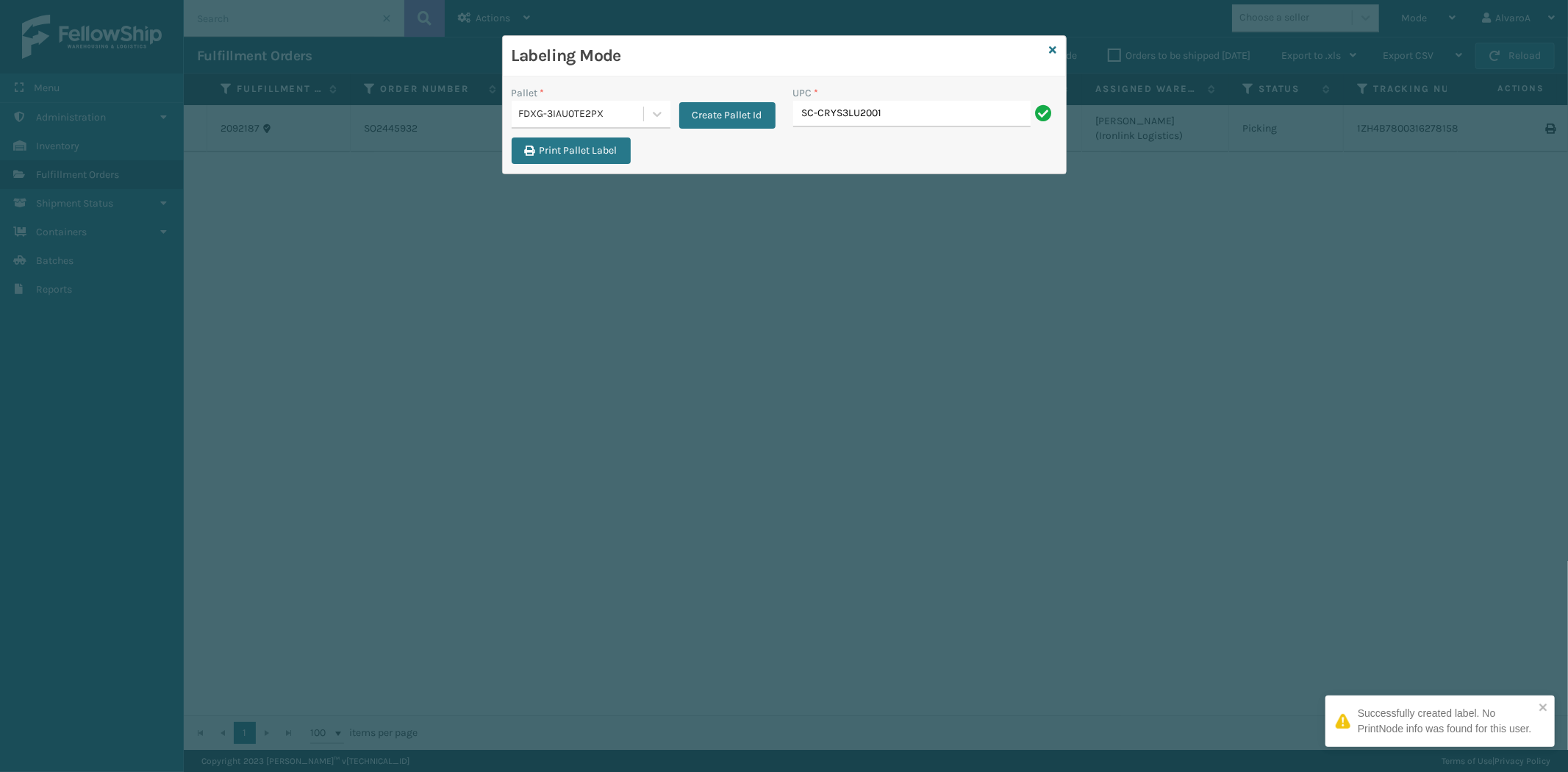
type input "SC-CRYS3LU2001"
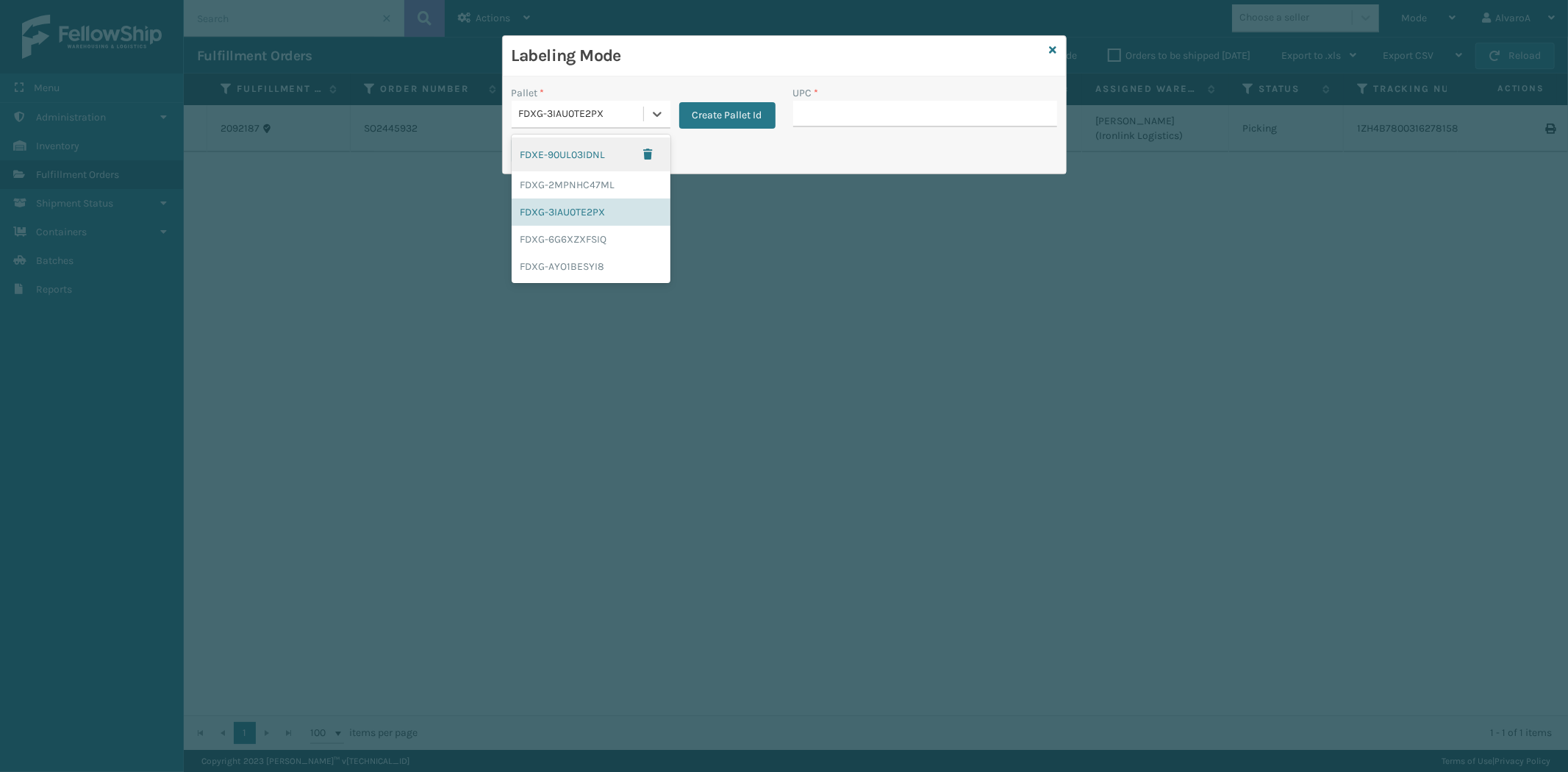
click at [640, 113] on div "FDXG-3IAU0TE2PX" at bounding box center [582, 114] width 125 height 15
click at [572, 211] on div "FDXG-3IAU0TE2PX" at bounding box center [591, 212] width 159 height 27
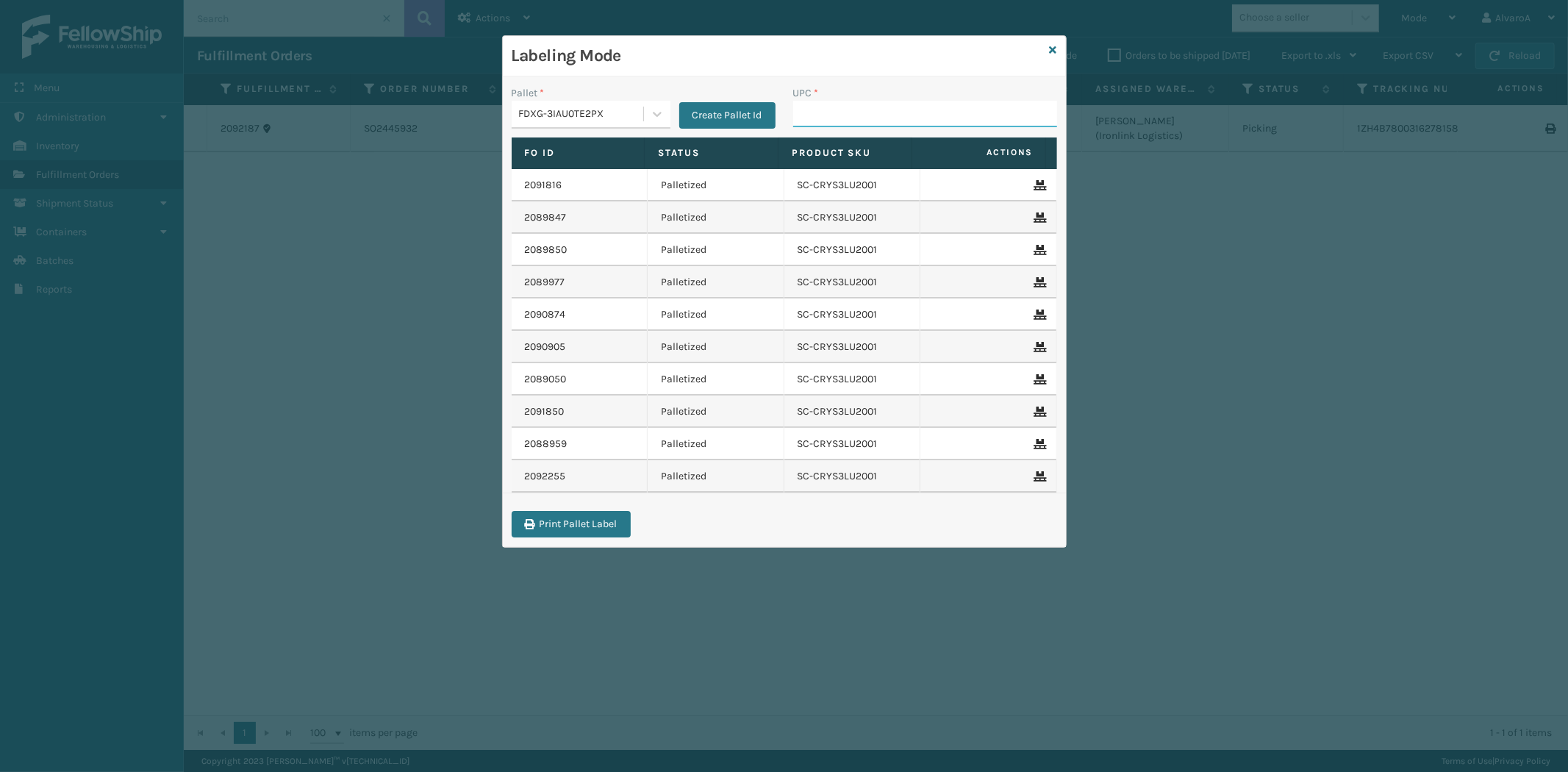
click at [820, 113] on input "UPC *" at bounding box center [925, 113] width 264 height 26
paste input "CCWENKS2M26DGRA"
type input "CCWENKS2M26DGRA"
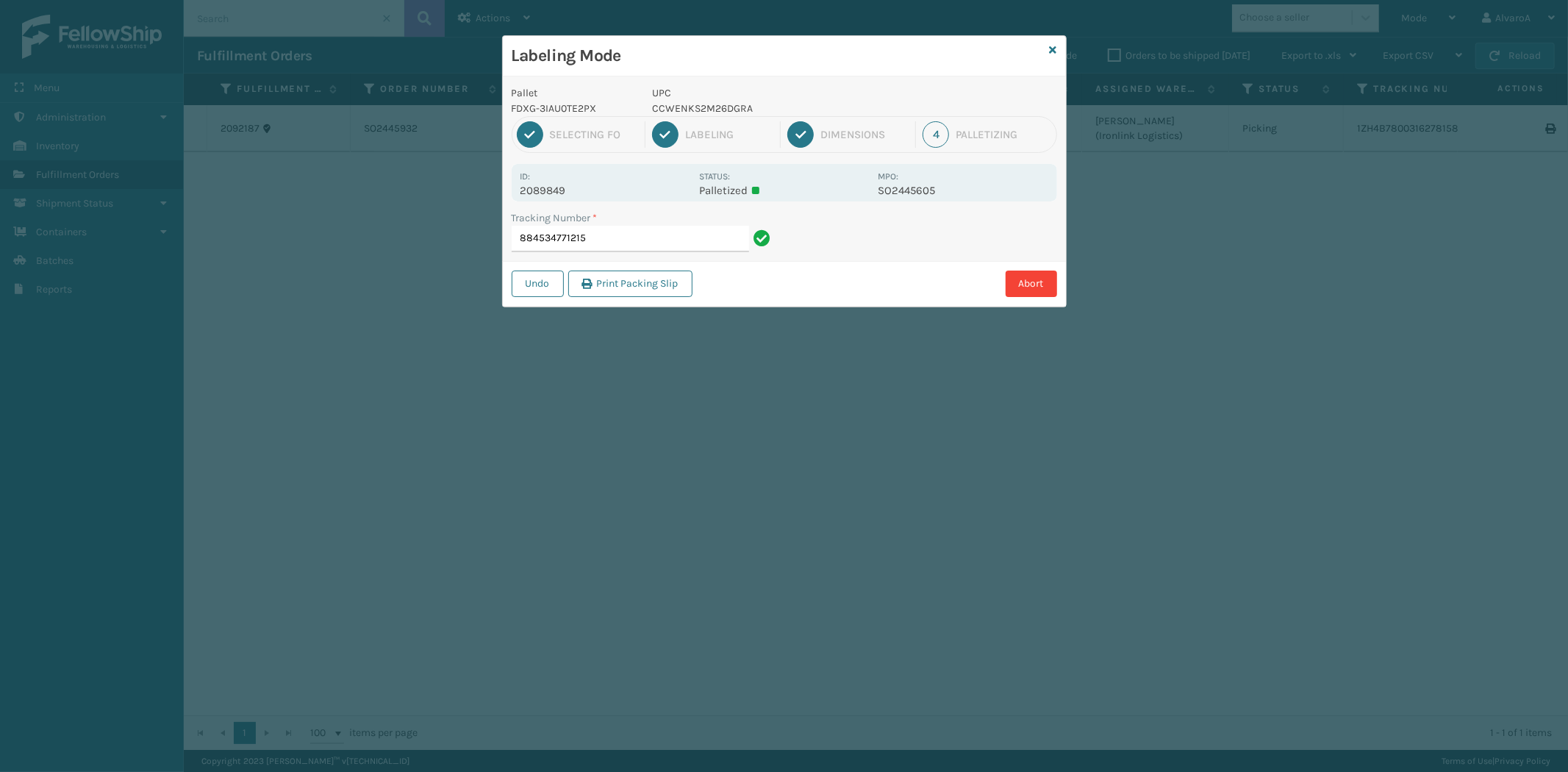
type input "884534771215 CCWENKS2M26DGRA"
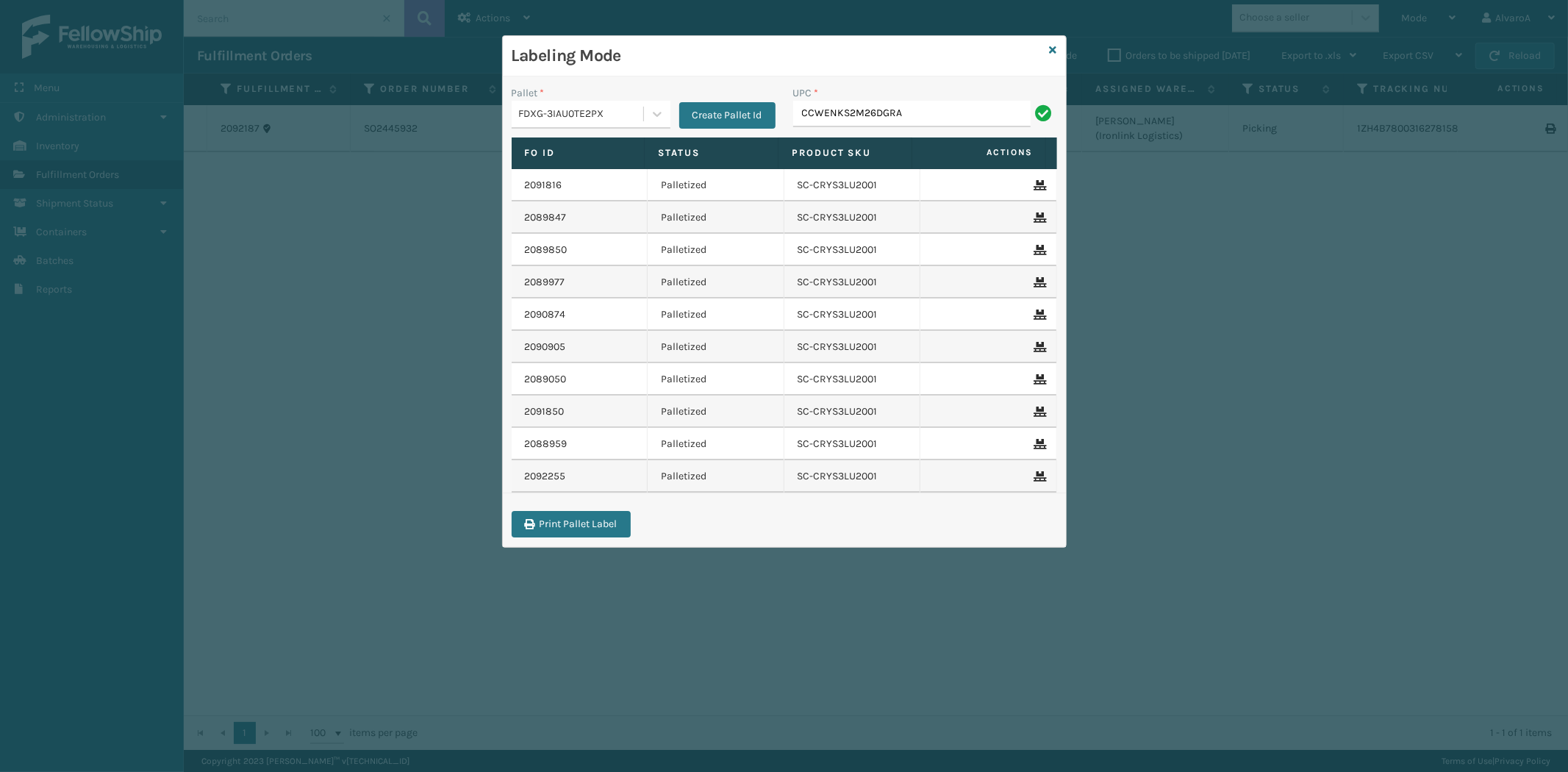
type input "CCWENKS2M26DGRA"
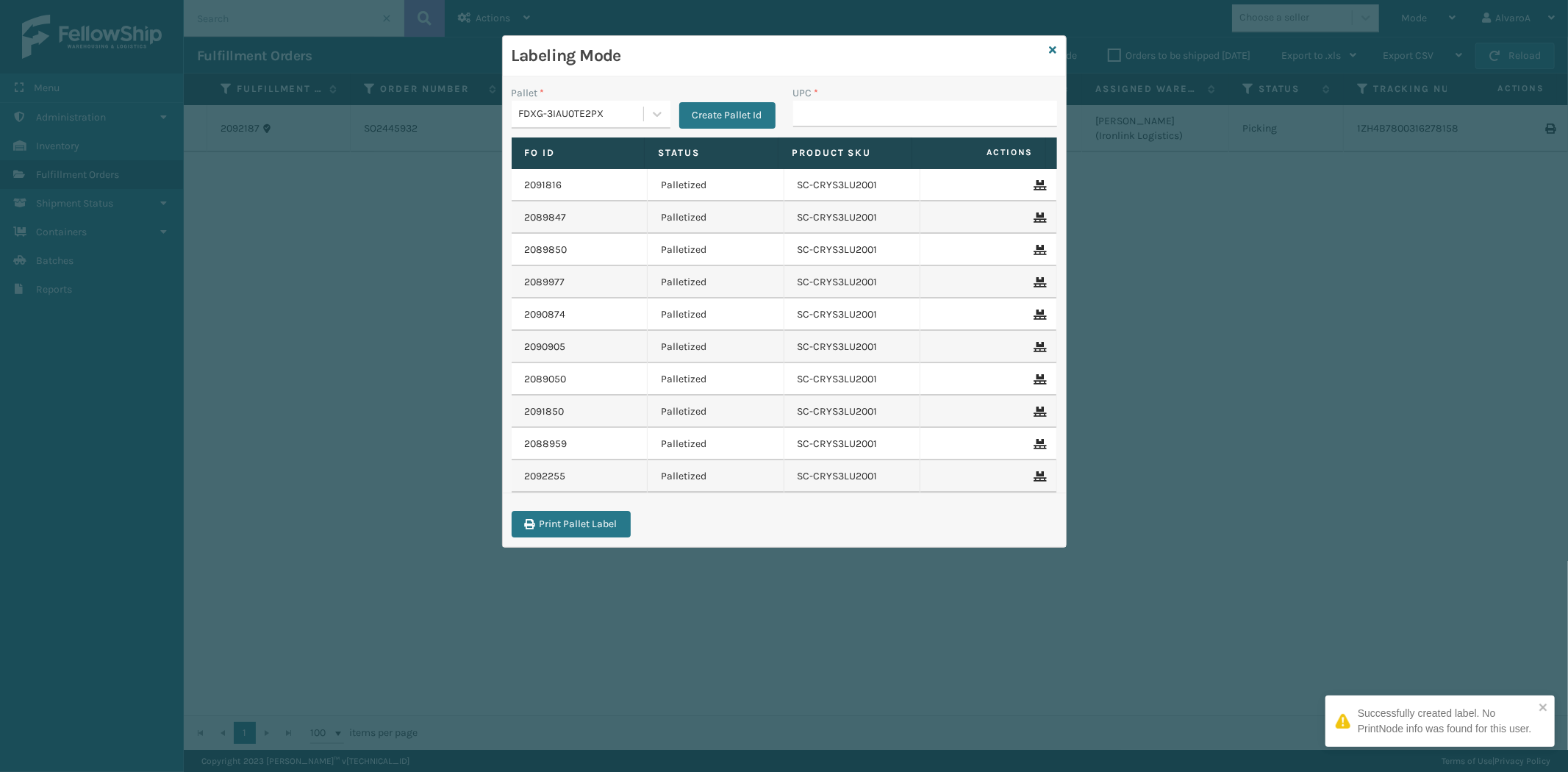
click at [1059, 44] on div "Labeling Mode" at bounding box center [784, 56] width 564 height 41
click at [1059, 48] on div "Labeling Mode" at bounding box center [784, 56] width 564 height 41
click at [1054, 50] on icon at bounding box center [1054, 49] width 8 height 11
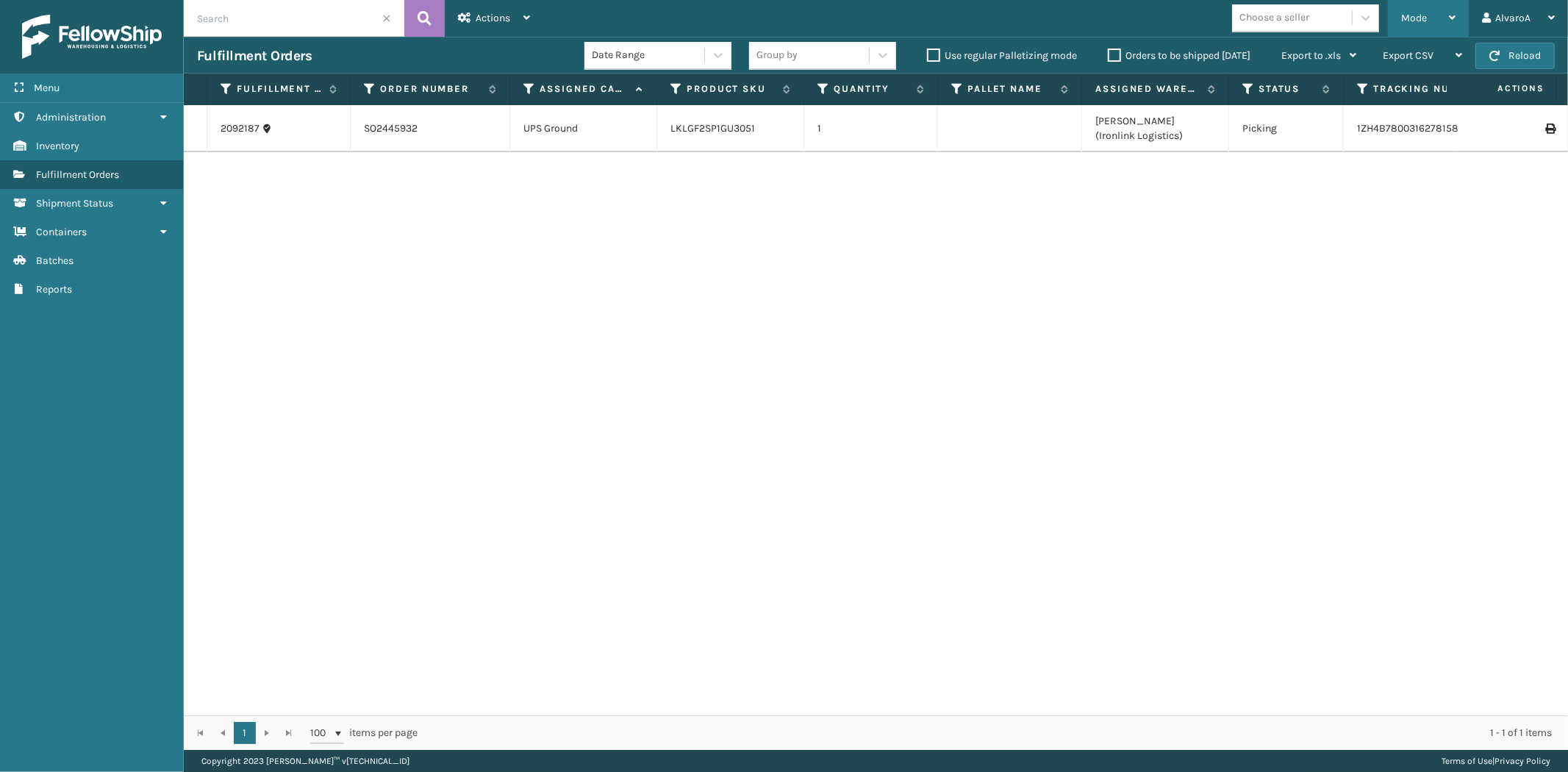
click at [1414, 14] on span "Mode" at bounding box center [1414, 17] width 26 height 13
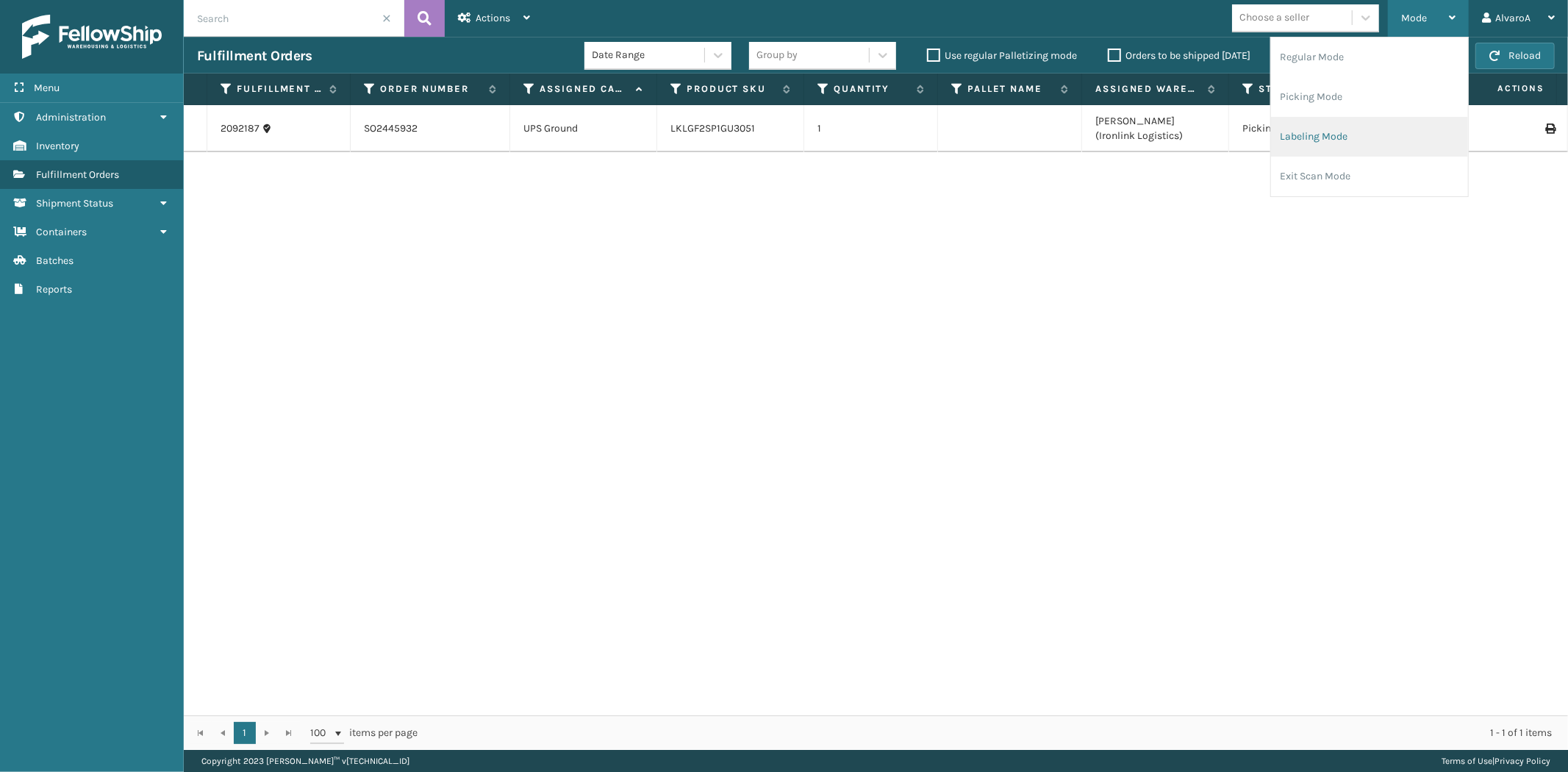
click at [1321, 129] on li "Labeling Mode" at bounding box center [1369, 136] width 197 height 40
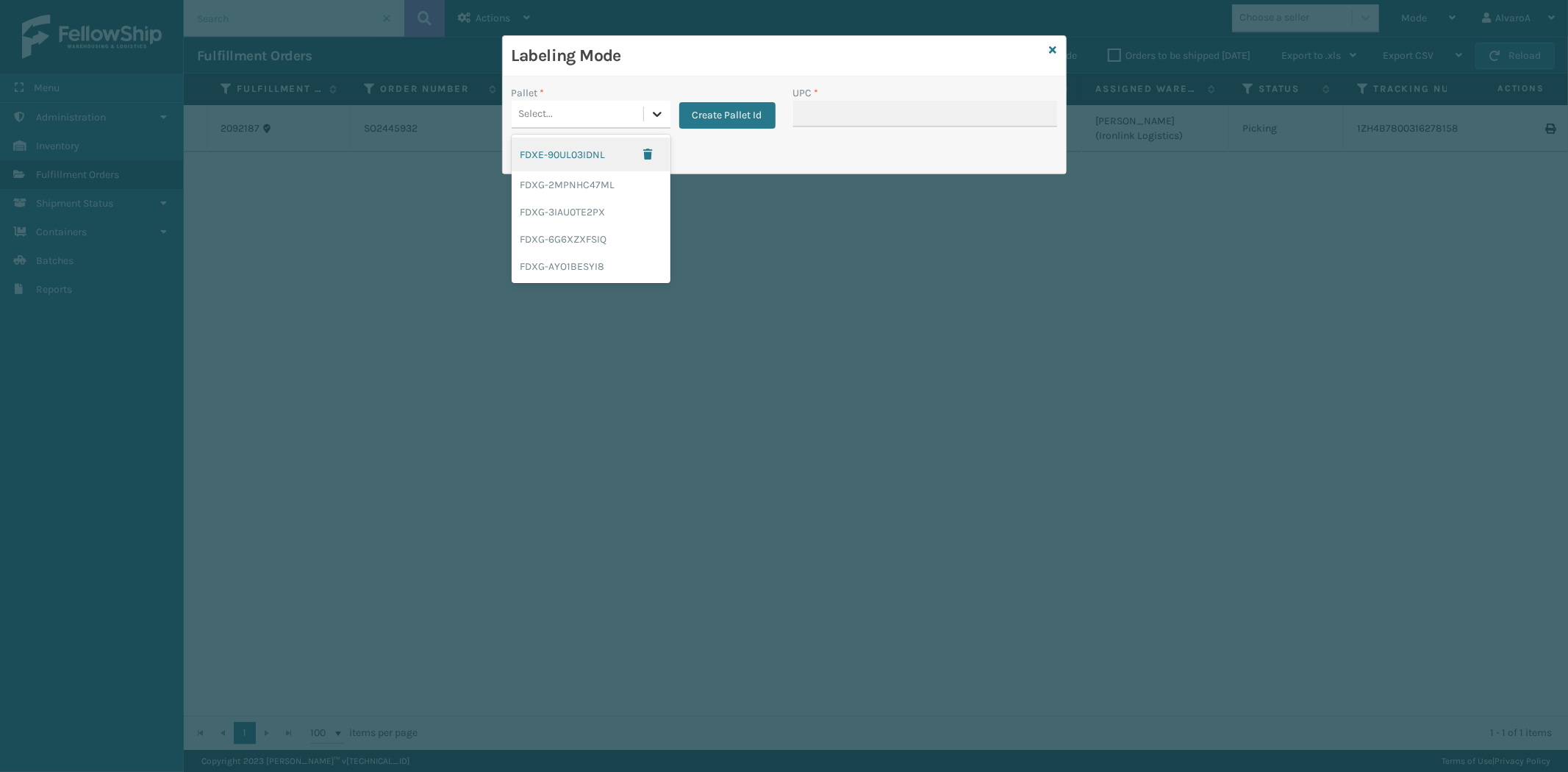
click at [663, 110] on icon at bounding box center [657, 113] width 14 height 14
click at [584, 203] on div "FDXG-3IAU0TE2PX" at bounding box center [591, 212] width 159 height 27
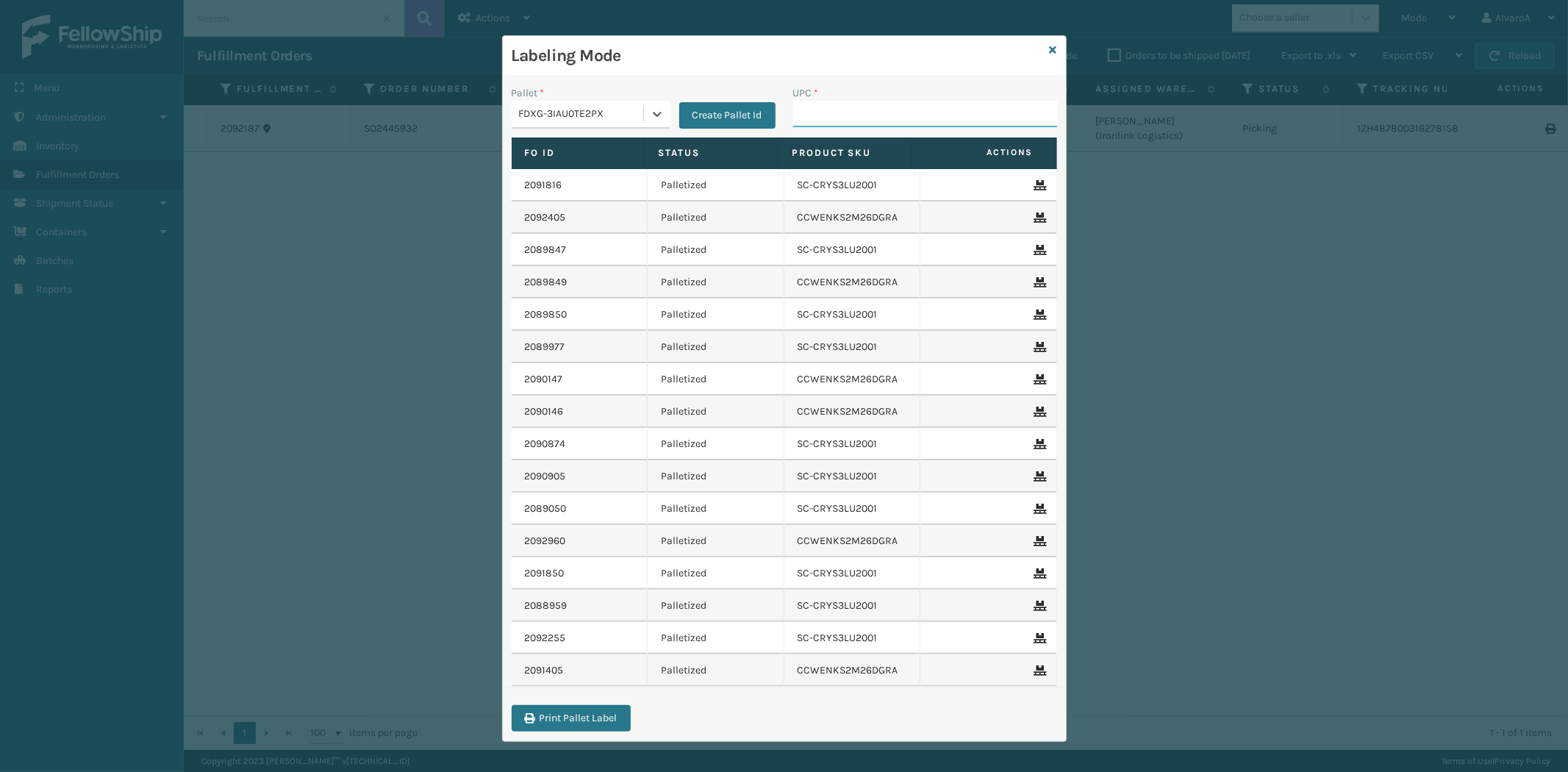
click at [795, 114] on input "UPC *" at bounding box center [925, 113] width 264 height 26
type input "SCWDSLU2012"
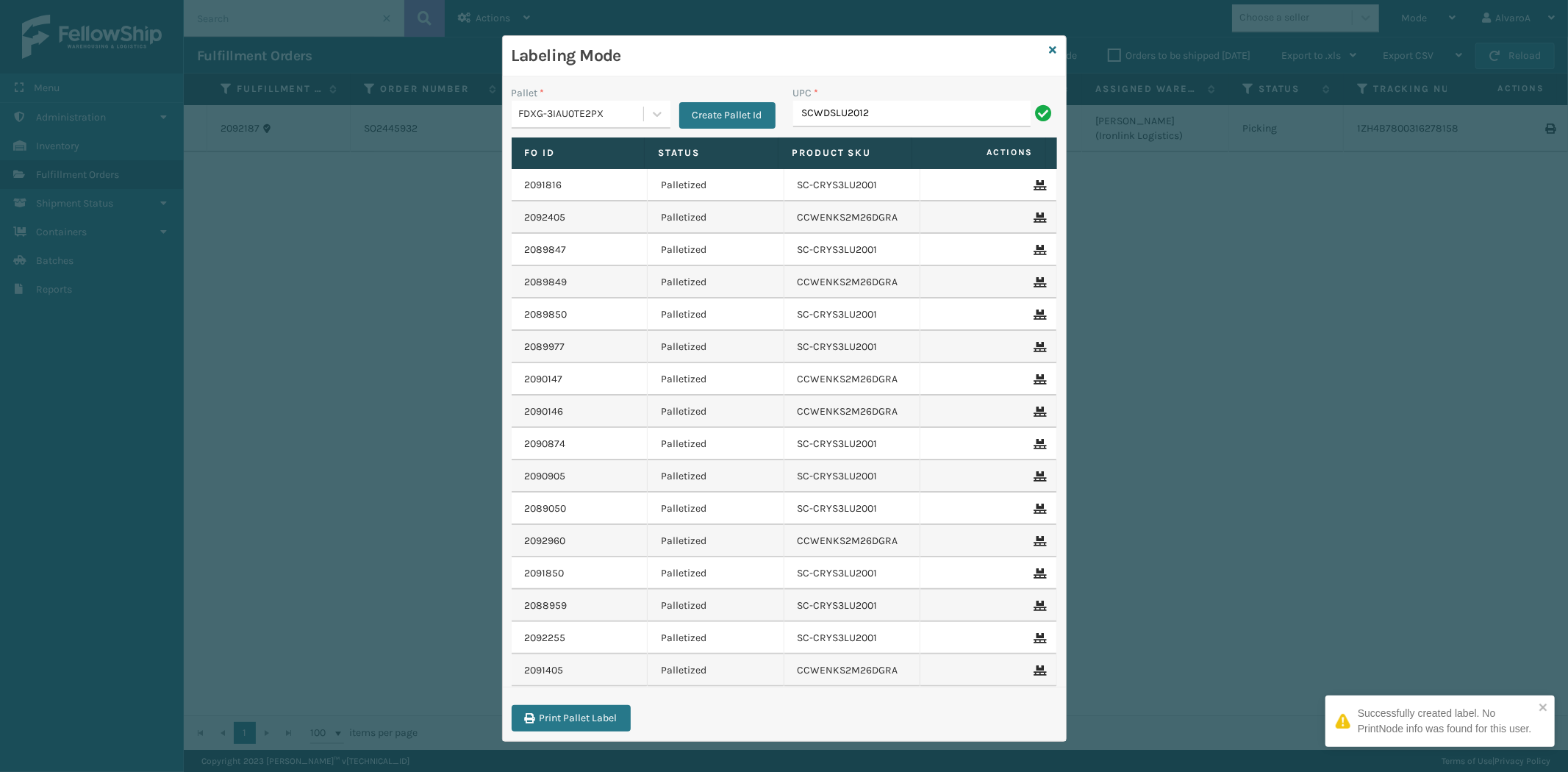
type input "SCWDSLU2012"
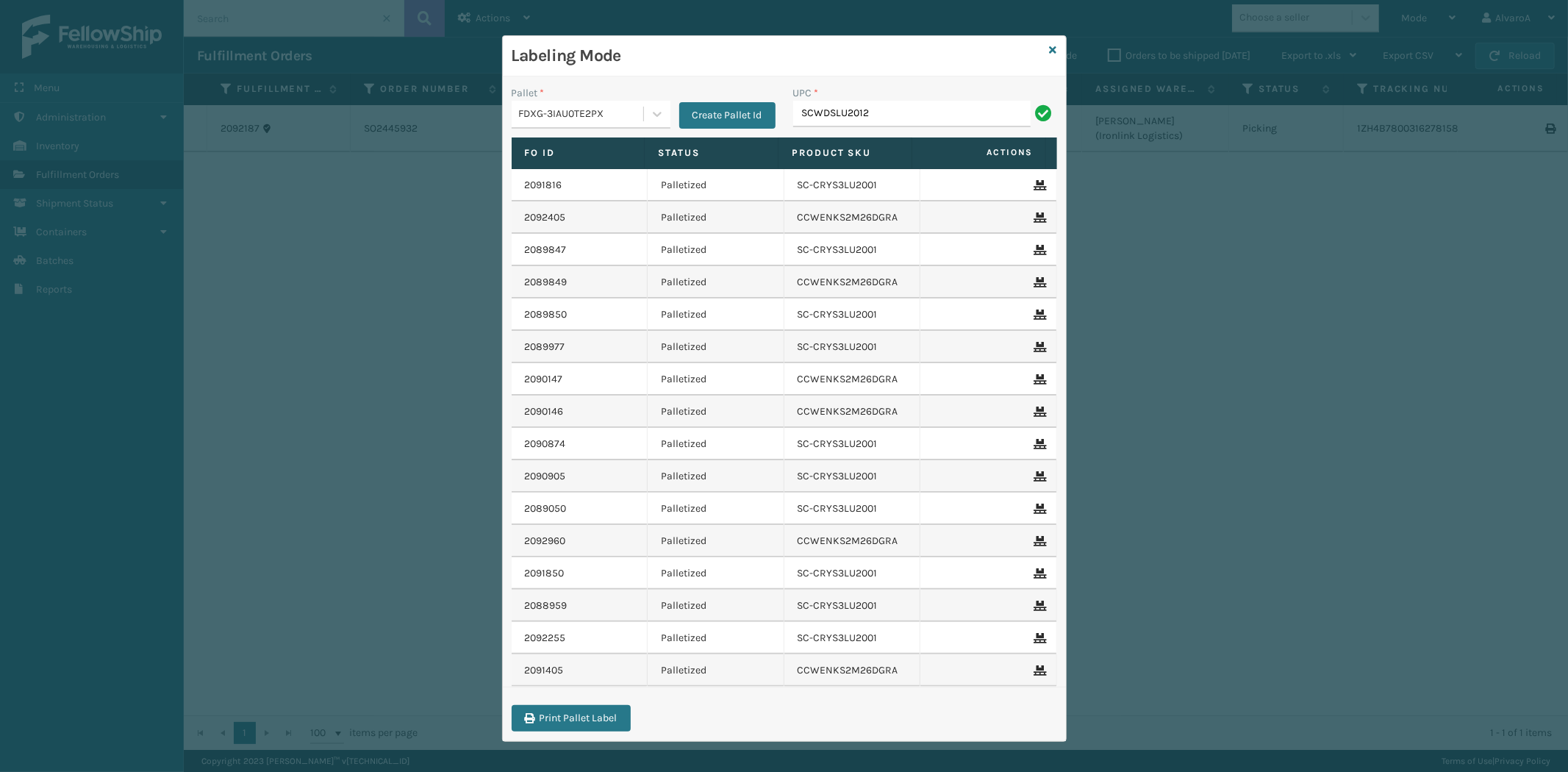
type input "SCWDSLU2012"
click at [1050, 49] on icon at bounding box center [1054, 49] width 8 height 11
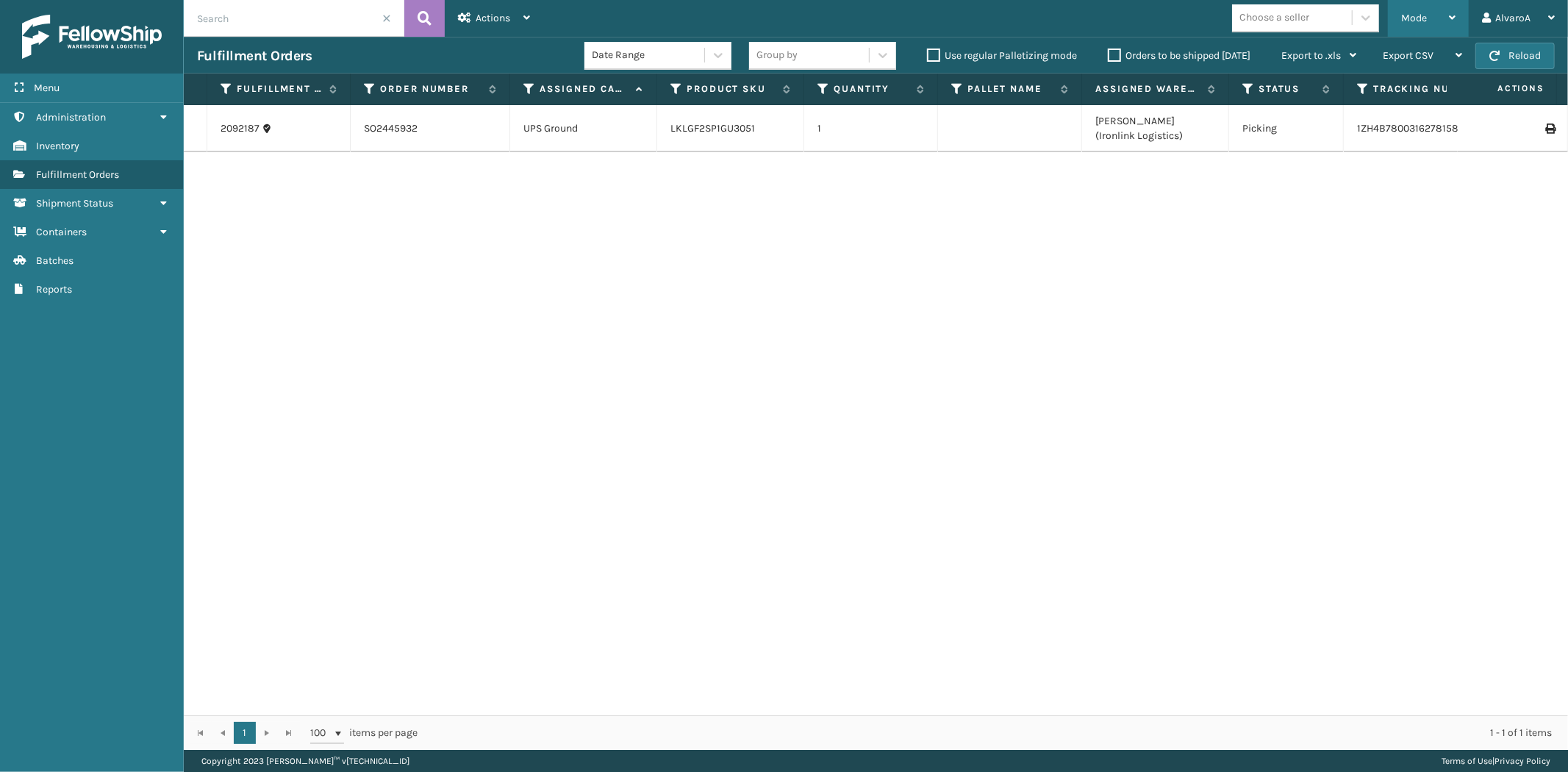
click at [1422, 34] on div "Mode" at bounding box center [1428, 18] width 54 height 37
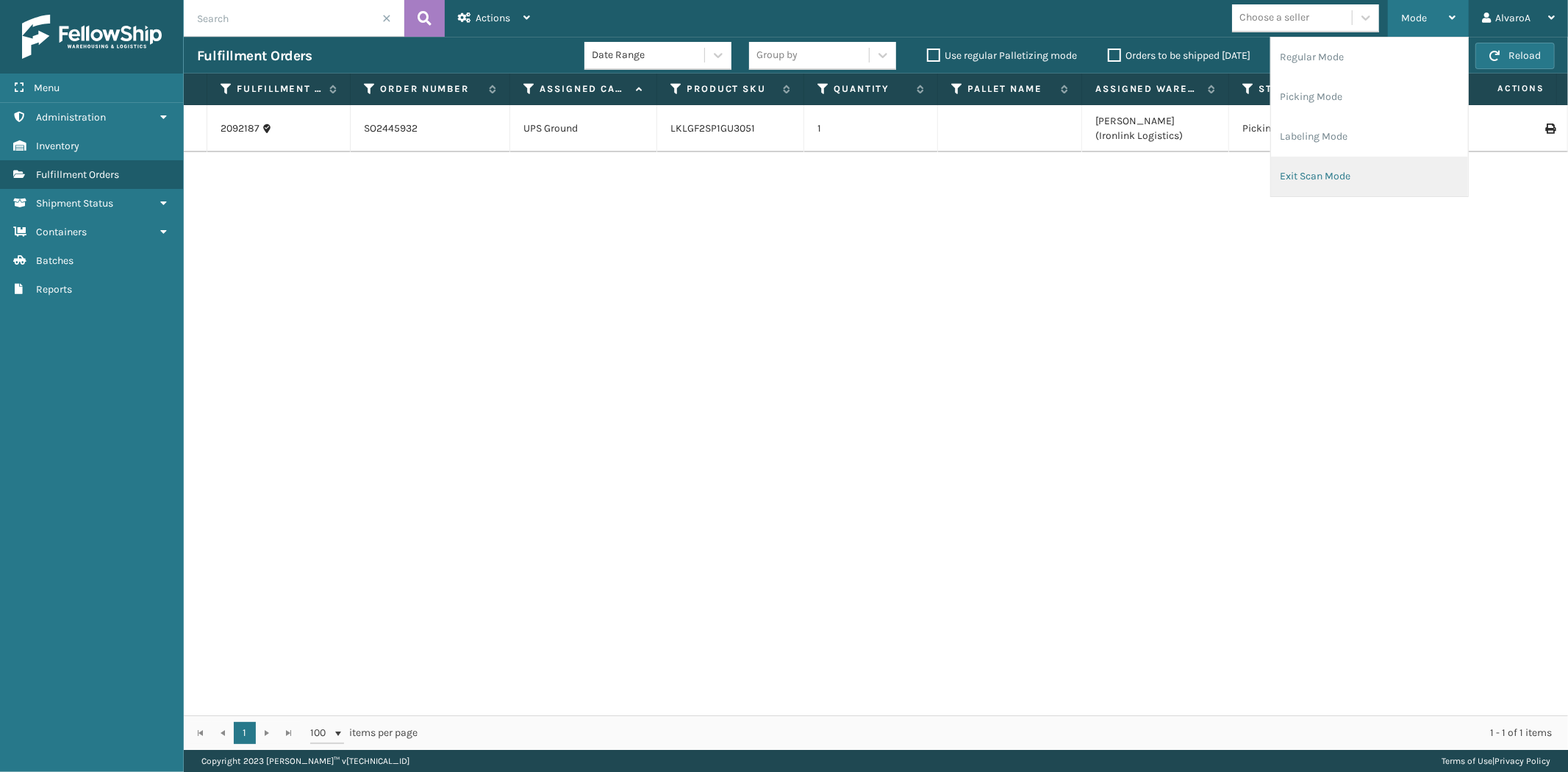
click at [1314, 173] on li "Exit Scan Mode" at bounding box center [1369, 176] width 197 height 40
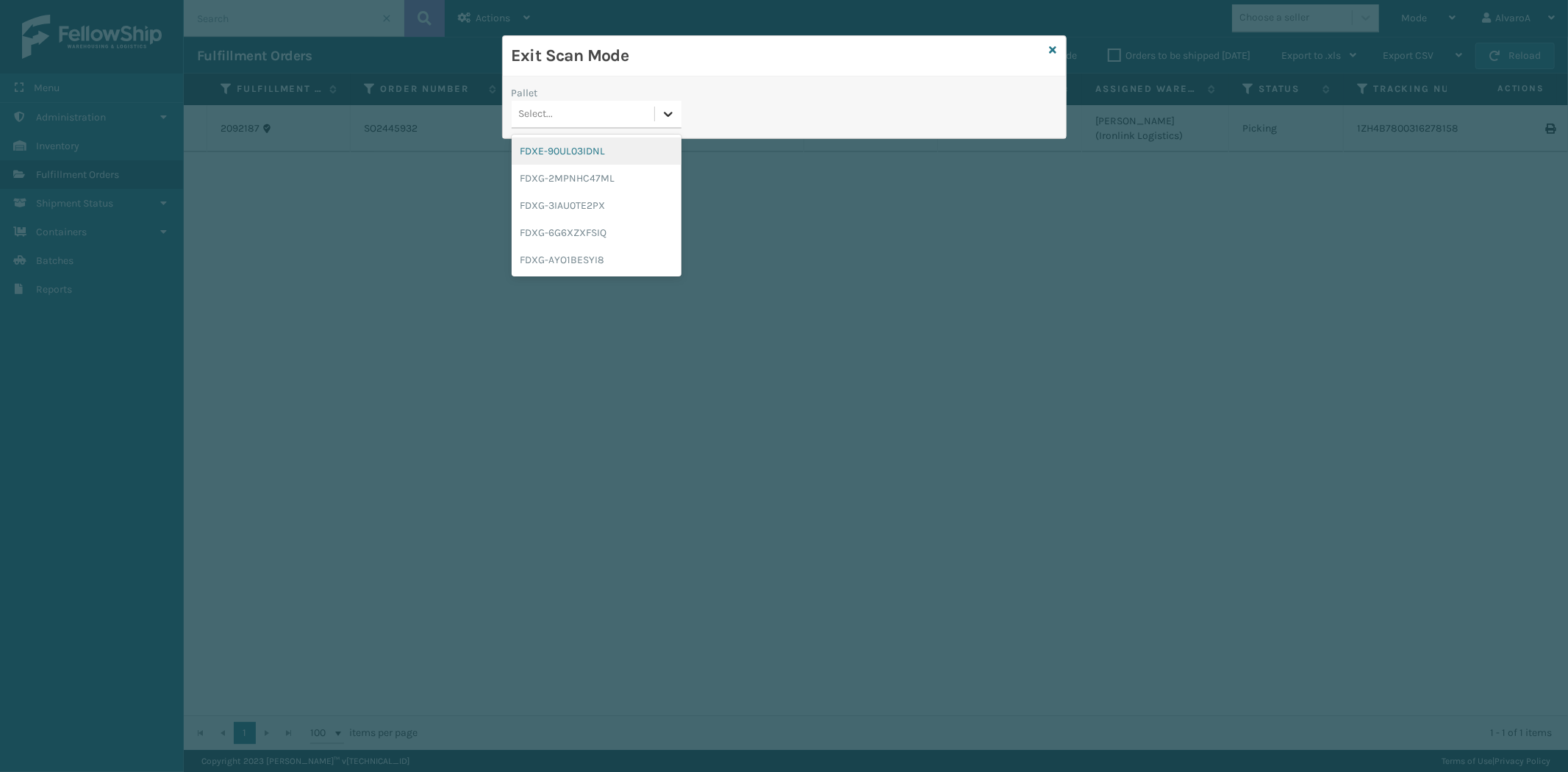
click at [674, 113] on icon at bounding box center [668, 113] width 14 height 14
click at [570, 207] on div "FDXG-3IAU0TE2PX" at bounding box center [596, 206] width 170 height 27
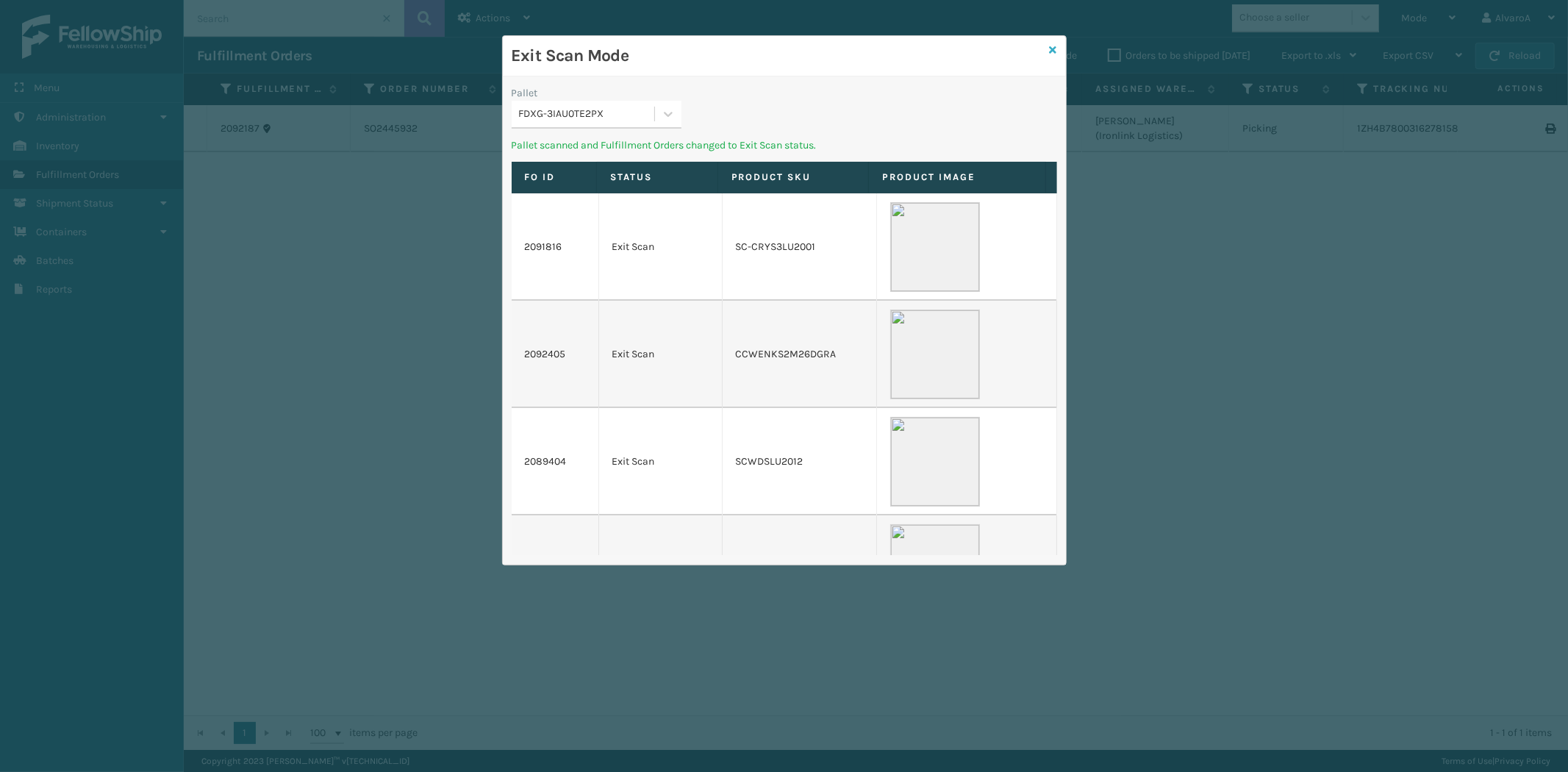
click at [1054, 51] on icon at bounding box center [1054, 49] width 8 height 11
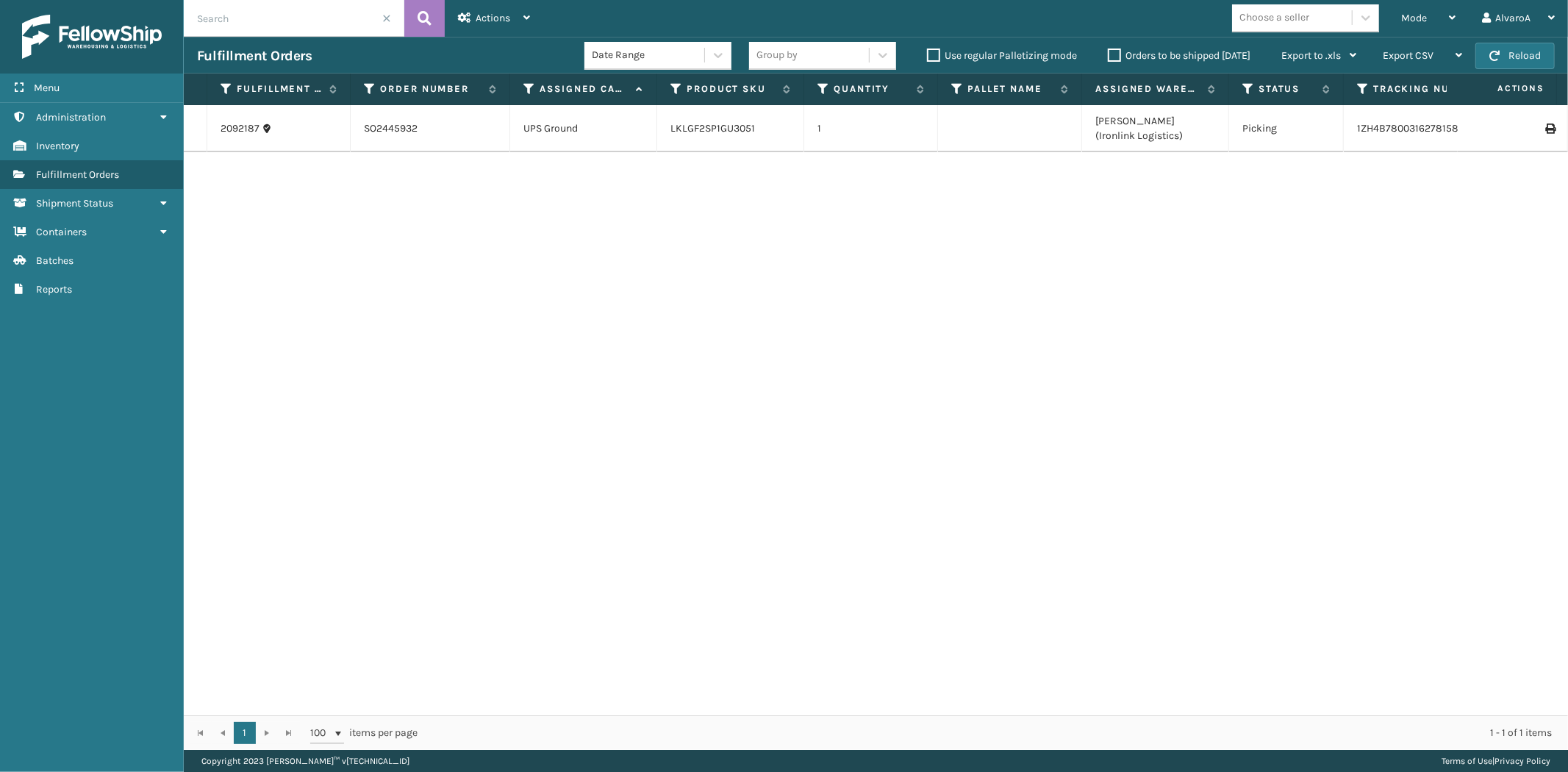
drag, startPoint x: 1423, startPoint y: 9, endPoint x: 1274, endPoint y: 131, distance: 192.6
click at [1420, 17] on div "Mode" at bounding box center [1428, 18] width 54 height 37
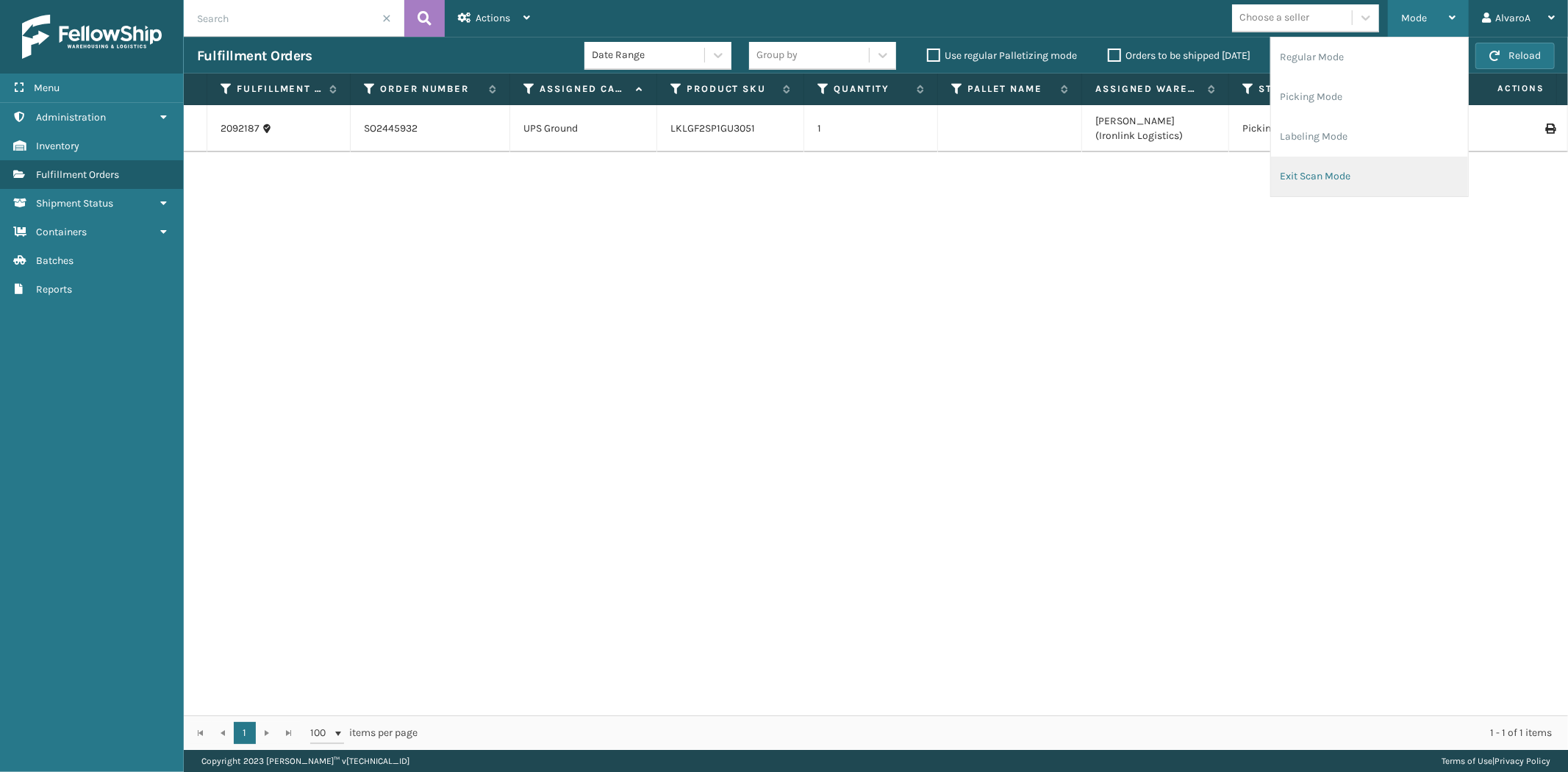
click at [1286, 175] on li "Exit Scan Mode" at bounding box center [1369, 176] width 197 height 40
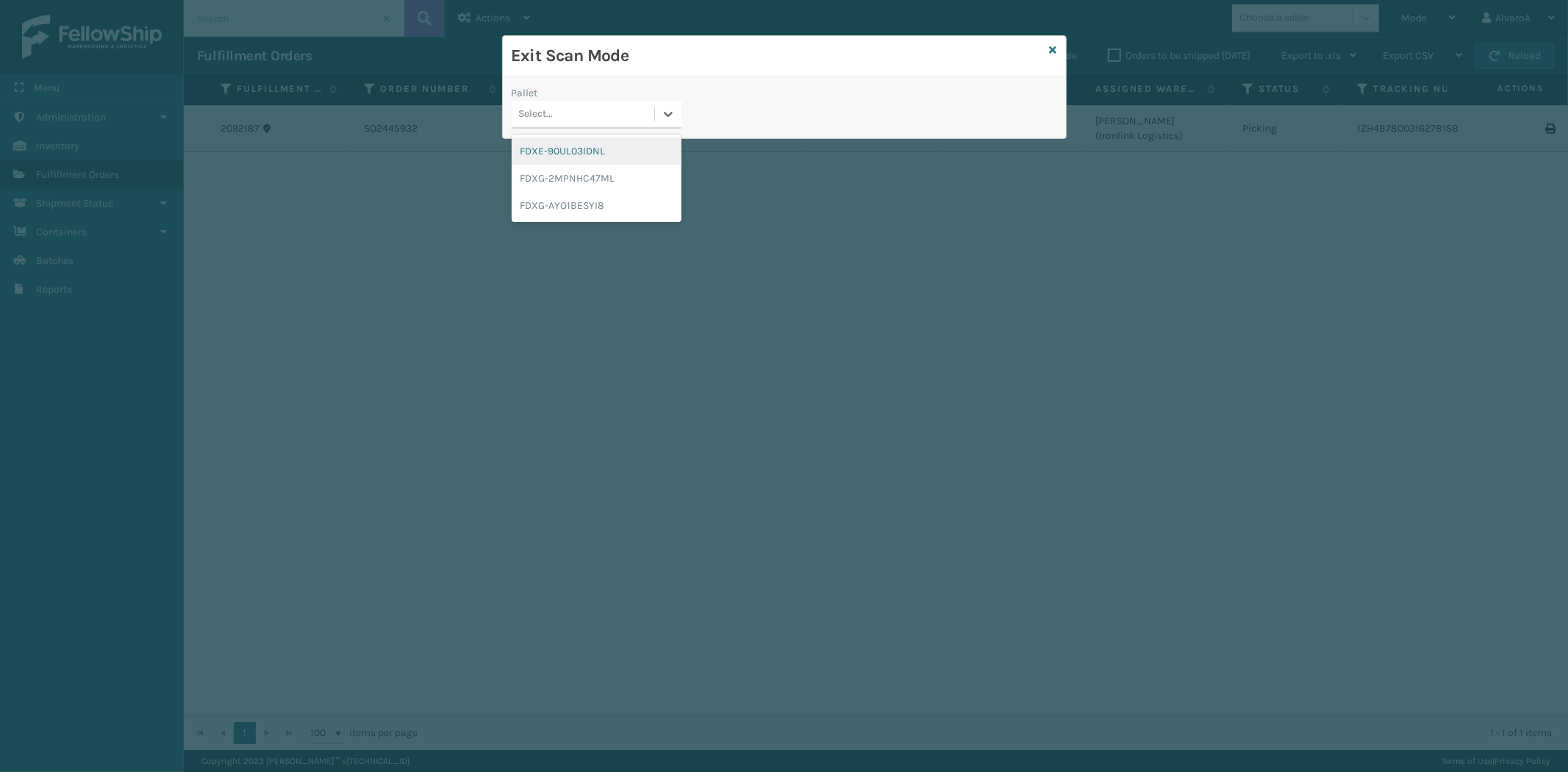
drag, startPoint x: 676, startPoint y: 107, endPoint x: 609, endPoint y: 134, distance: 72.2
click at [674, 107] on div at bounding box center [668, 113] width 26 height 26
click at [1057, 49] on div "Exit Scan Mode" at bounding box center [784, 56] width 564 height 41
click at [1055, 47] on icon at bounding box center [1054, 49] width 8 height 11
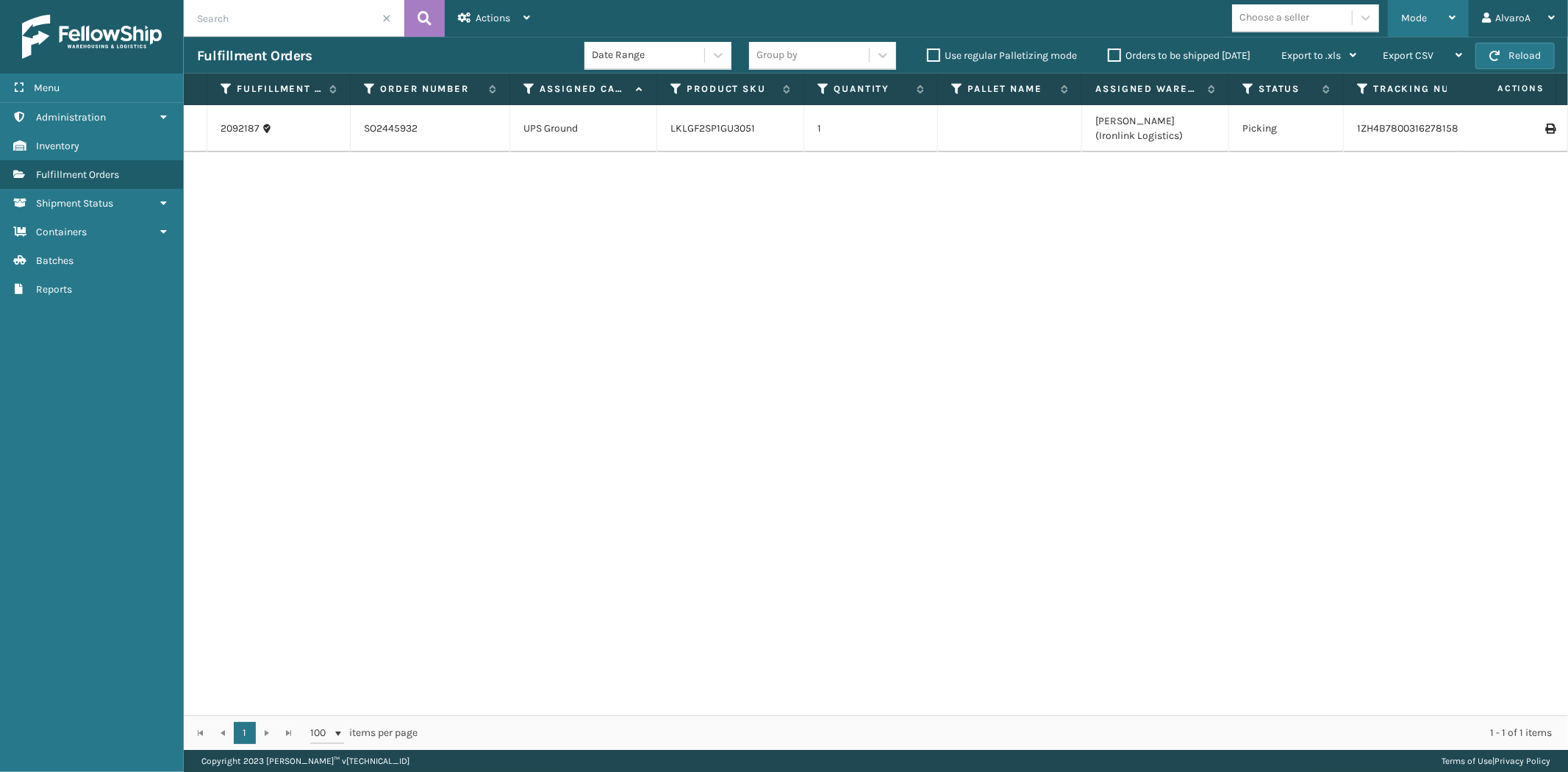
click at [1417, 16] on span "Mode" at bounding box center [1414, 17] width 26 height 13
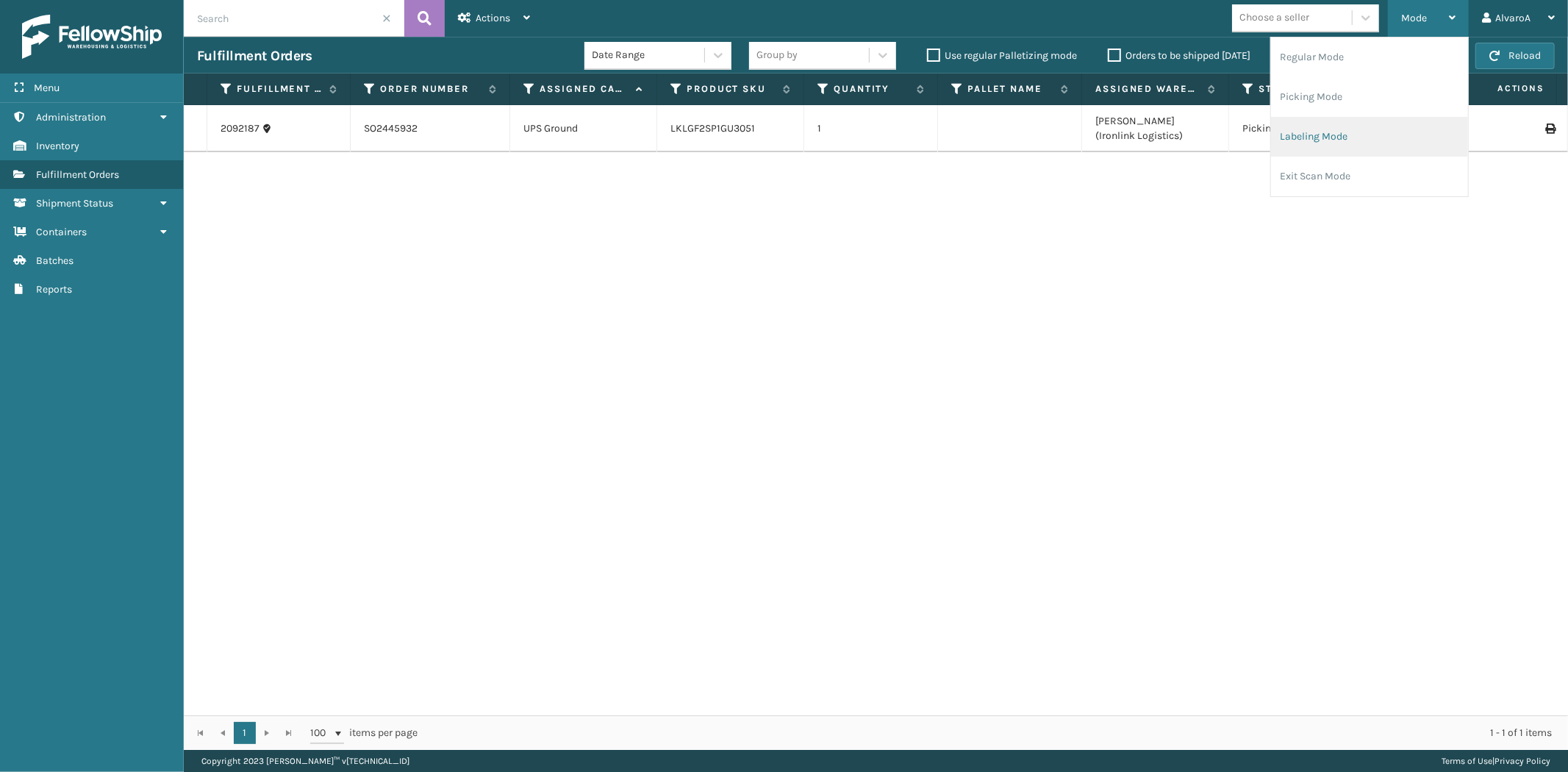
click at [1308, 133] on li "Labeling Mode" at bounding box center [1369, 136] width 197 height 40
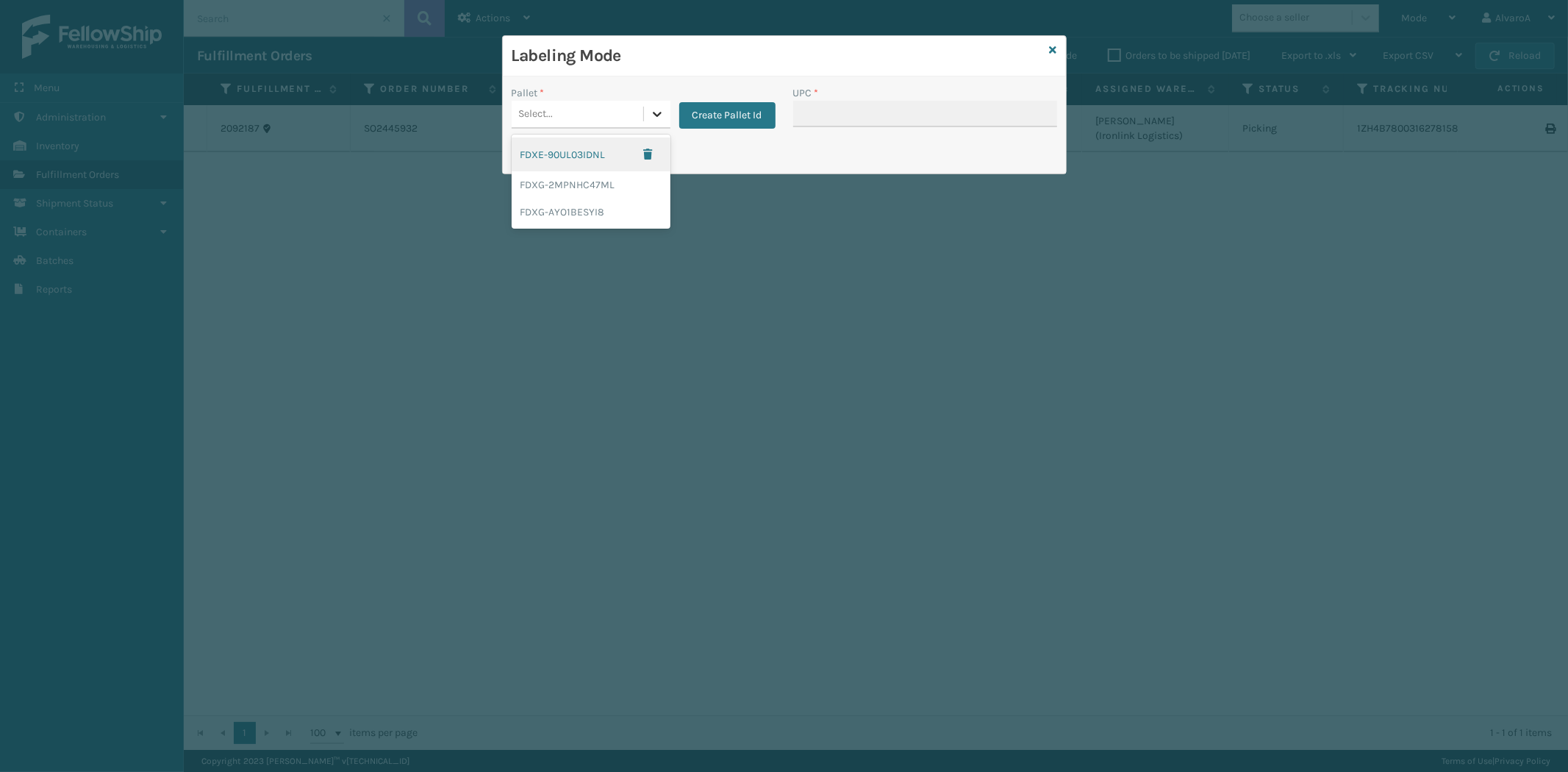
click at [646, 114] on div at bounding box center [656, 113] width 26 height 26
click at [1056, 50] on icon at bounding box center [1054, 49] width 8 height 11
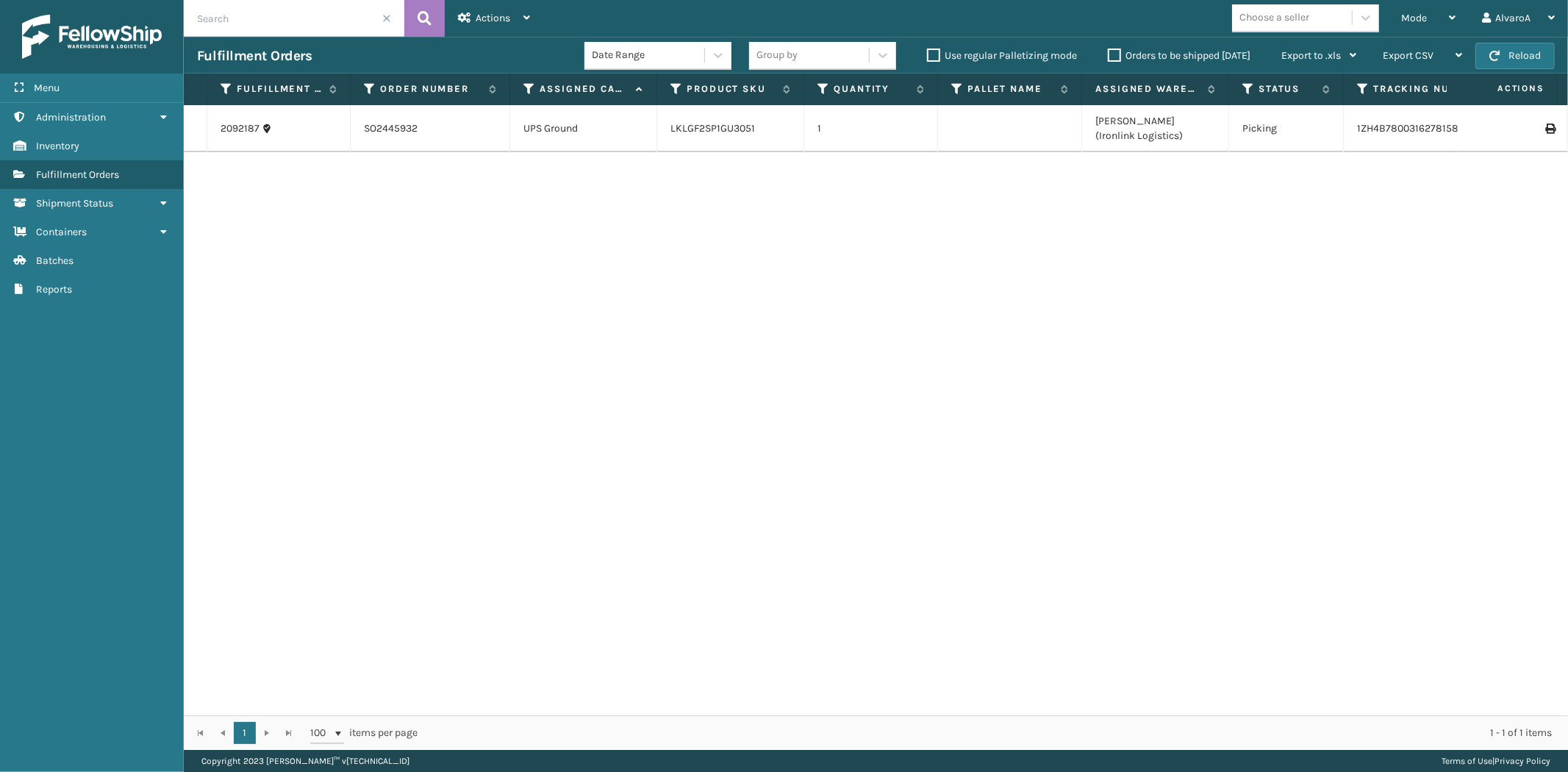
drag, startPoint x: 928, startPoint y: 56, endPoint x: 1028, endPoint y: 59, distance: 100.0
click at [928, 56] on label "Use regular Palletizing mode" at bounding box center [1002, 55] width 150 height 13
click at [928, 56] on input "Use regular Palletizing mode" at bounding box center [927, 52] width 1 height 10
click at [1452, 14] on icon at bounding box center [1452, 17] width 7 height 11
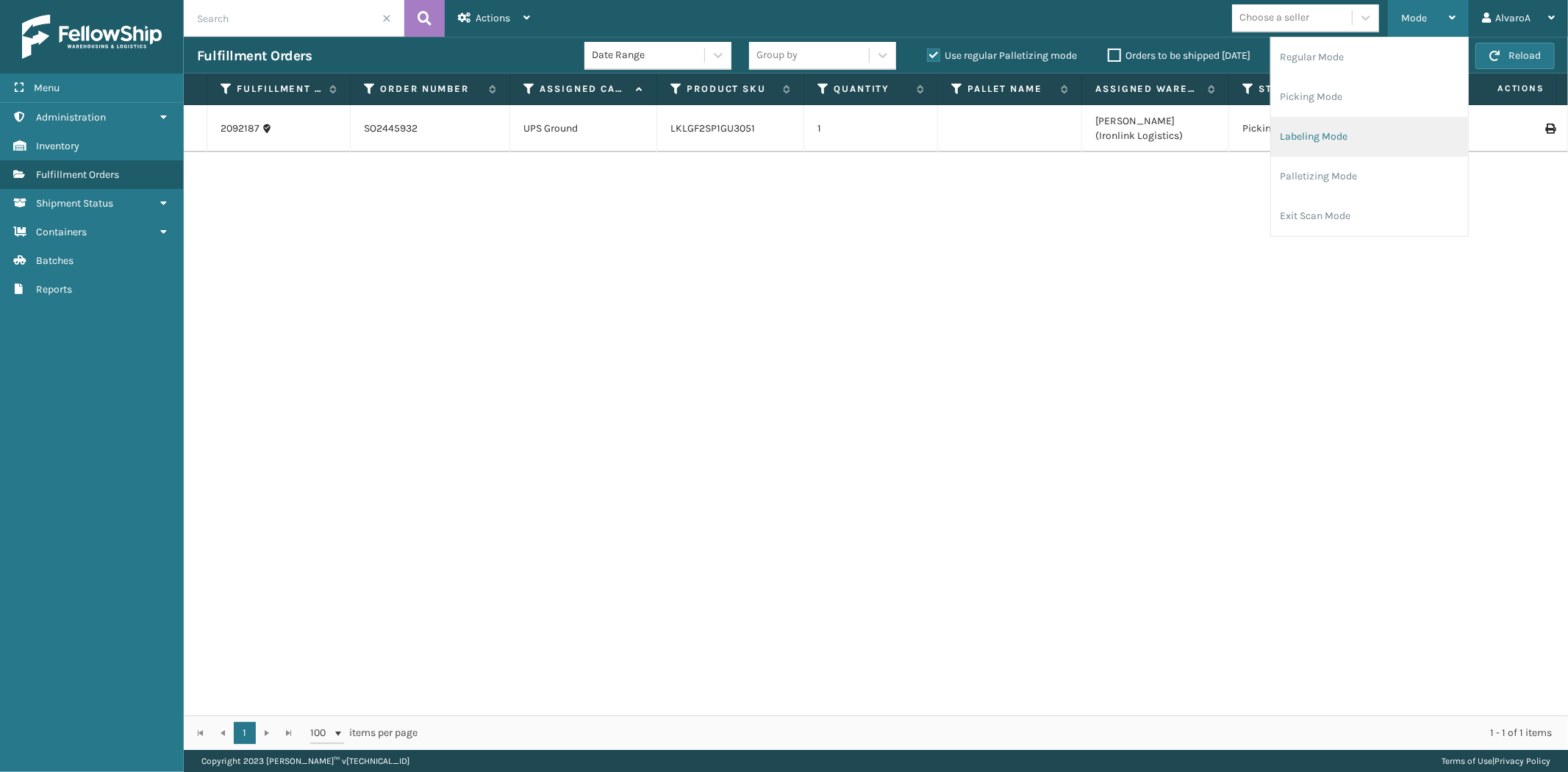
click at [1325, 144] on li "Labeling Mode" at bounding box center [1369, 136] width 197 height 40
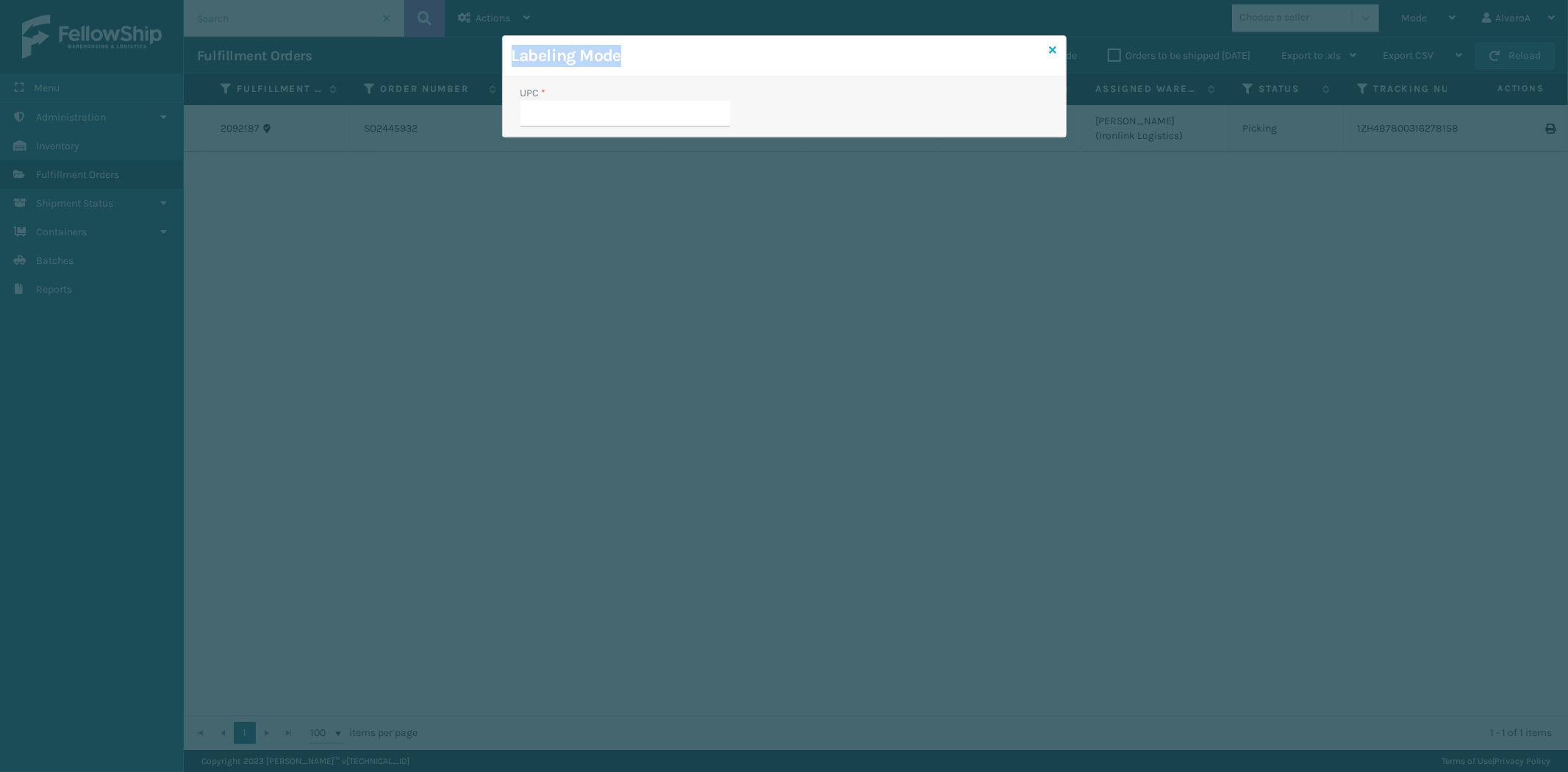
click at [1055, 49] on div "Labeling Mode UPC *" at bounding box center [784, 87] width 564 height 102
click at [1055, 49] on icon at bounding box center [1054, 49] width 8 height 11
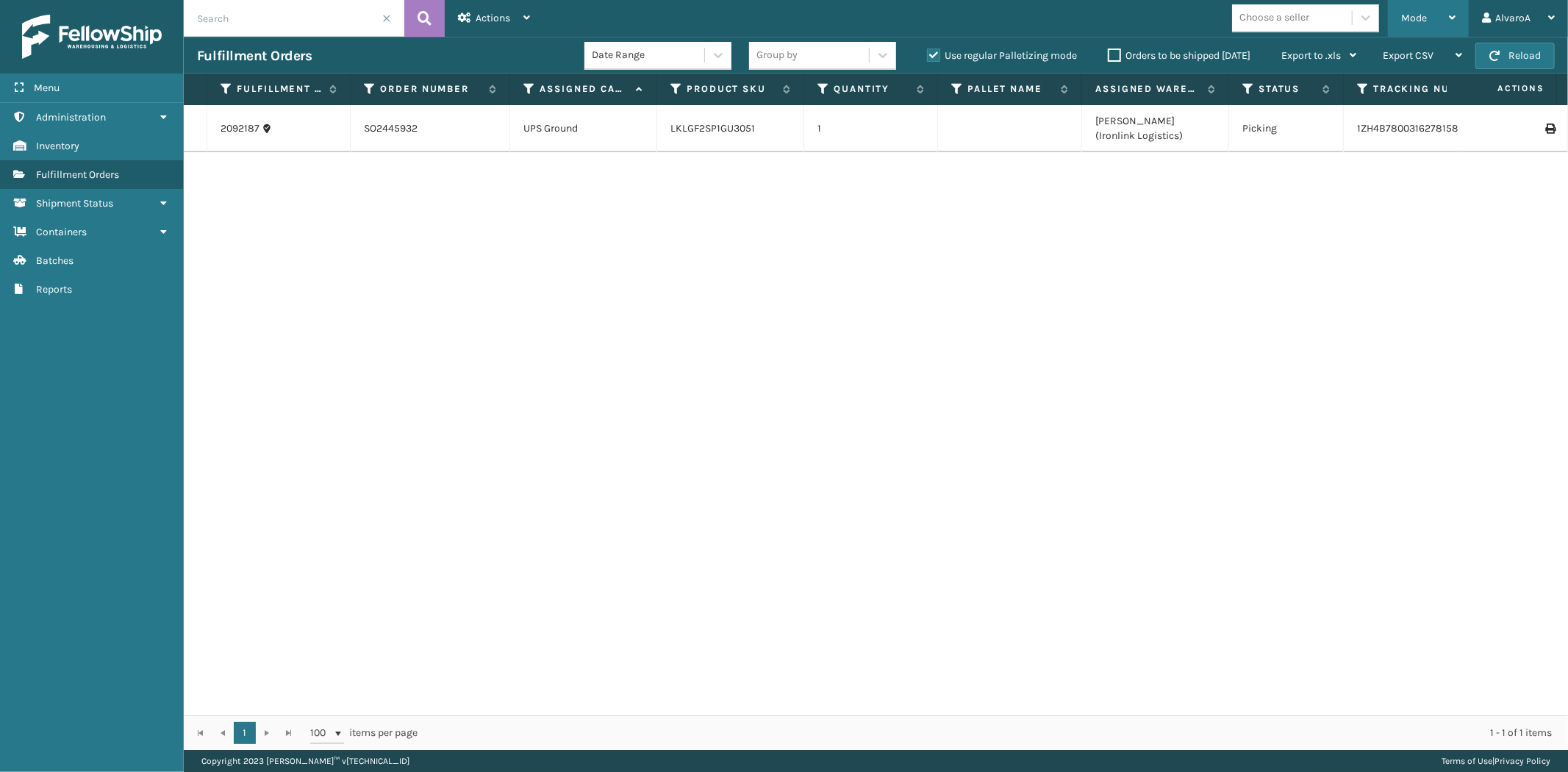
drag, startPoint x: 1438, startPoint y: 17, endPoint x: 1429, endPoint y: 44, distance: 28.5
click at [1438, 19] on div "Mode" at bounding box center [1428, 18] width 54 height 37
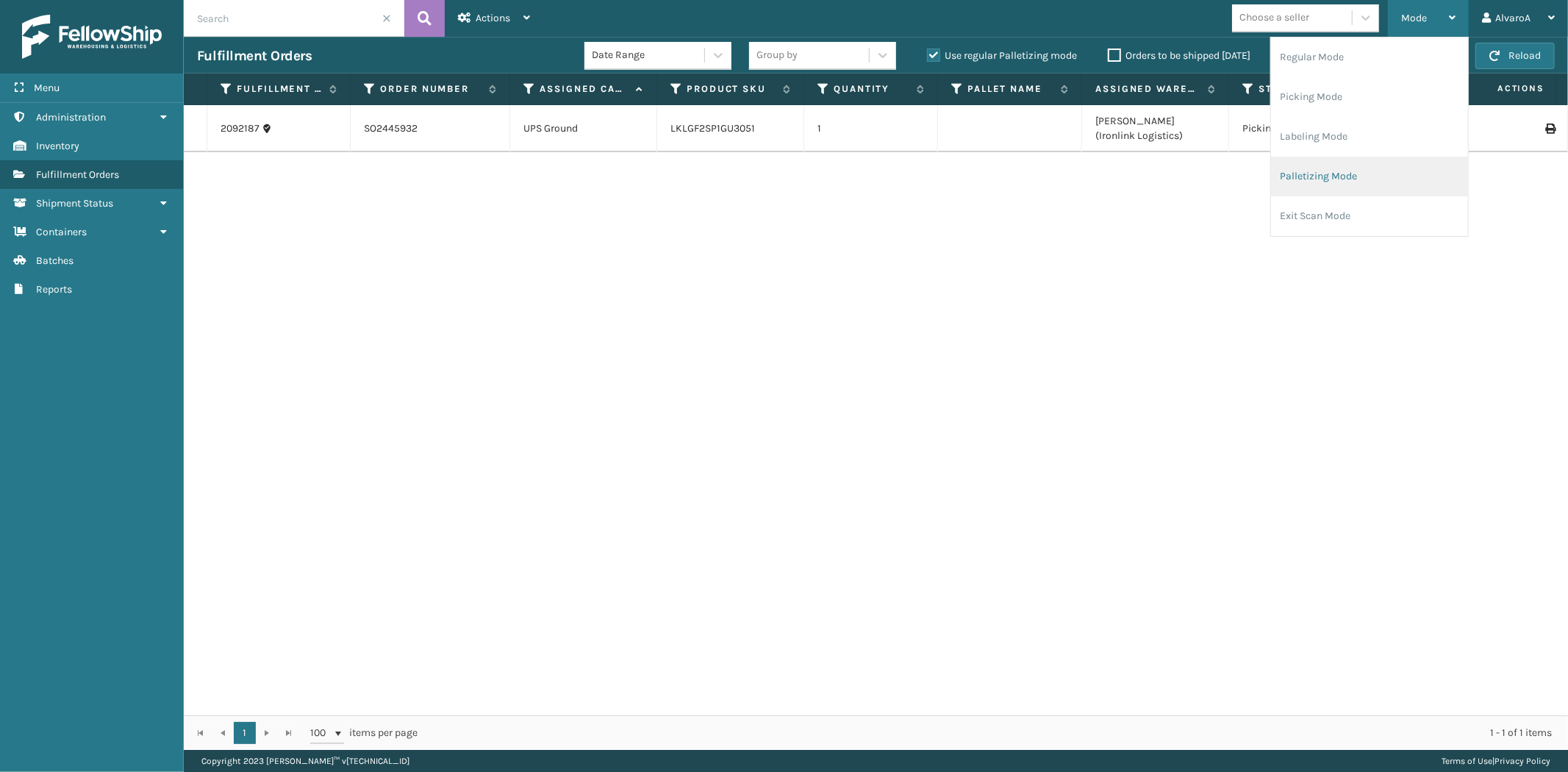
click at [1333, 172] on li "Palletizing Mode" at bounding box center [1369, 176] width 197 height 40
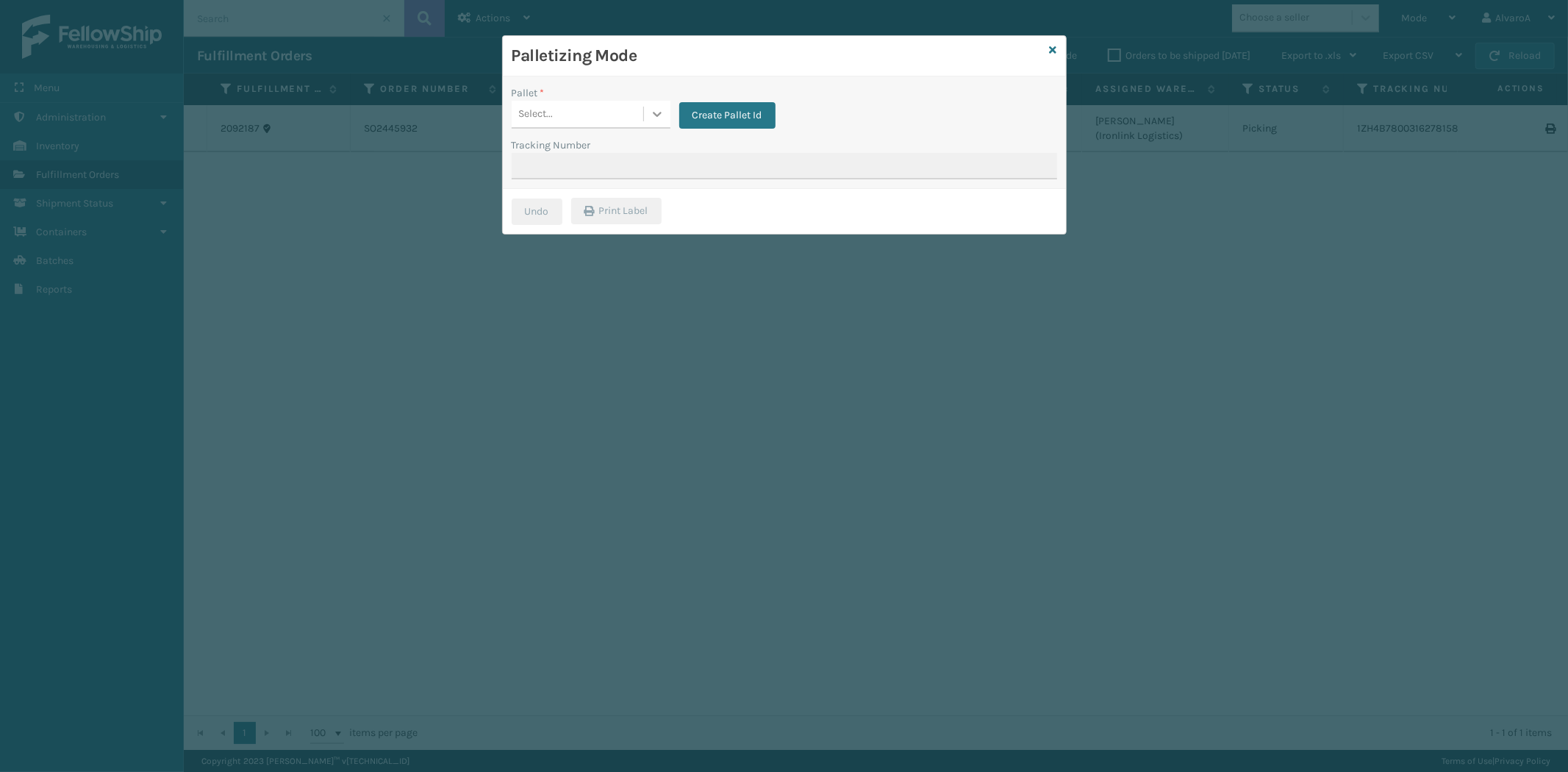
click at [656, 113] on icon at bounding box center [657, 113] width 14 height 14
click at [649, 154] on span "button" at bounding box center [647, 154] width 9 height 11
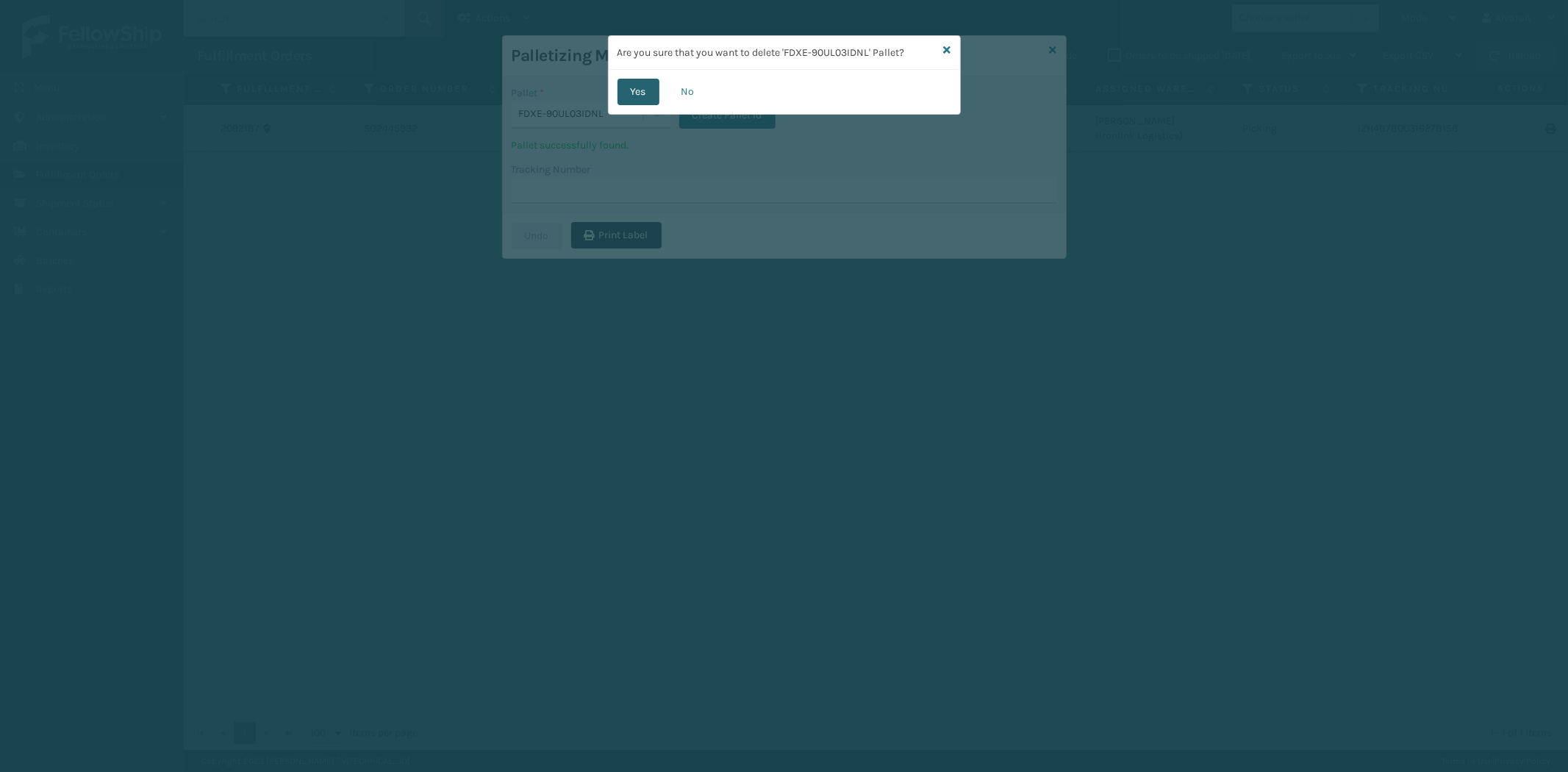
click at [635, 85] on button "Yes" at bounding box center [638, 92] width 41 height 26
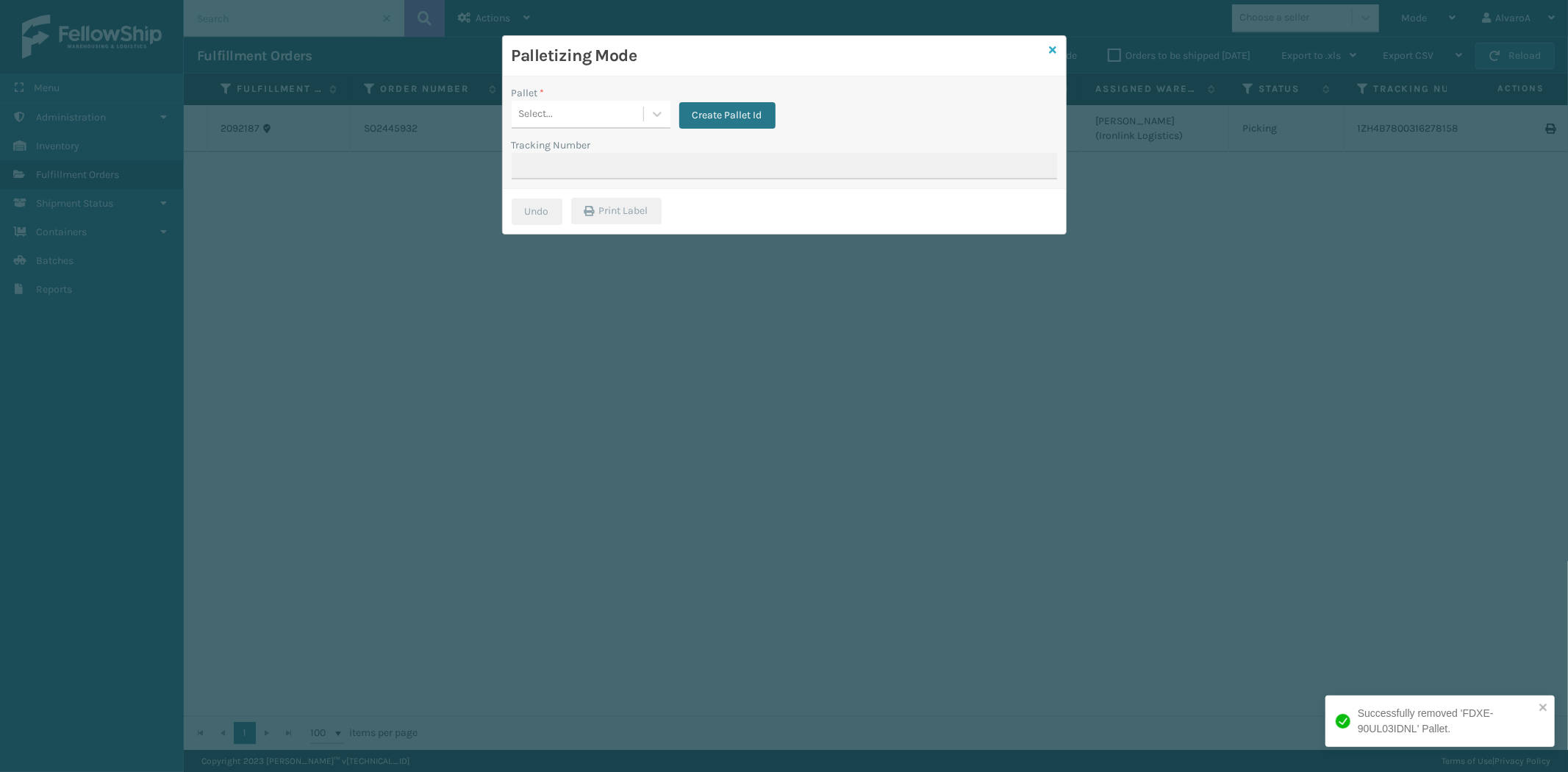
click at [1054, 49] on icon at bounding box center [1054, 49] width 8 height 11
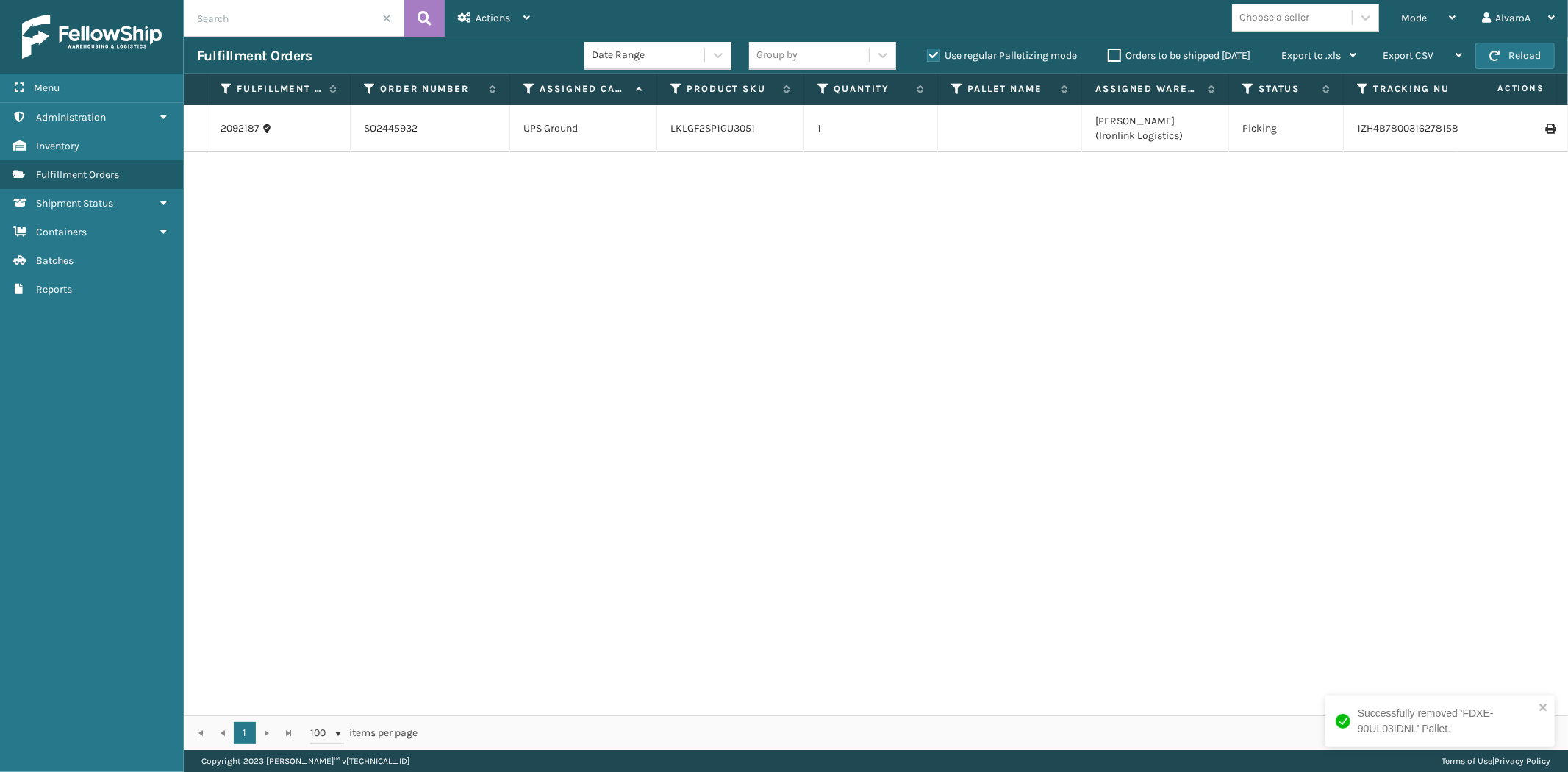
click at [931, 56] on label "Use regular Palletizing mode" at bounding box center [1002, 55] width 150 height 13
click at [928, 56] on input "Use regular Palletizing mode" at bounding box center [927, 52] width 1 height 10
checkbox input "false"
drag, startPoint x: 1390, startPoint y: 5, endPoint x: 1399, endPoint y: 15, distance: 13.5
click at [1394, 14] on div "Mode Regular Mode Picking Mode Labeling Mode Exit Scan Mode" at bounding box center [1429, 18] width 81 height 37
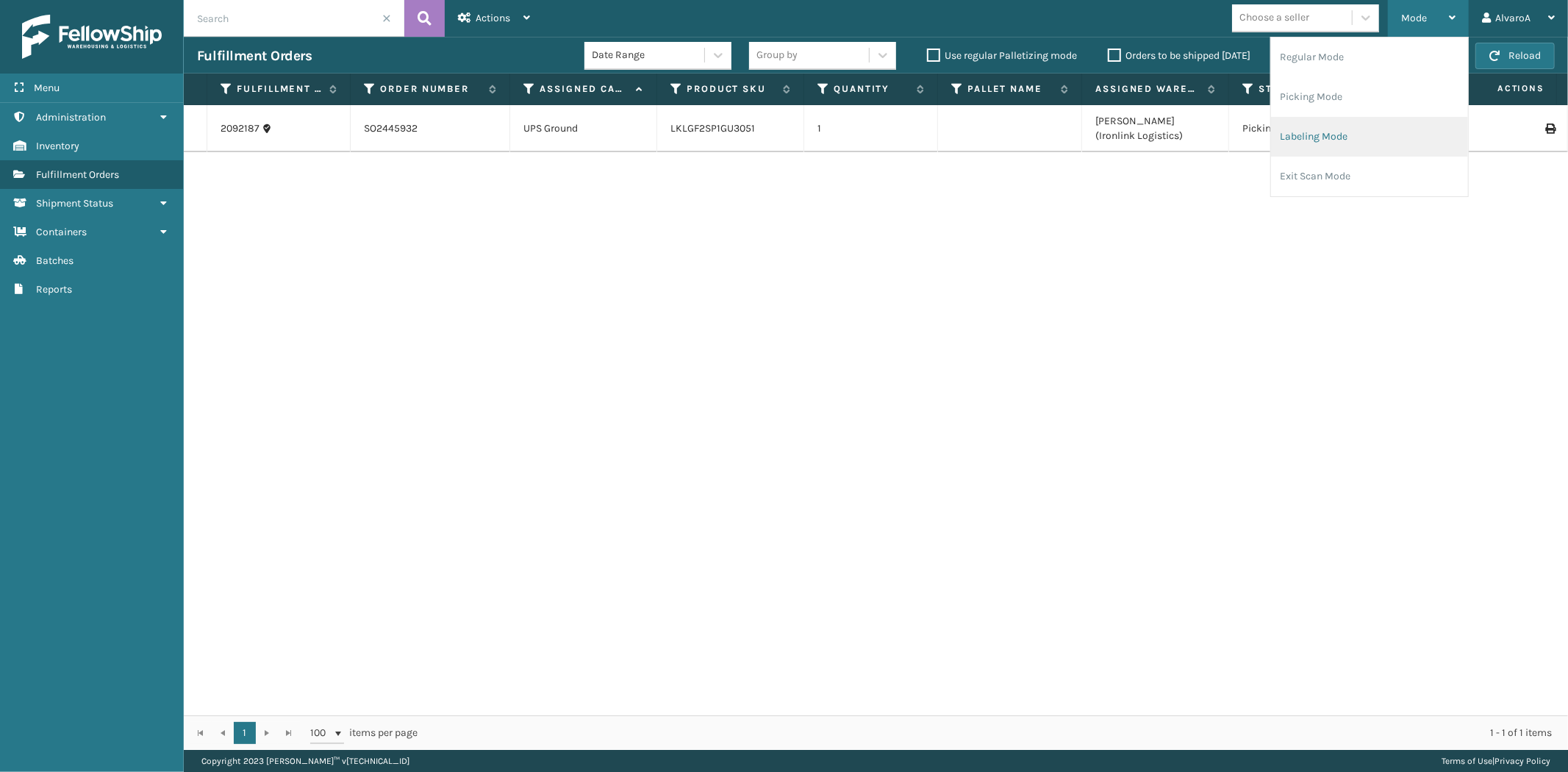
click at [1299, 133] on li "Labeling Mode" at bounding box center [1369, 136] width 197 height 40
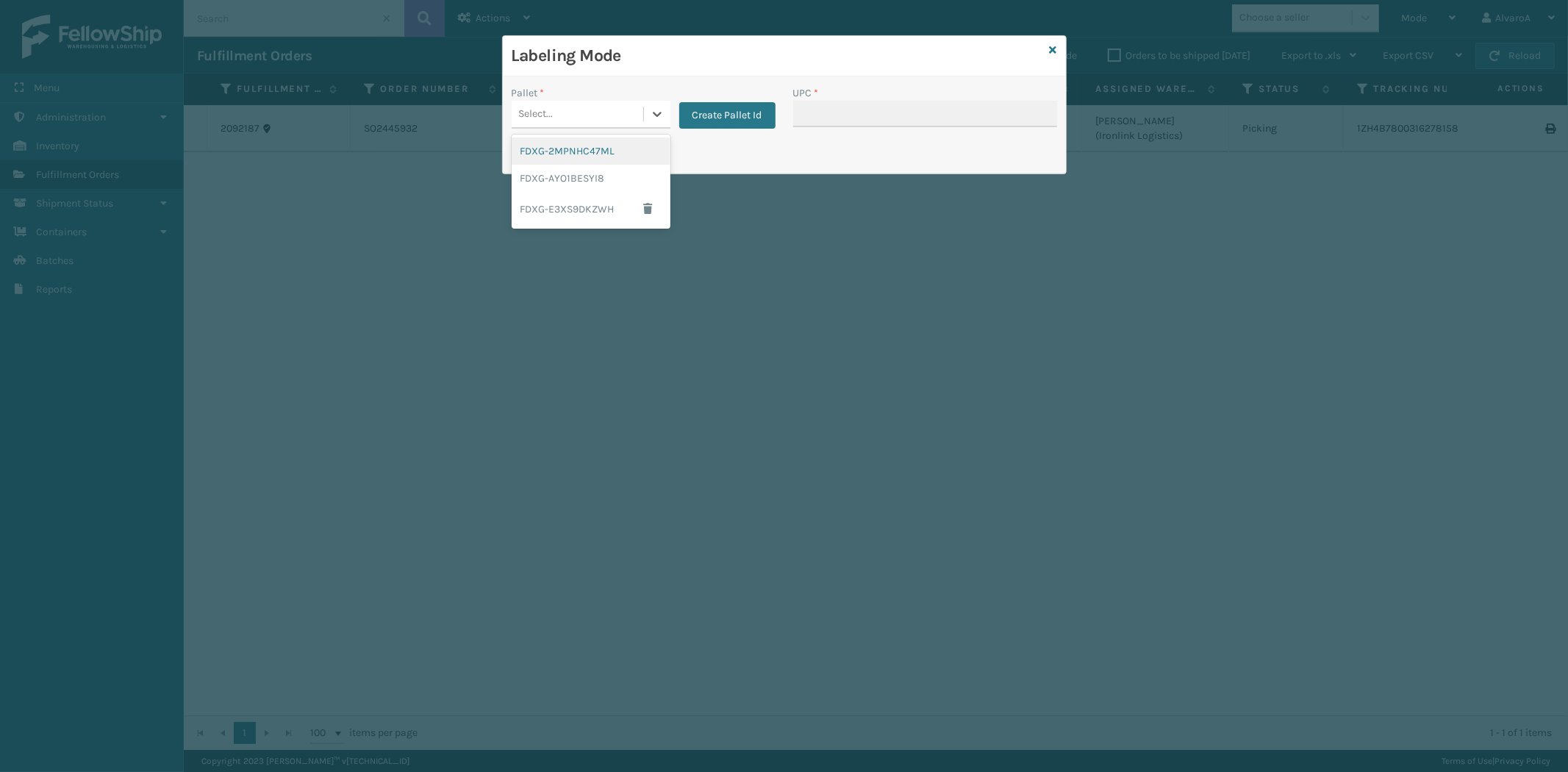
click at [642, 115] on div "Select..." at bounding box center [577, 114] width 131 height 24
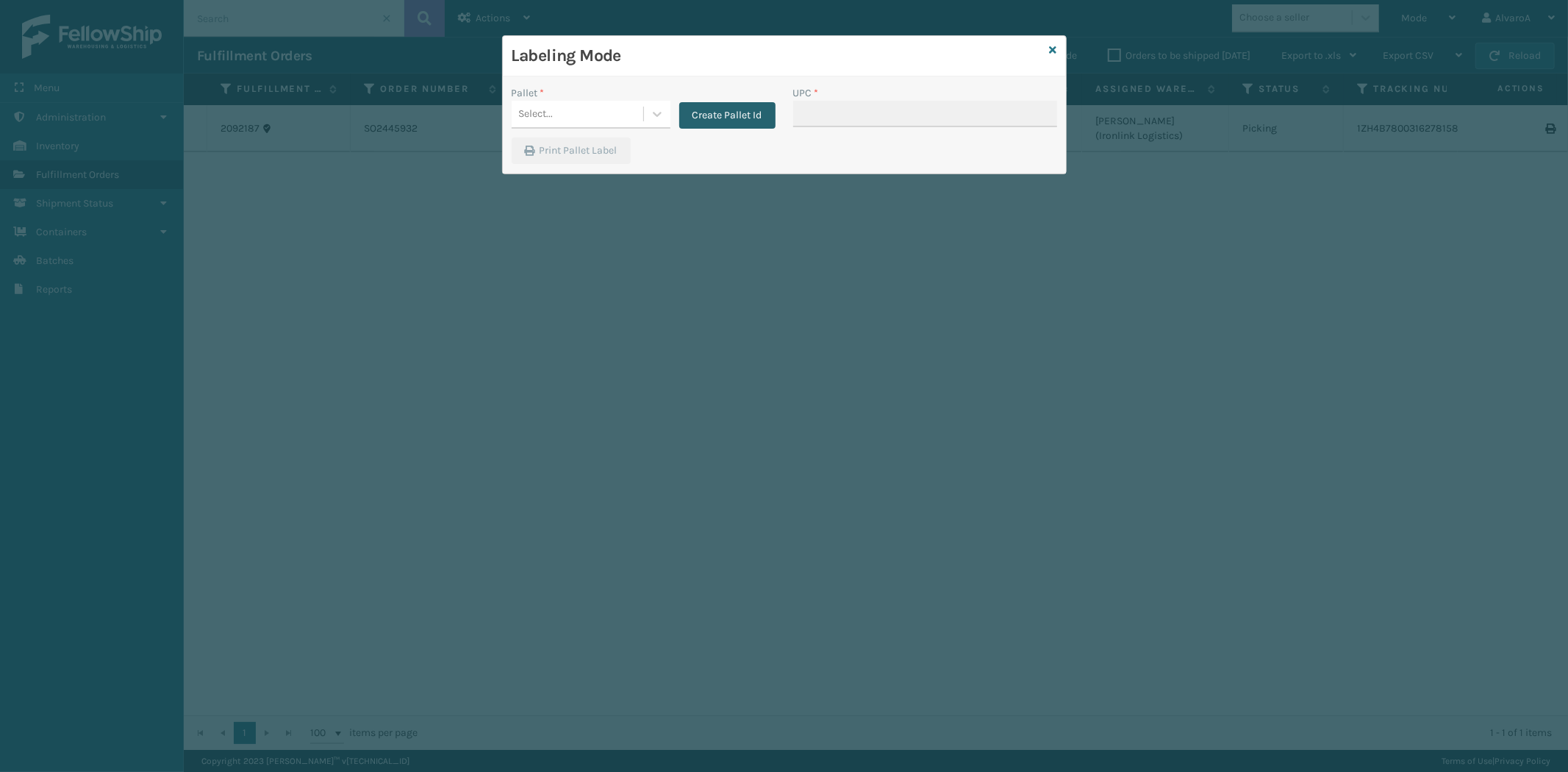
click at [725, 116] on button "Create Pallet Id" at bounding box center [728, 115] width 96 height 26
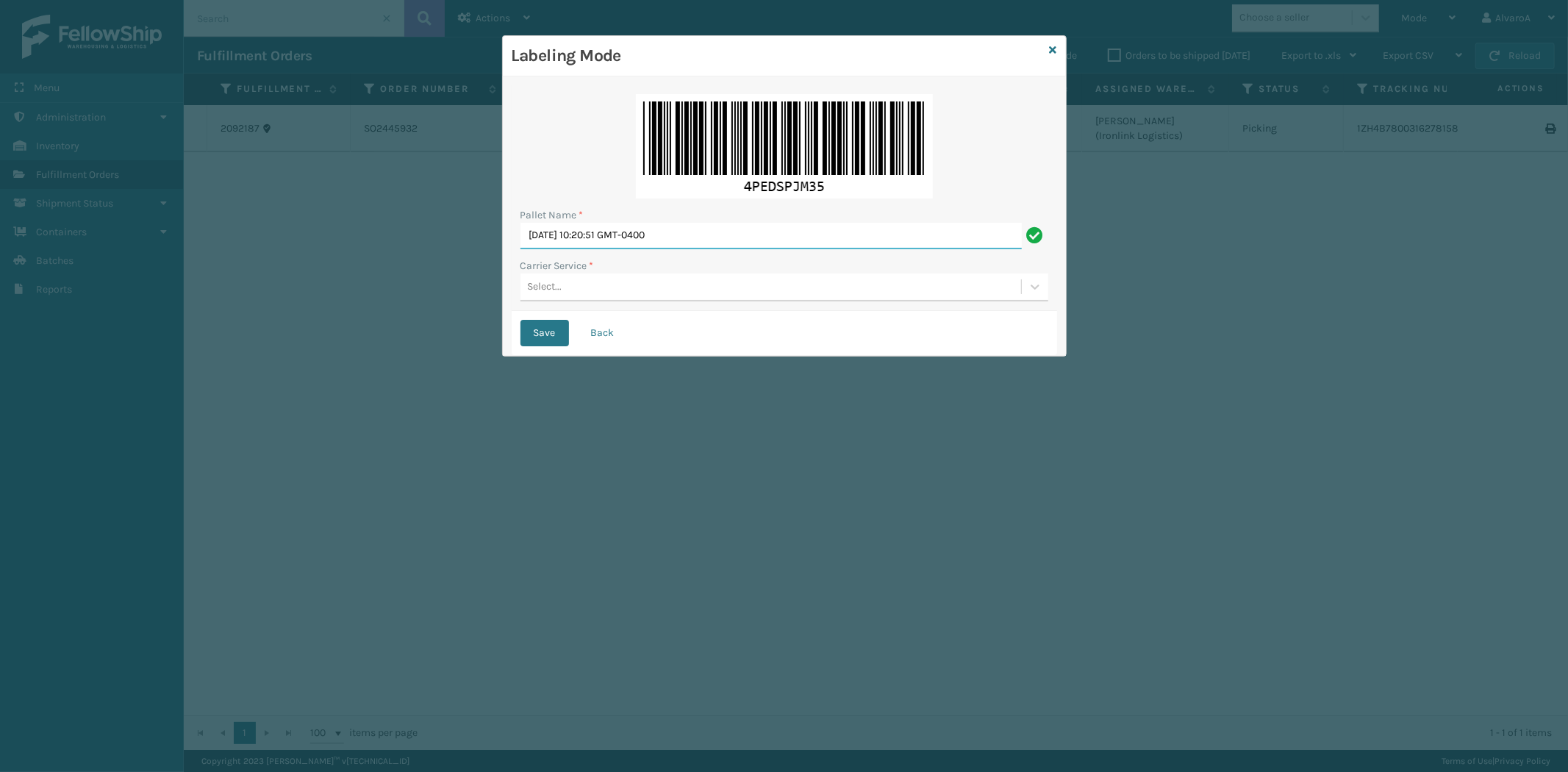
drag, startPoint x: 716, startPoint y: 237, endPoint x: 434, endPoint y: 270, distance: 283.9
click at [434, 270] on div "Labeling Mode Pallet Name * [DATE] 10:20:51 GMT-0400 Carrier Service * Select..…" at bounding box center [784, 386] width 1568 height 772
type input "LPN 511282#1"
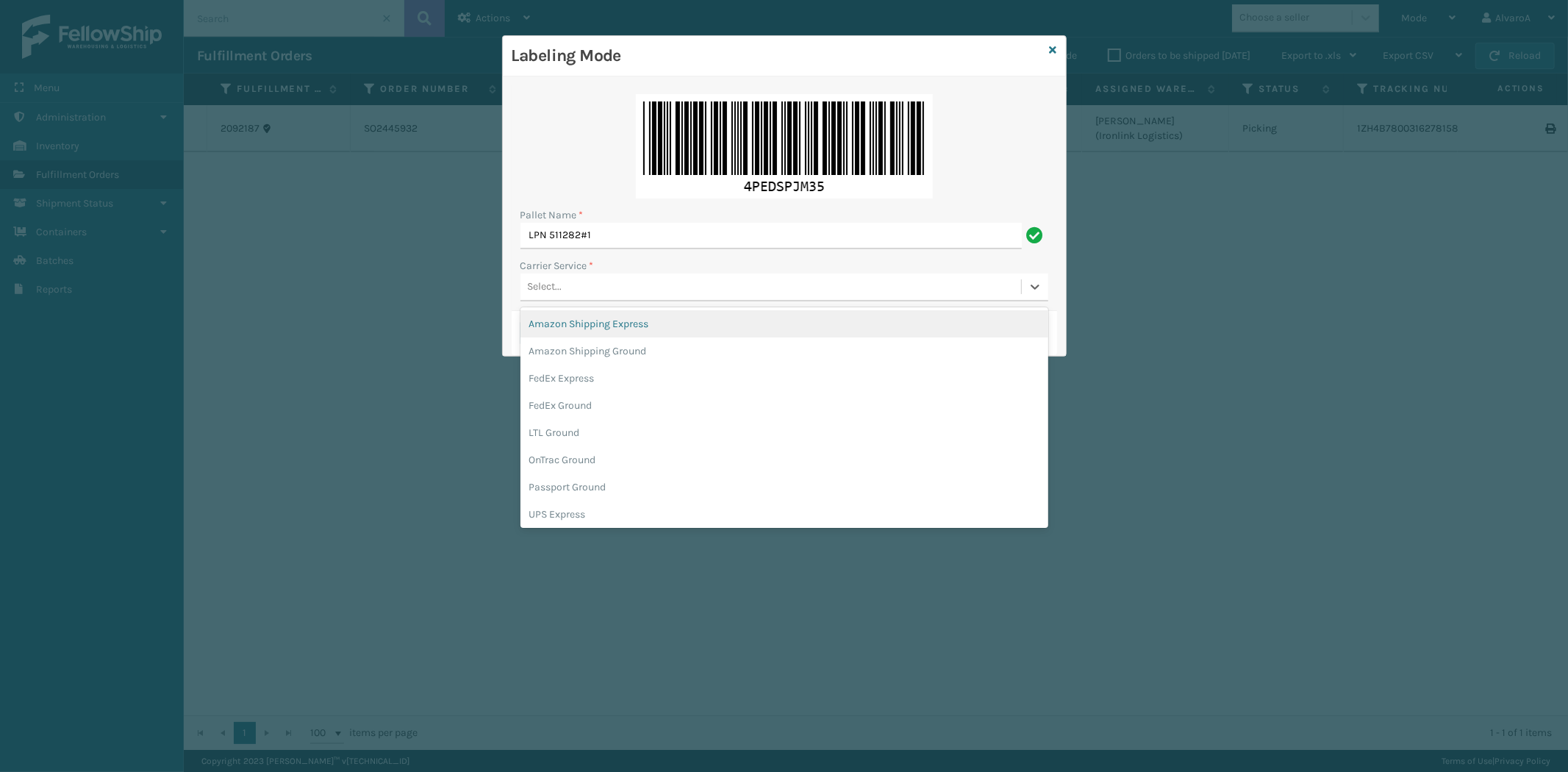
click at [562, 288] on div "Select..." at bounding box center [545, 288] width 35 height 15
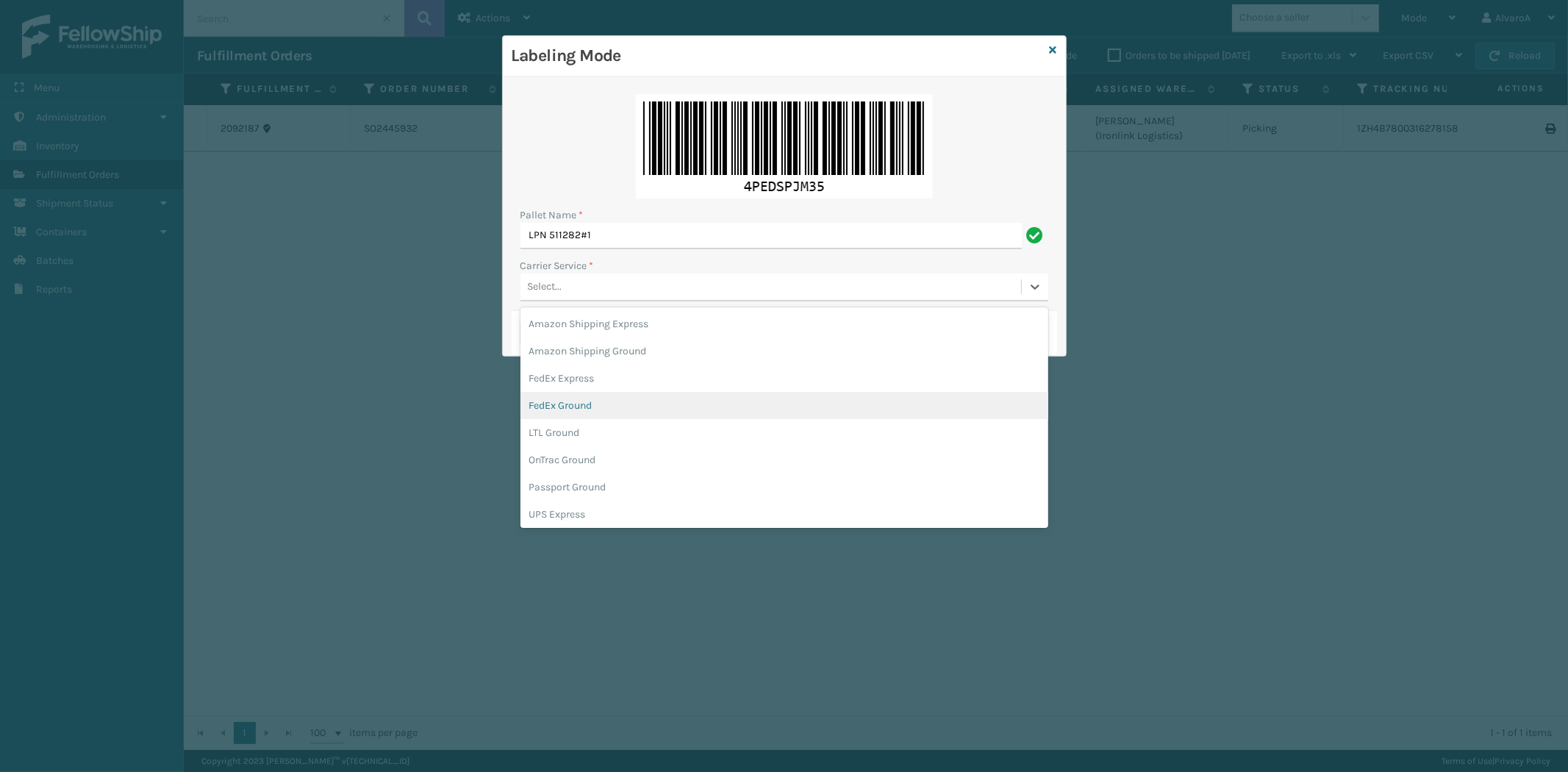
click at [564, 397] on div "FedEx Ground" at bounding box center [784, 405] width 528 height 27
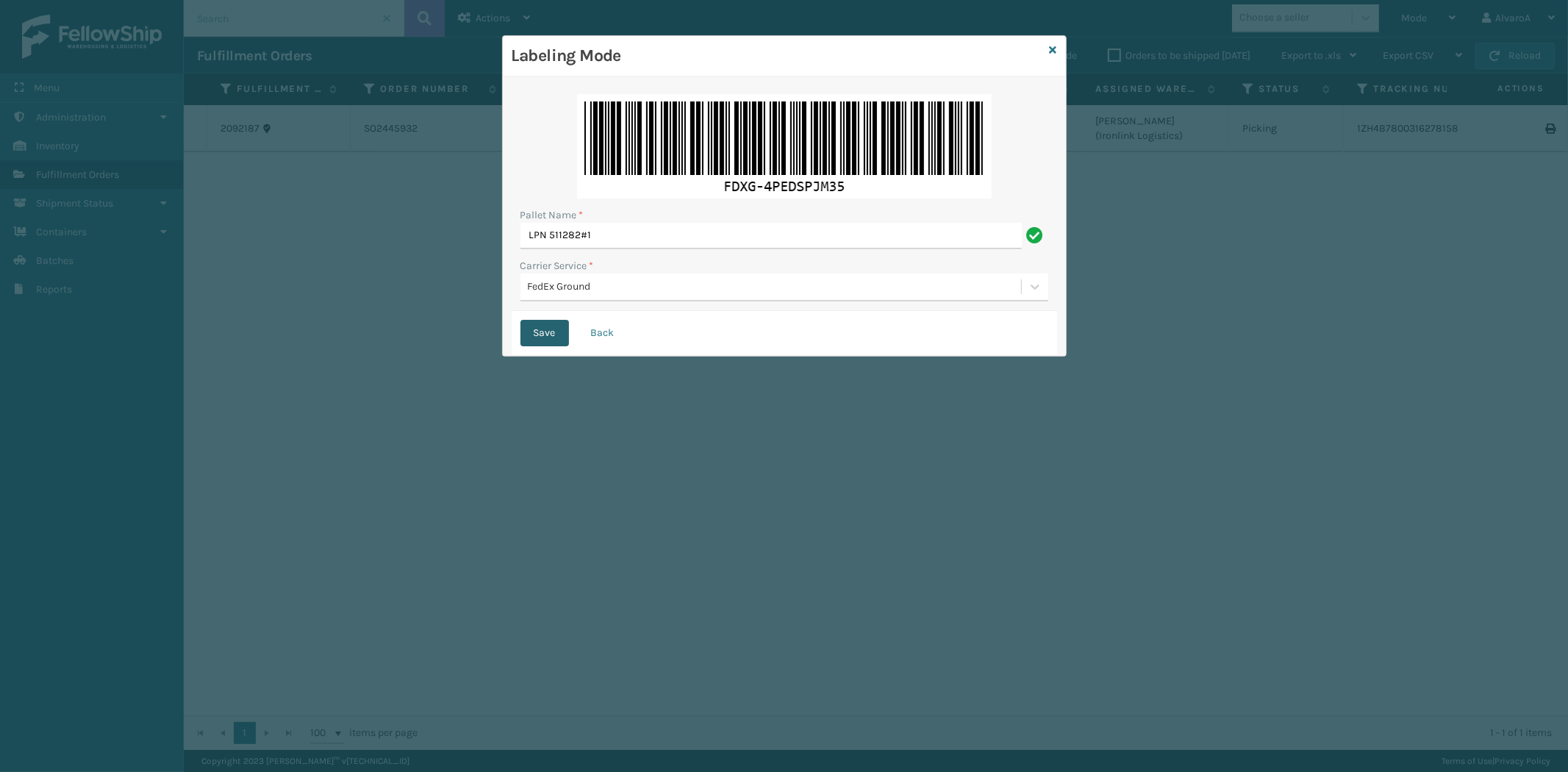
click at [548, 333] on button "Save" at bounding box center [544, 332] width 48 height 26
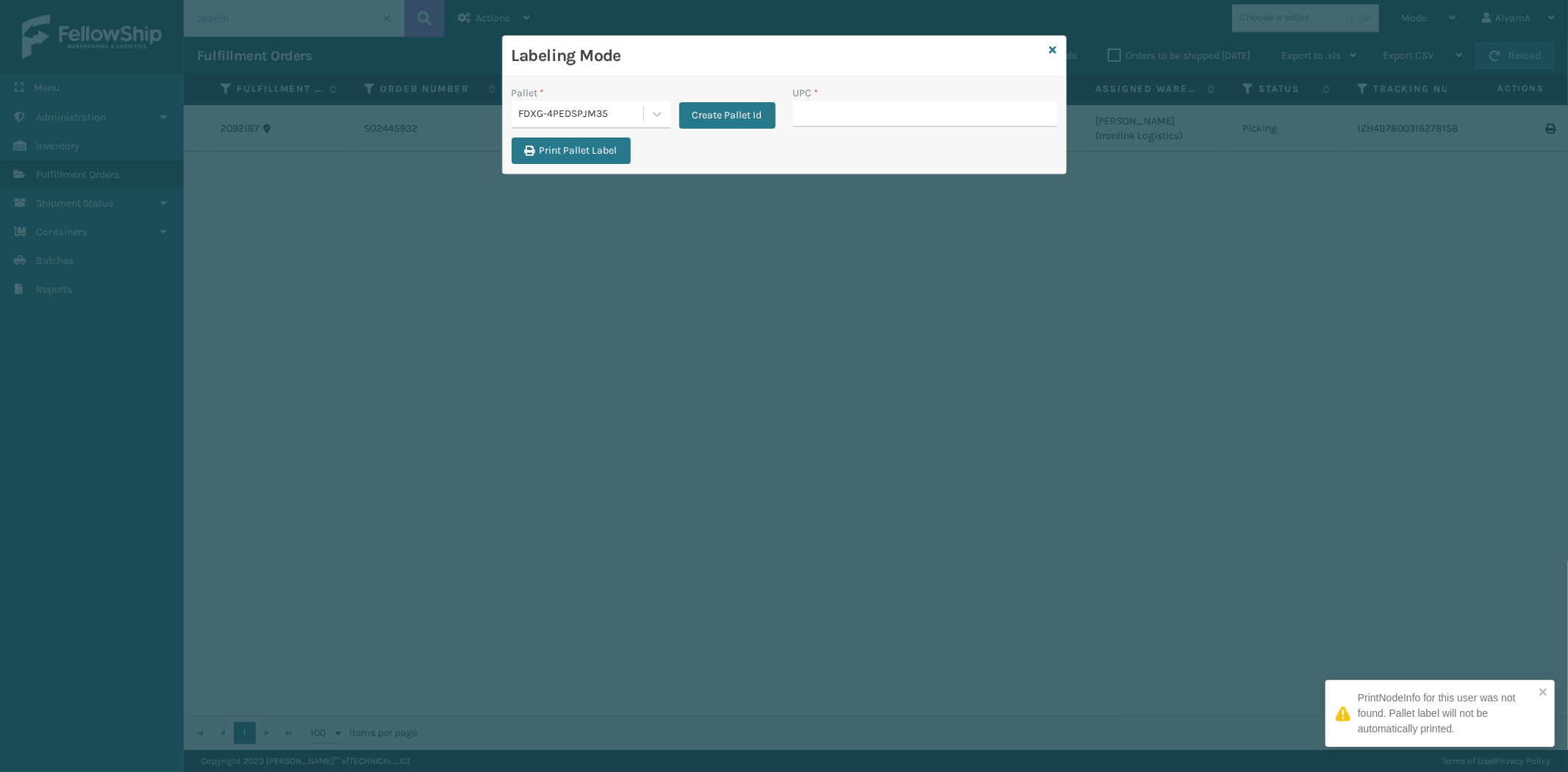
click at [826, 118] on input "UPC *" at bounding box center [925, 113] width 264 height 26
type input "231A009CAR"
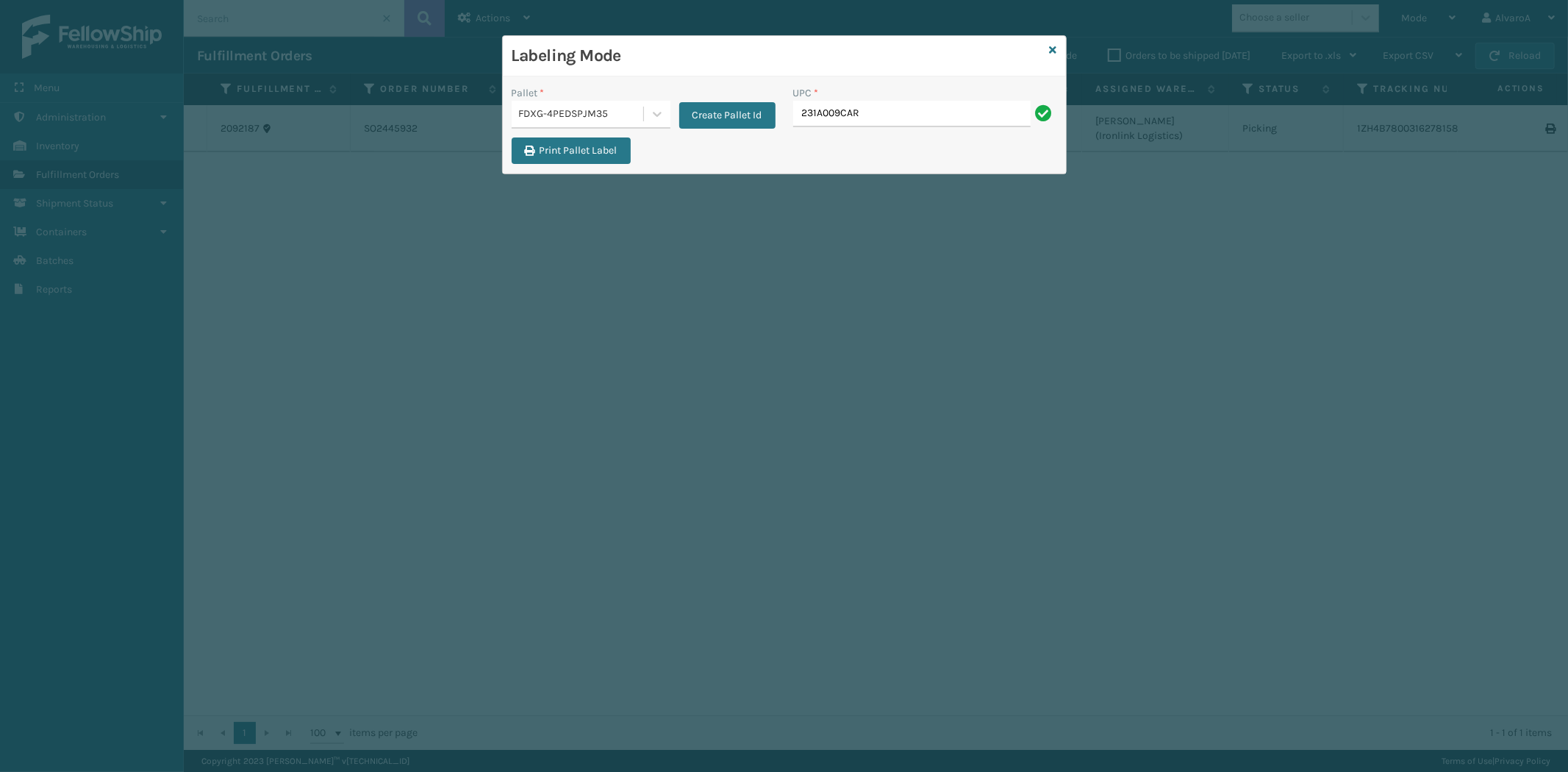
type input "231A009CAR"
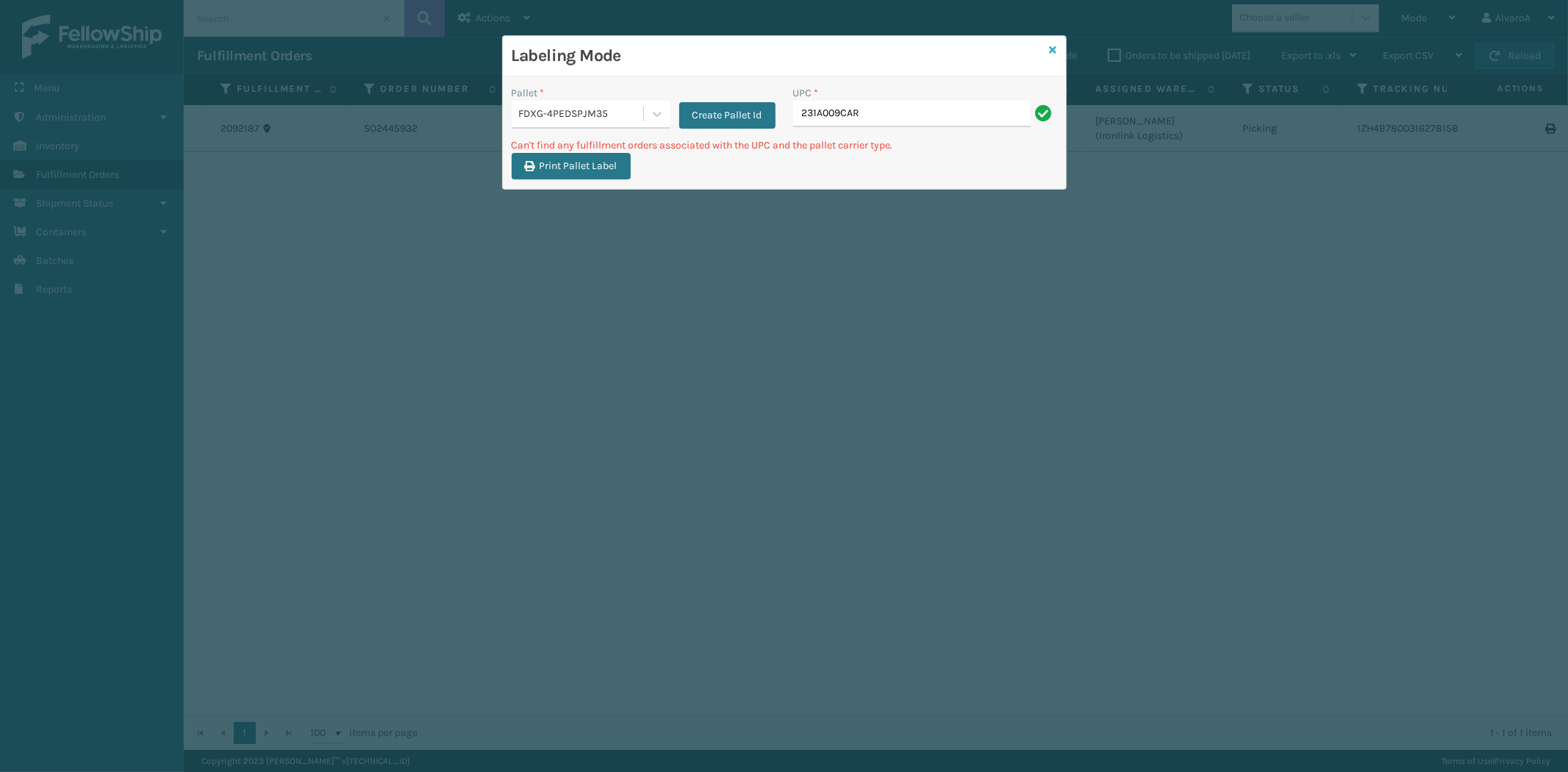
click at [1050, 52] on icon at bounding box center [1054, 49] width 8 height 11
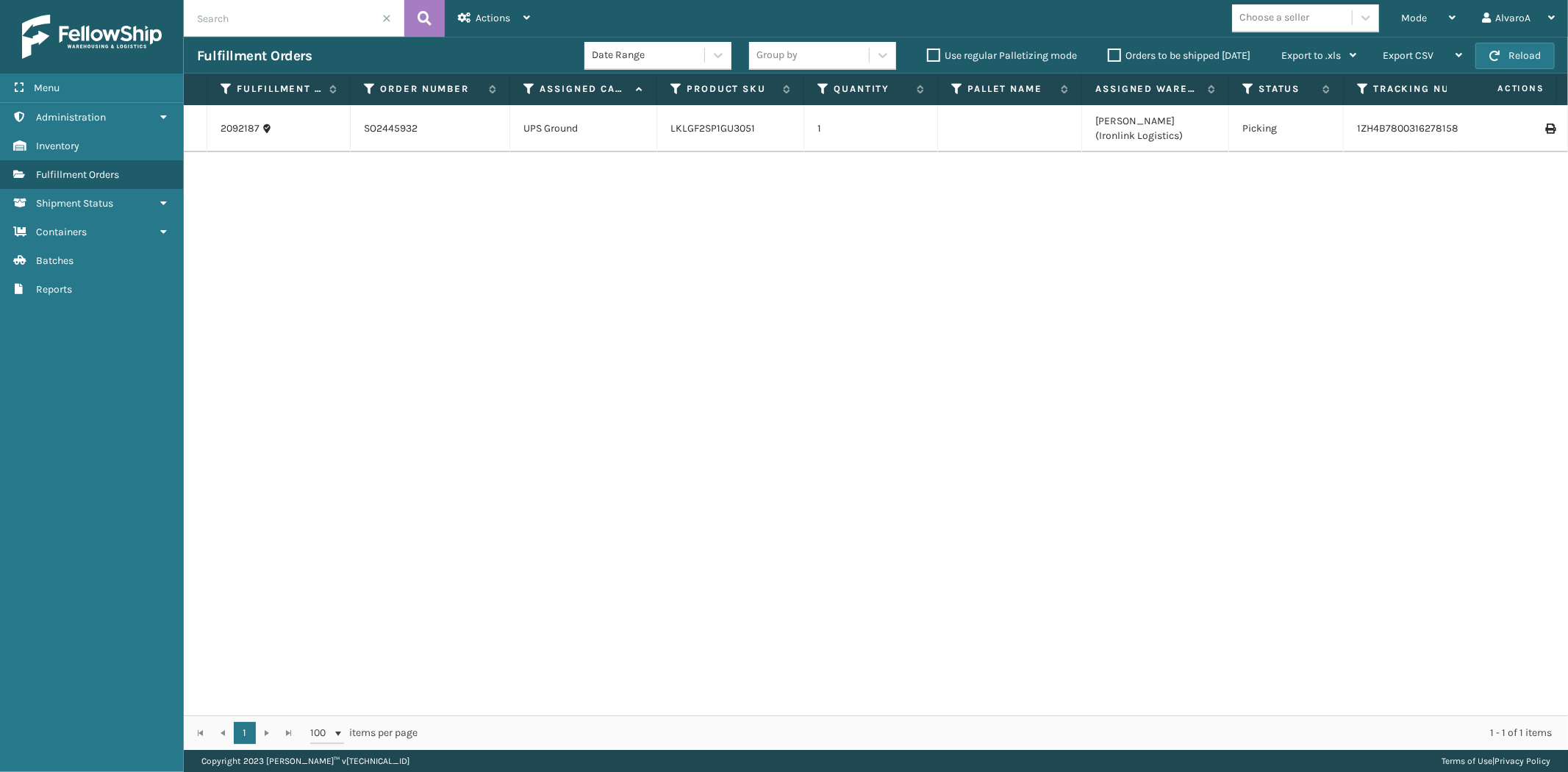
click at [316, 10] on input "text" at bounding box center [293, 18] width 221 height 37
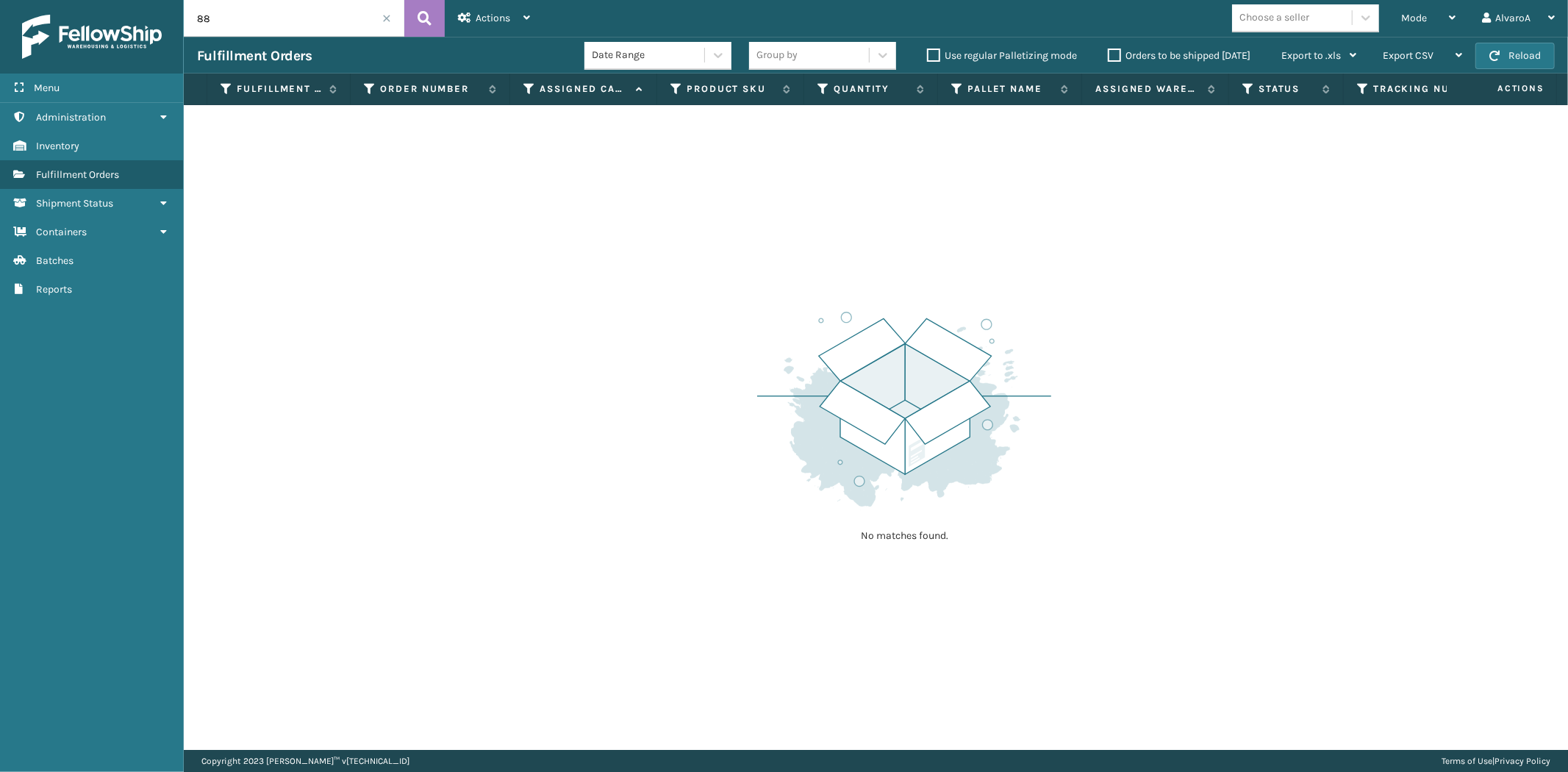
type input "8"
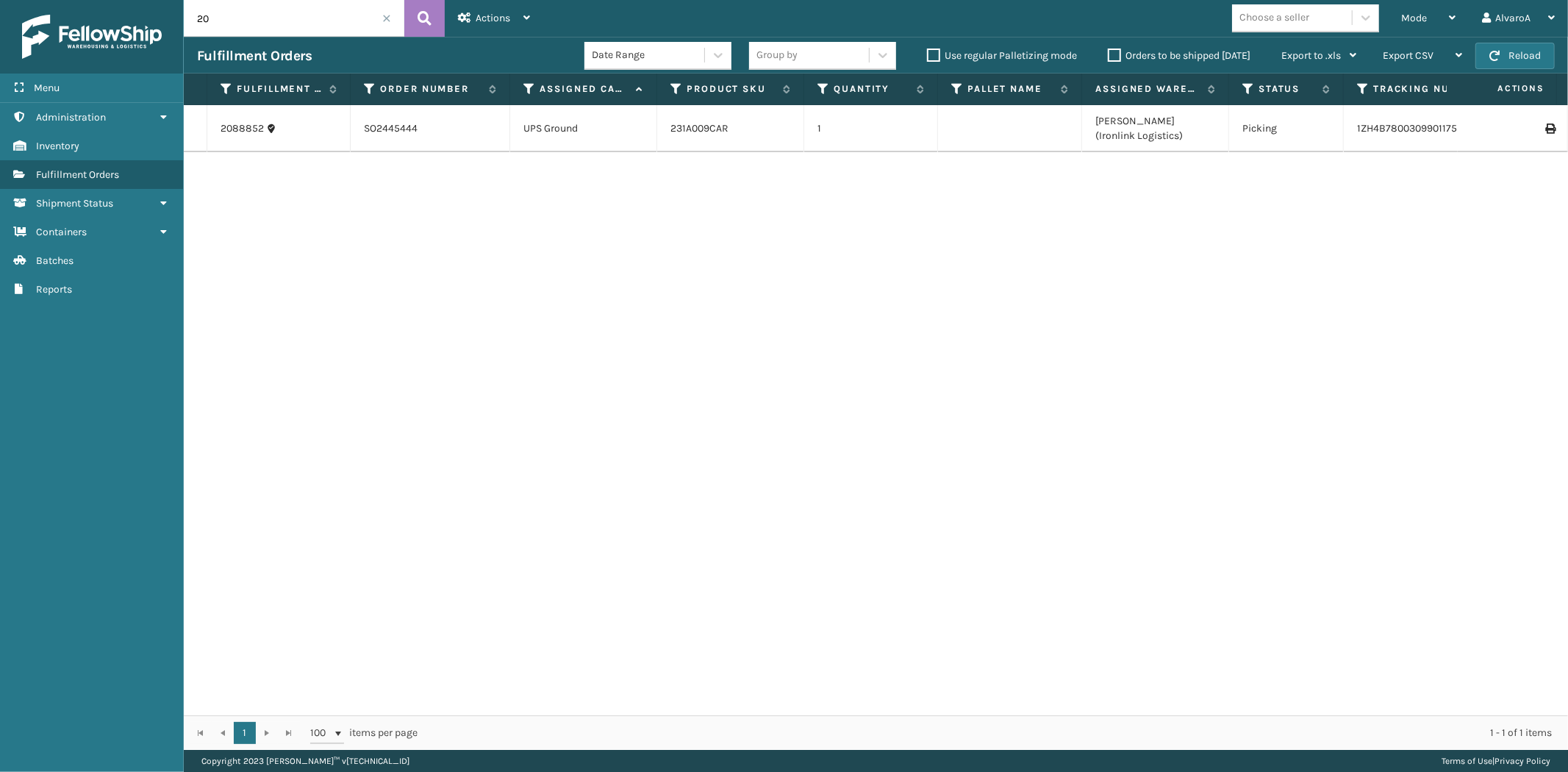
type input "2"
type input "2088851"
click at [1391, 23] on div "Mode Regular Mode Picking Mode Labeling Mode Exit Scan Mode" at bounding box center [1429, 18] width 81 height 37
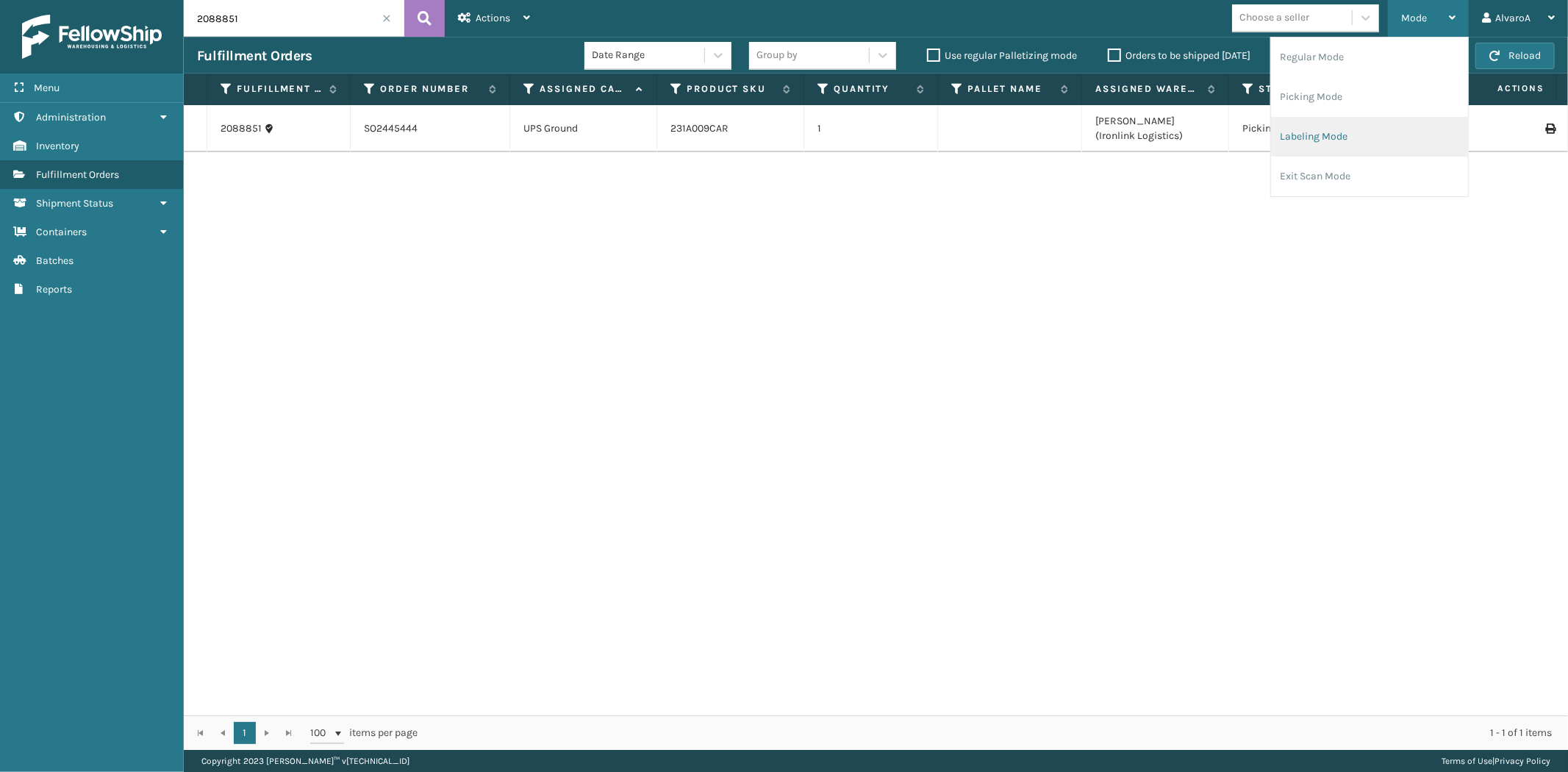
click at [1313, 150] on li "Labeling Mode" at bounding box center [1369, 136] width 197 height 40
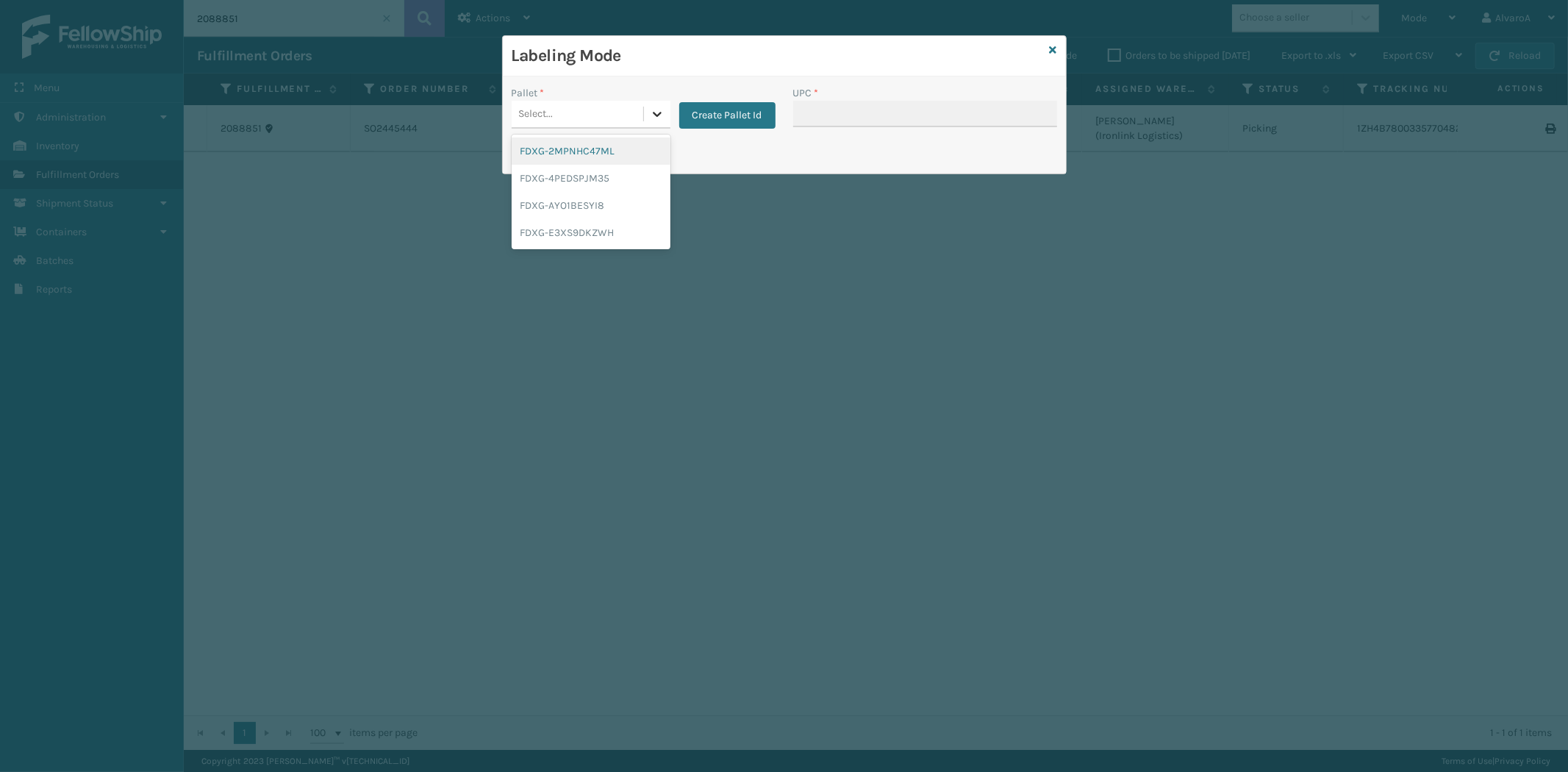
click at [656, 119] on icon at bounding box center [657, 113] width 14 height 14
click at [579, 172] on div "FDXG-4PEDSPJM35" at bounding box center [591, 179] width 159 height 27
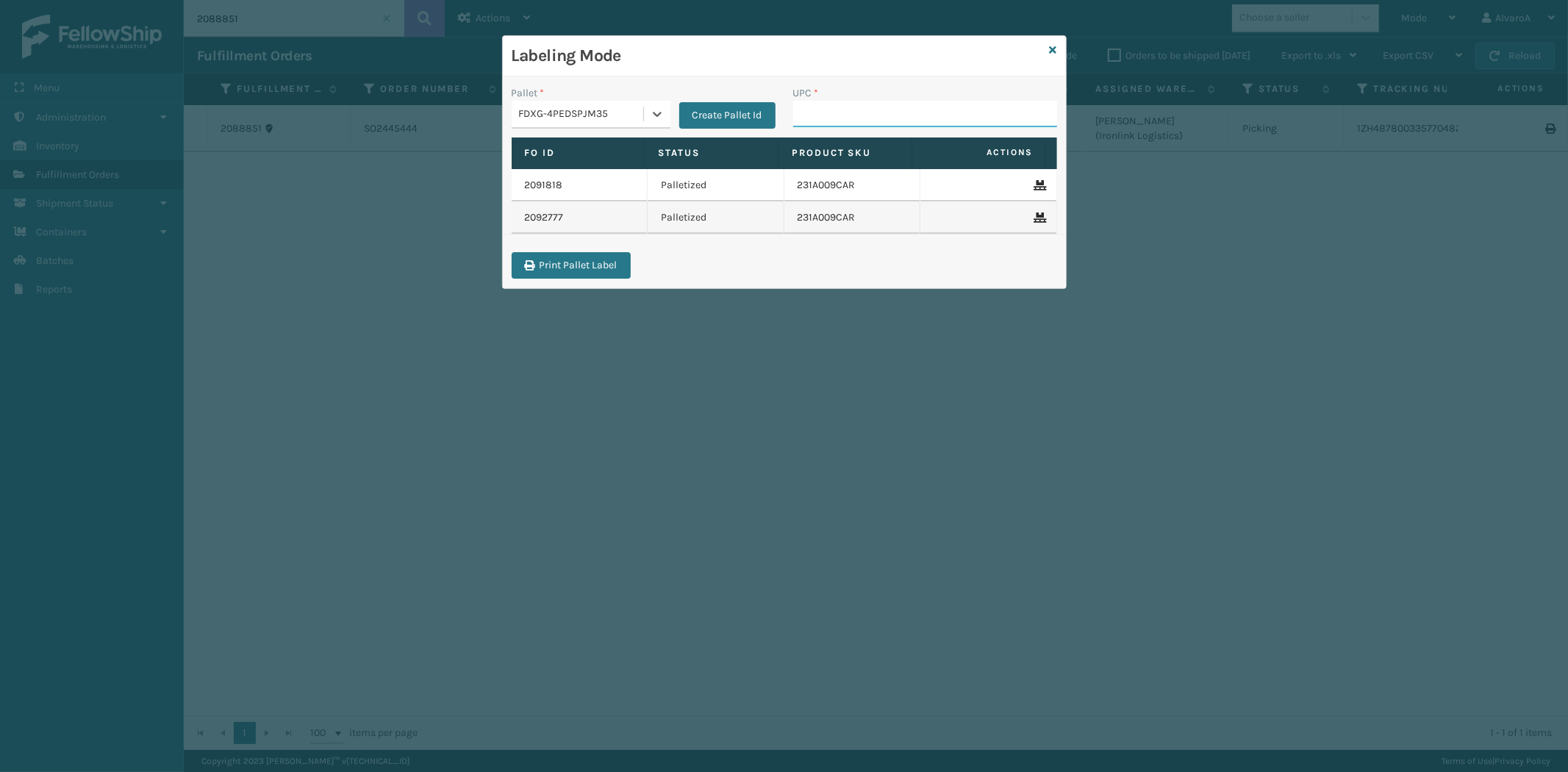
click at [827, 114] on input "UPC *" at bounding box center [925, 113] width 264 height 26
type input "CCHRFKS2BGEVA"
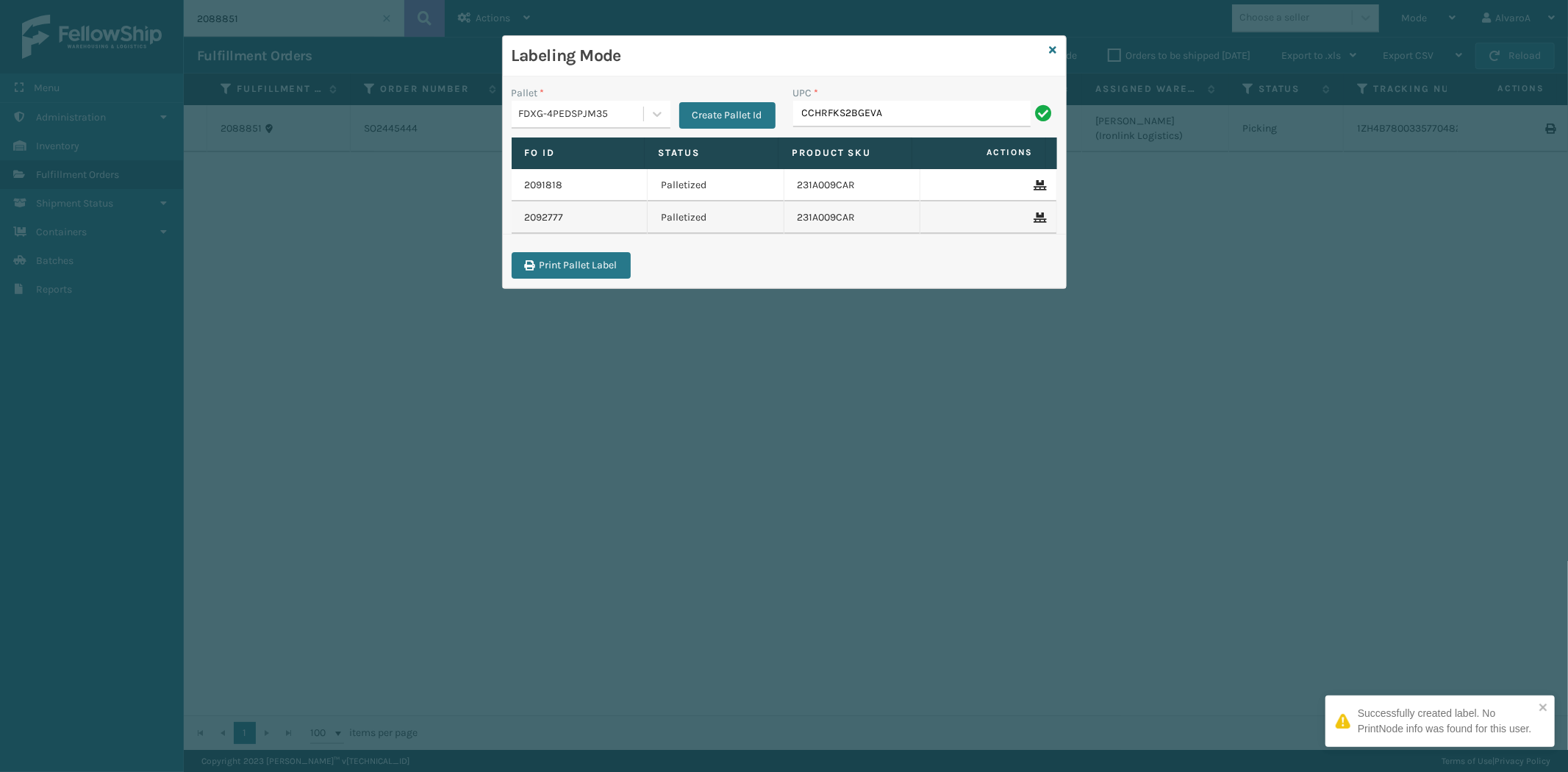
type input "CCHRFKS2BGEVA"
type input "CCHRFKS2M26BRRA"
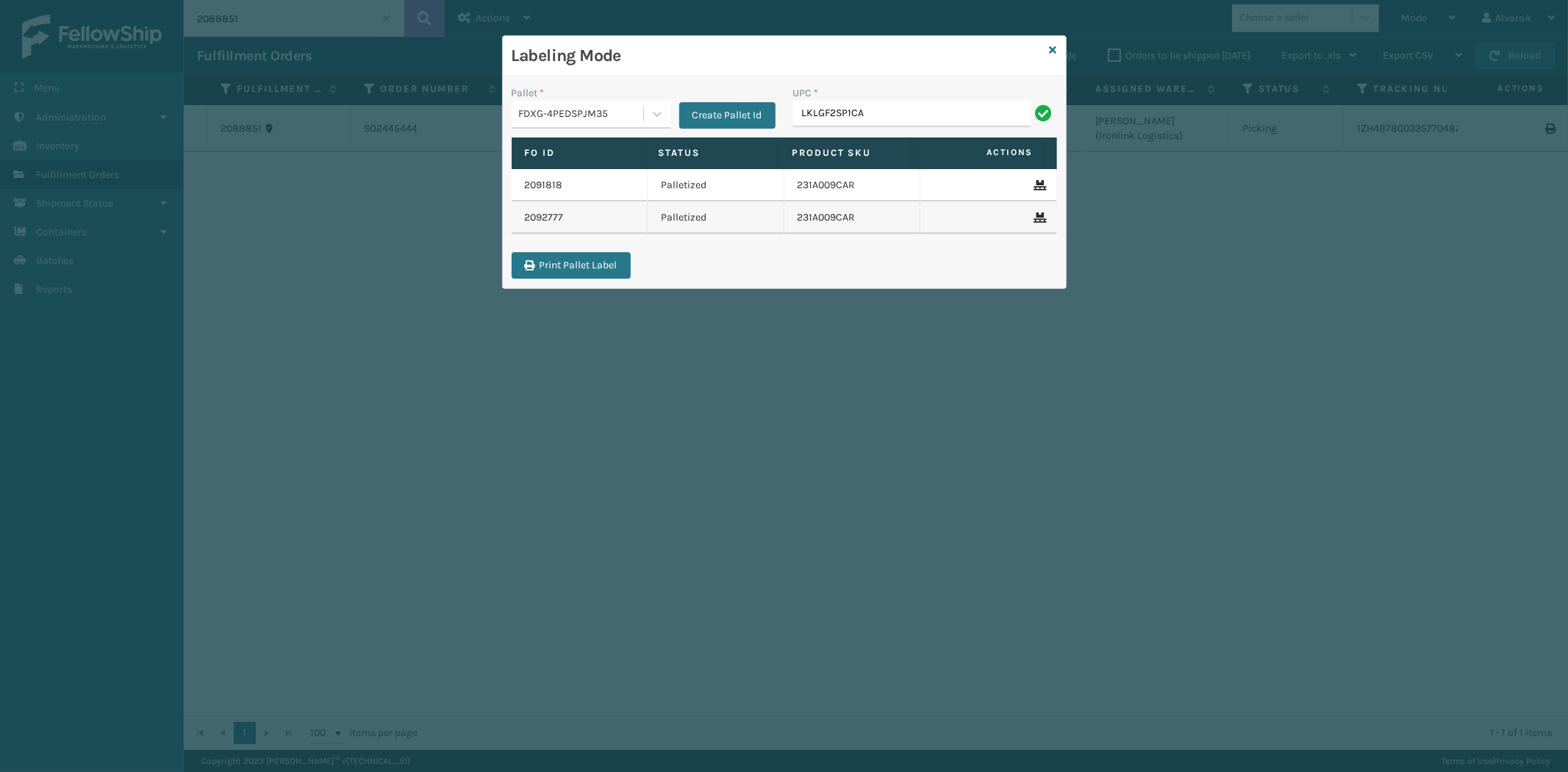
type input "LKLGF2SP1CAR"
click at [820, 106] on input "UPC *" at bounding box center [925, 113] width 264 height 26
type input "LKLGF2SP1GU3073"
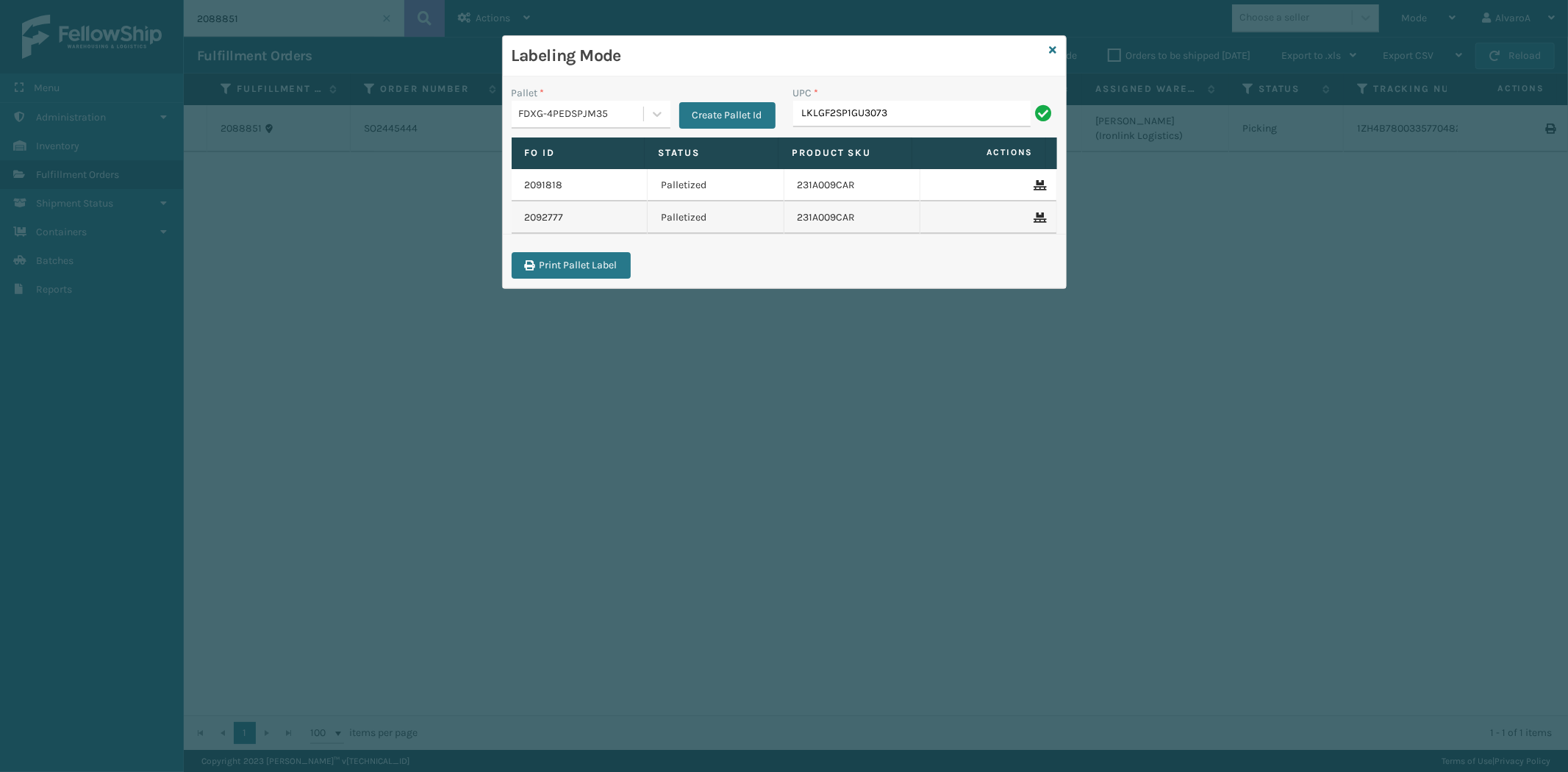
type input "LKLGF2SP1GU3073"
click at [1052, 47] on icon at bounding box center [1054, 49] width 8 height 11
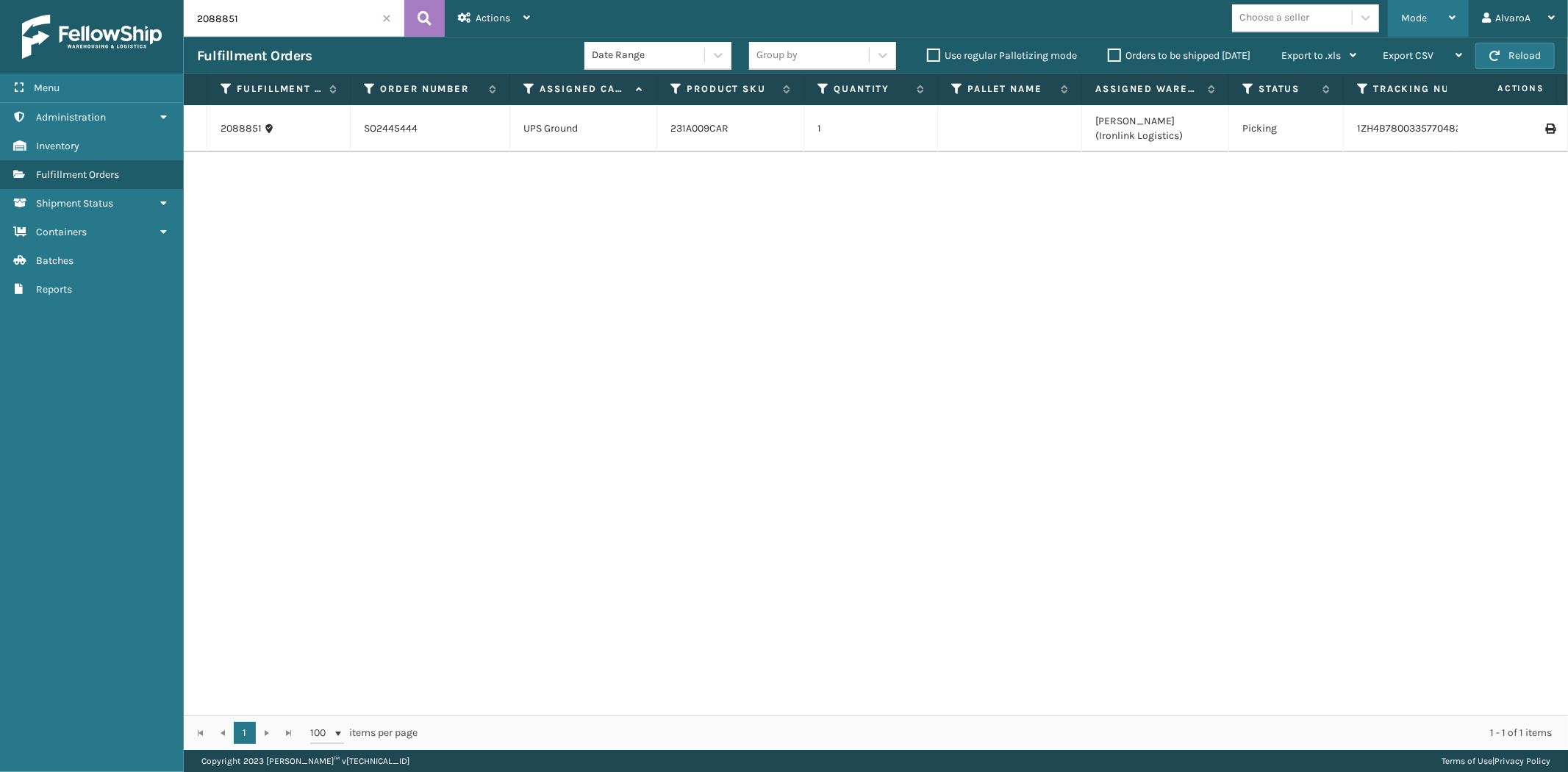
drag, startPoint x: 1438, startPoint y: 19, endPoint x: 1389, endPoint y: 67, distance: 68.6
click at [1438, 20] on div "Mode" at bounding box center [1428, 18] width 54 height 37
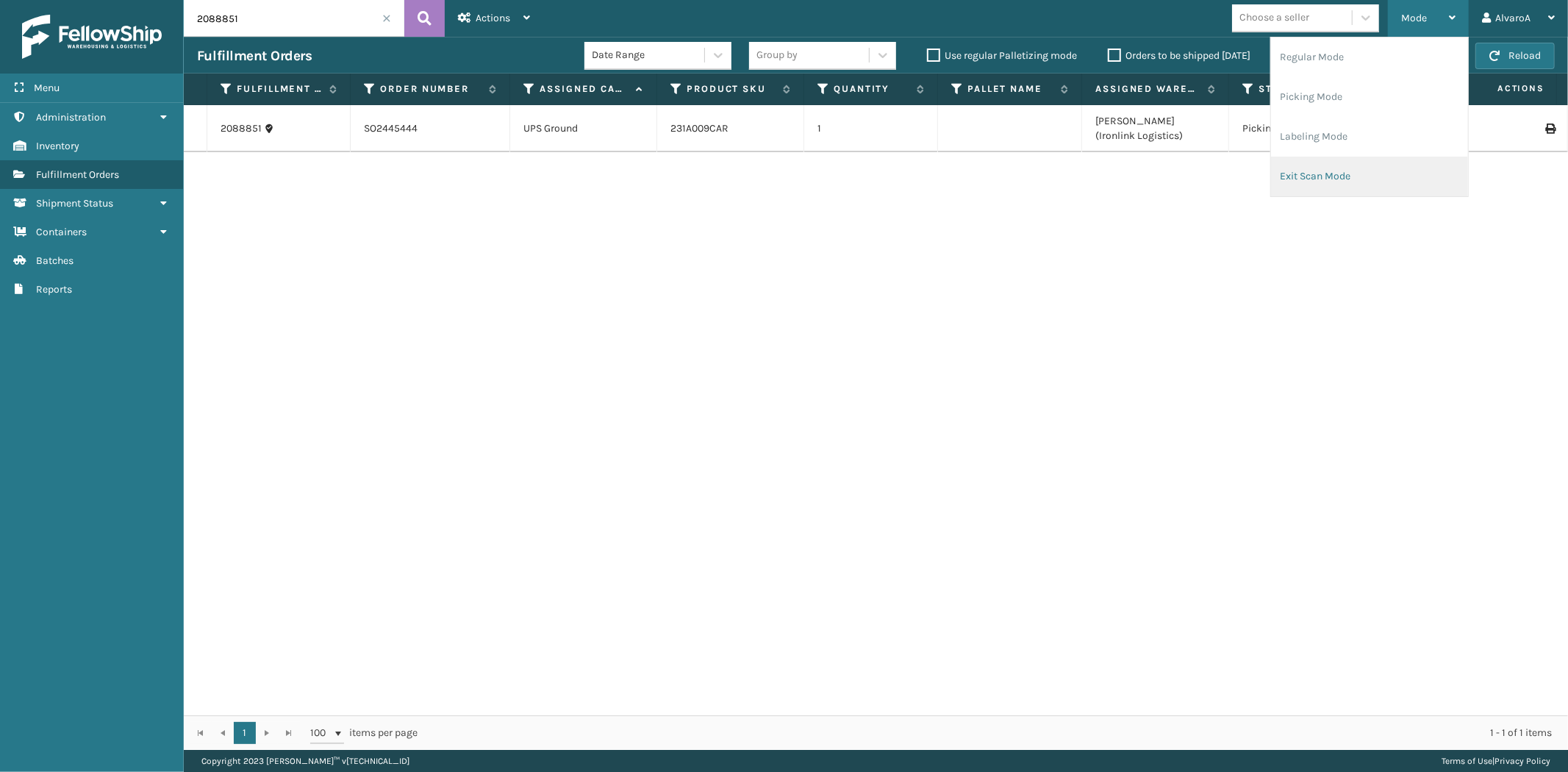
drag, startPoint x: 1310, startPoint y: 174, endPoint x: 1307, endPoint y: 180, distance: 6.7
click at [1307, 180] on li "Exit Scan Mode" at bounding box center [1369, 176] width 197 height 40
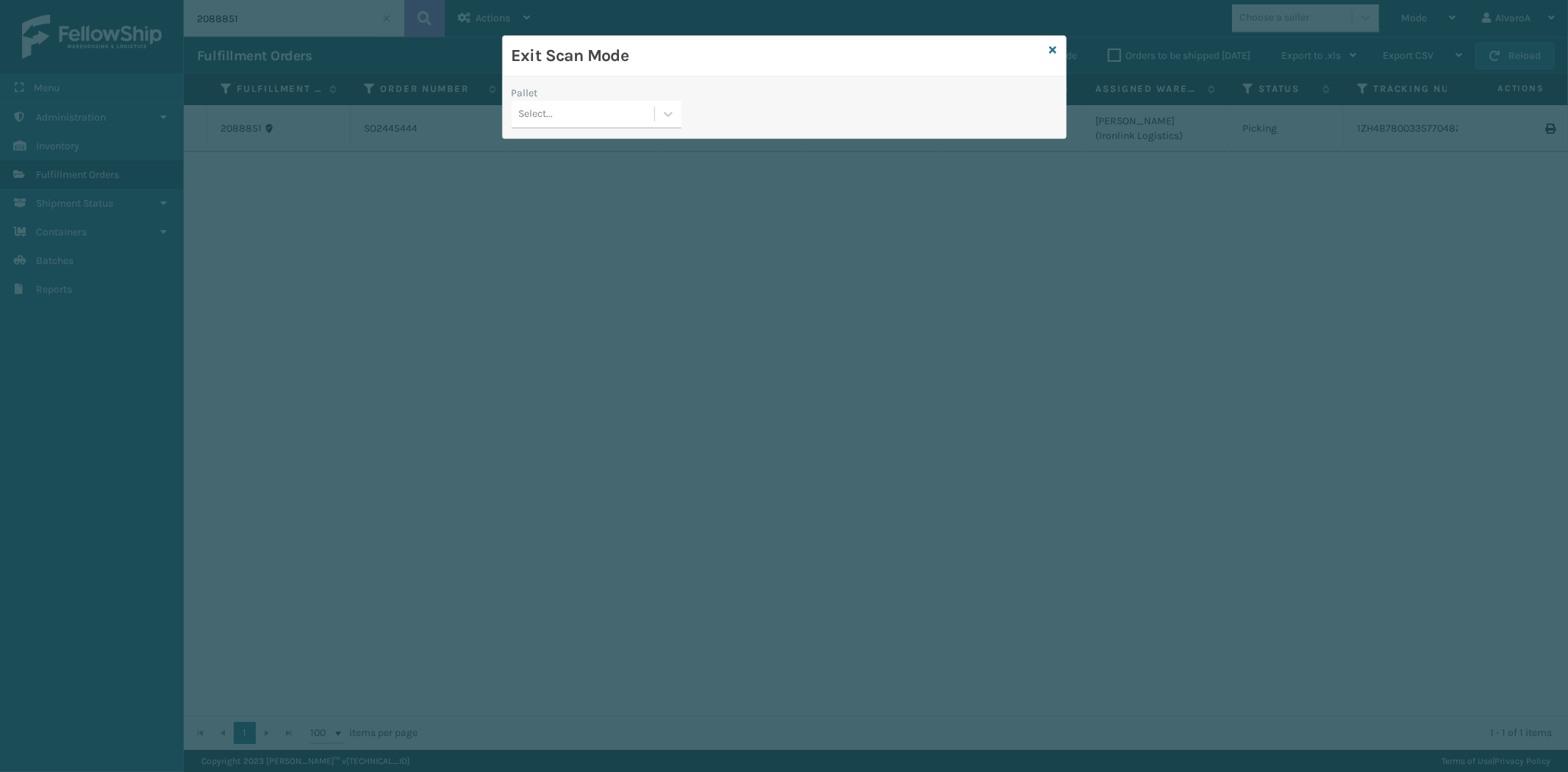
click at [666, 128] on div "Select..." at bounding box center [596, 114] width 170 height 28
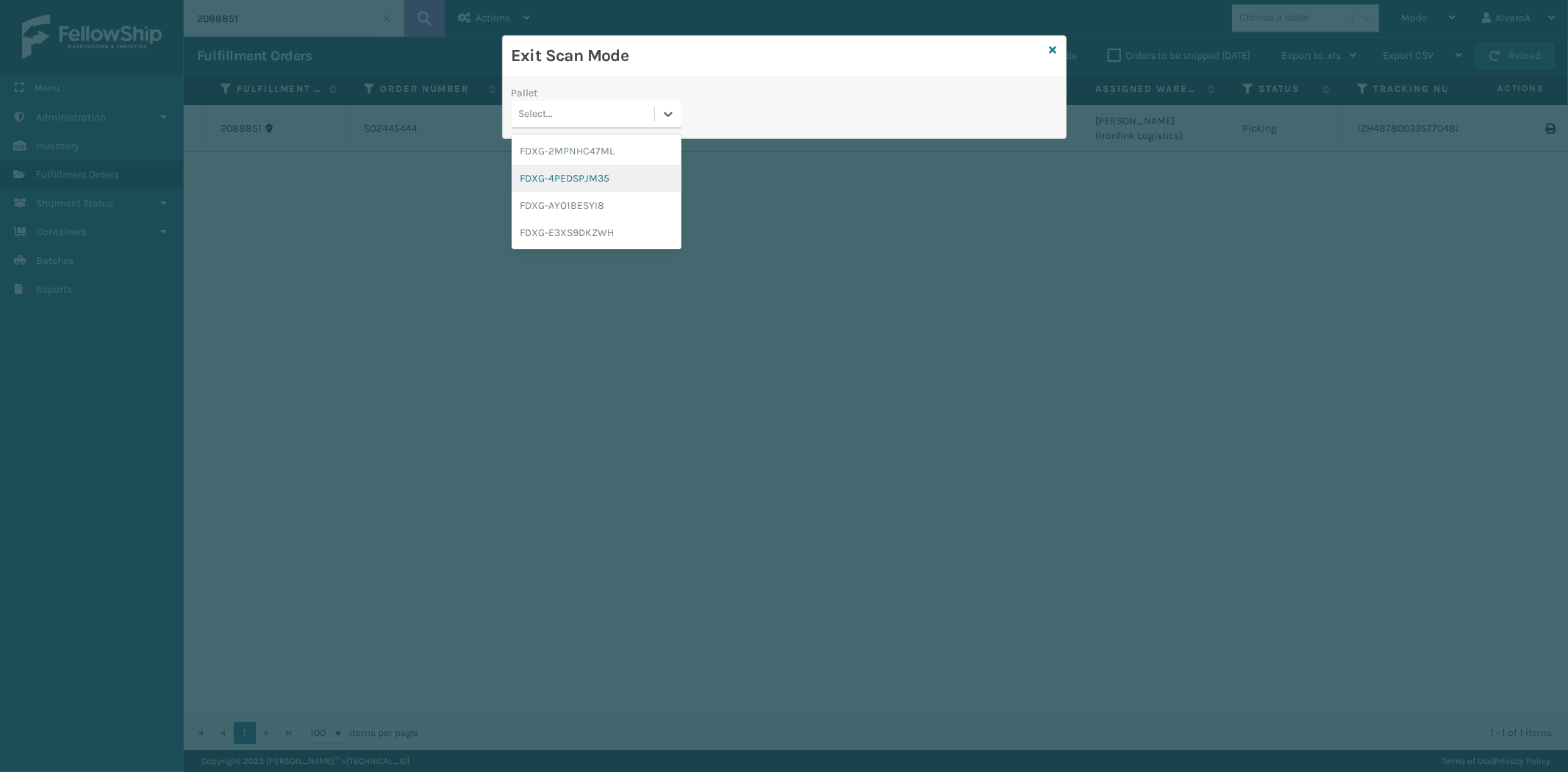
click at [601, 173] on div "FDXG-4PEDSPJM35" at bounding box center [596, 179] width 170 height 27
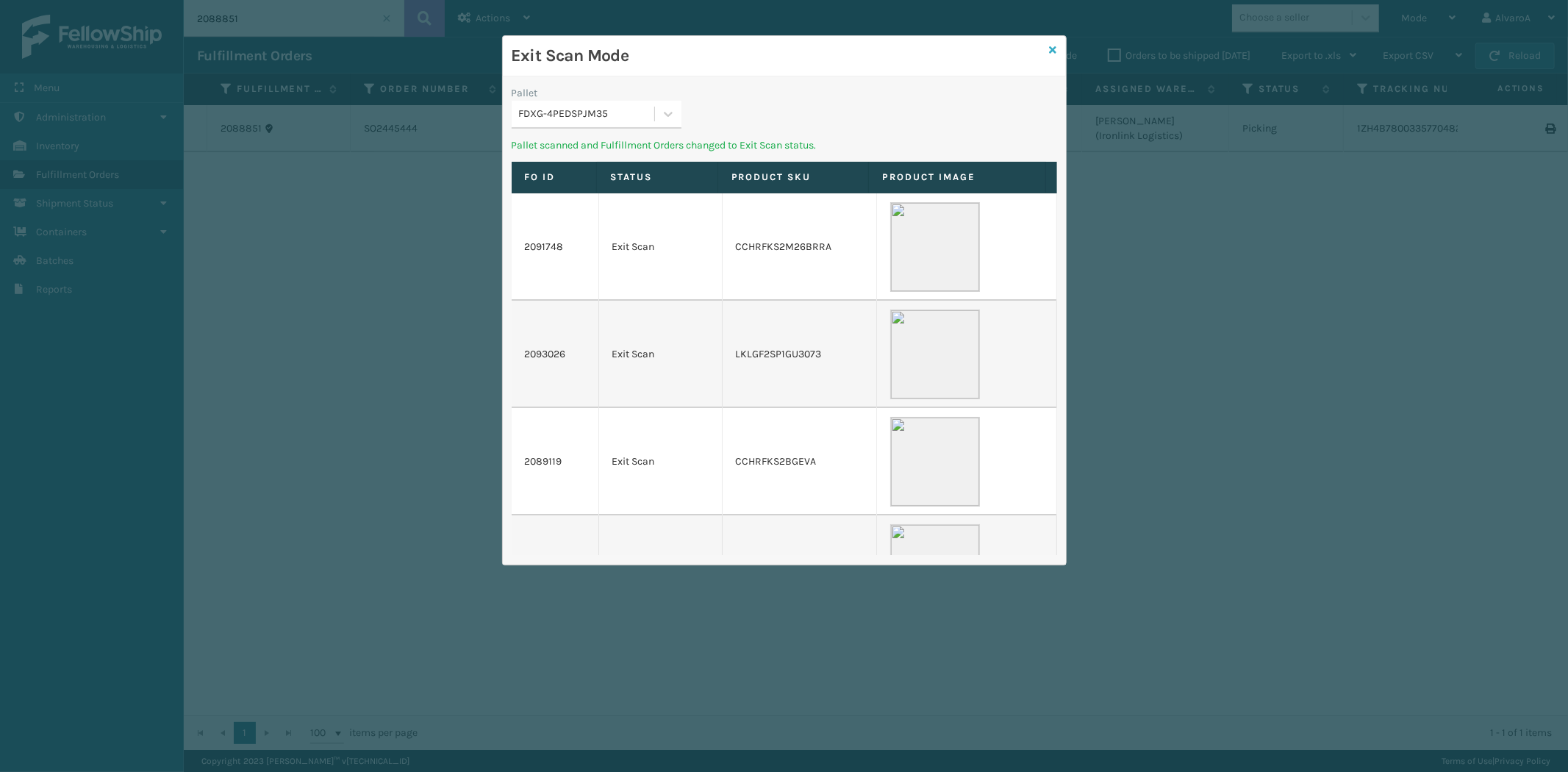
click at [1052, 49] on icon at bounding box center [1054, 49] width 8 height 11
